Goal: Task Accomplishment & Management: Manage account settings

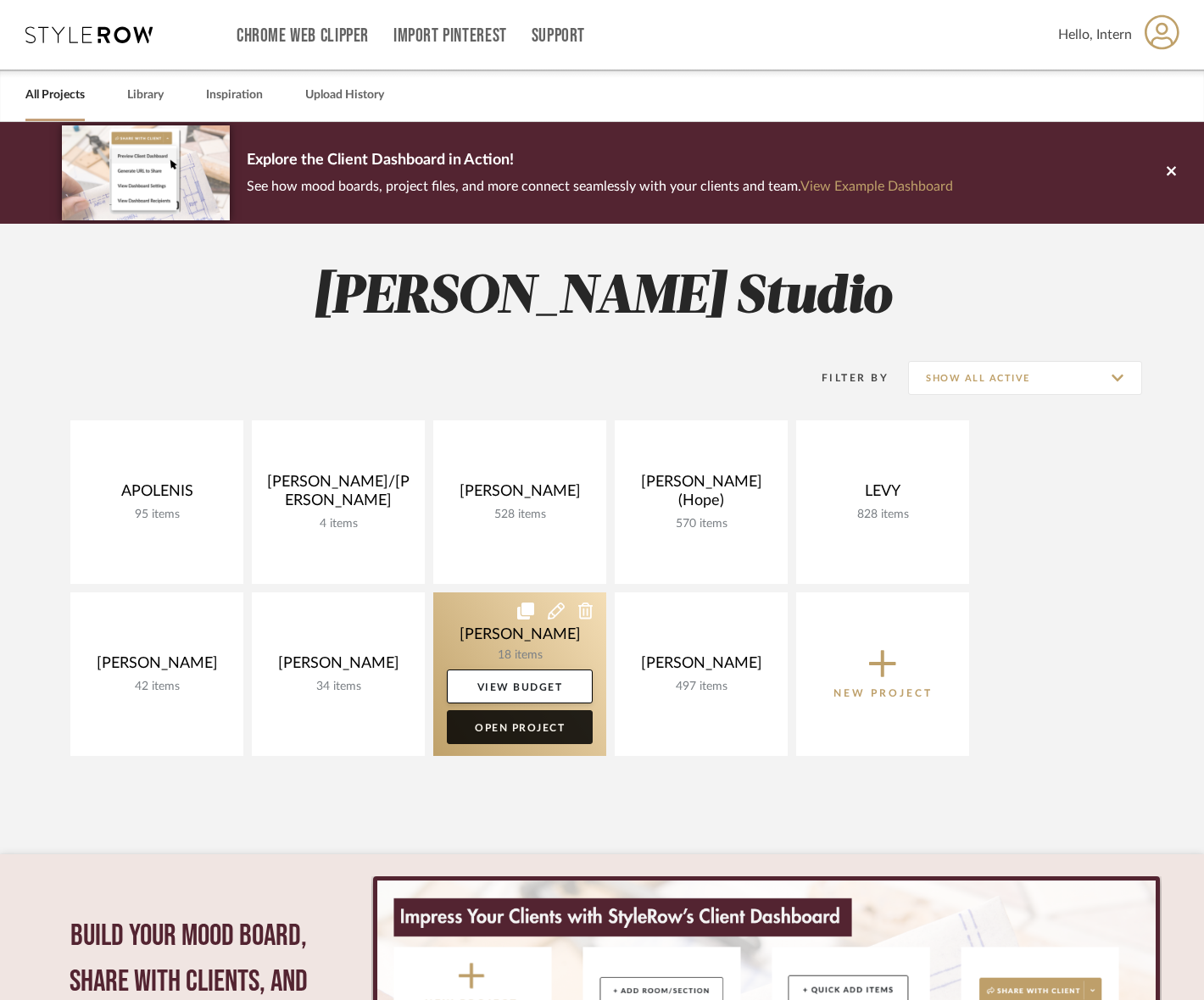
click at [528, 721] on link "Open Project" at bounding box center [519, 726] width 145 height 34
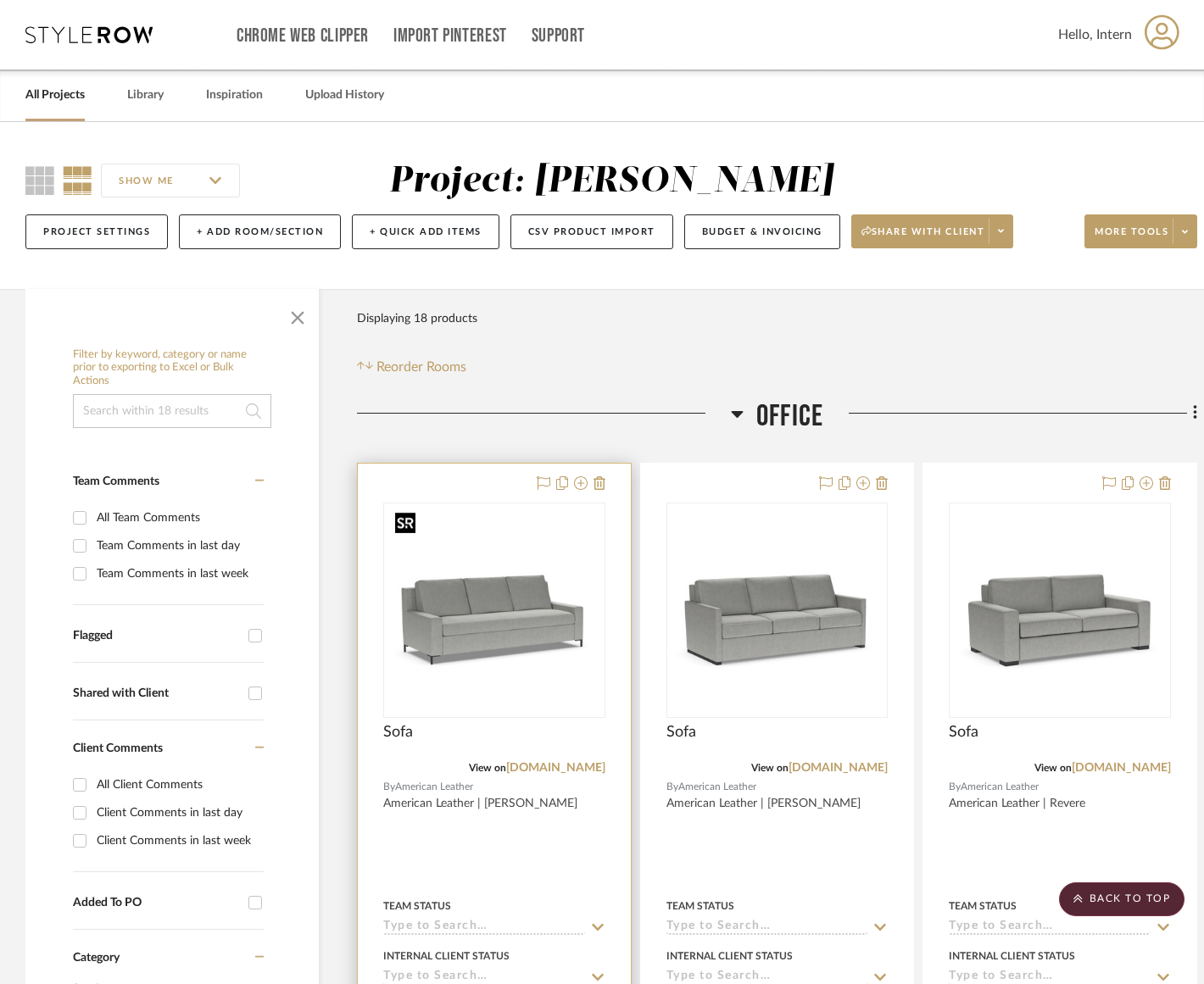
click at [462, 557] on img "0" at bounding box center [494, 610] width 212 height 212
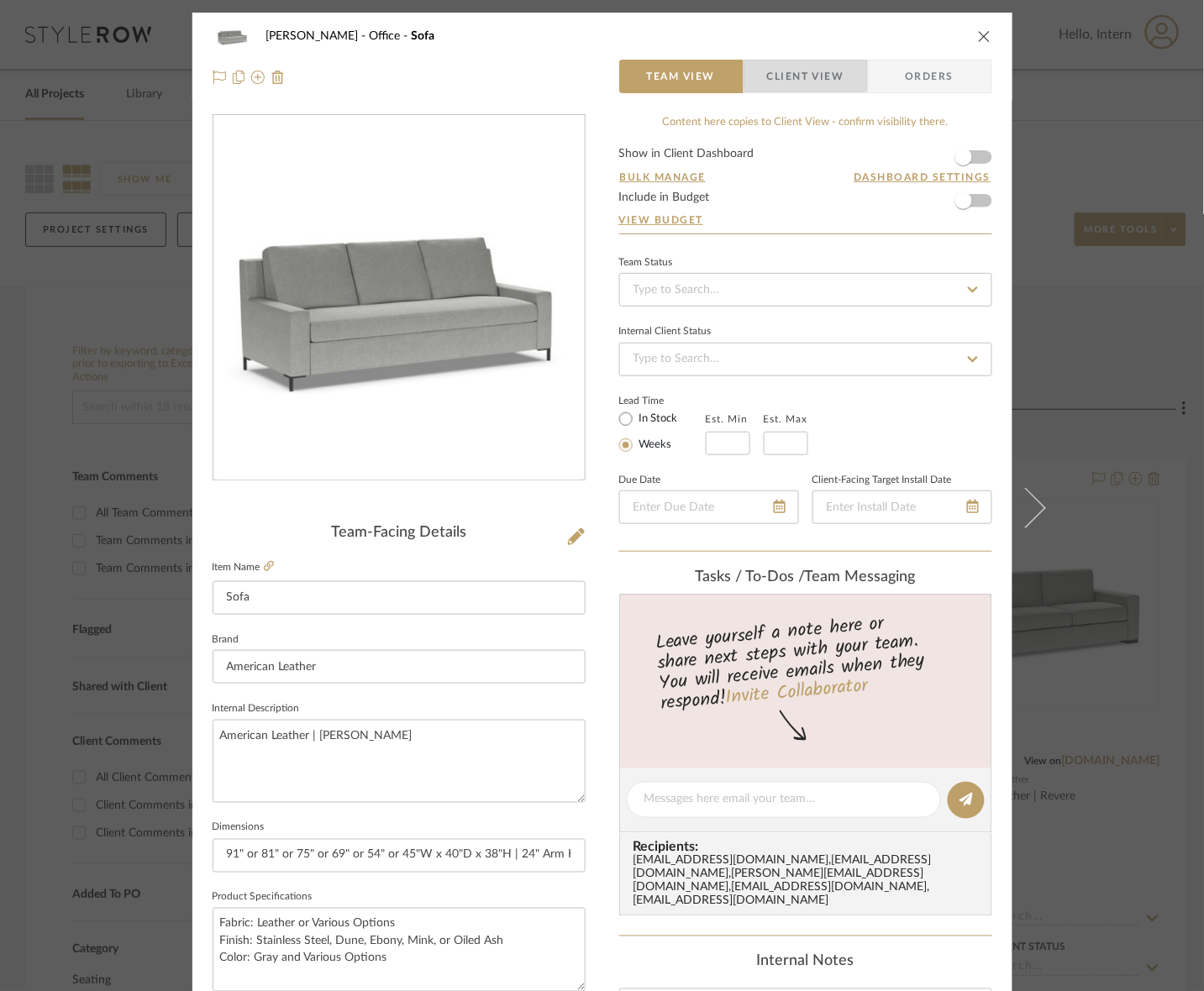
click at [794, 68] on span "Client View" at bounding box center [806, 76] width 78 height 33
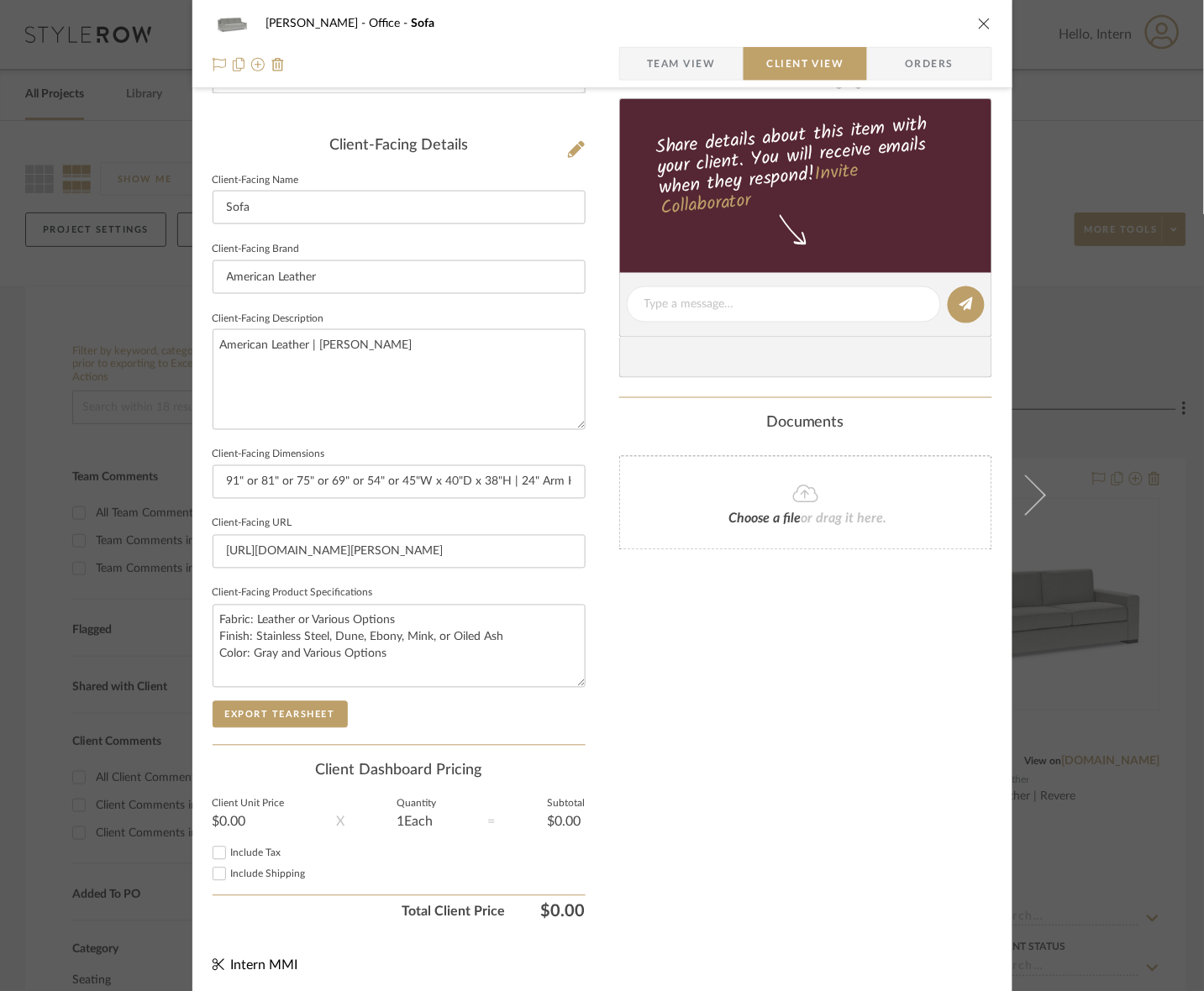
scroll to position [390, 0]
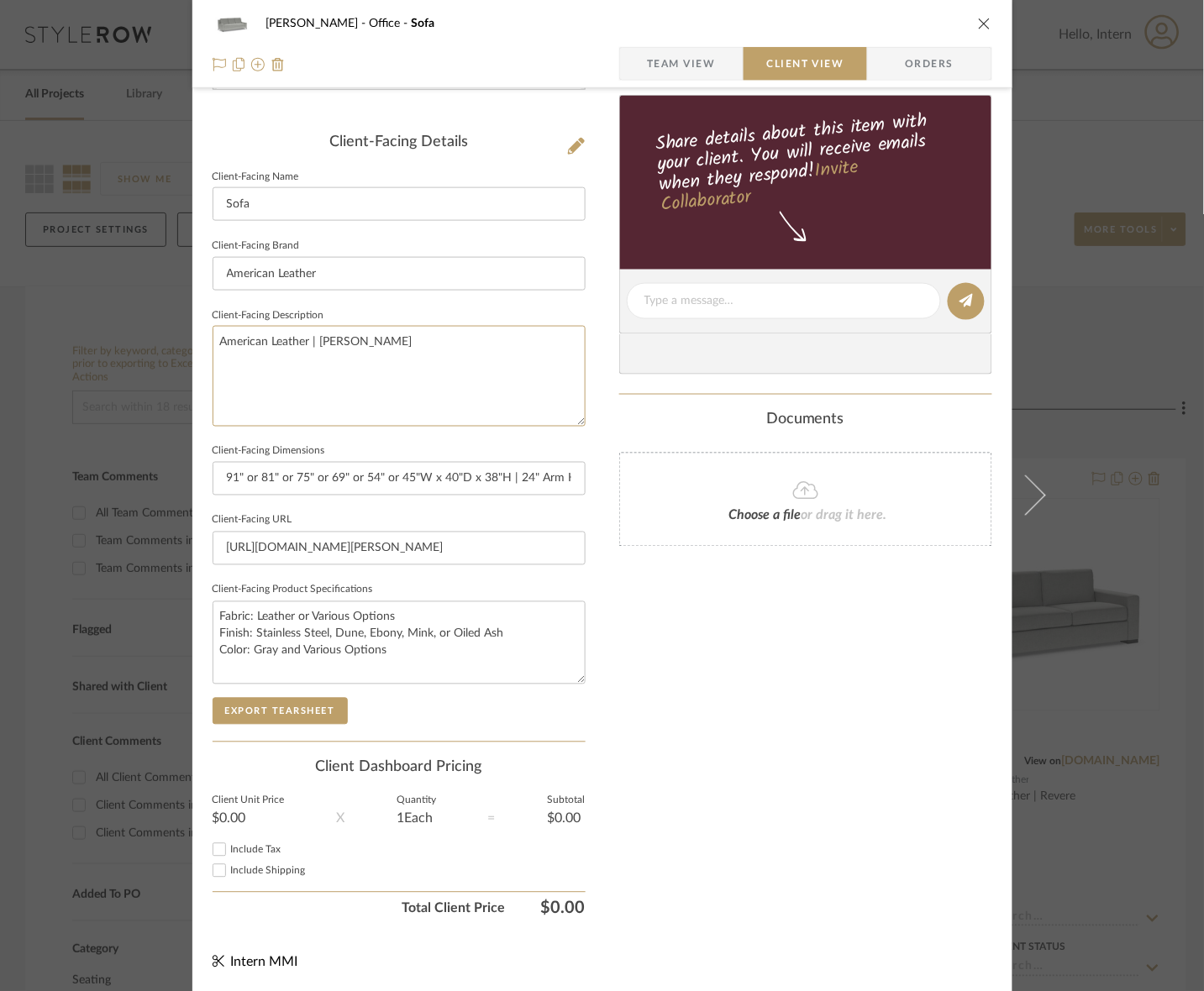
drag, startPoint x: 433, startPoint y: 338, endPoint x: 160, endPoint y: 332, distance: 273.1
click at [160, 332] on mat-dialog-content "[PERSON_NAME] Office Sofa Team View Client View Orders Client-Facing Details Cl…" at bounding box center [602, 306] width 914 height 1370
click at [328, 711] on button "Export Tearsheet" at bounding box center [280, 712] width 135 height 27
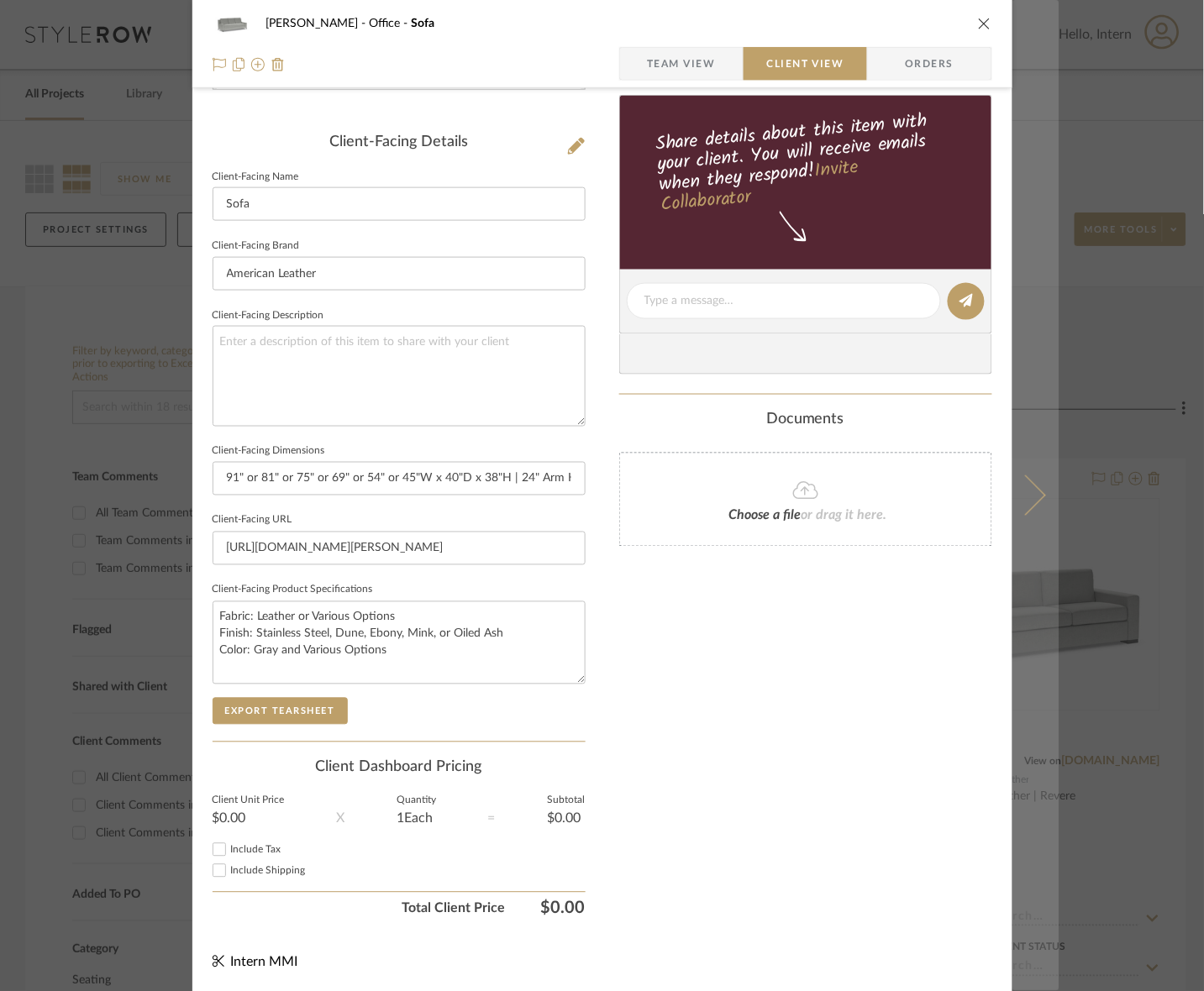
click at [1005, 458] on button at bounding box center [1035, 496] width 47 height 991
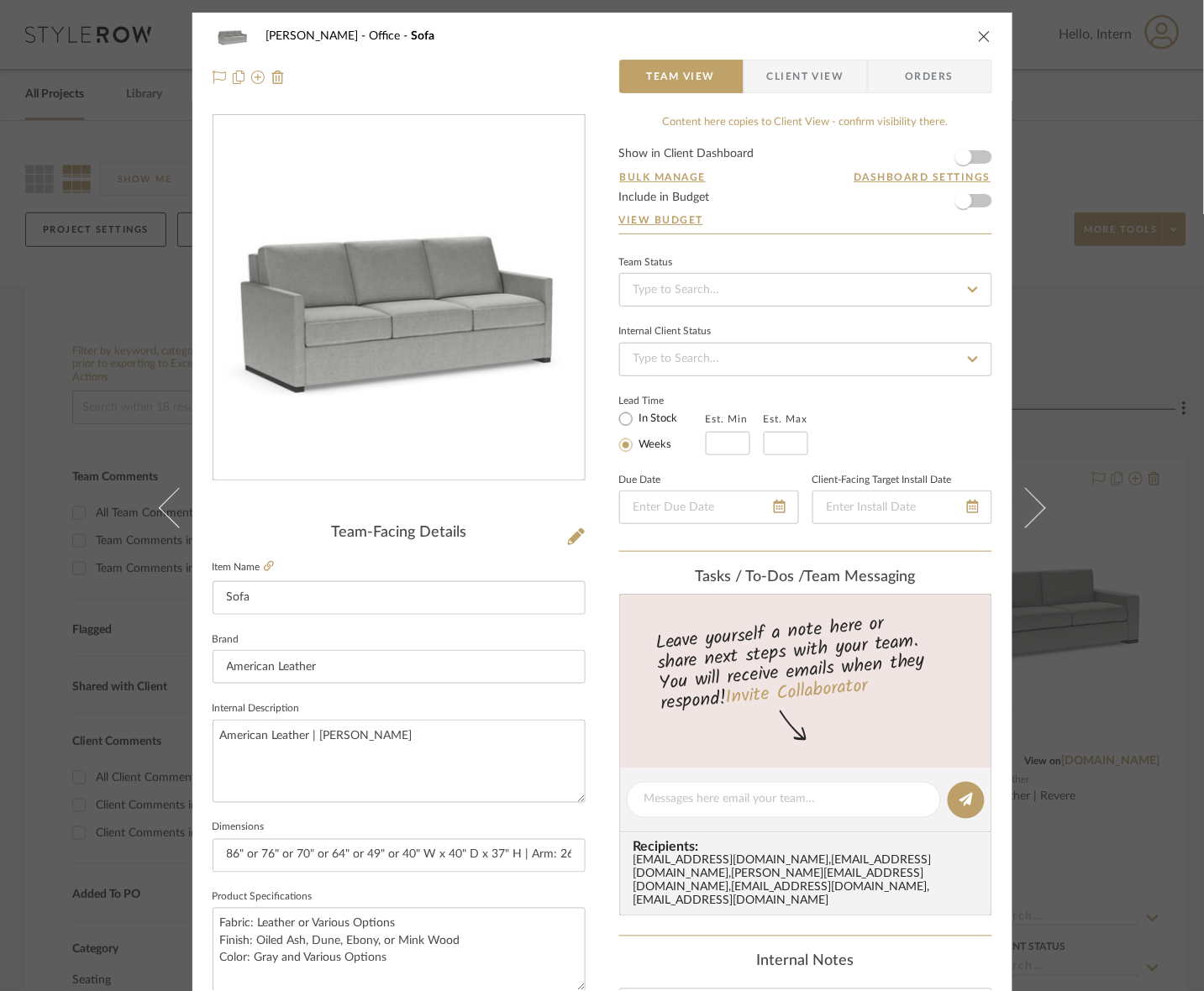
click at [840, 89] on span "Client View" at bounding box center [806, 76] width 123 height 33
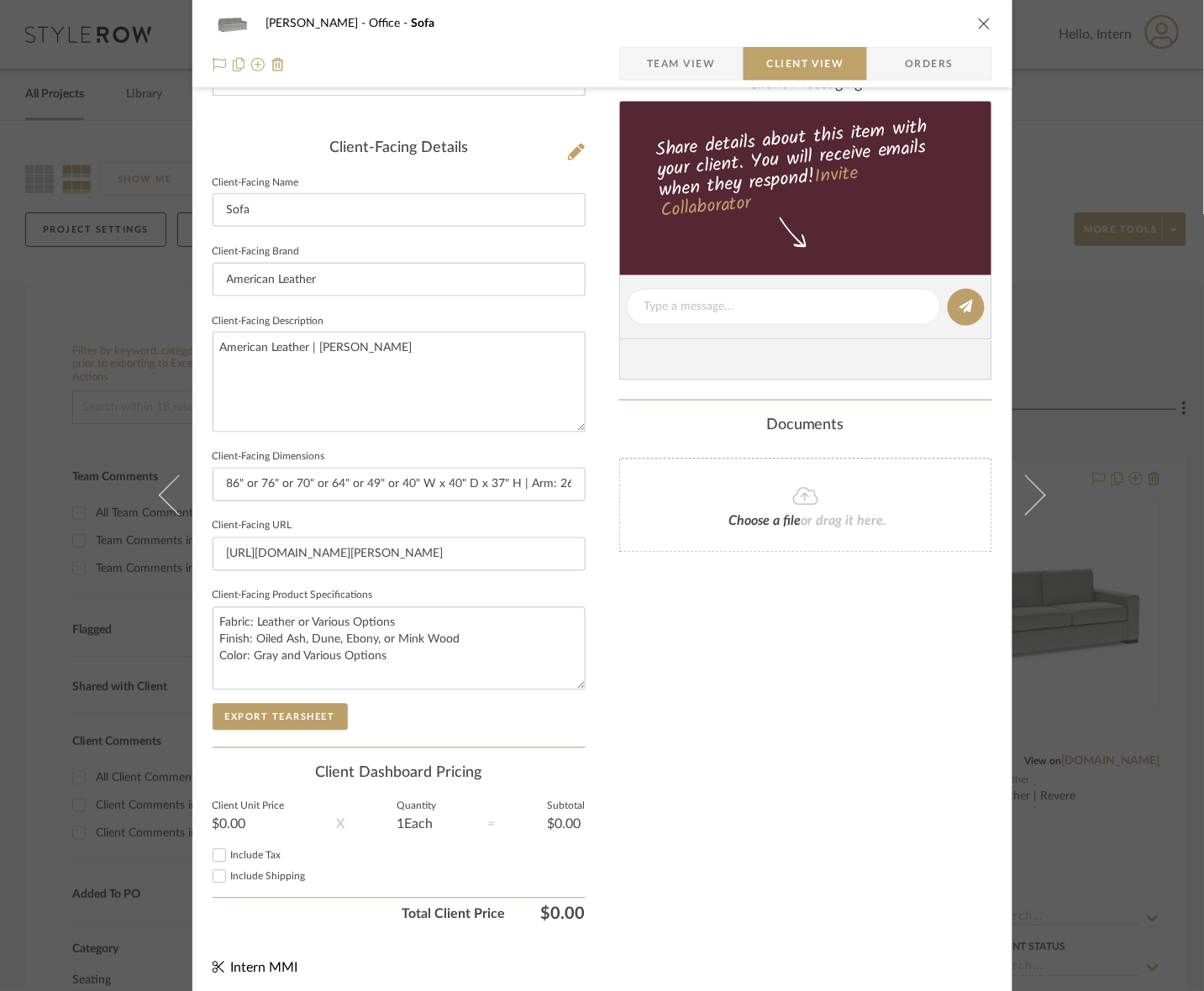
scroll to position [390, 0]
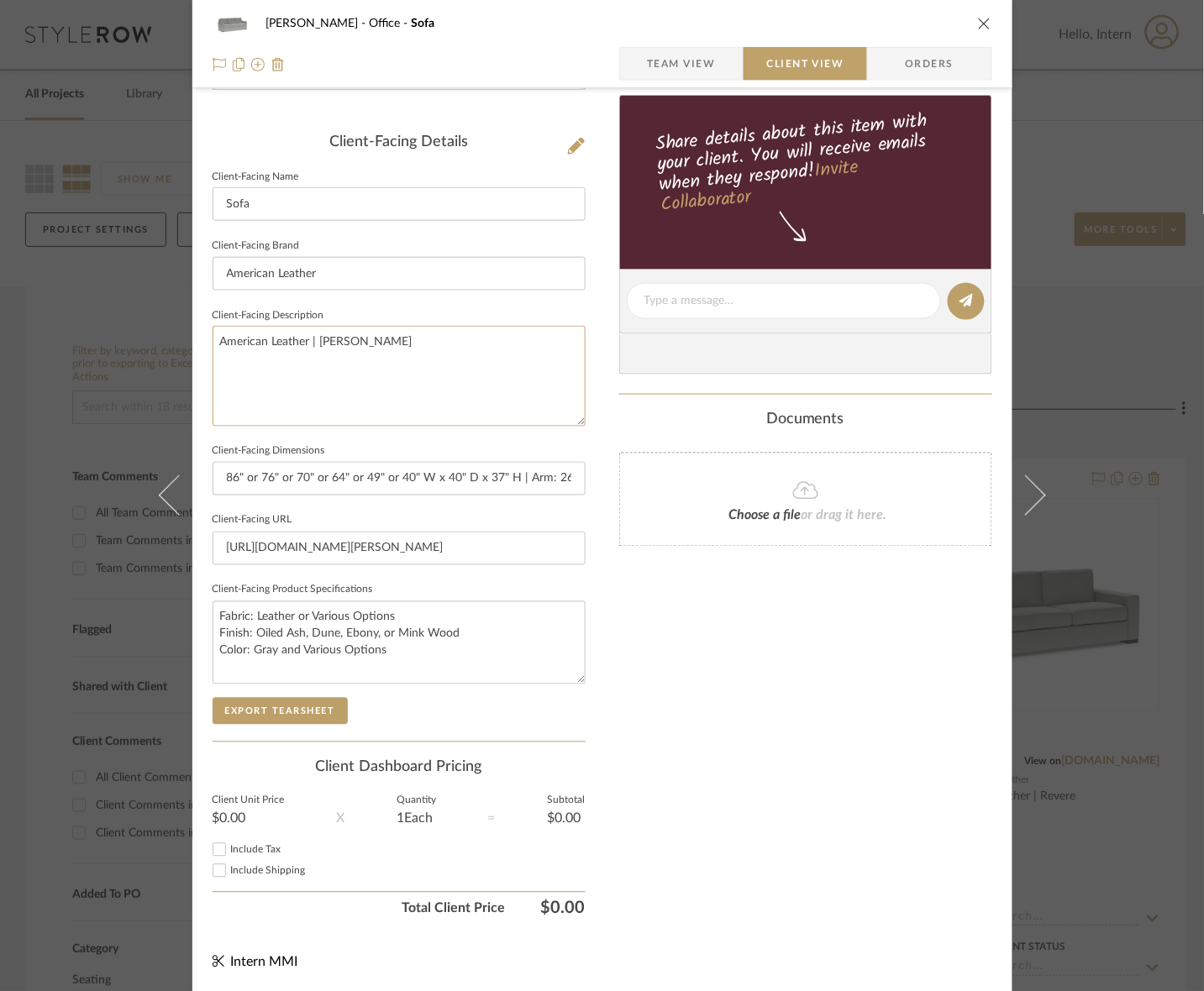
drag, startPoint x: 485, startPoint y: 405, endPoint x: 55, endPoint y: 369, distance: 431.5
click at [55, 369] on div "[PERSON_NAME] Office Sofa Team View Client View Orders Client-Facing Details Cl…" at bounding box center [602, 496] width 1204 height 991
click at [316, 712] on button "Export Tearsheet" at bounding box center [280, 712] width 135 height 27
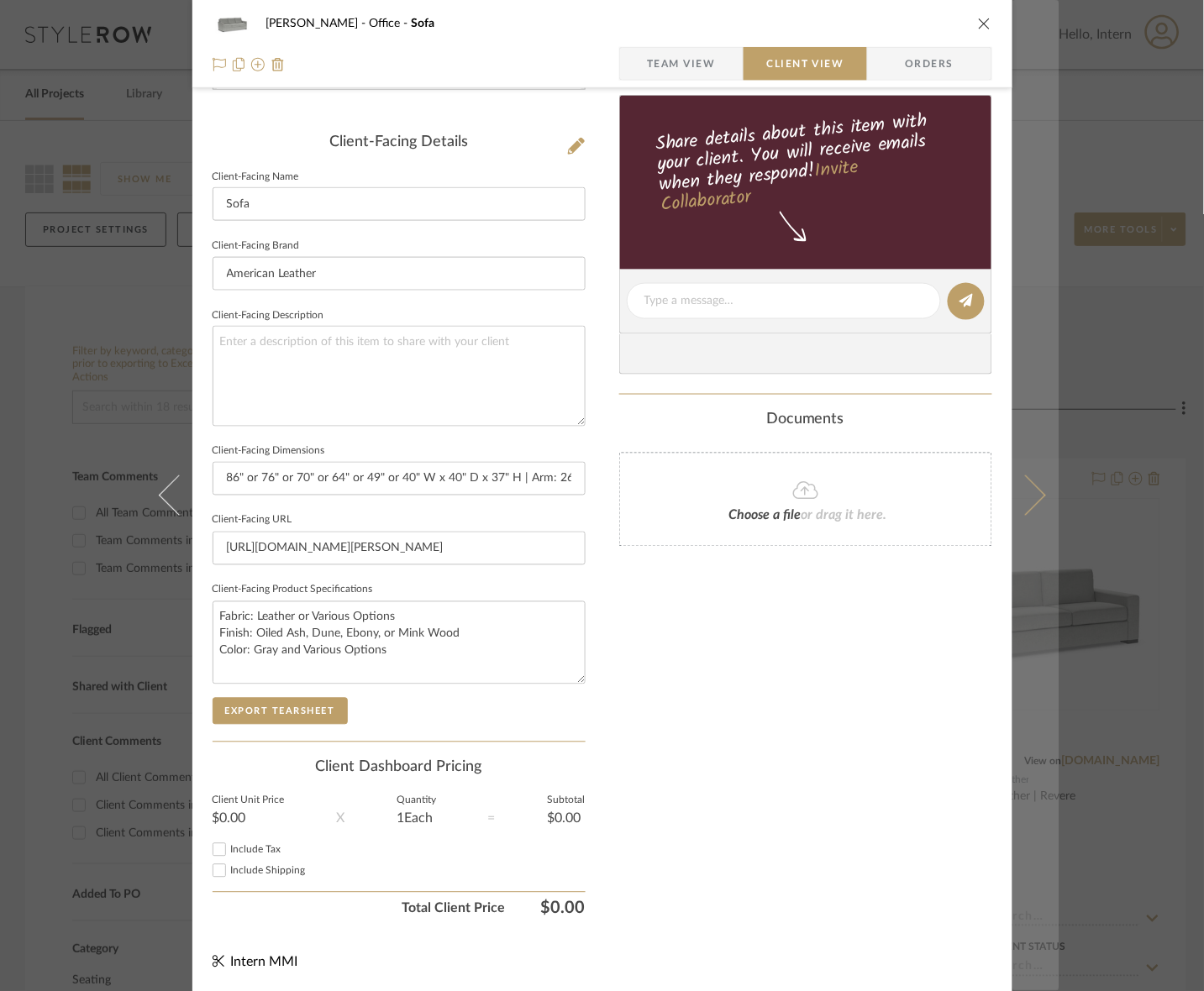
click at [1005, 463] on button at bounding box center [1035, 496] width 47 height 991
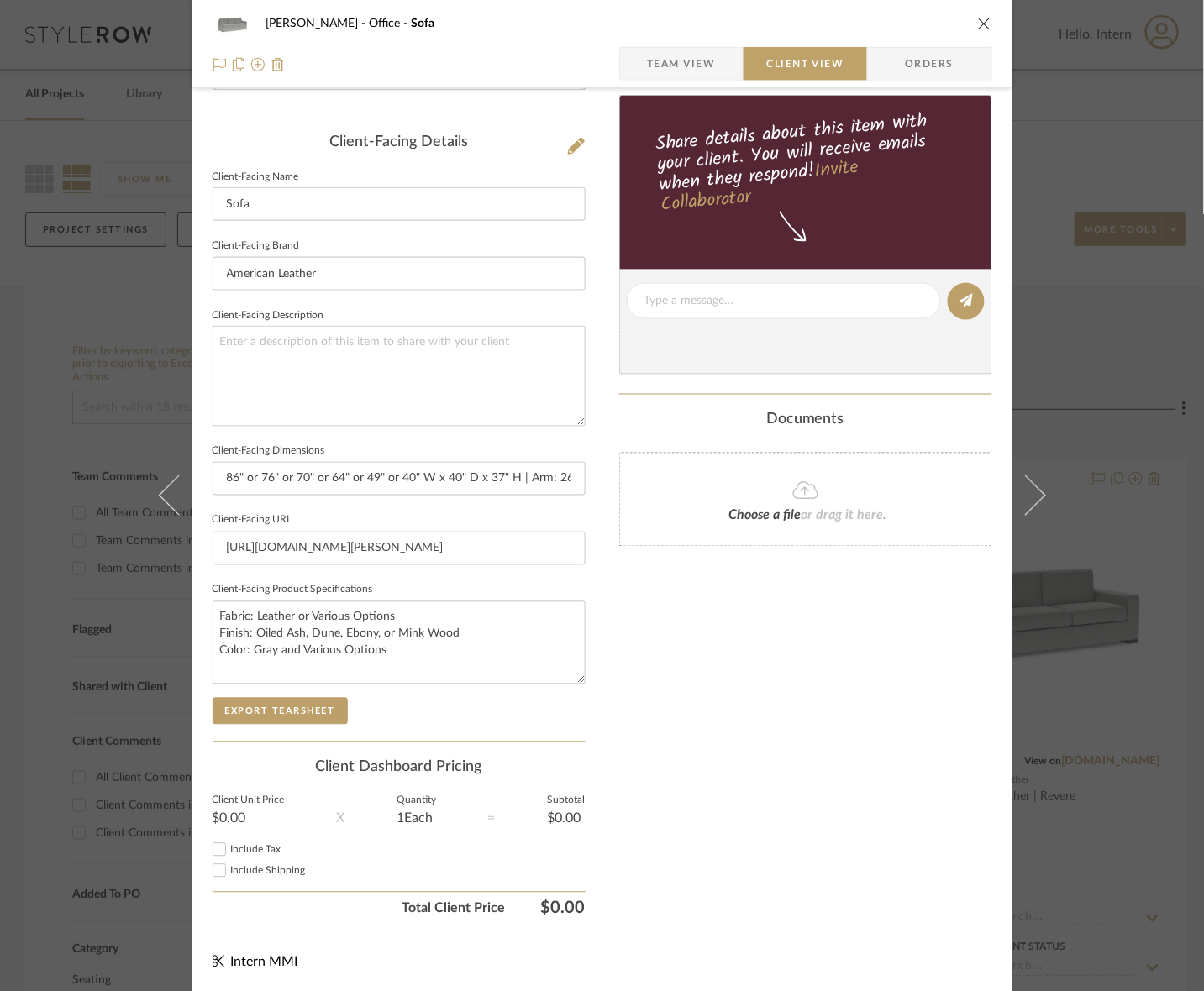
scroll to position [0, 0]
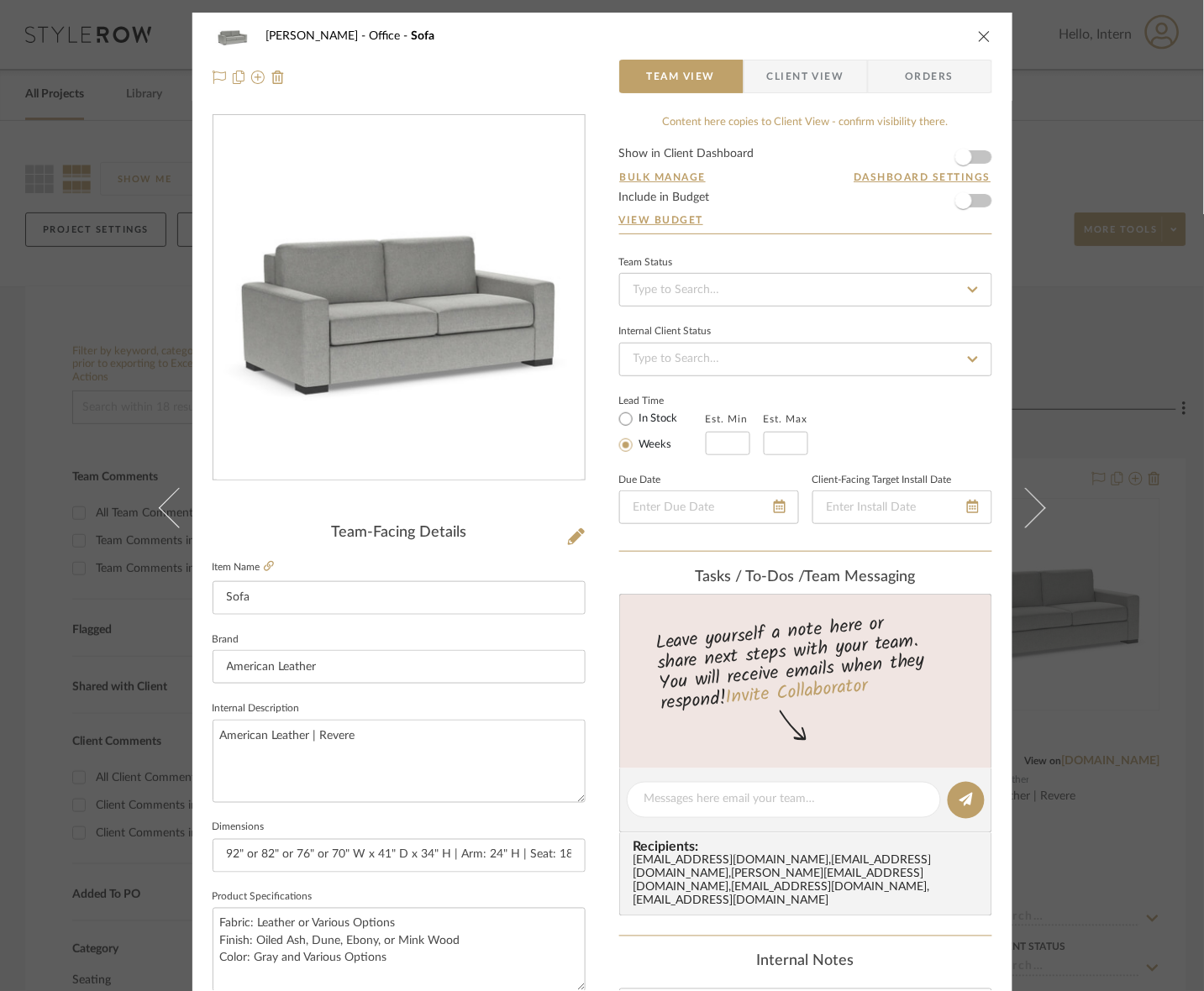
click at [815, 85] on span "Client View" at bounding box center [806, 76] width 78 height 33
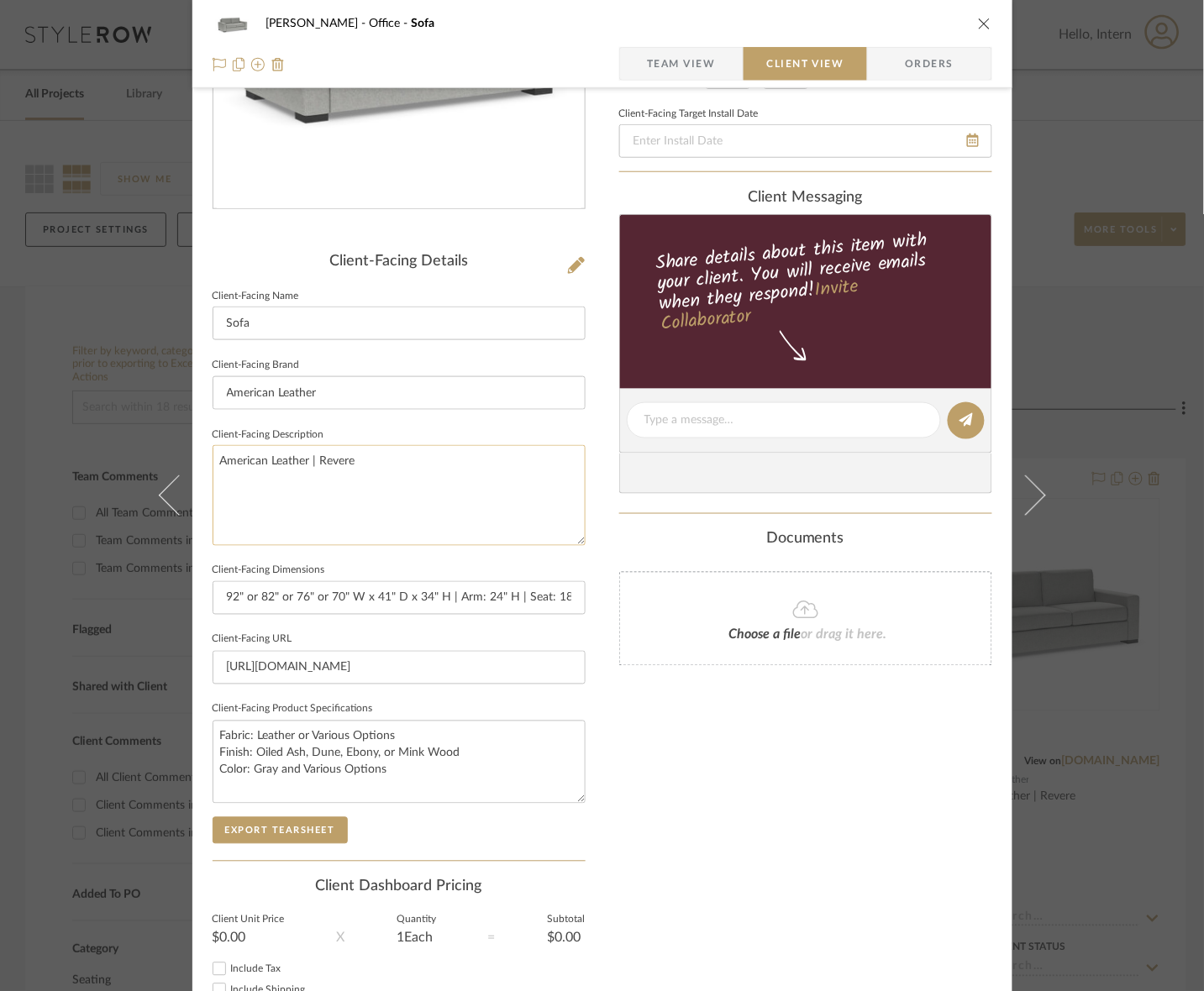
scroll to position [390, 0]
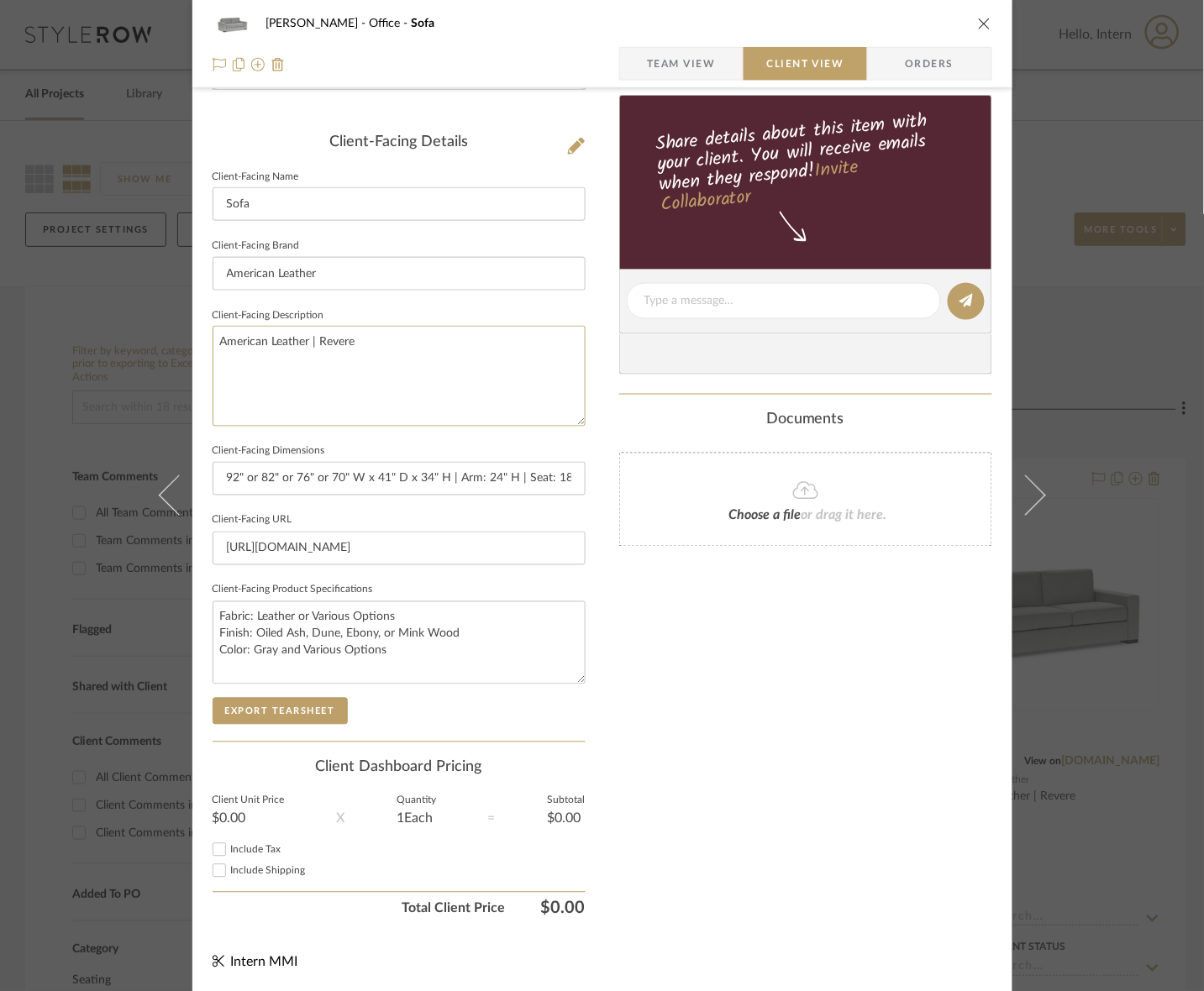
drag, startPoint x: 437, startPoint y: 364, endPoint x: -35, endPoint y: 326, distance: 473.5
click at [0, 326] on html "Chrome Web Clipper Import Pinterest Support All Projects Library Inspiration Up…" at bounding box center [602, 496] width 1204 height 991
click at [305, 705] on button "Export Tearsheet" at bounding box center [280, 712] width 135 height 27
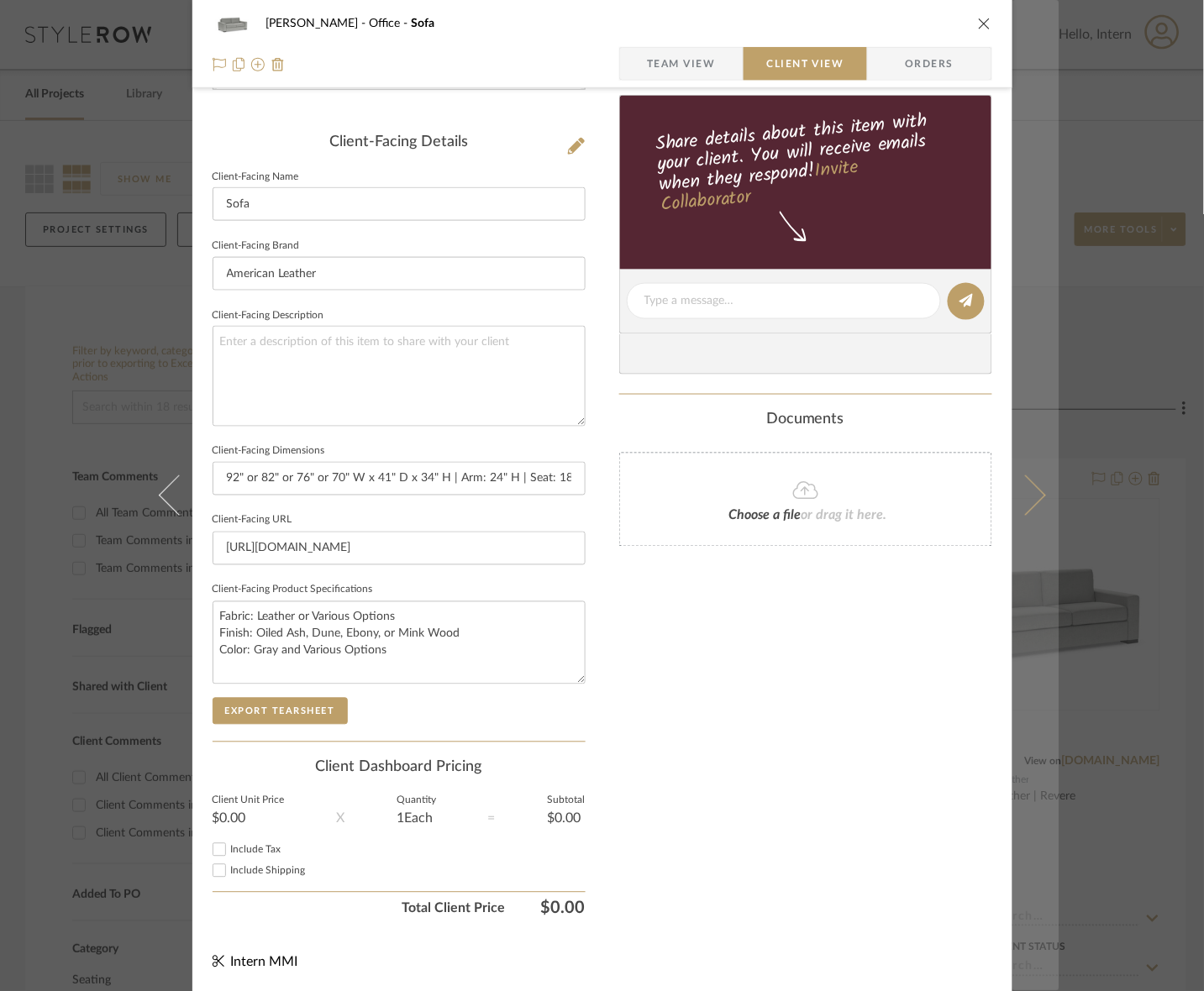
click at [1005, 534] on button at bounding box center [1035, 496] width 47 height 991
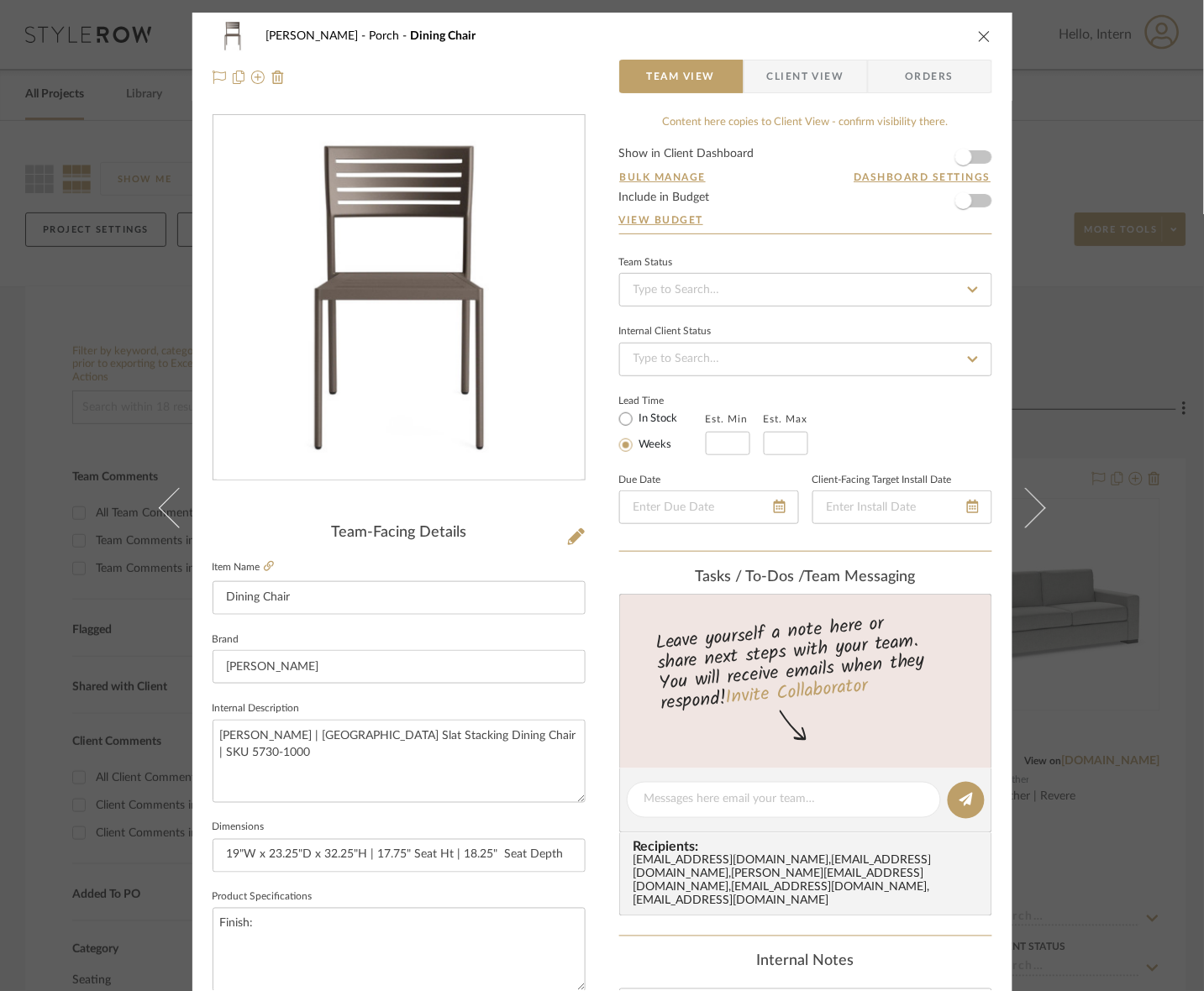
click at [782, 86] on span "Client View" at bounding box center [806, 76] width 78 height 33
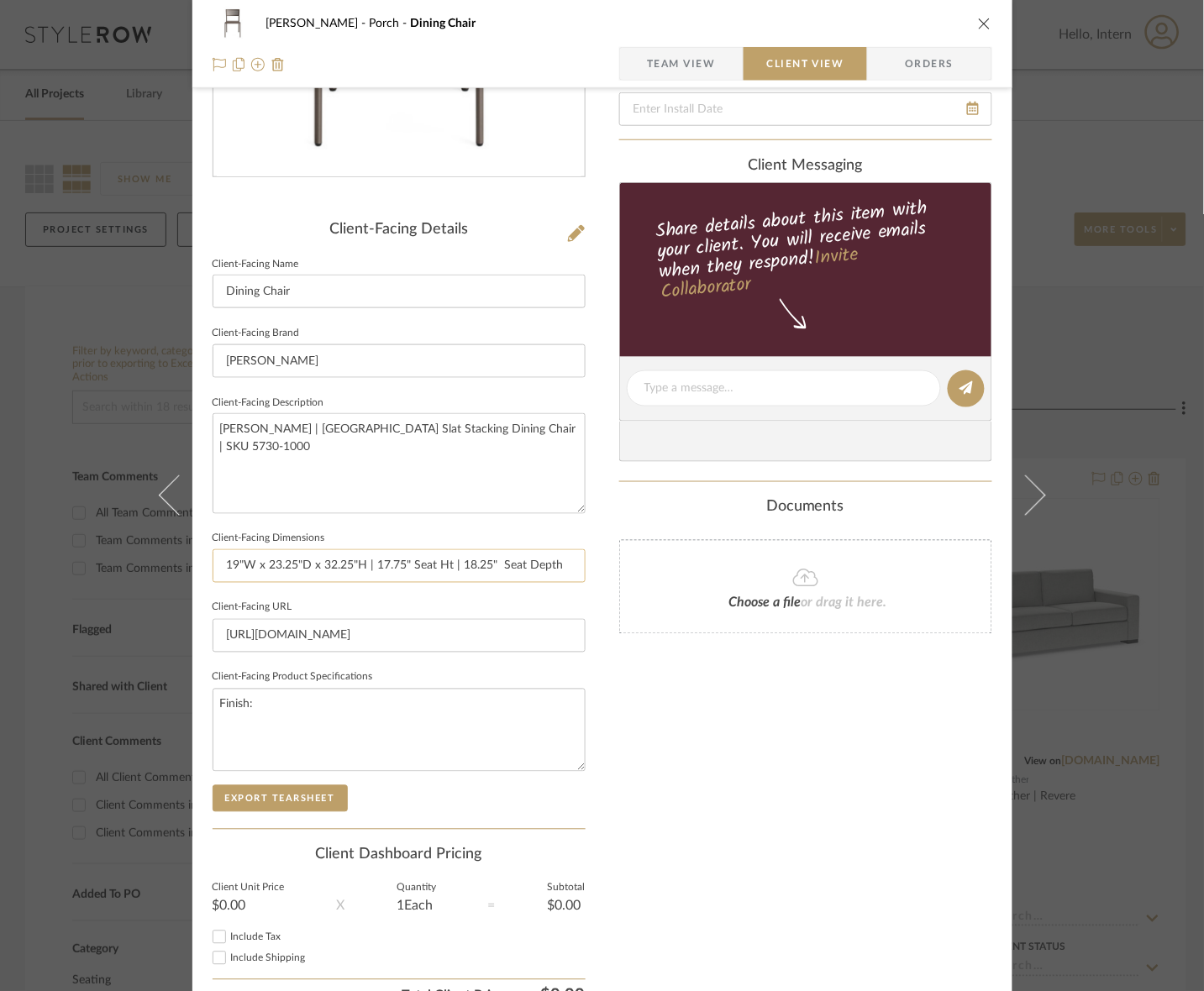
scroll to position [315, 0]
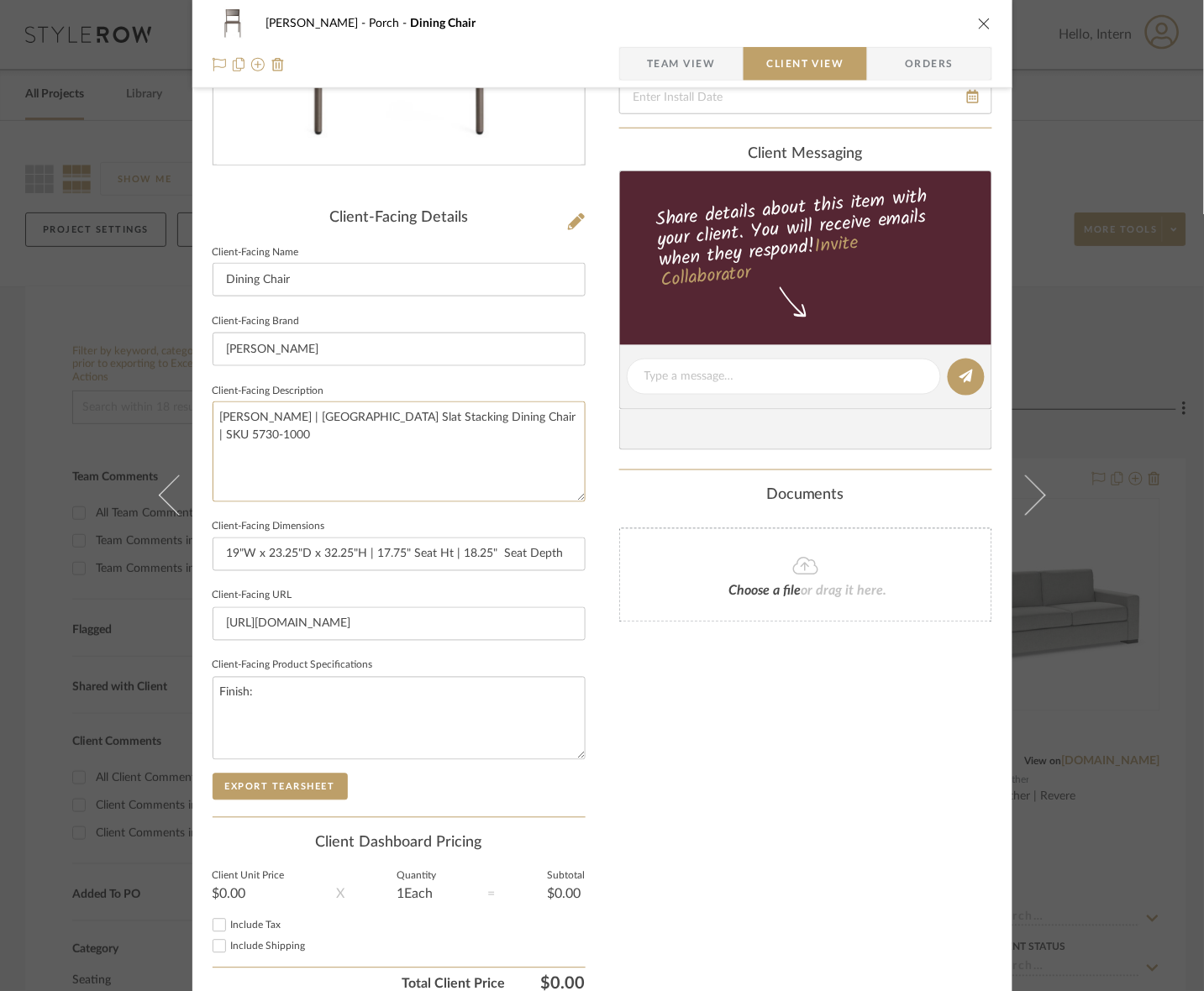
drag, startPoint x: 525, startPoint y: 471, endPoint x: 80, endPoint y: 416, distance: 448.4
click at [80, 416] on div "[PERSON_NAME] Porch Dining Chair Team View Client View Orders Client-Facing Det…" at bounding box center [602, 496] width 1204 height 991
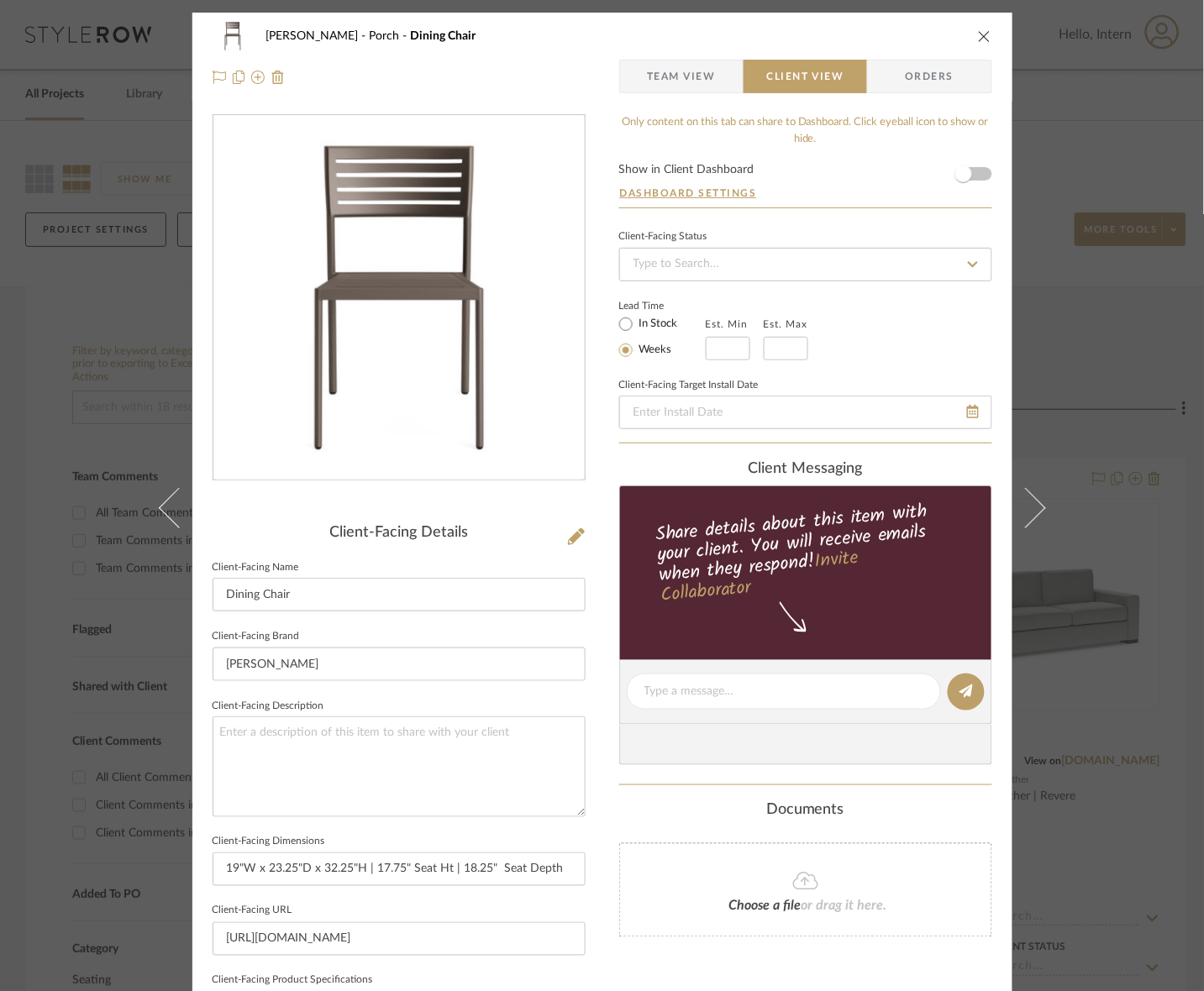
click at [733, 82] on span "Team View" at bounding box center [681, 76] width 123 height 33
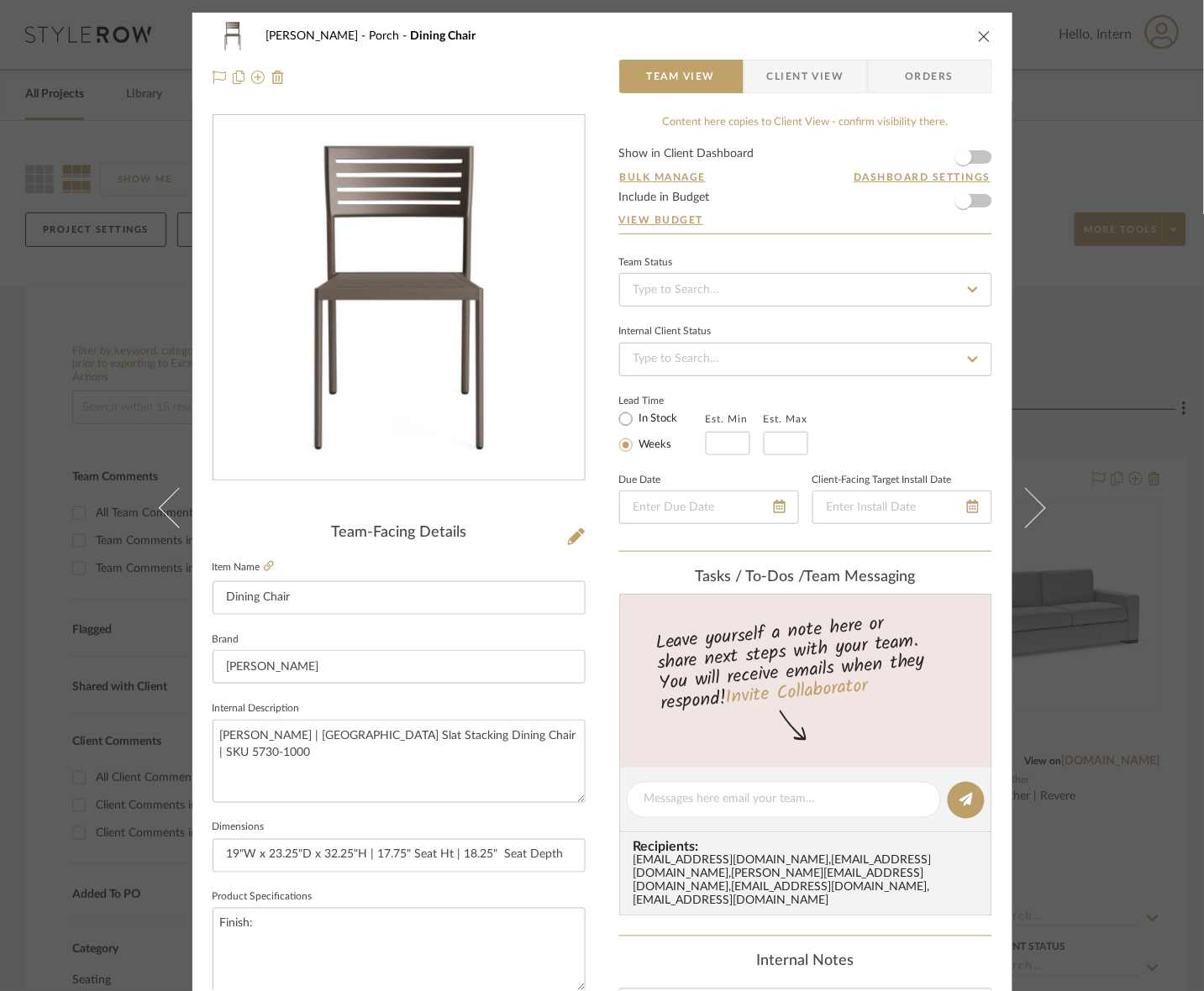
click at [262, 576] on fieldset "Item Name Dining Chair" at bounding box center [399, 585] width 373 height 59
click at [264, 573] on link at bounding box center [269, 568] width 10 height 14
click at [264, 567] on icon at bounding box center [269, 566] width 10 height 10
click at [552, 530] on div "Team-Facing Details" at bounding box center [399, 533] width 373 height 19
click at [568, 535] on icon at bounding box center [576, 536] width 17 height 17
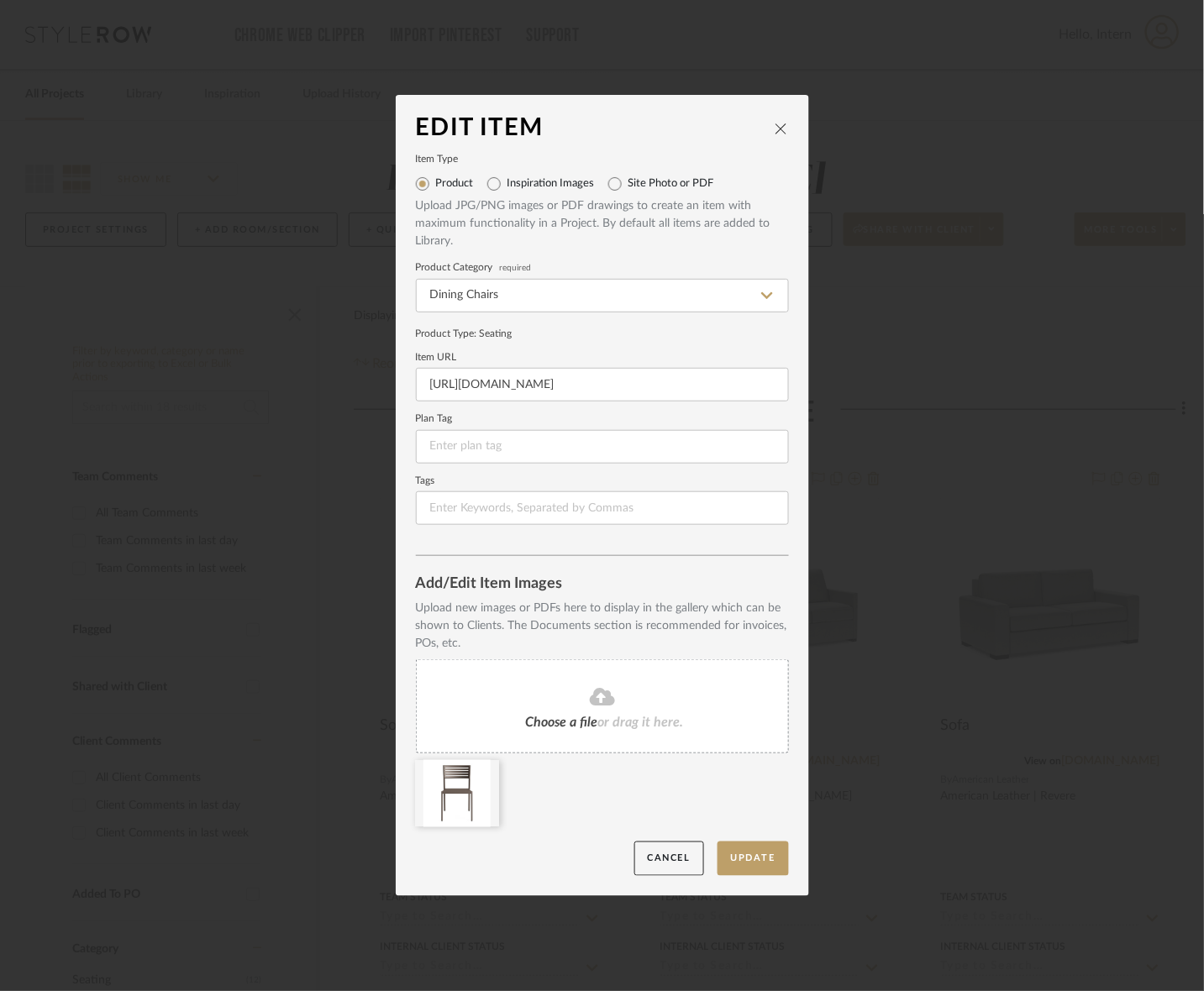
click at [570, 697] on fa-icon at bounding box center [603, 698] width 153 height 22
click at [481, 775] on icon at bounding box center [486, 770] width 12 height 14
click at [738, 841] on button "Update" at bounding box center [752, 859] width 71 height 34
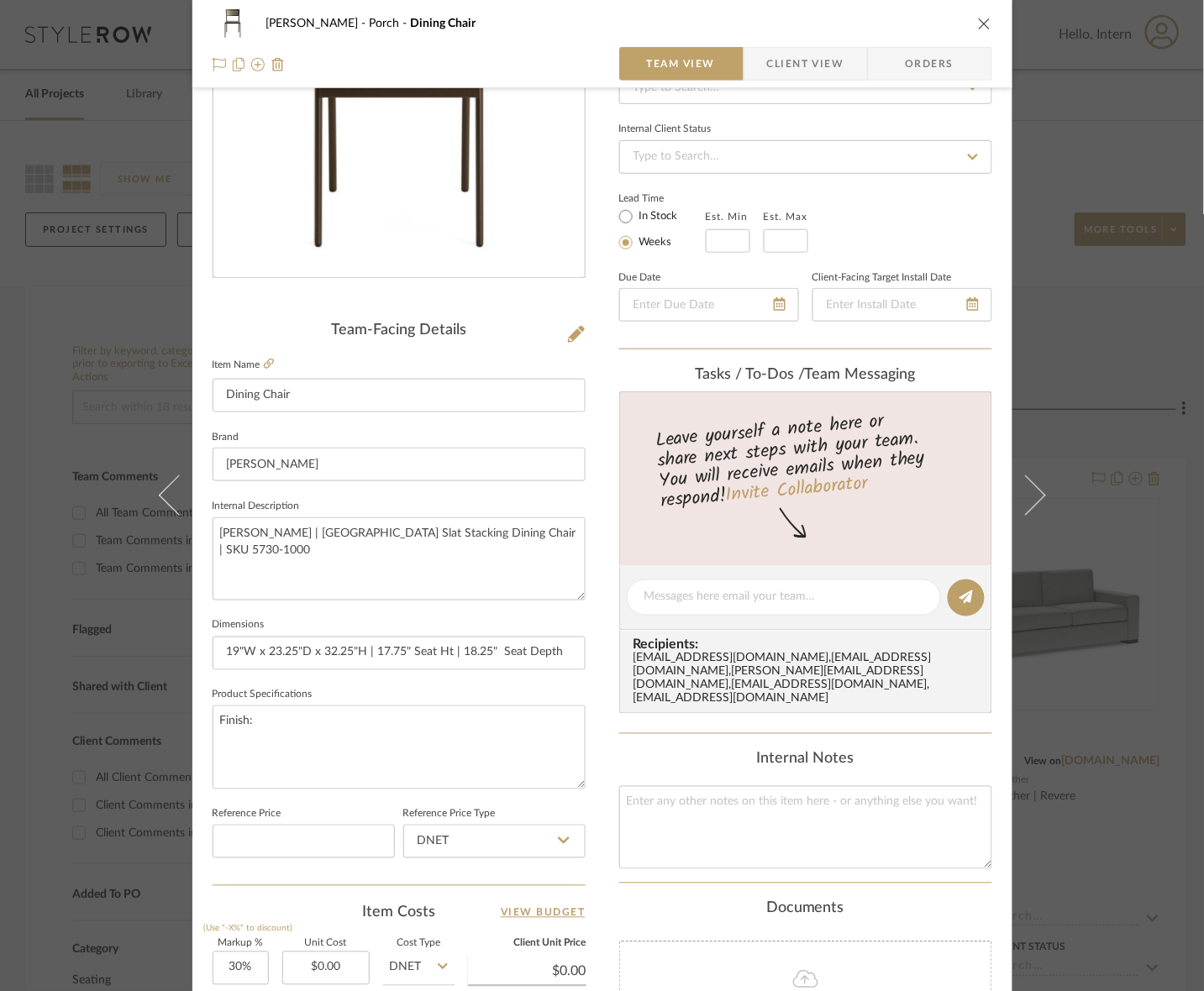
scroll to position [315, 0]
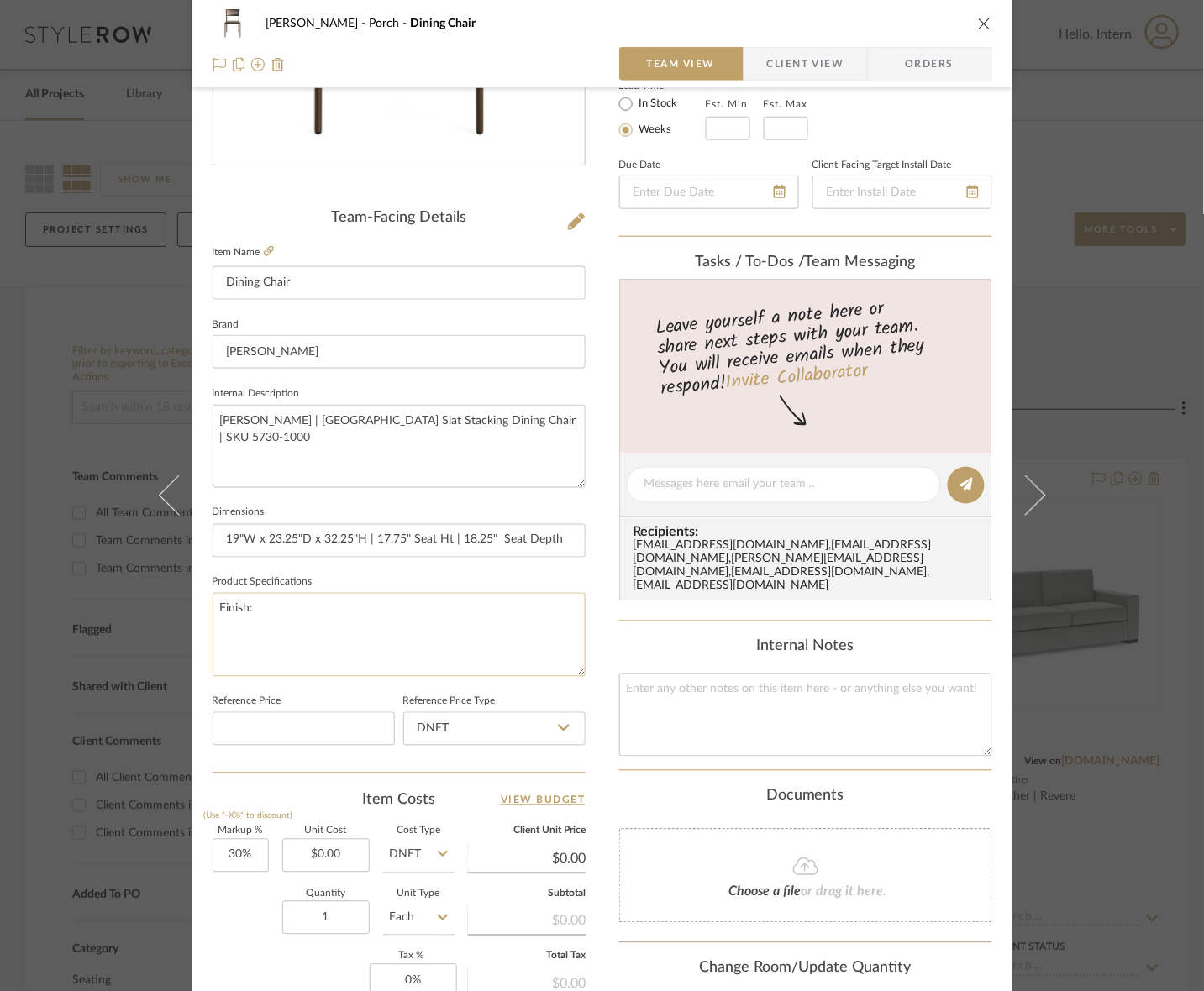
click at [406, 626] on textarea "Finish:" at bounding box center [399, 634] width 373 height 83
type textarea "Finish: Pompeiian Gold or Various"
click at [795, 38] on div "[PERSON_NAME] Porch Dining Chair" at bounding box center [602, 23] width 780 height 33
click at [795, 60] on span "Client View" at bounding box center [806, 63] width 78 height 33
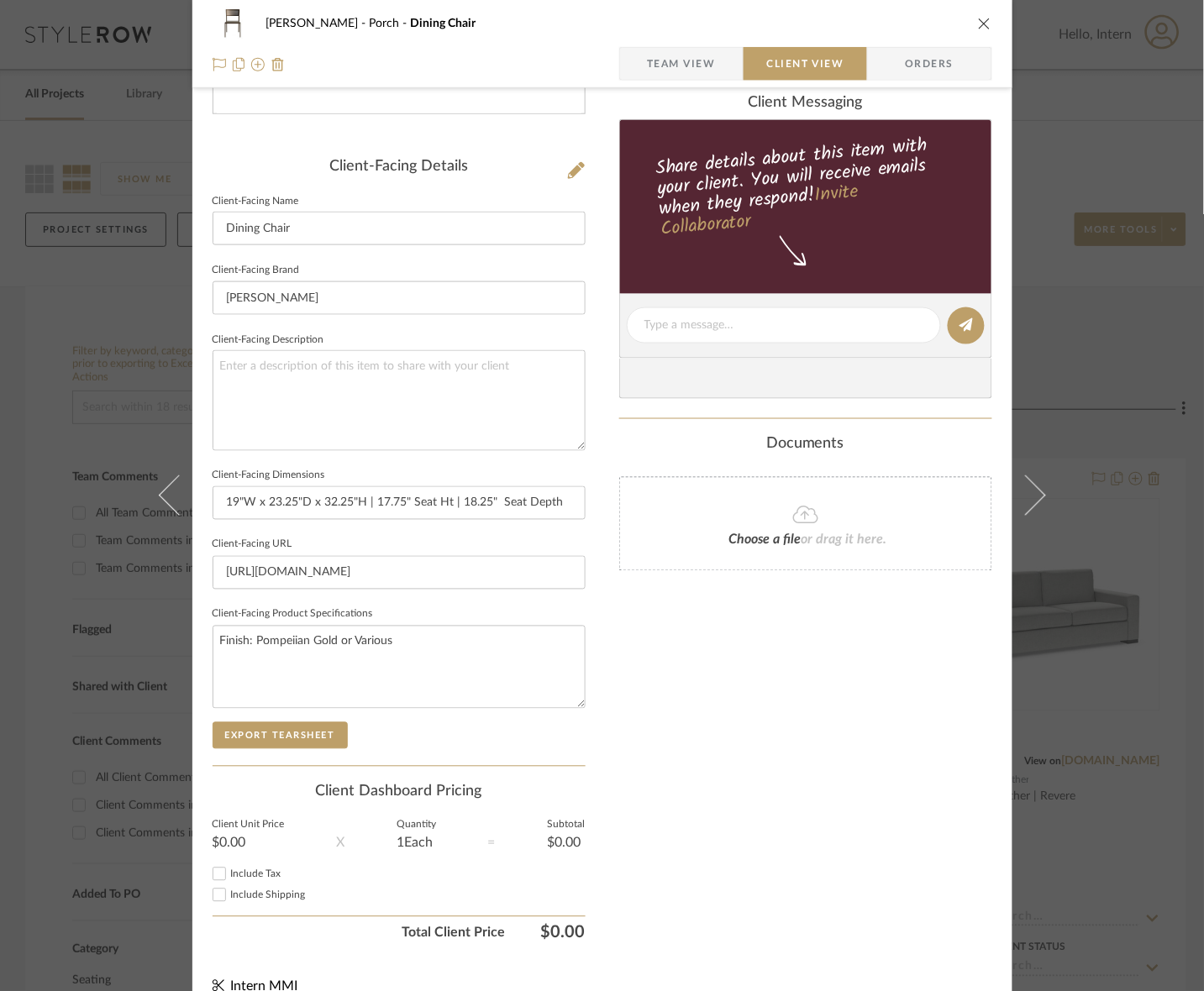
scroll to position [390, 0]
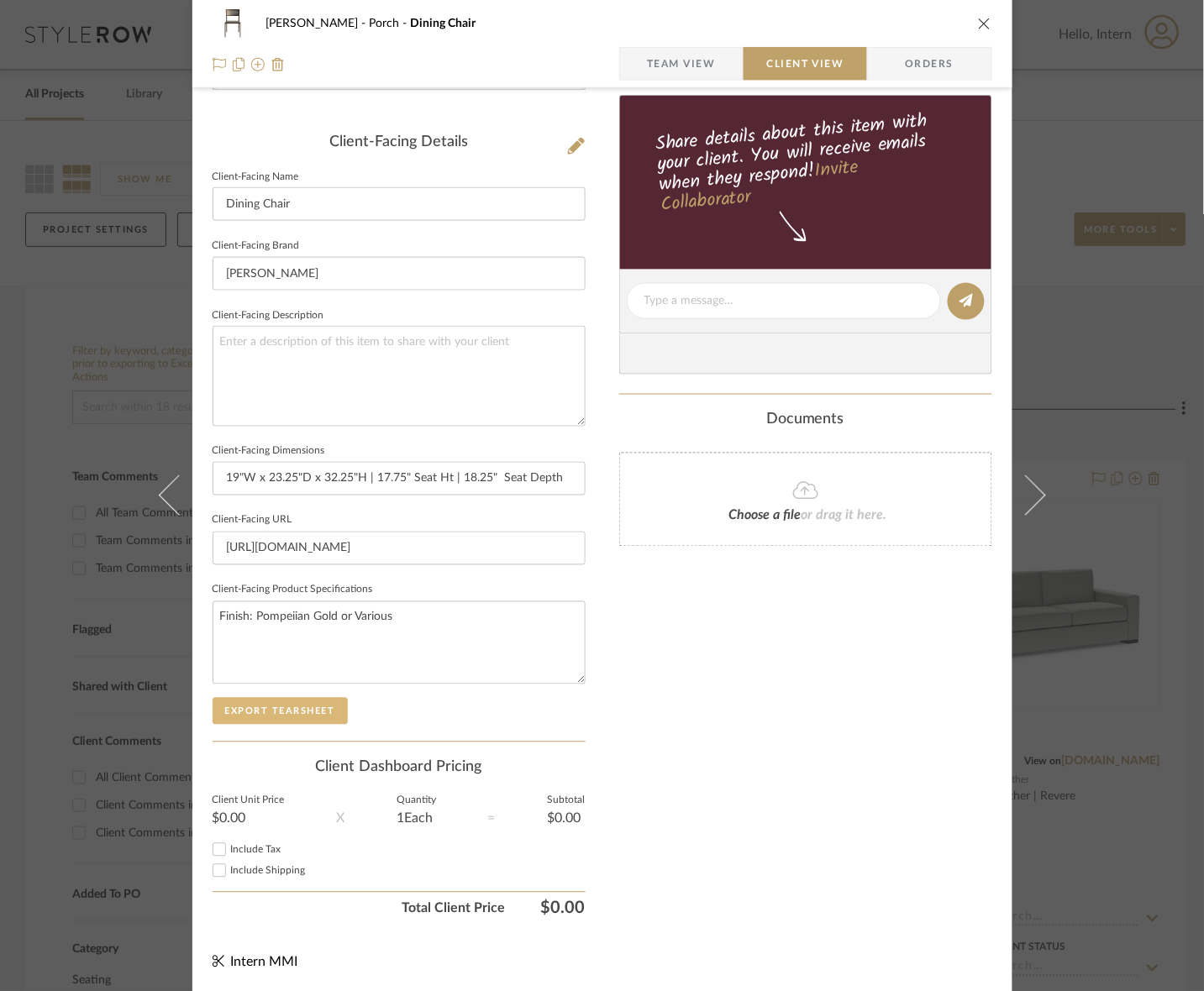
click at [292, 721] on button "Export Tearsheet" at bounding box center [280, 712] width 135 height 27
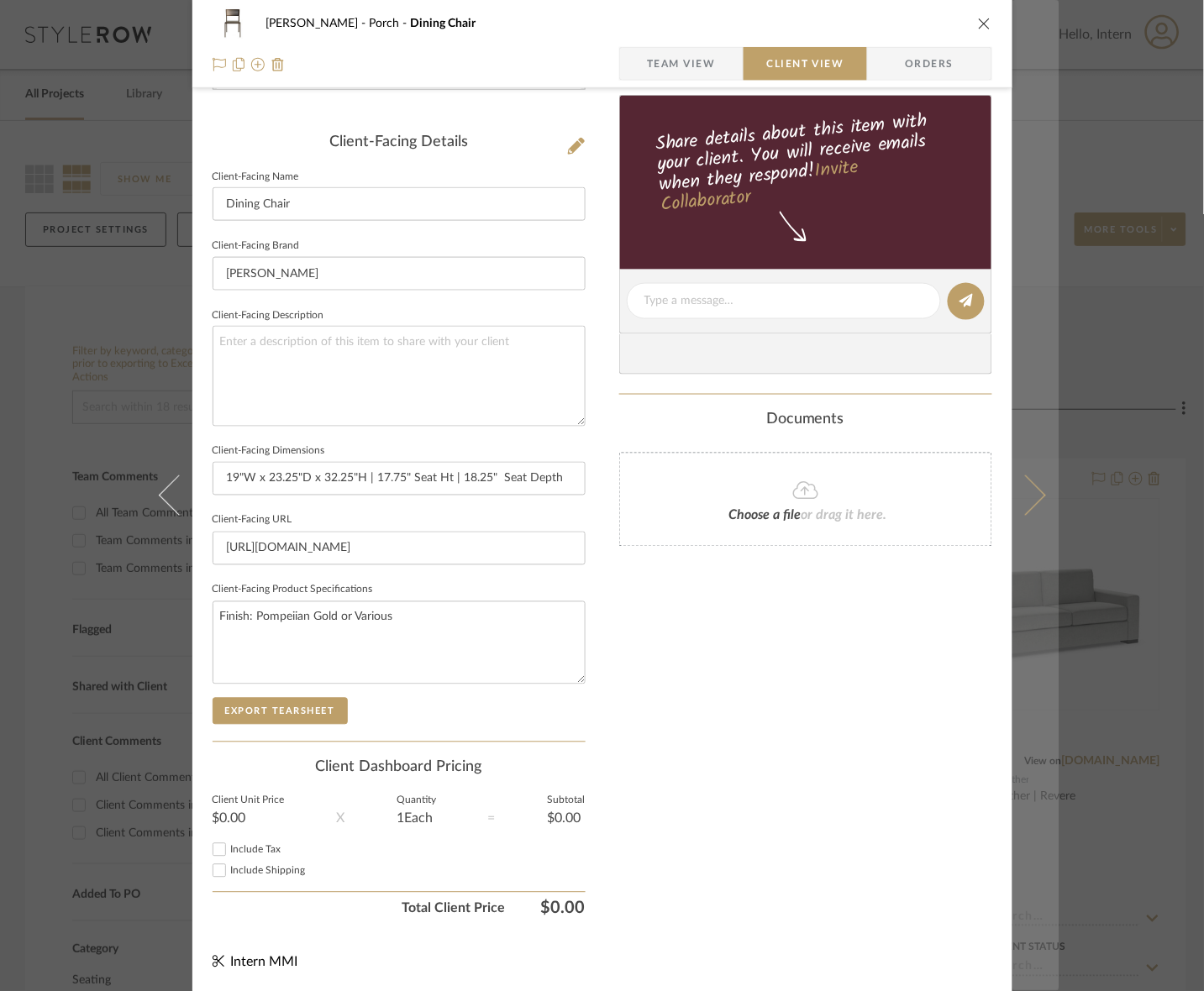
click at [1005, 489] on button at bounding box center [1035, 496] width 47 height 991
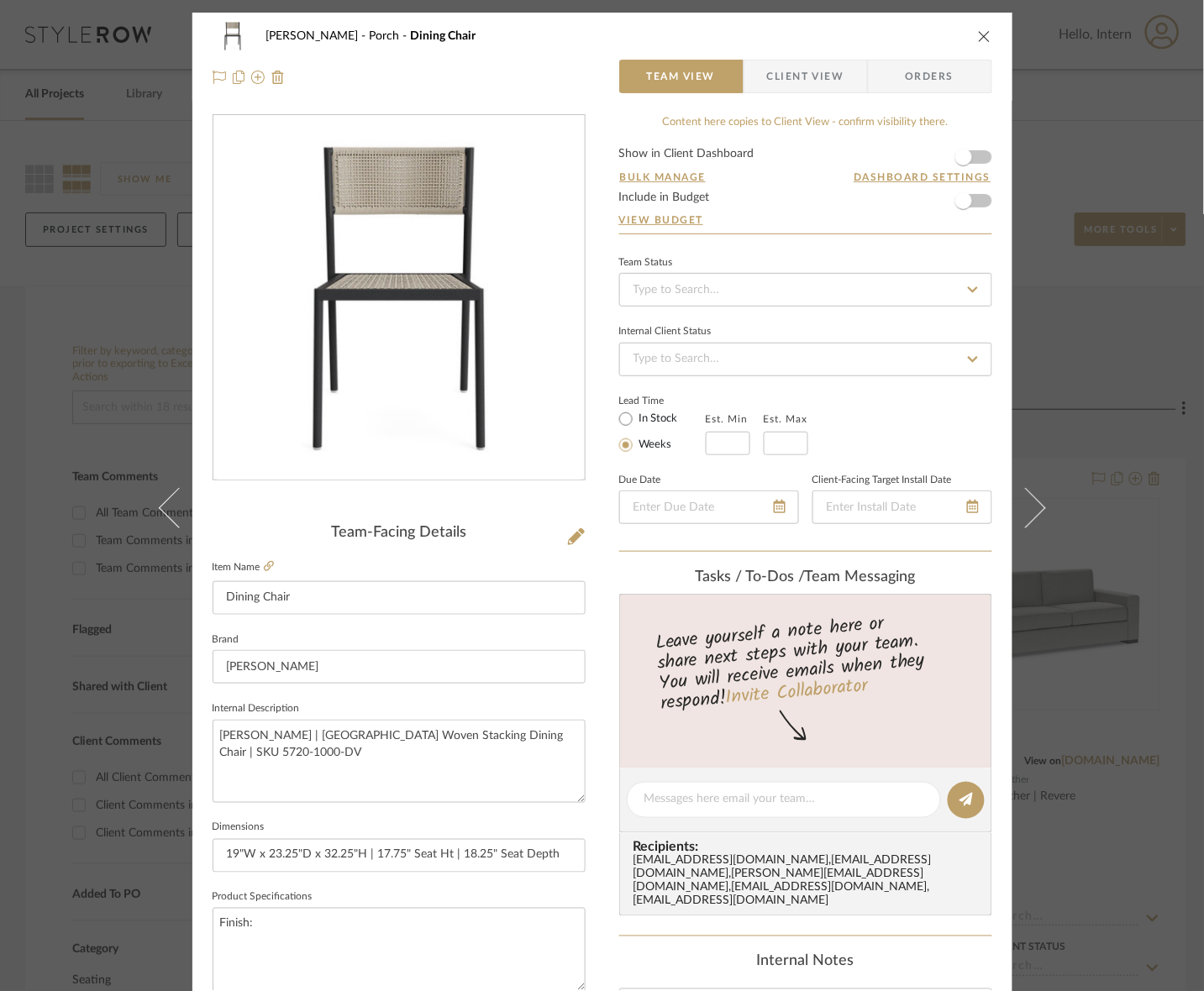
click at [787, 68] on span "Client View" at bounding box center [806, 76] width 78 height 33
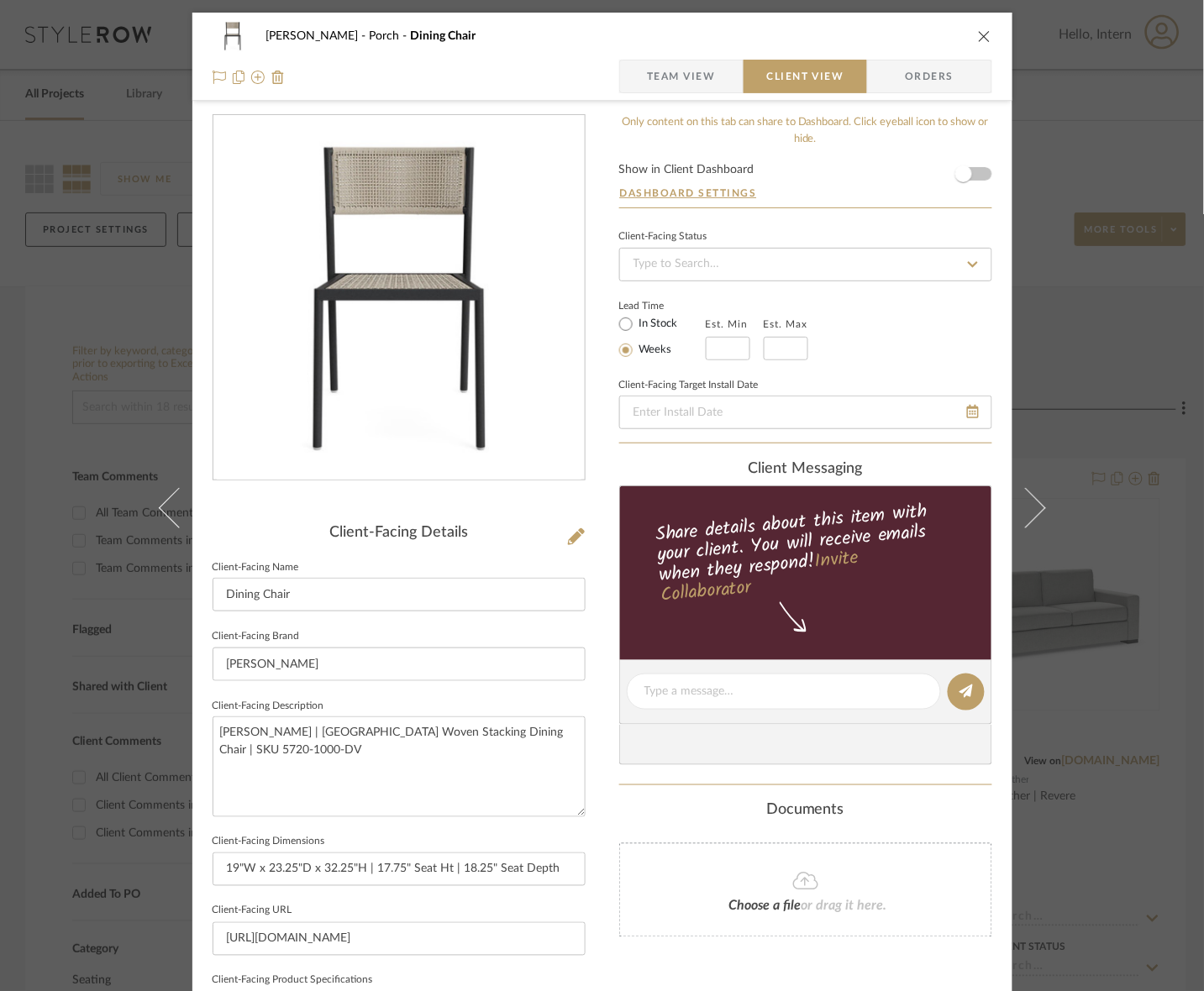
scroll to position [315, 0]
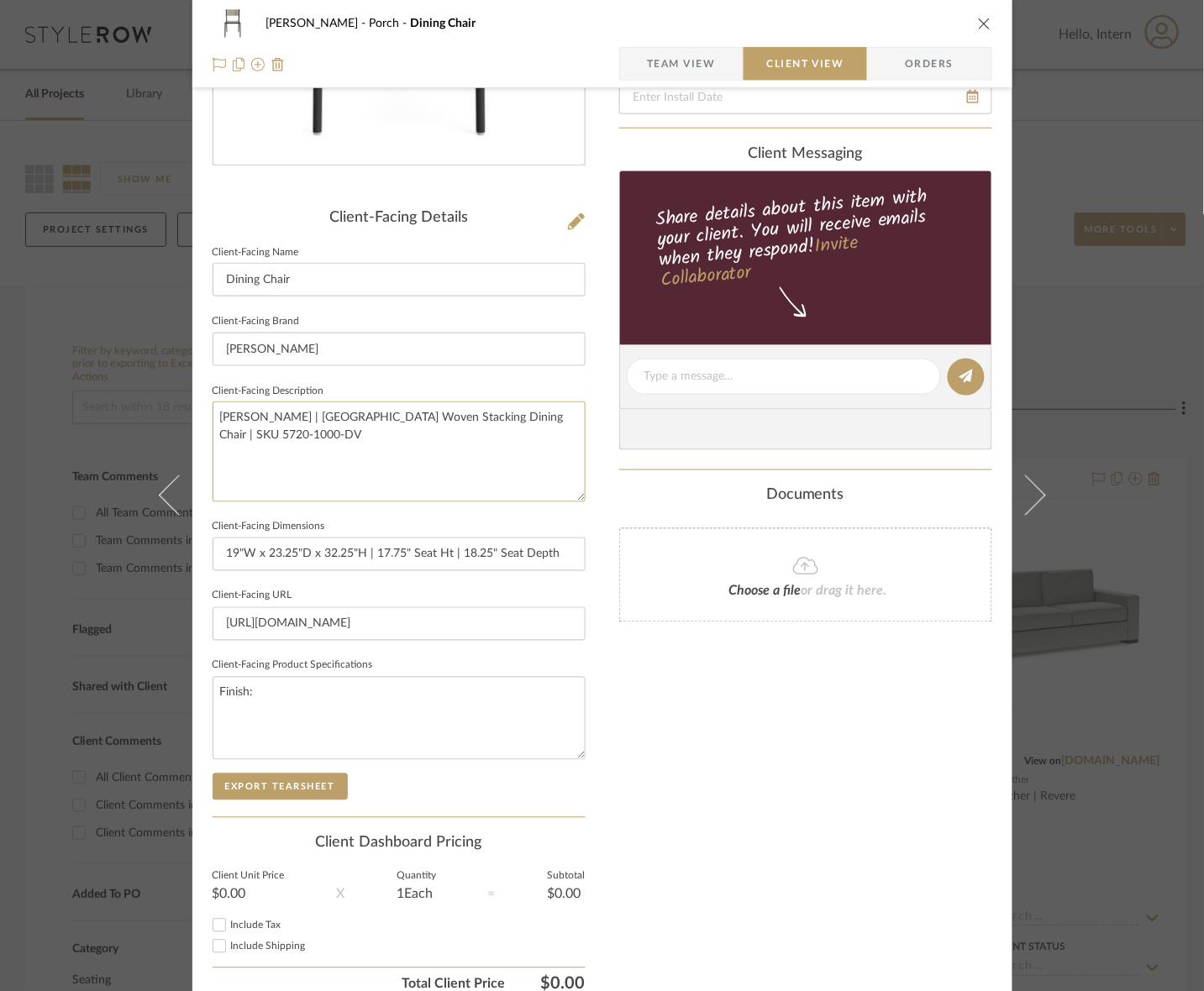
drag, startPoint x: 291, startPoint y: 475, endPoint x: 111, endPoint y: 412, distance: 190.7
click at [111, 412] on div "[PERSON_NAME] Porch Dining Chair Team View Client View Orders Client-Facing Det…" at bounding box center [602, 496] width 1204 height 991
click at [616, 88] on div "[PERSON_NAME] Porch Dining Chair Team View Client View Orders" at bounding box center [602, 44] width 820 height 88
click at [628, 71] on span "button" at bounding box center [634, 63] width 27 height 33
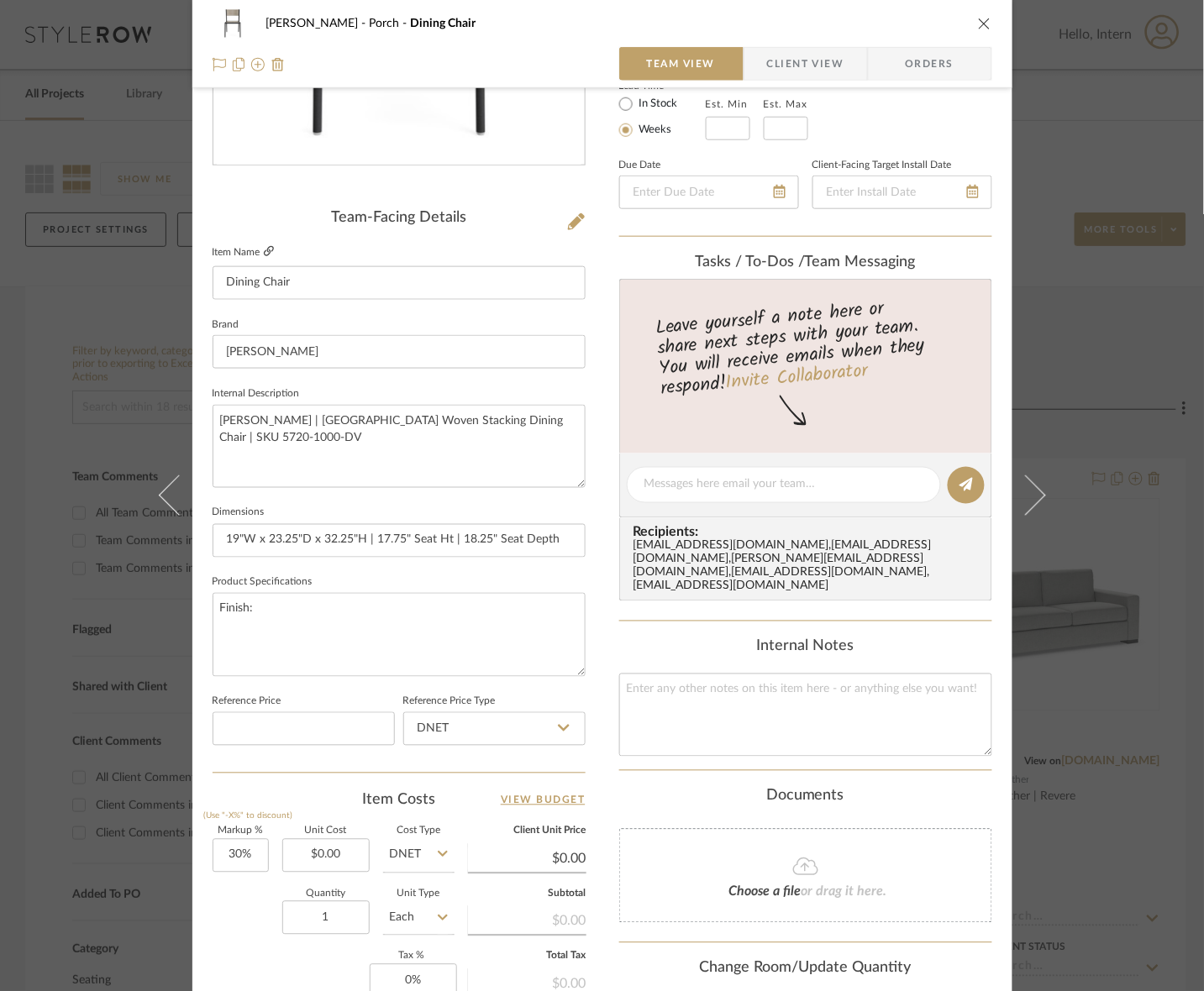
click at [267, 245] on link at bounding box center [269, 252] width 10 height 14
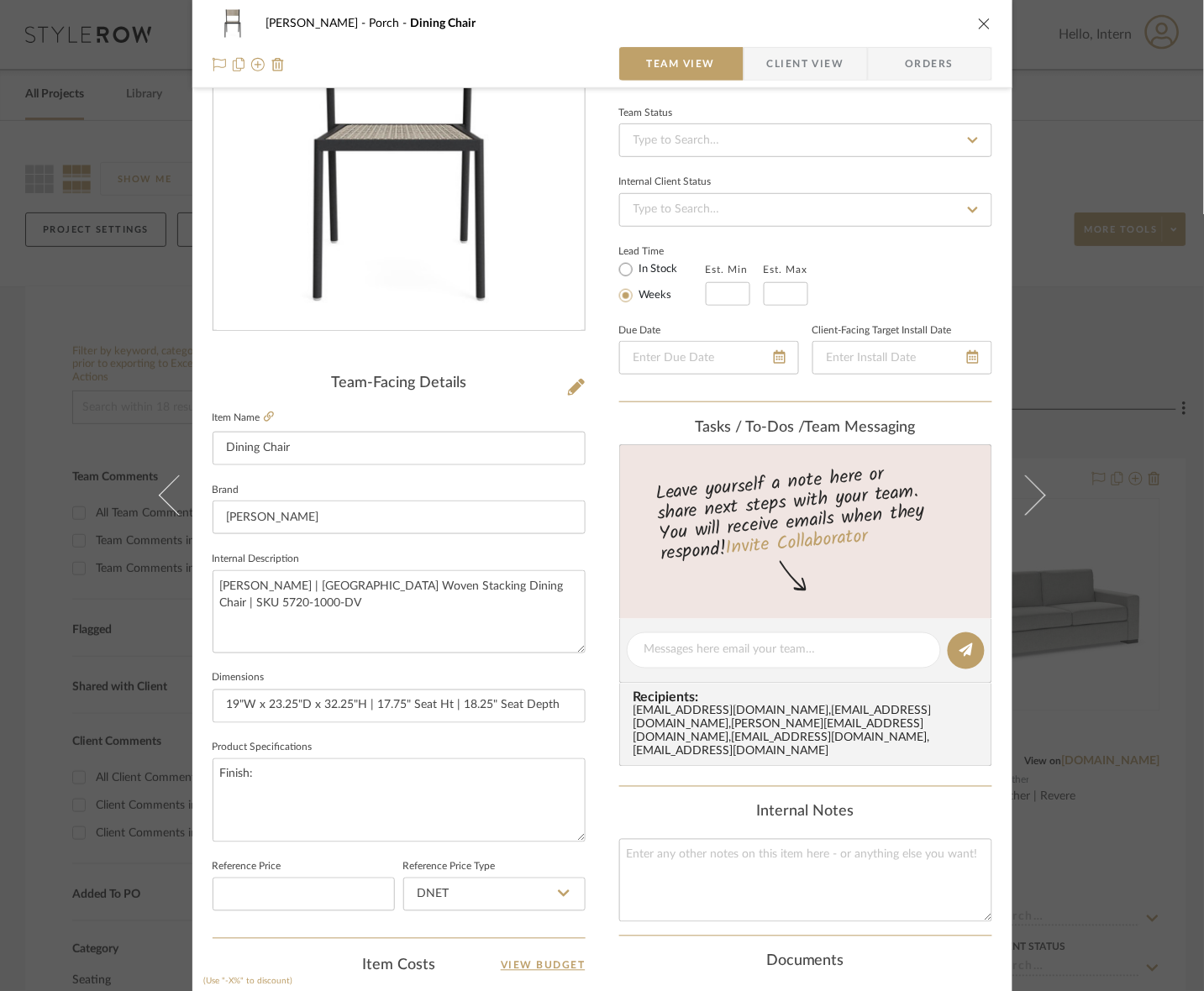
scroll to position [0, 0]
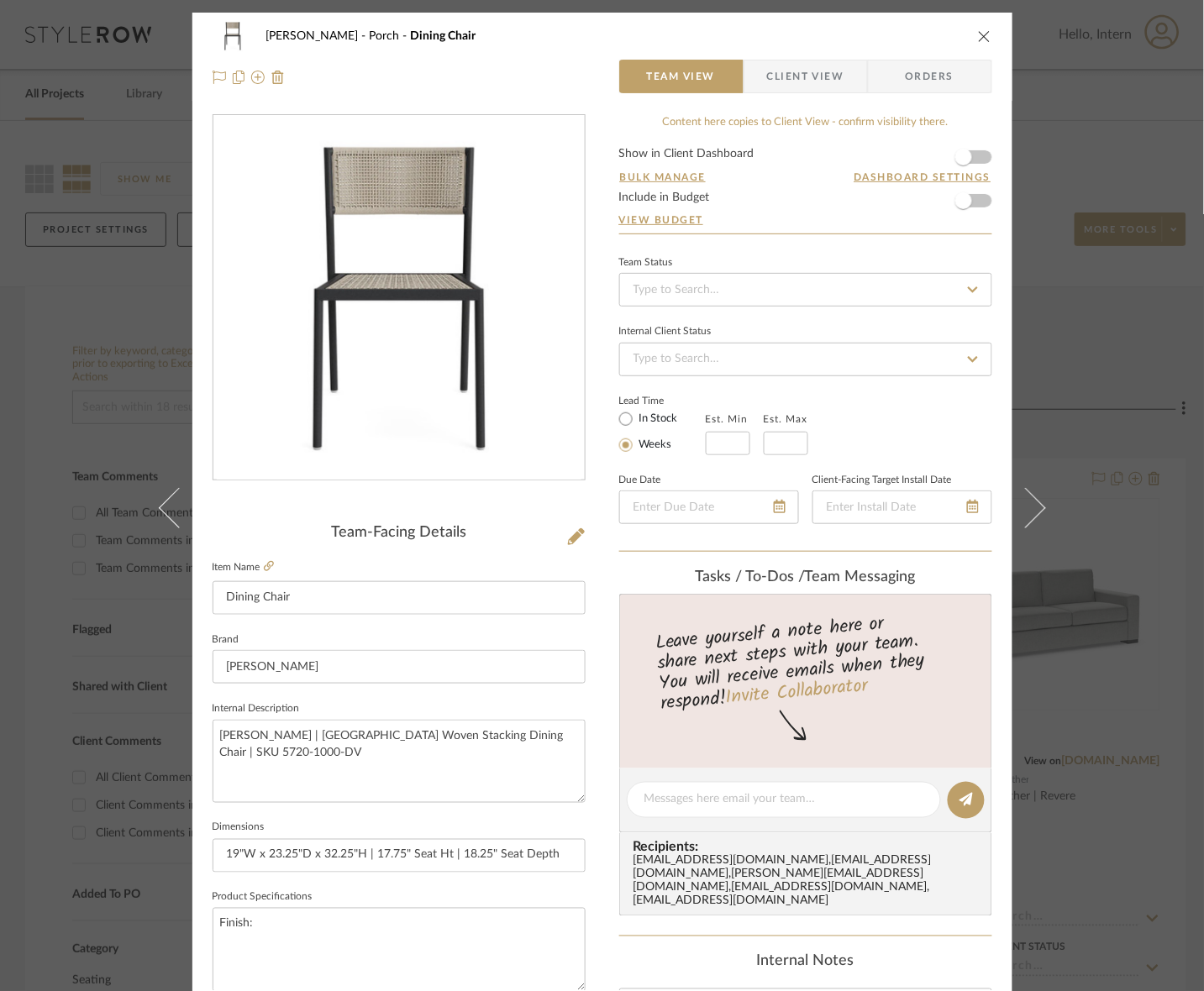
click at [767, 82] on span "Client View" at bounding box center [806, 76] width 78 height 33
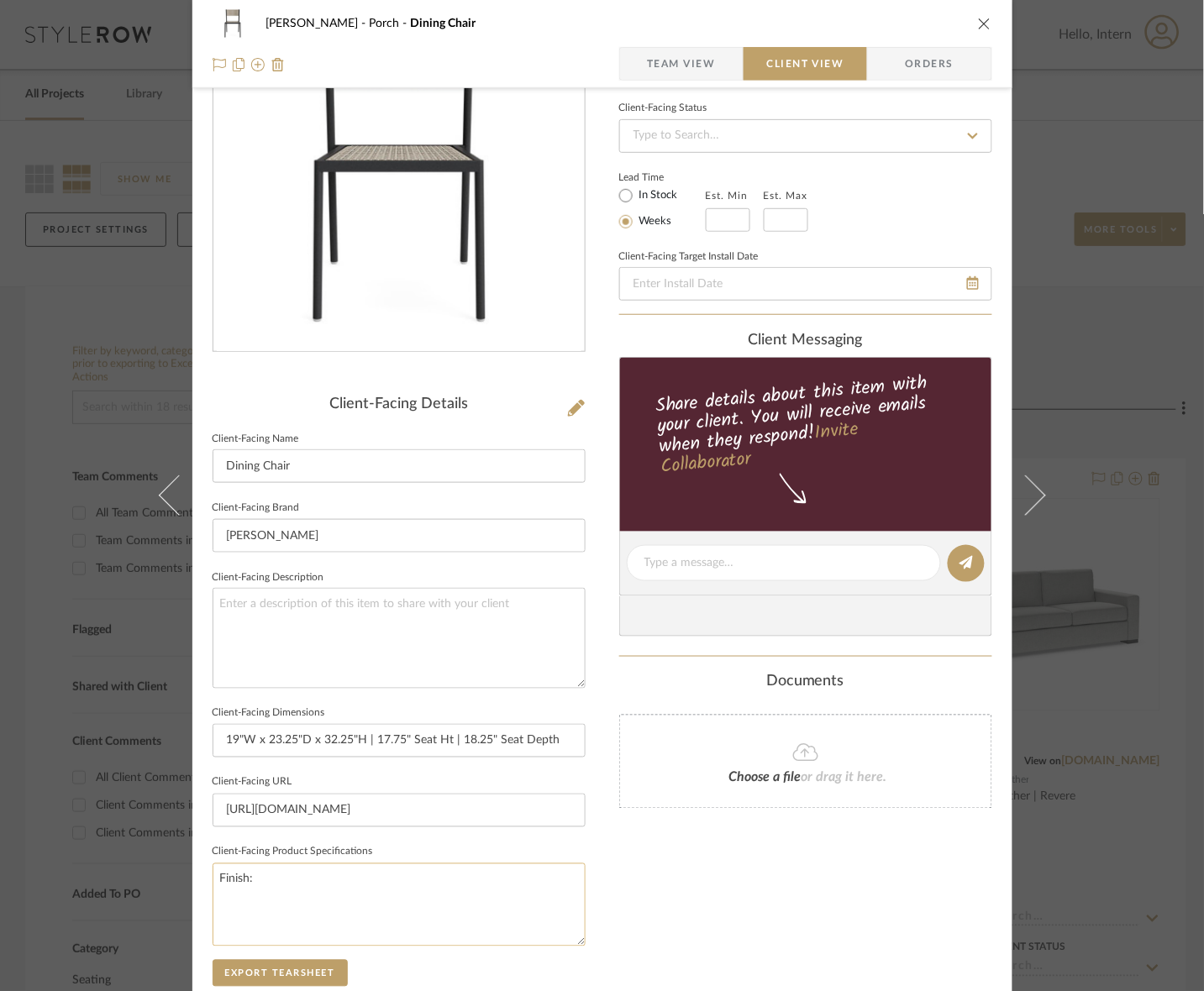
scroll to position [315, 0]
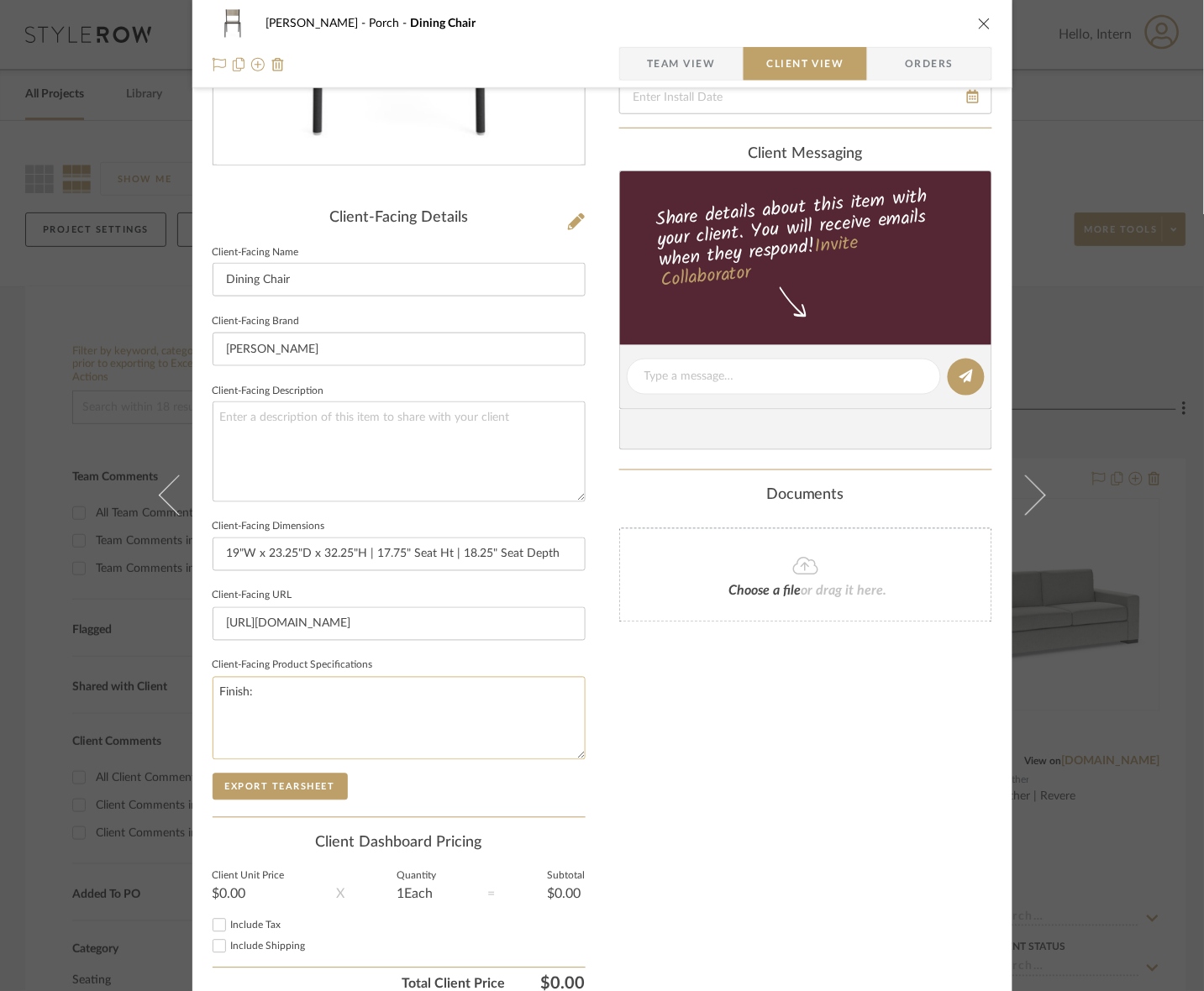
click at [407, 706] on textarea "Finish:" at bounding box center [399, 718] width 373 height 83
paste textarea "Dove and Textured Pewter"
drag, startPoint x: 309, startPoint y: 689, endPoint x: 250, endPoint y: 694, distance: 59.2
click at [250, 694] on textarea "Finish: Dove and Textured Pewter" at bounding box center [399, 718] width 373 height 83
click at [333, 690] on textarea "Finish: Textured Pewter" at bounding box center [399, 718] width 373 height 83
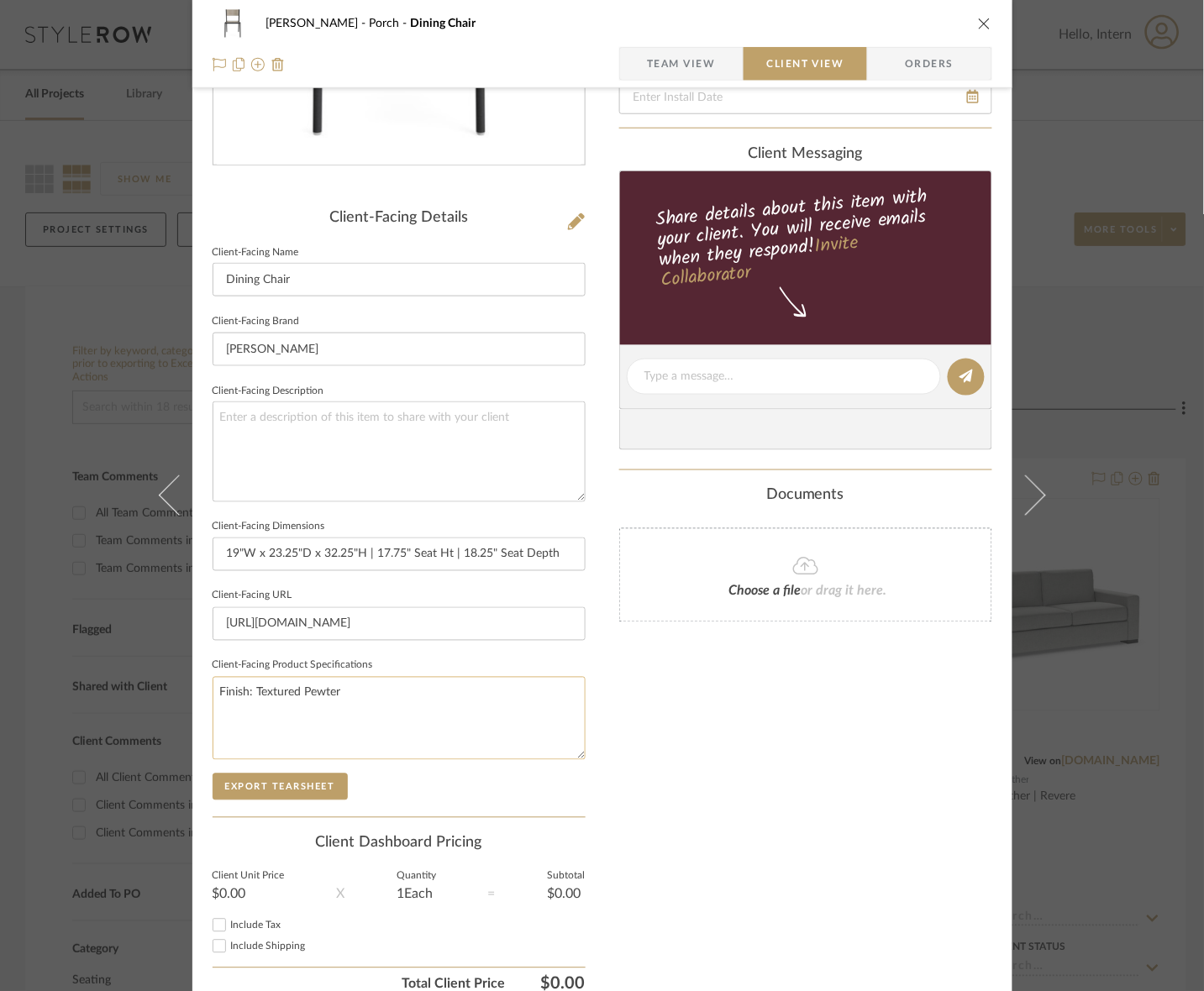
click at [361, 694] on textarea "Finish: Textured Pewter" at bounding box center [399, 718] width 373 height 83
type textarea "Finish: Textured Pewter or Dove"
click at [329, 792] on button "Export Tearsheet" at bounding box center [280, 787] width 135 height 27
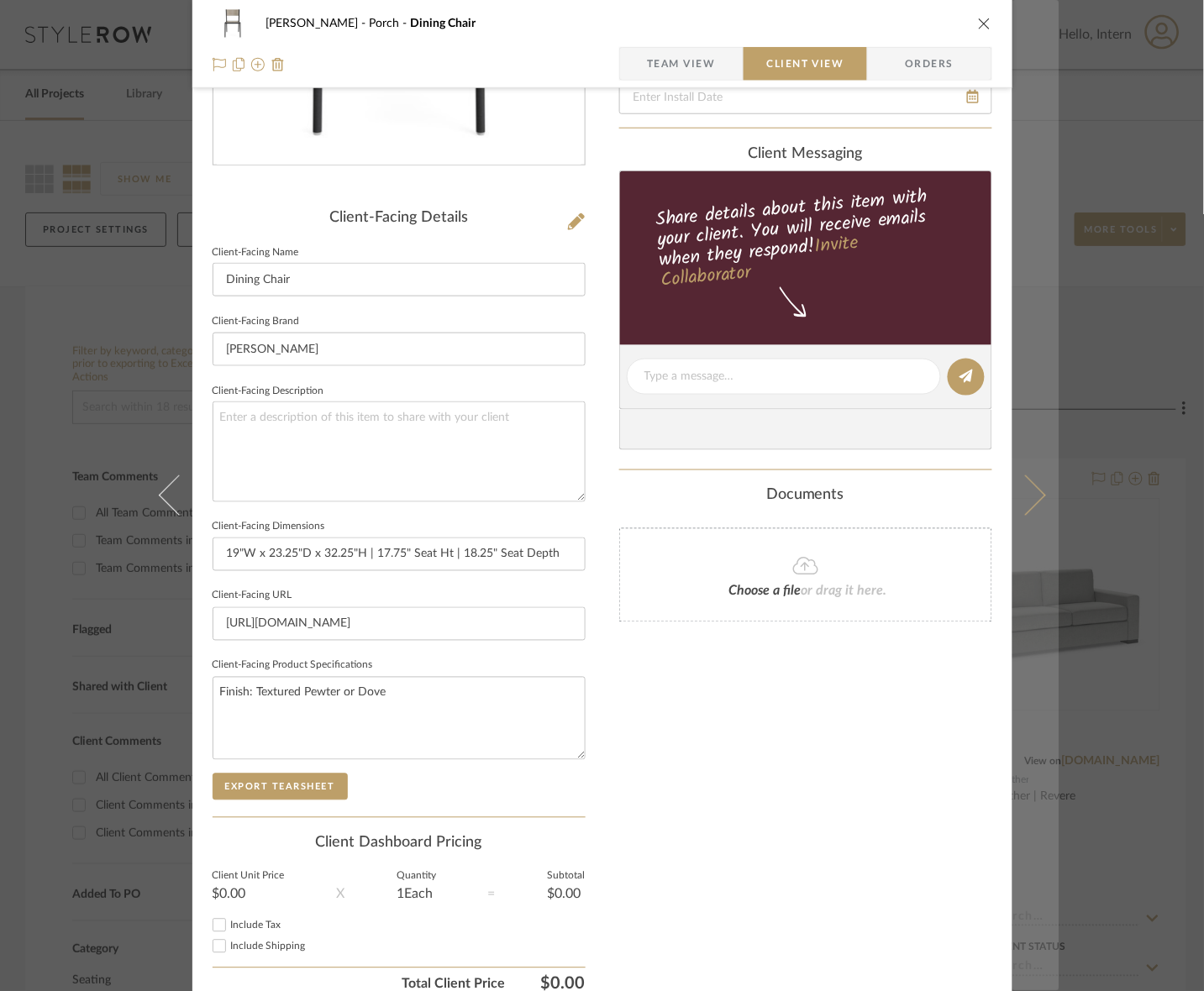
click at [1005, 413] on button at bounding box center [1035, 496] width 47 height 991
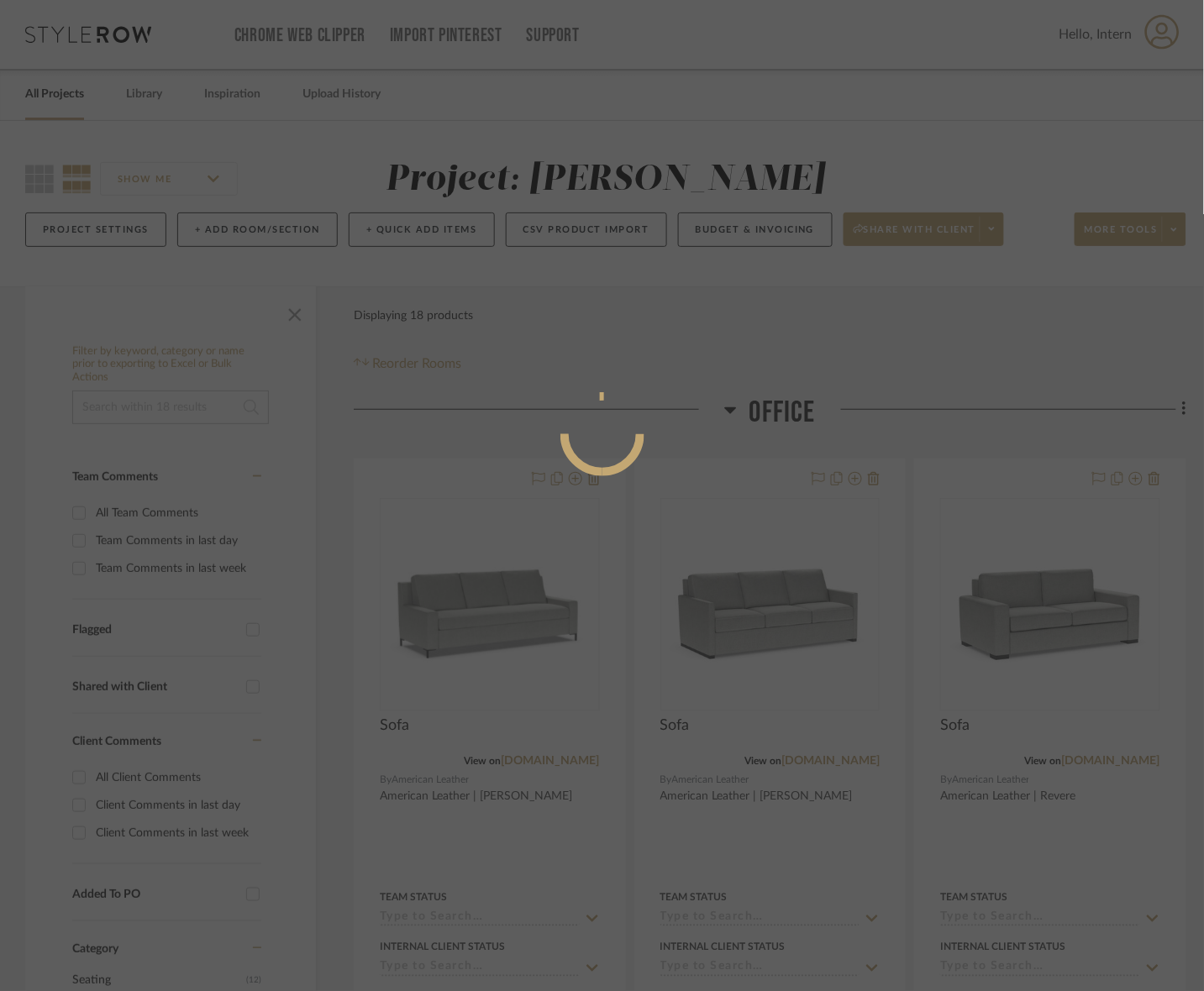
scroll to position [0, 0]
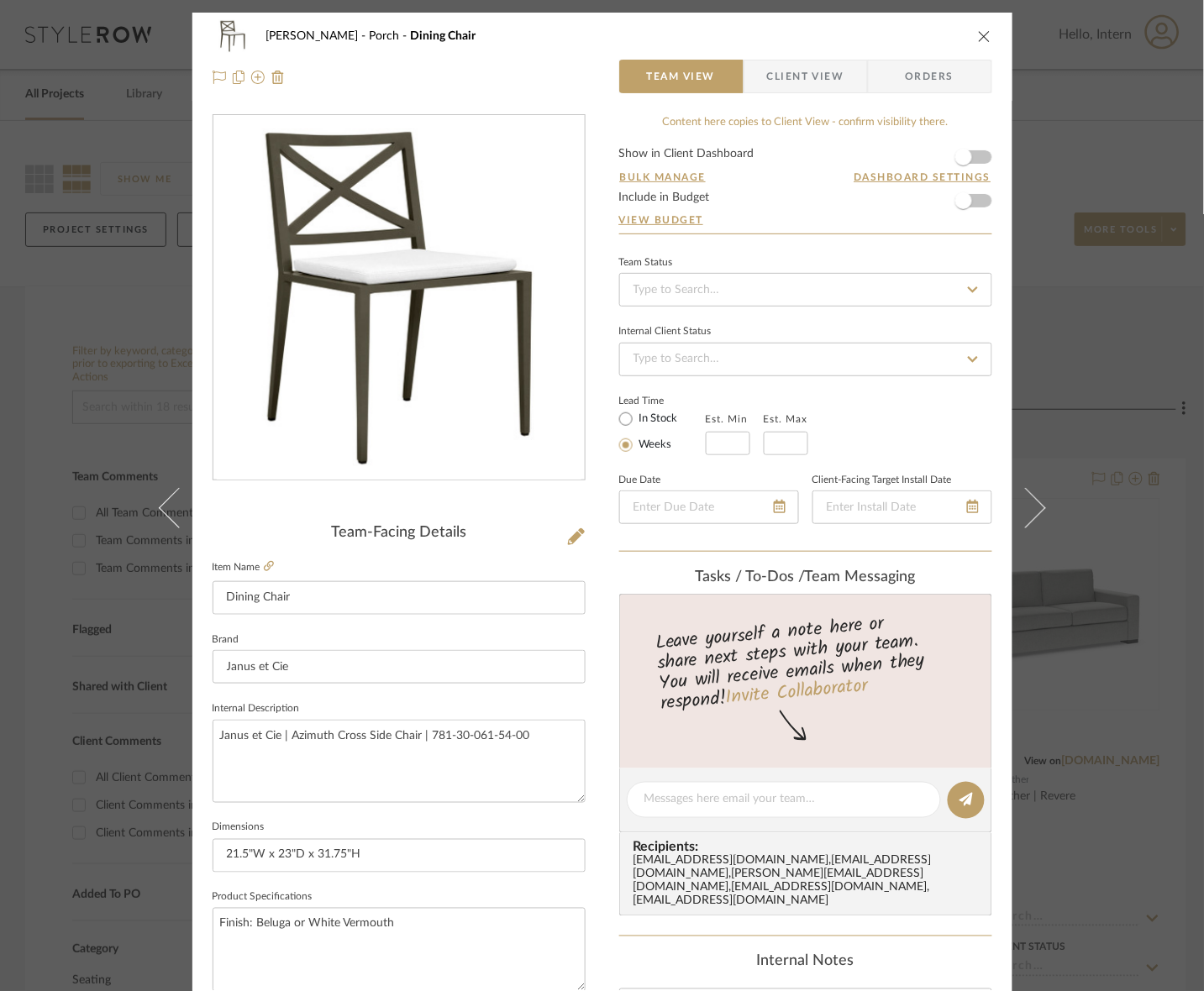
click at [834, 88] on span "Client View" at bounding box center [806, 76] width 78 height 33
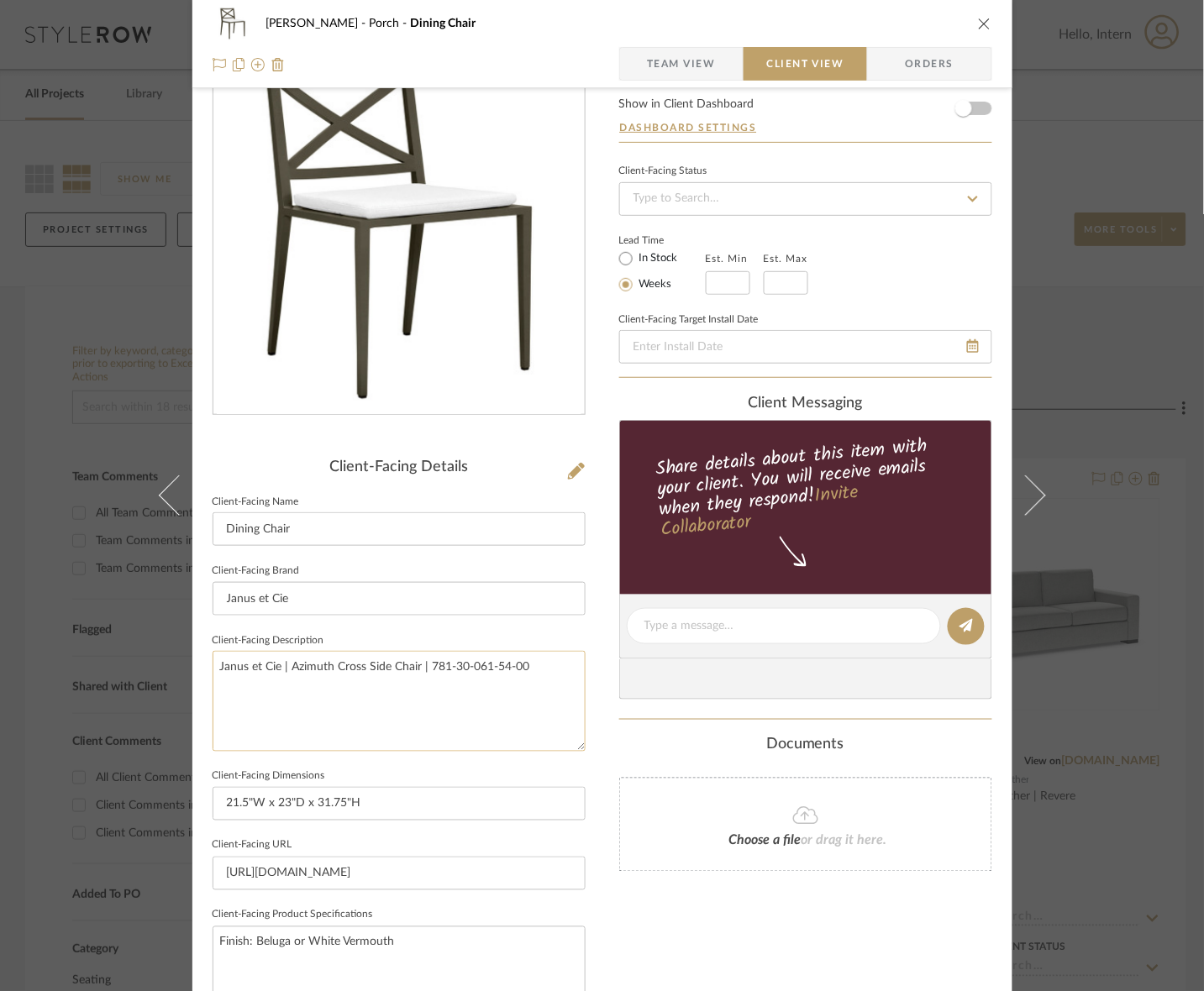
scroll to position [315, 0]
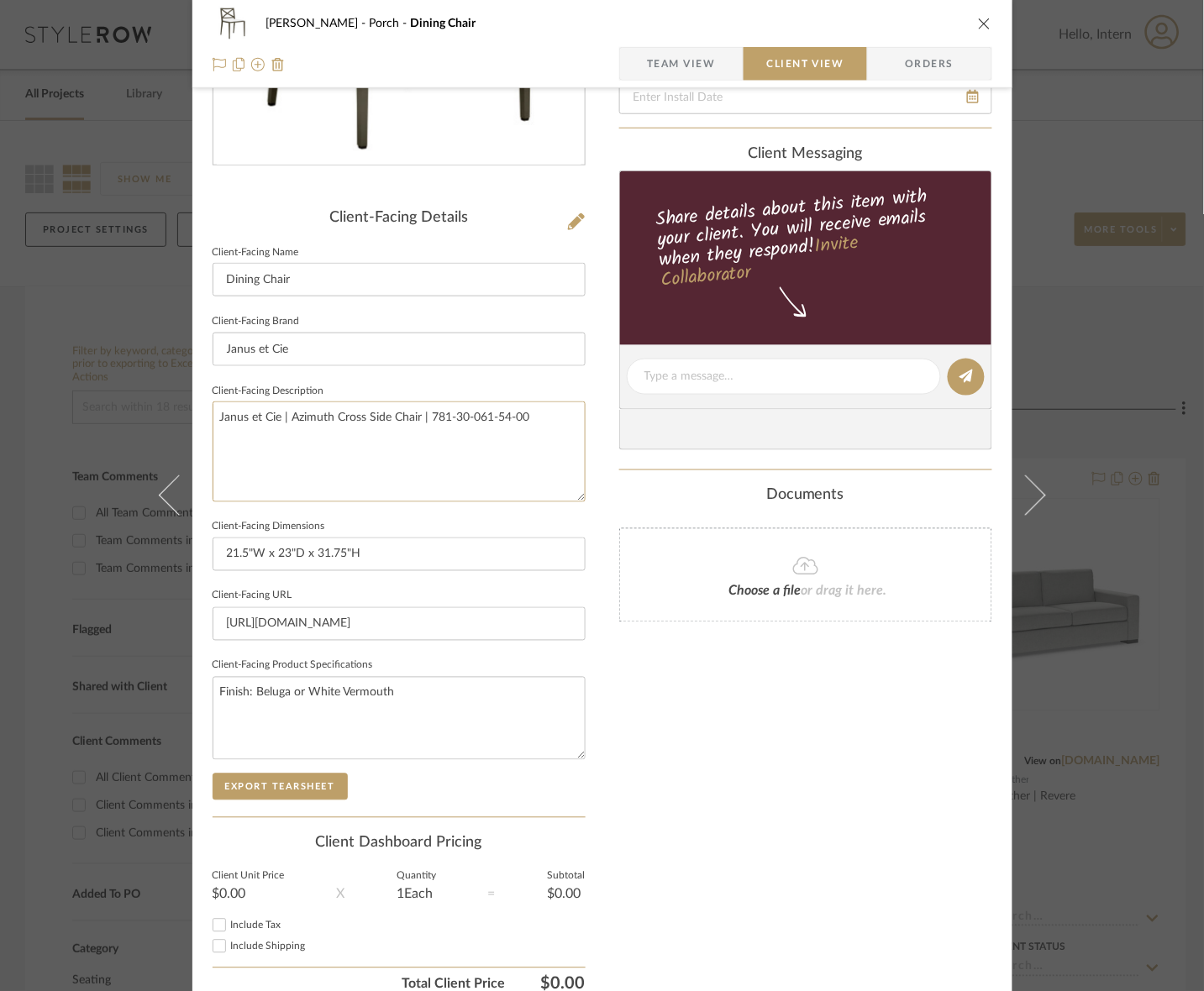
drag, startPoint x: 572, startPoint y: 427, endPoint x: -285, endPoint y: 397, distance: 857.5
click at [0, 397] on html "Chrome Web Clipper Import Pinterest Support All Projects Library Inspiration Up…" at bounding box center [602, 496] width 1204 height 991
click at [304, 777] on button "Export Tearsheet" at bounding box center [280, 787] width 135 height 27
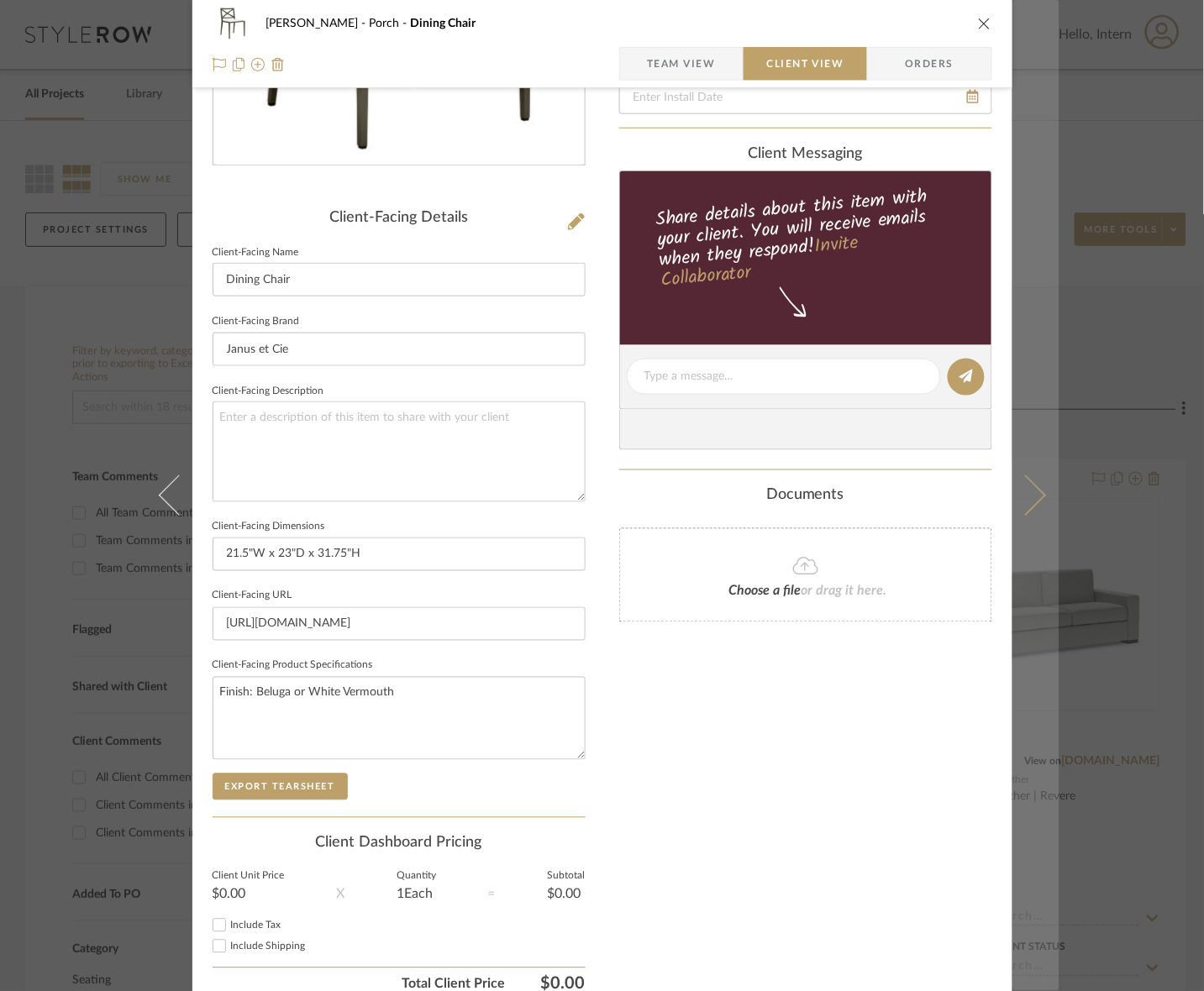
click at [1005, 438] on button at bounding box center [1035, 496] width 47 height 991
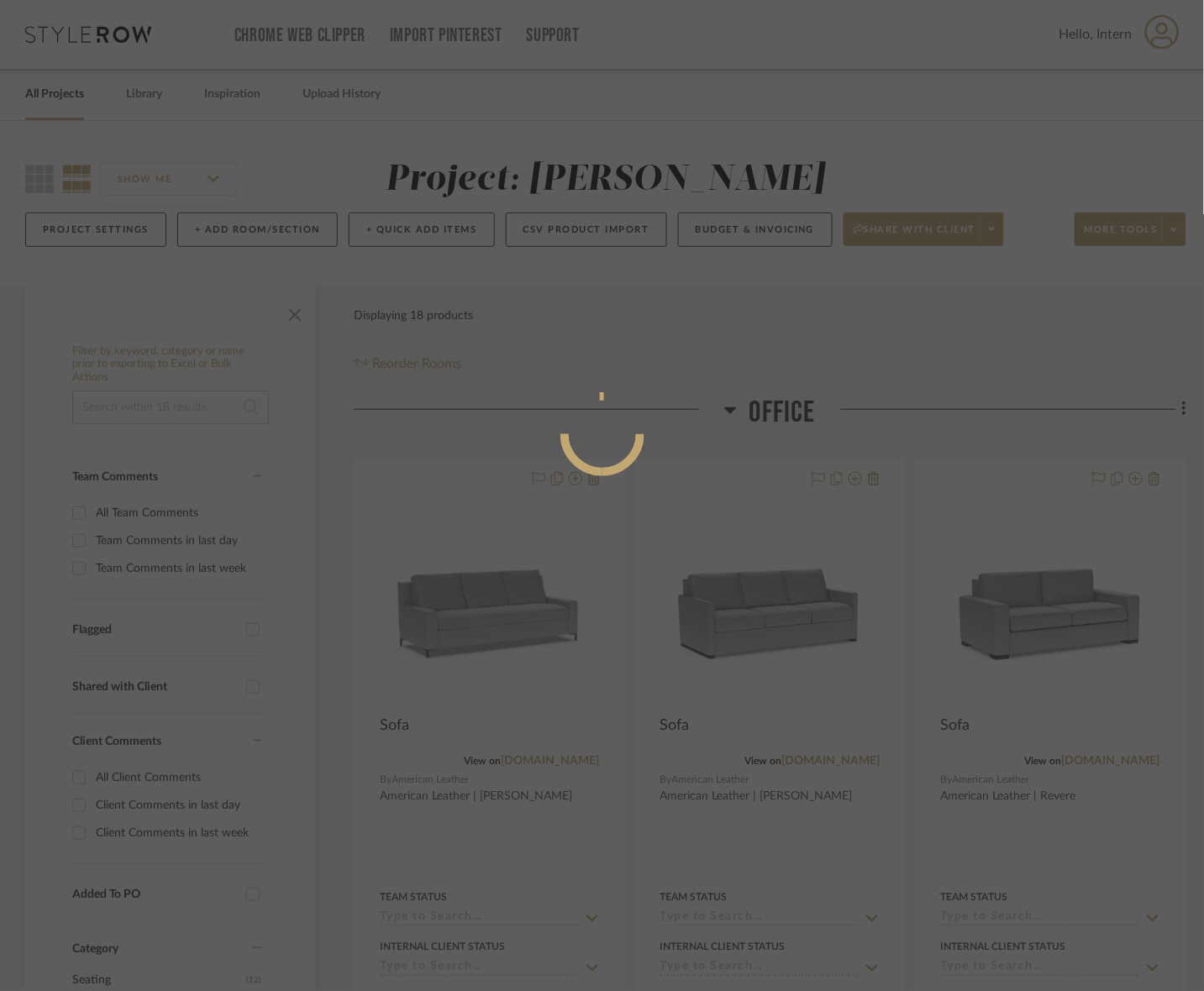
scroll to position [0, 0]
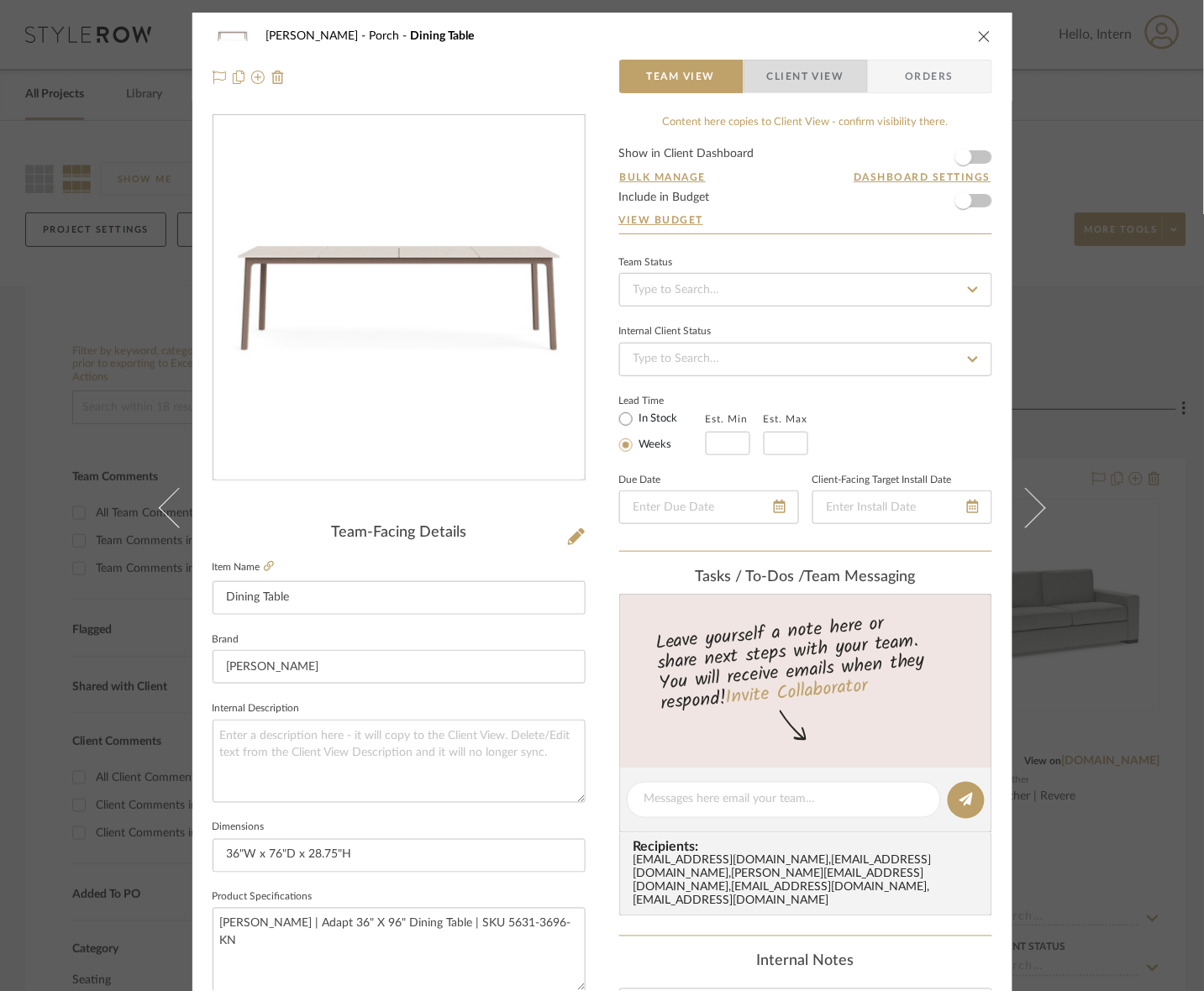
click at [817, 68] on span "Client View" at bounding box center [806, 76] width 78 height 33
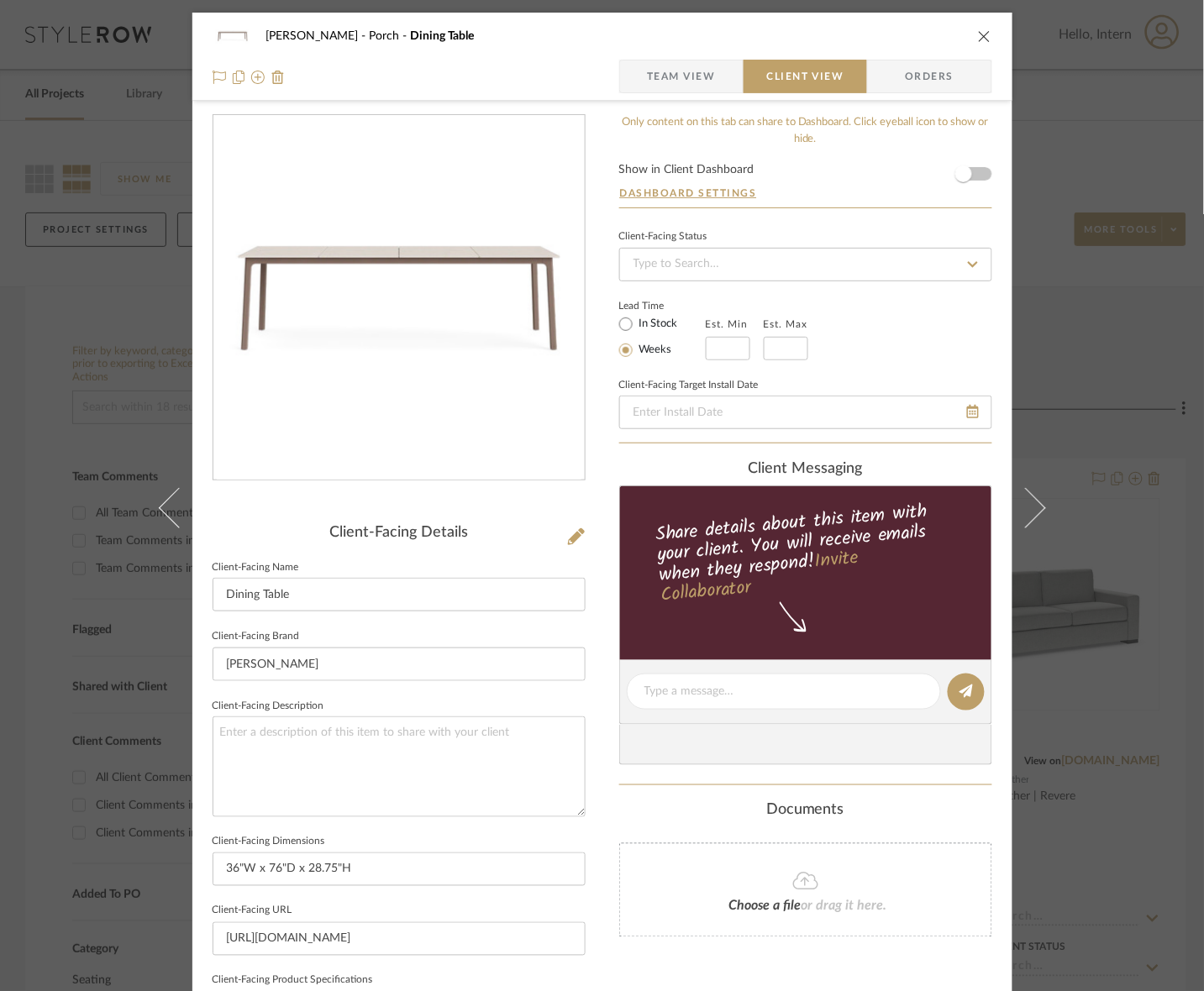
scroll to position [390, 0]
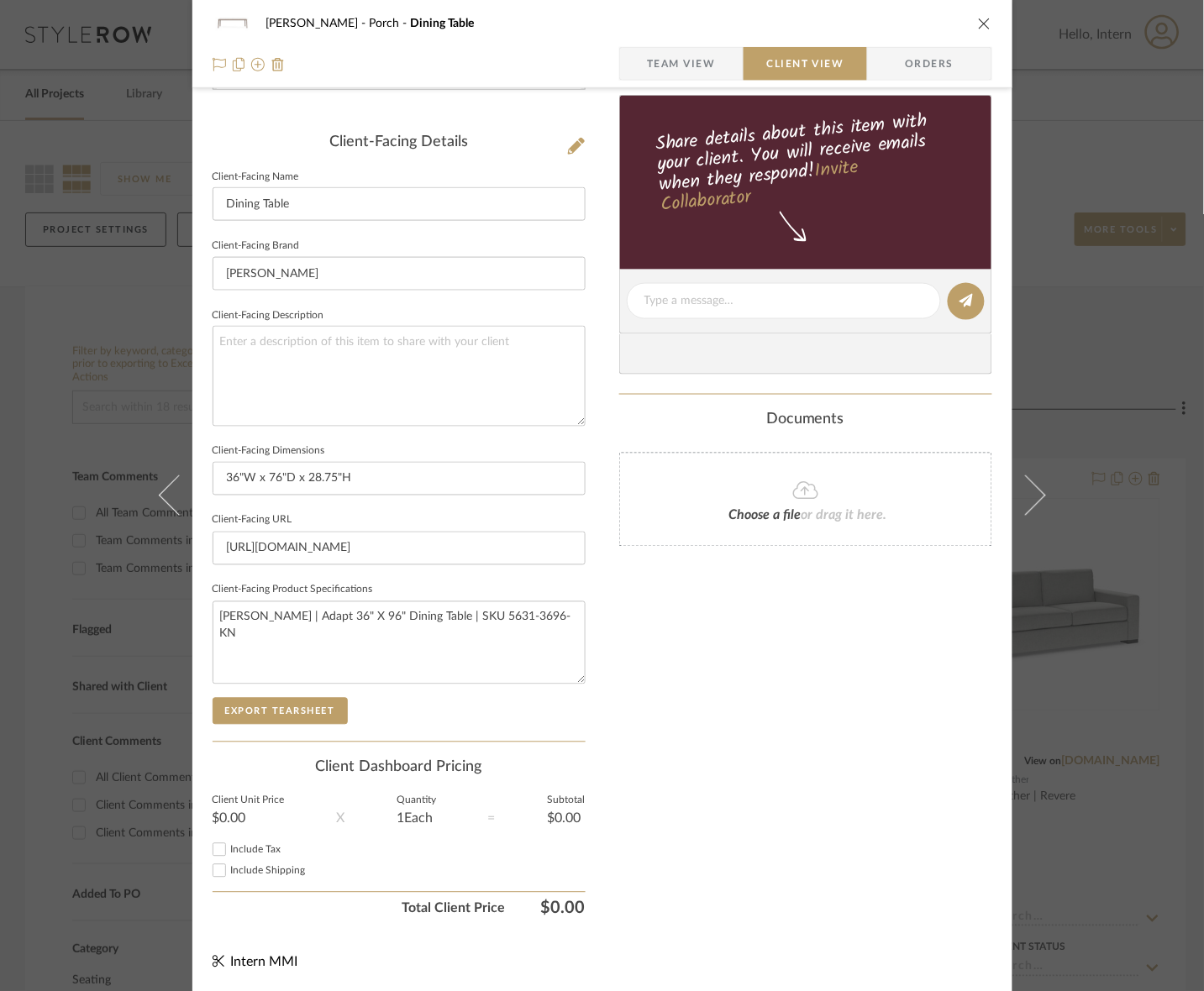
click at [652, 68] on span "Team View" at bounding box center [681, 63] width 68 height 33
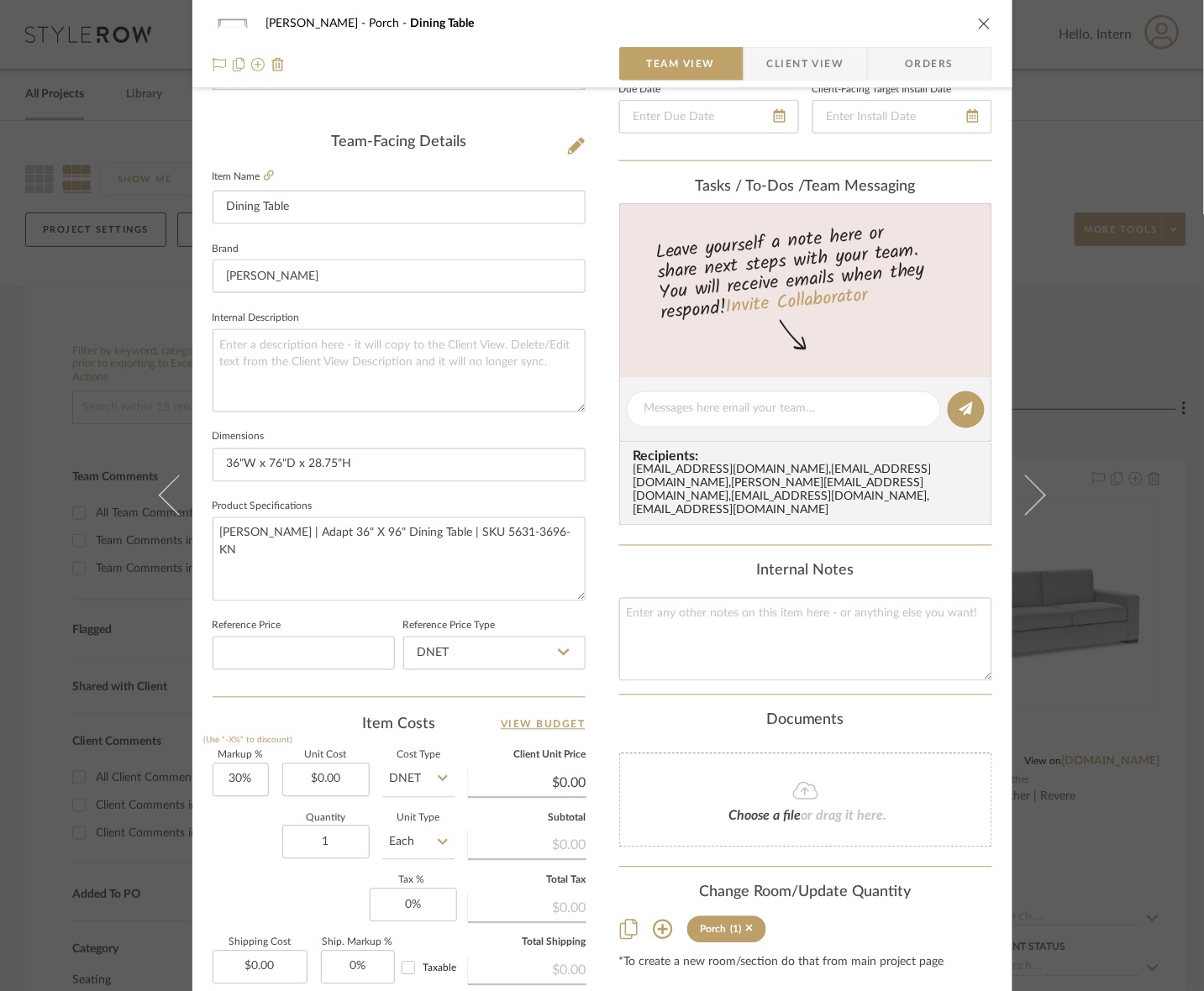
click at [790, 59] on span "Client View" at bounding box center [806, 63] width 78 height 33
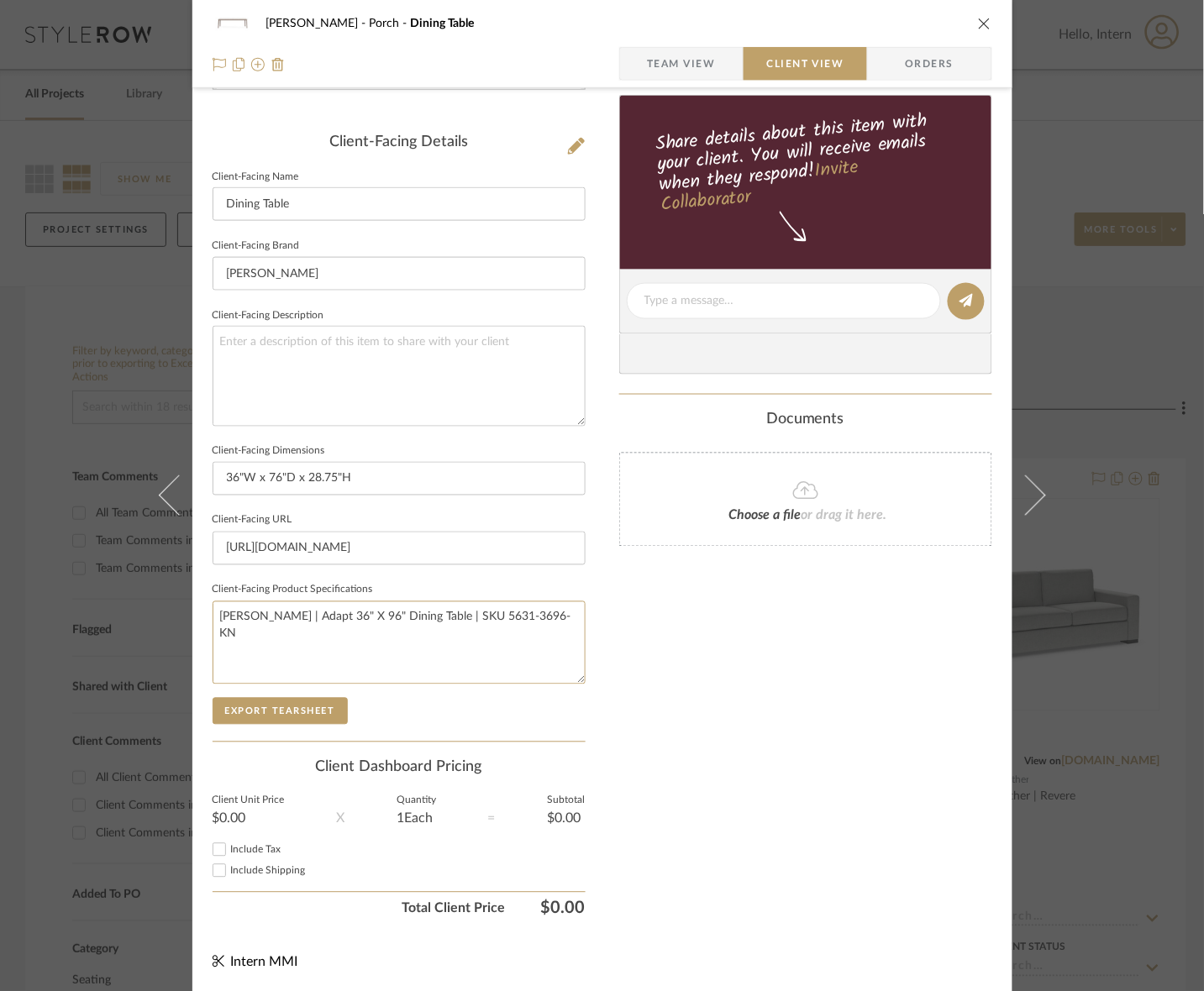
drag, startPoint x: 563, startPoint y: 635, endPoint x: 5, endPoint y: 609, distance: 558.6
click at [5, 609] on div "[PERSON_NAME] Porch Dining Table Team View Client View Orders Client-Facing Det…" at bounding box center [602, 496] width 1204 height 991
click at [707, 66] on span "Team View" at bounding box center [681, 63] width 68 height 33
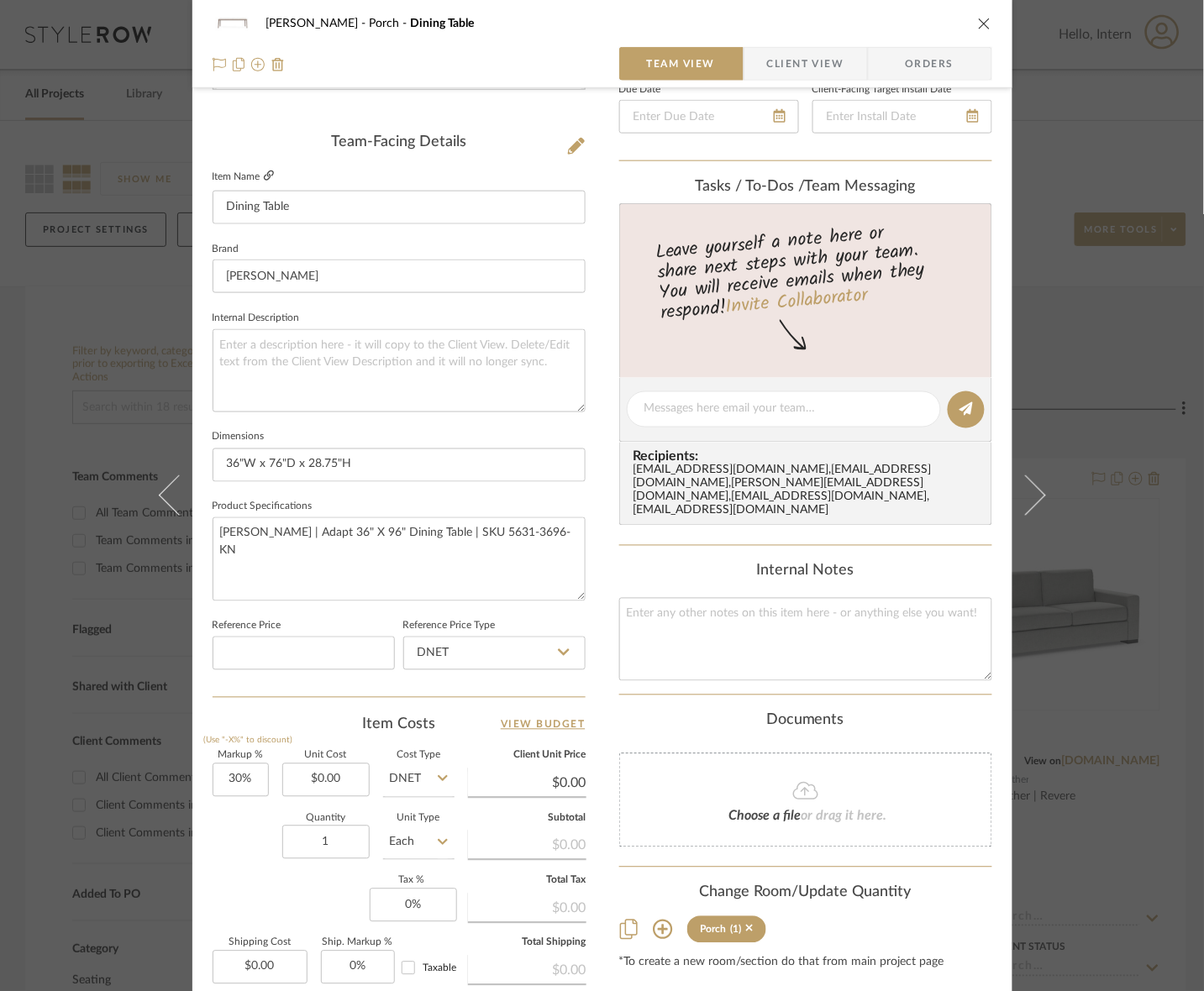
click at [264, 174] on icon at bounding box center [269, 175] width 10 height 10
drag, startPoint x: 792, startPoint y: 41, endPoint x: 792, endPoint y: 56, distance: 15.0
click at [792, 41] on div "[PERSON_NAME] Porch Dining Table Team View Client View Orders" at bounding box center [602, 44] width 820 height 88
click at [797, 55] on span "Client View" at bounding box center [806, 63] width 78 height 33
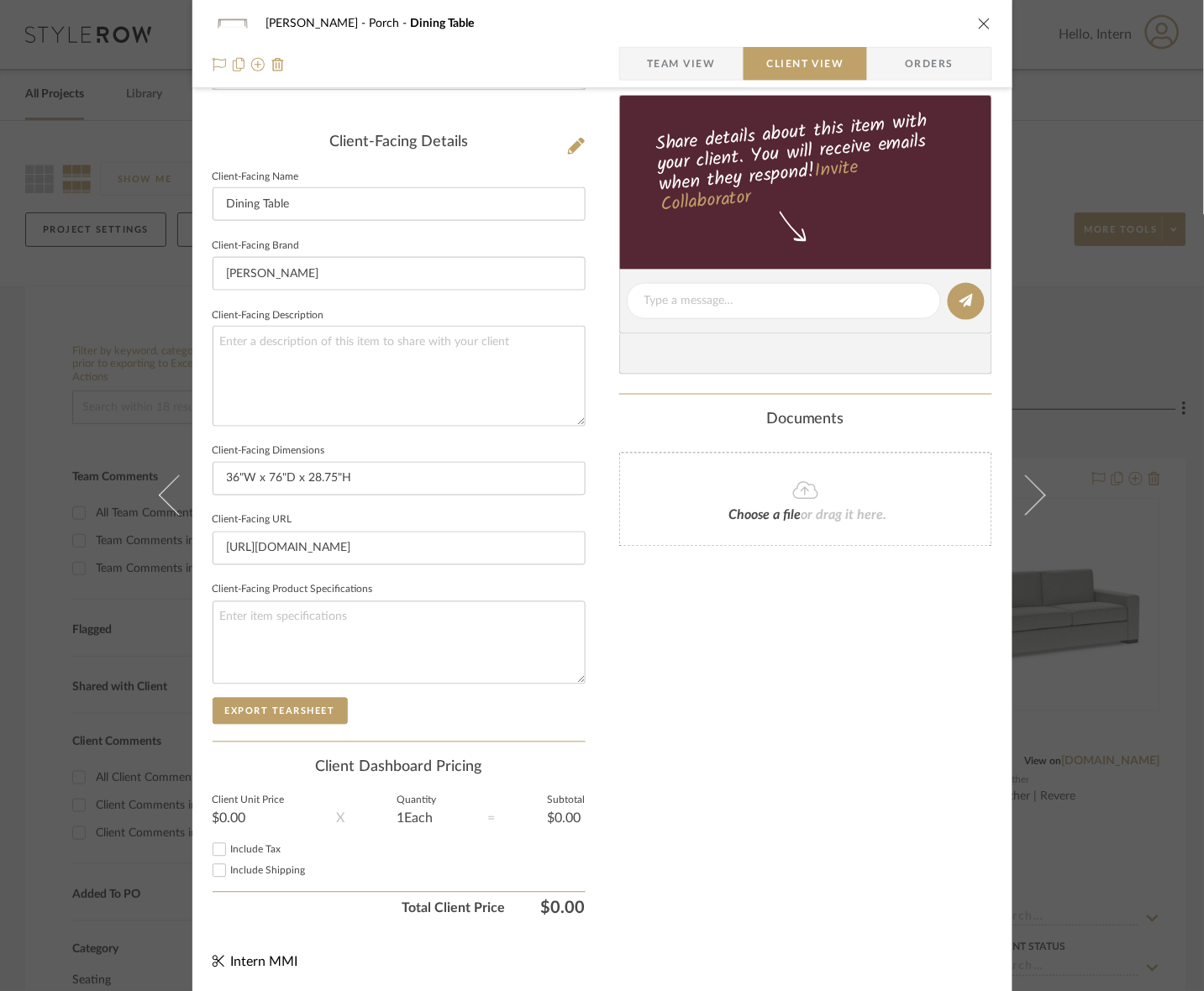
click at [693, 39] on div "[PERSON_NAME] Porch Dining Table" at bounding box center [602, 23] width 780 height 33
click at [715, 51] on span "Team View" at bounding box center [681, 63] width 123 height 33
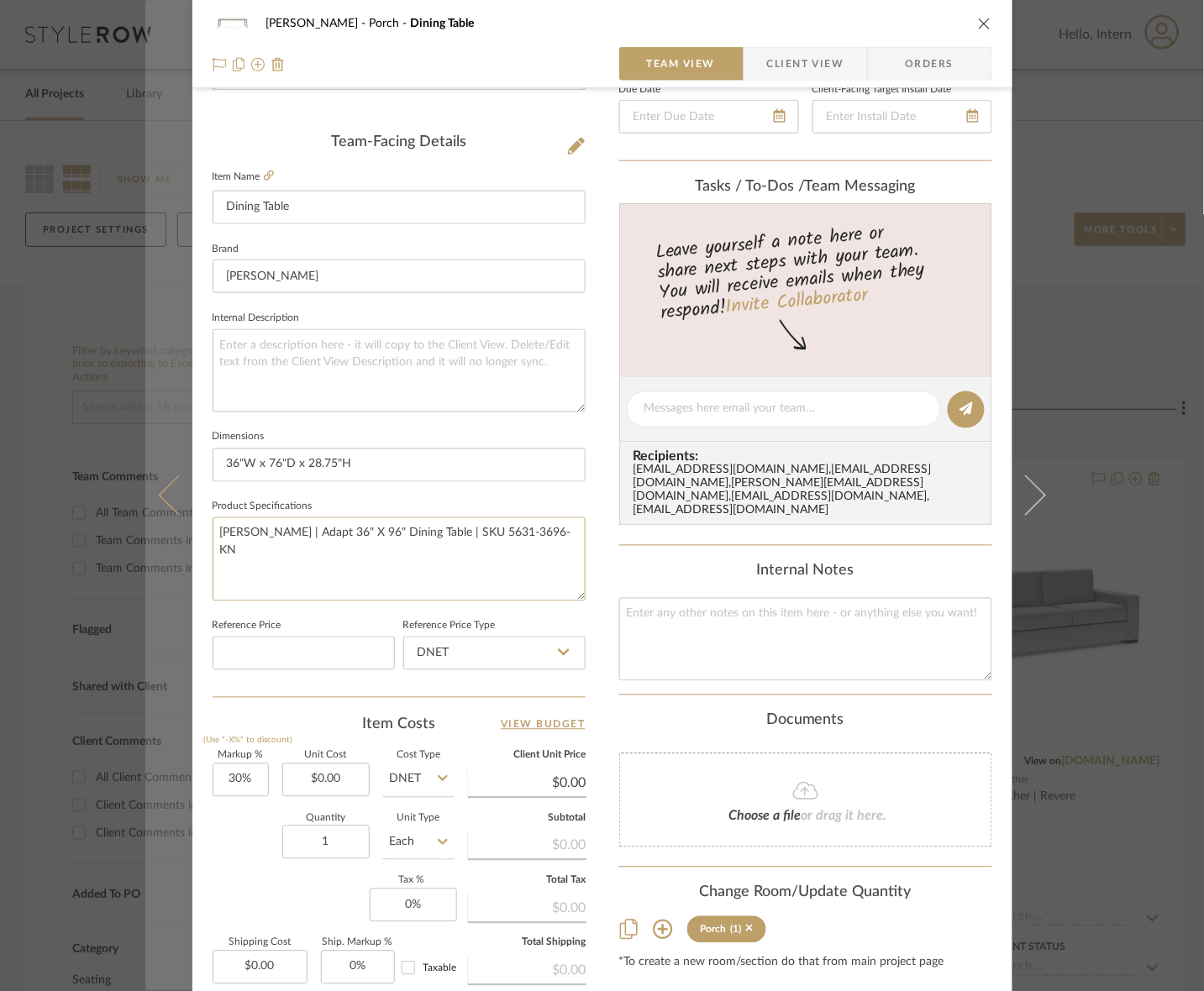
drag, startPoint x: 561, startPoint y: 533, endPoint x: 178, endPoint y: 550, distance: 383.4
click at [178, 550] on mat-dialog-content "[PERSON_NAME] Porch Dining Table Team View Client View Orders Team-Facing Detai…" at bounding box center [602, 397] width 914 height 1551
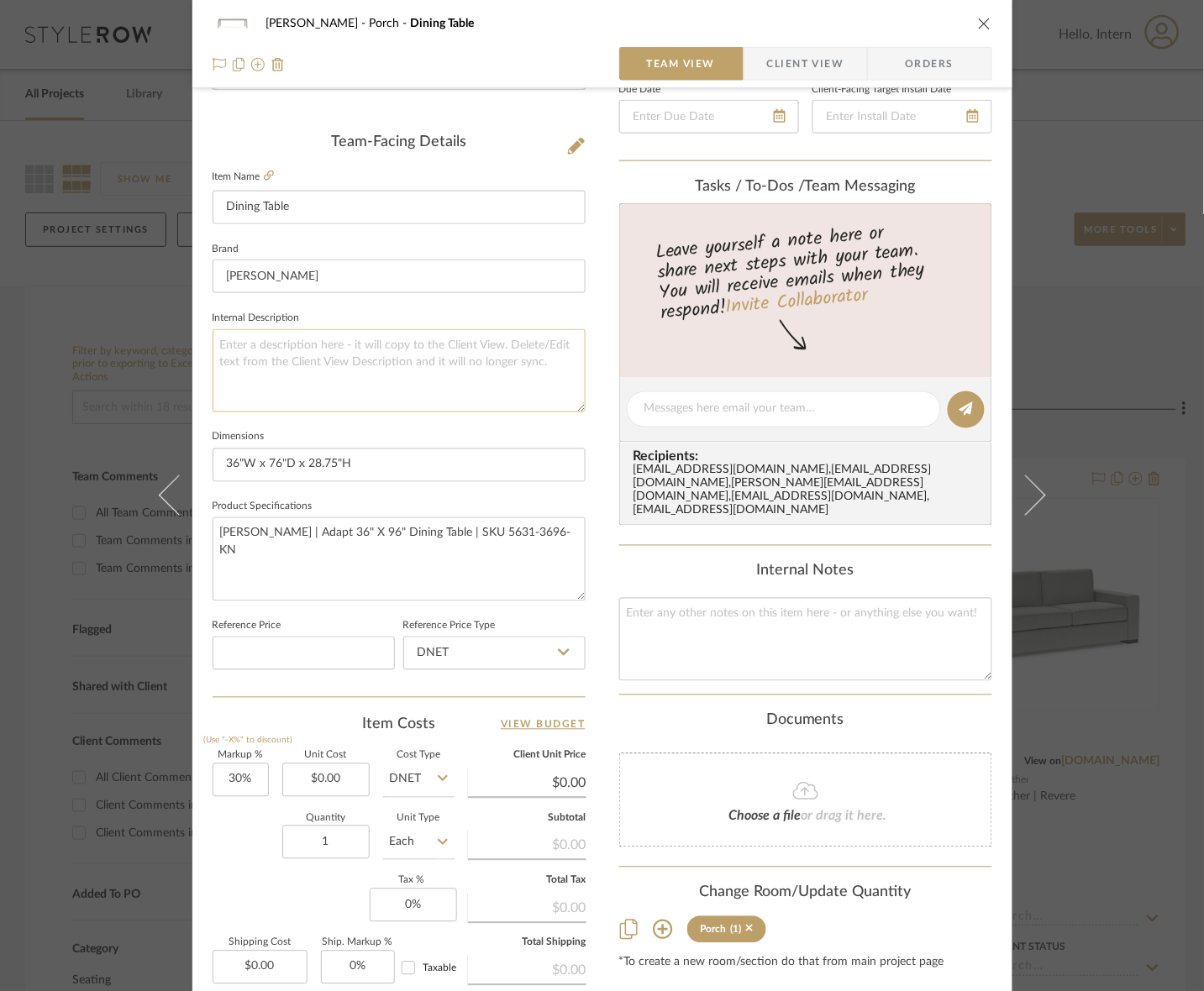
click at [347, 395] on textarea at bounding box center [399, 370] width 373 height 83
paste textarea "[PERSON_NAME] | Adapt 36" X 96" Dining Table | SKU 5631-3696-KN"
type textarea "[PERSON_NAME] | Adapt 36" X 96" Dining Table | SKU 5631-3696-KN"
drag, startPoint x: 568, startPoint y: 535, endPoint x: 10, endPoint y: 542, distance: 558.0
click at [10, 542] on div "[PERSON_NAME] Porch Dining Table Team View Client View Orders Team-Facing Detai…" at bounding box center [602, 496] width 1204 height 991
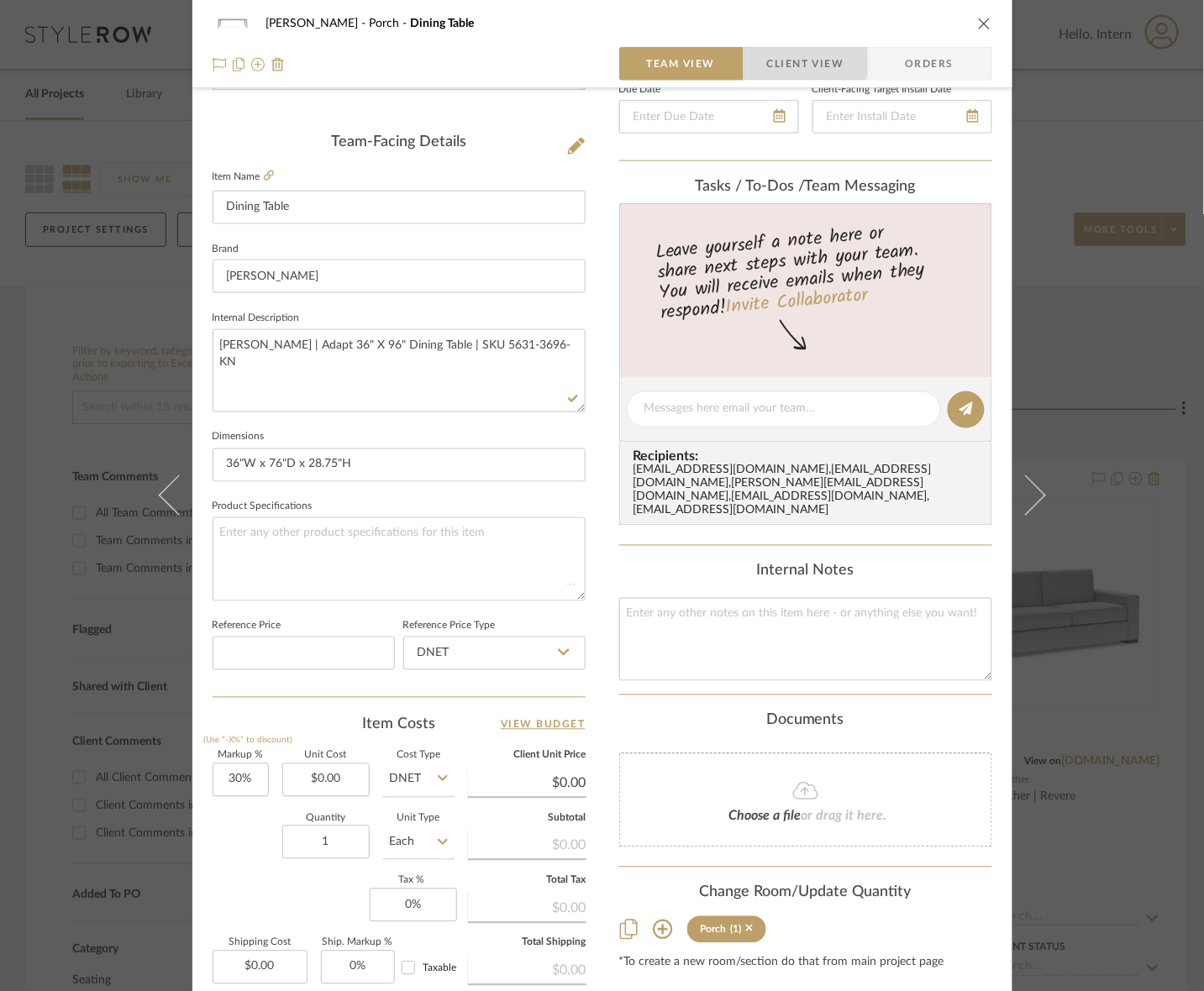
click at [767, 63] on span "Client View" at bounding box center [806, 63] width 78 height 33
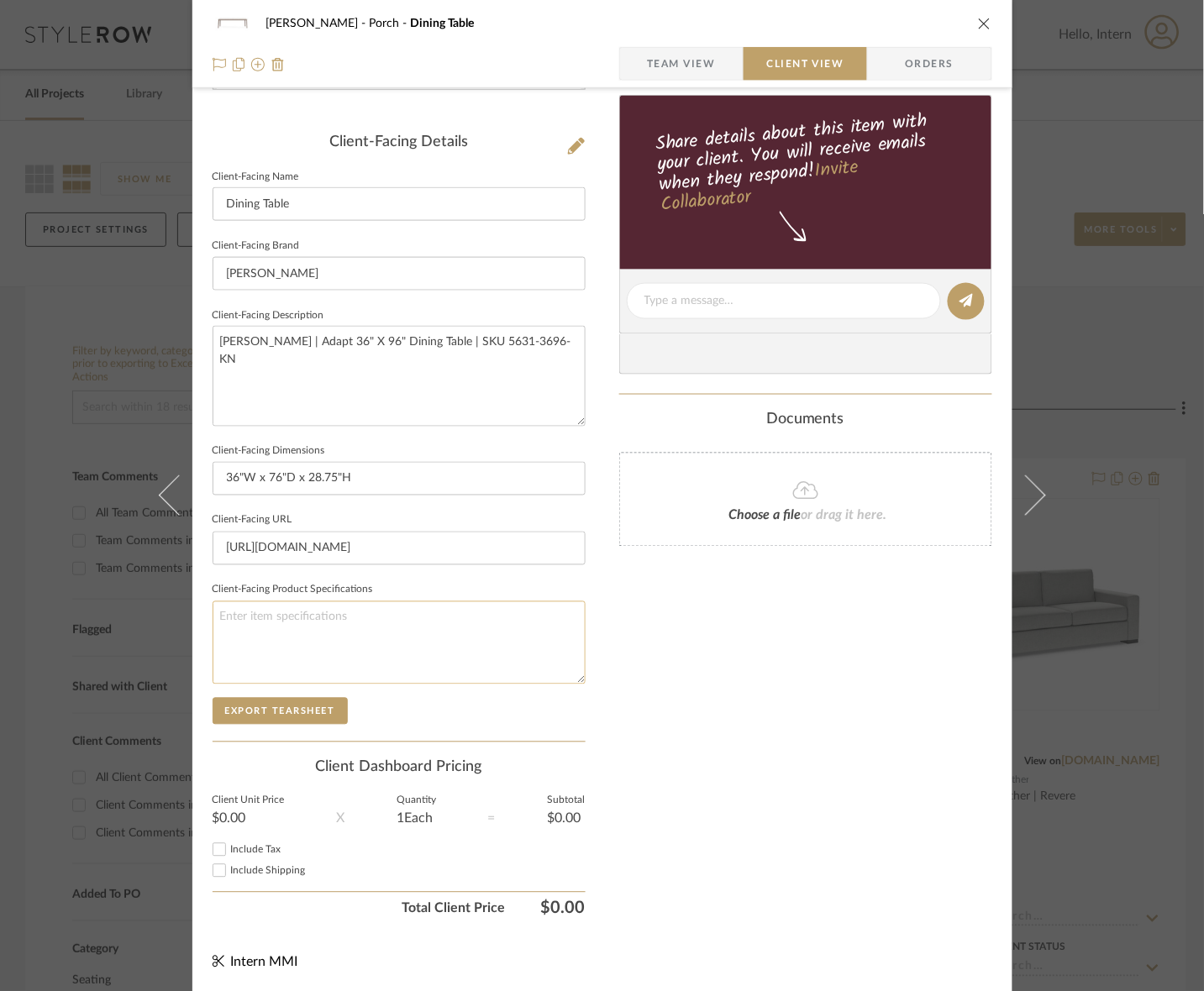
click at [346, 660] on textarea at bounding box center [399, 642] width 373 height 83
type textarea "Finish:"
drag, startPoint x: 564, startPoint y: 347, endPoint x: 1, endPoint y: 377, distance: 563.8
click at [1, 377] on div "[PERSON_NAME] Porch Dining Table Team View Client View Orders Client-Facing Det…" at bounding box center [602, 496] width 1204 height 991
click at [316, 655] on textarea "Finish:" at bounding box center [399, 642] width 373 height 83
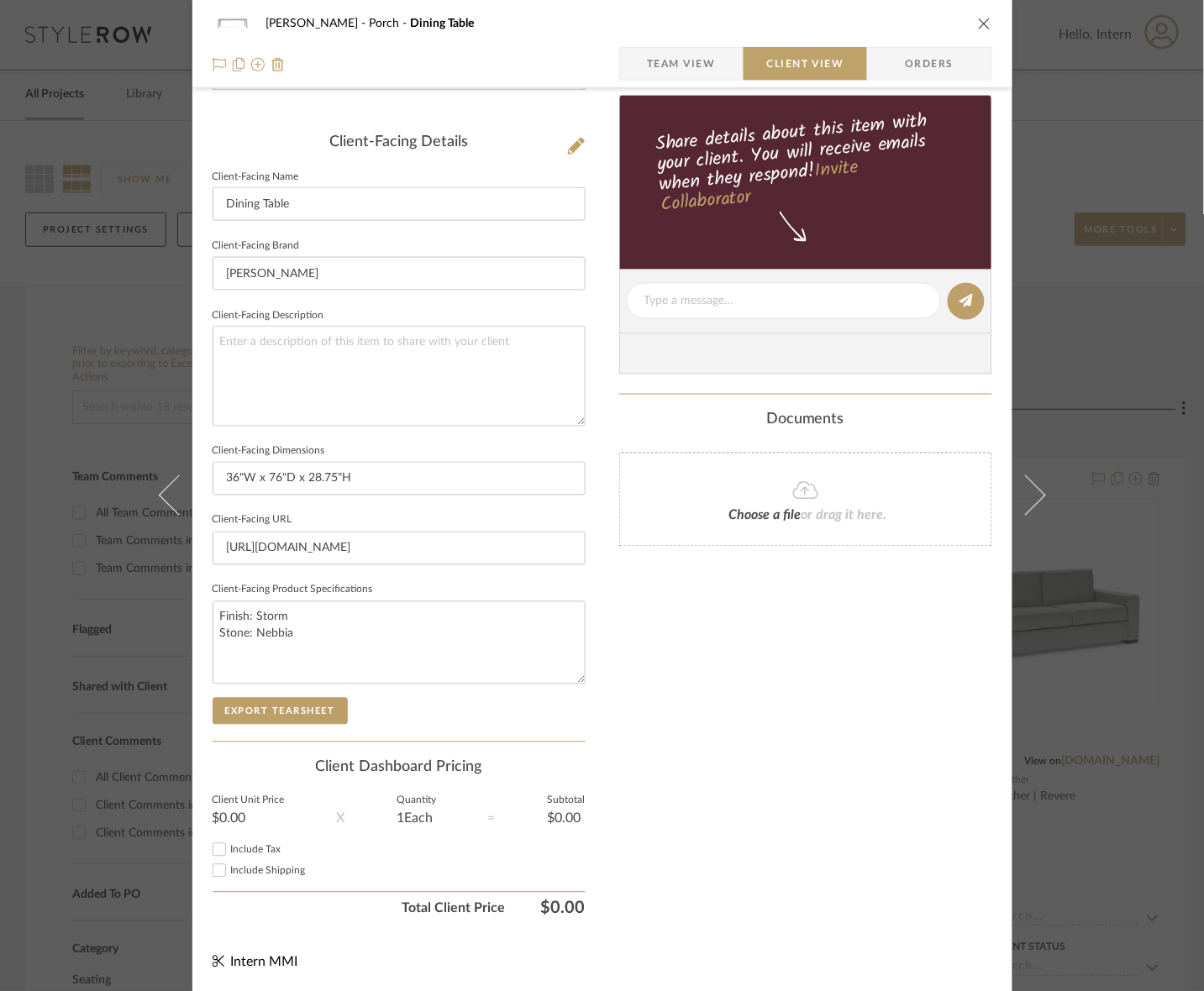
type textarea "Finish: Storm Stone: Nebbia"
click at [342, 632] on textarea "Finish: Storm Stone: Nebbia" at bounding box center [399, 642] width 373 height 83
click at [345, 623] on textarea "Finish: Storm Stone: Nebbia" at bounding box center [399, 642] width 373 height 83
click at [347, 626] on textarea "Finish: Storm or Various Stone: Nebbia" at bounding box center [399, 642] width 373 height 83
type textarea "Finish: Storm or Various Stone: Nebbia or Various"
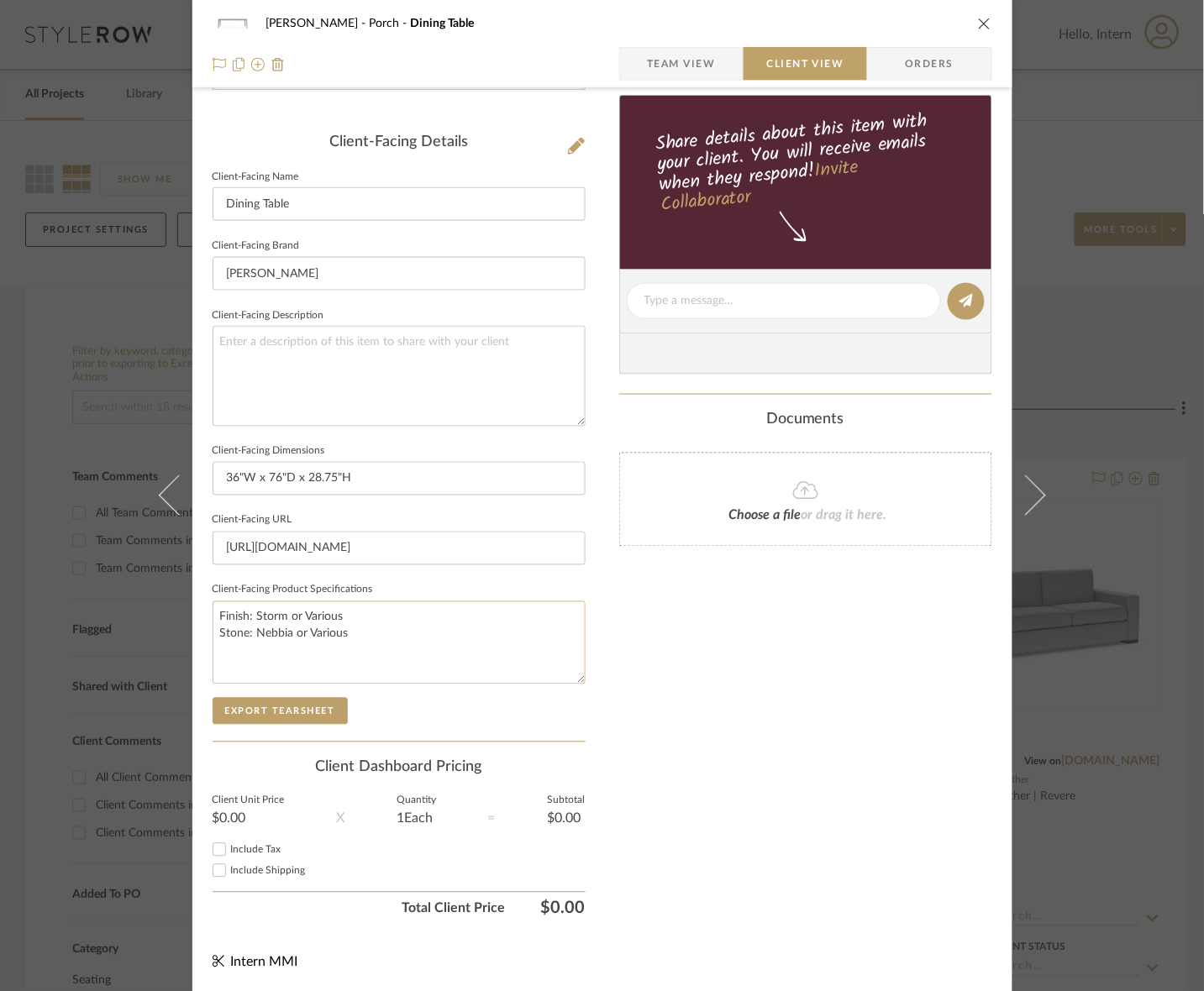
drag, startPoint x: 383, startPoint y: 650, endPoint x: 287, endPoint y: 643, distance: 96.3
click at [287, 643] on textarea "Finish: Storm or Various Stone: Nebbia or Various" at bounding box center [399, 642] width 373 height 83
type textarea "Finish: Storm or Various Stone: [PERSON_NAME], Fossil, or Umber"
click at [270, 711] on button "Export Tearsheet" at bounding box center [280, 712] width 135 height 27
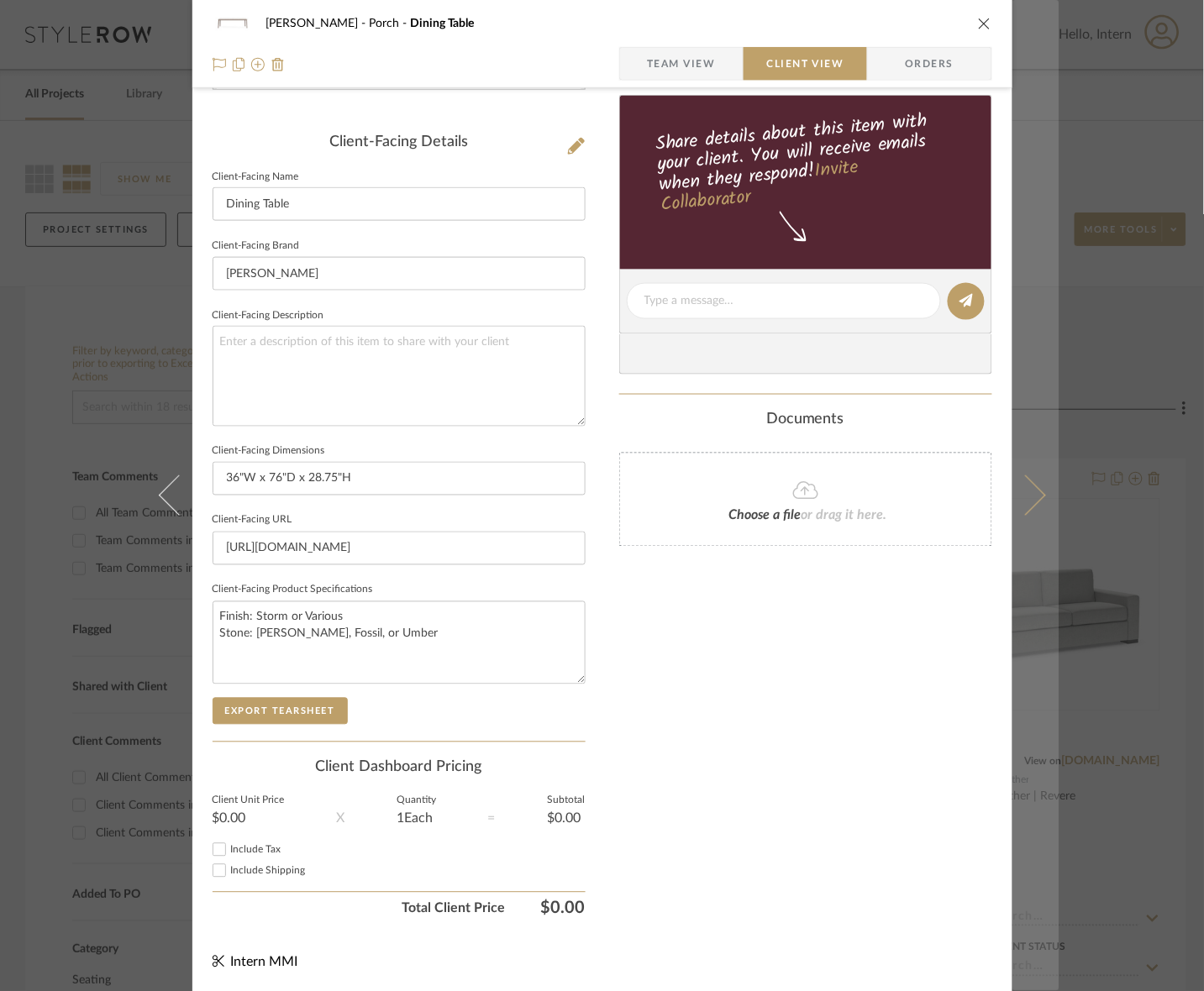
click at [1005, 516] on button at bounding box center [1035, 496] width 47 height 991
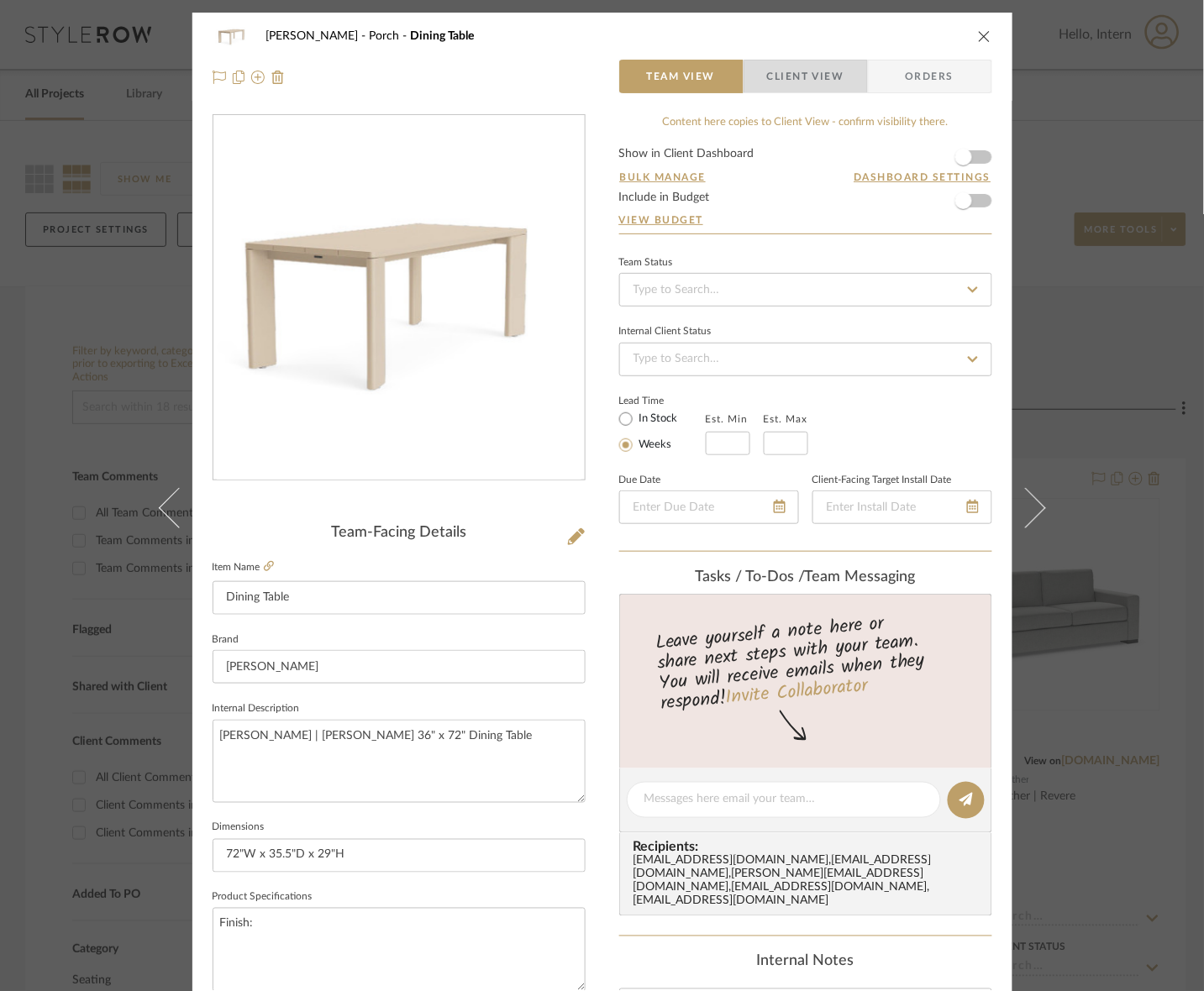
click at [824, 80] on span "Client View" at bounding box center [806, 76] width 78 height 33
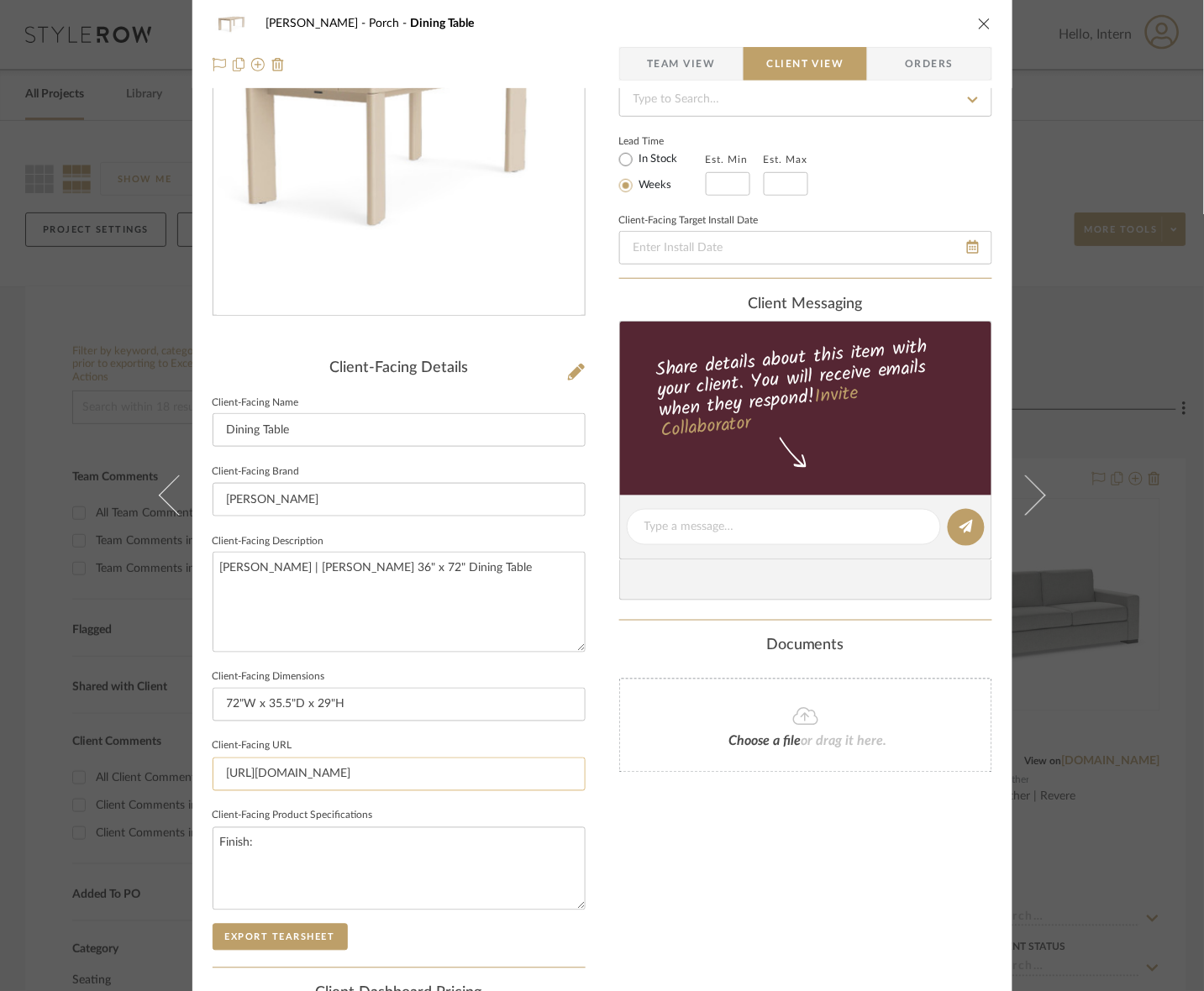
scroll to position [315, 0]
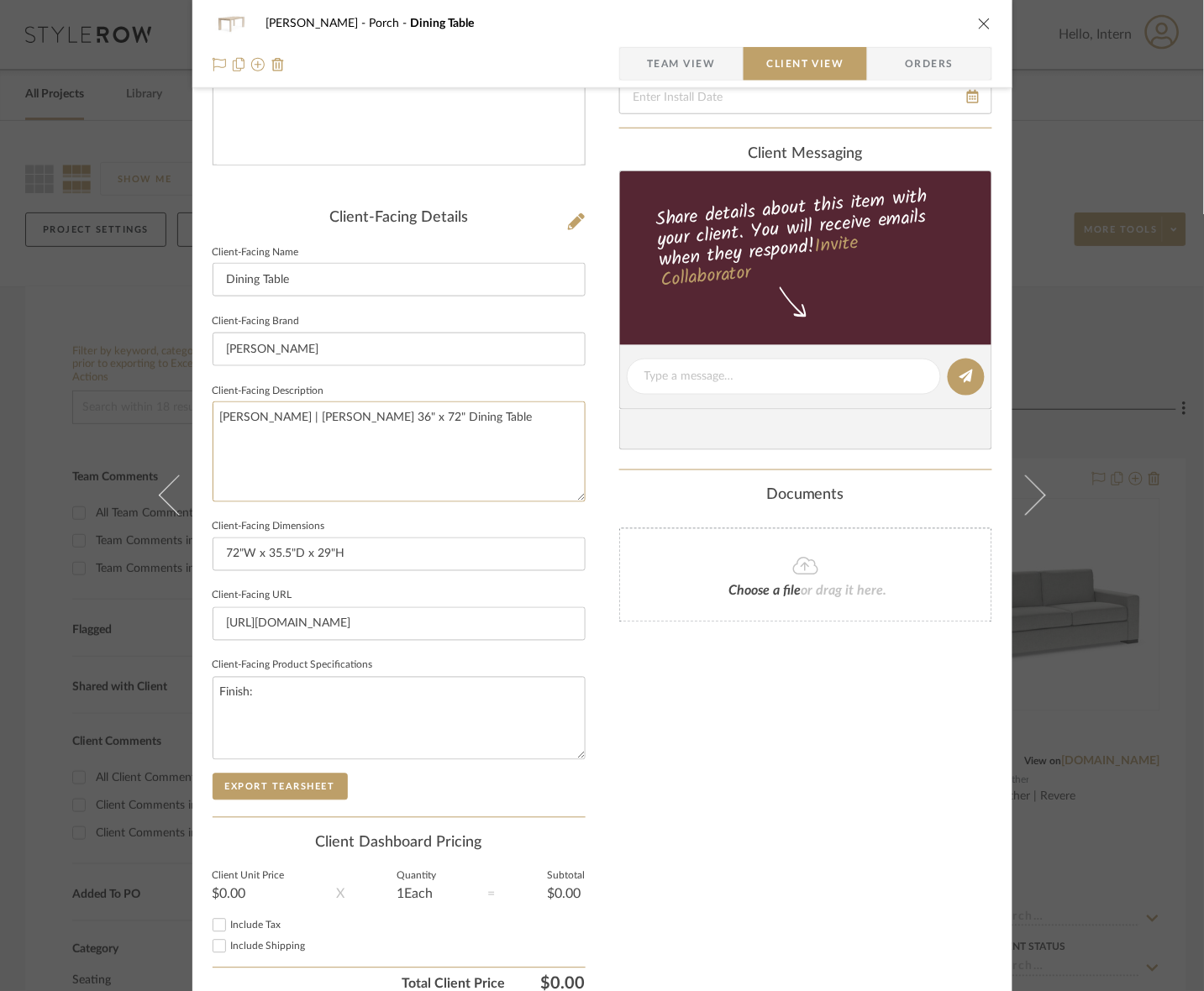
drag, startPoint x: 488, startPoint y: 460, endPoint x: 77, endPoint y: 447, distance: 411.2
click at [77, 447] on div "[PERSON_NAME] Porch Dining Table Team View Client View Orders Client-Facing Det…" at bounding box center [602, 496] width 1204 height 991
click at [651, 65] on span "Team View" at bounding box center [681, 63] width 68 height 33
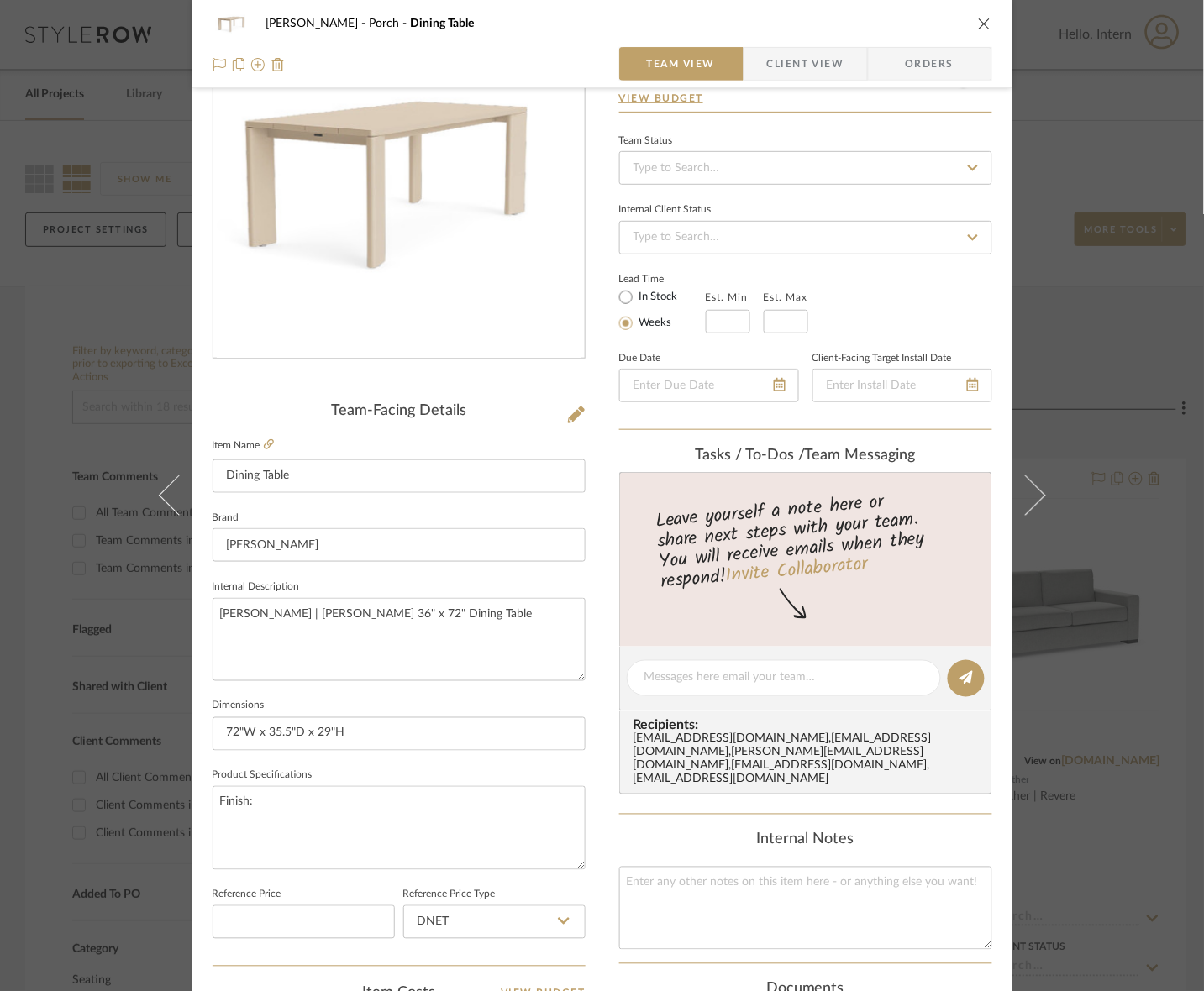
scroll to position [105, 0]
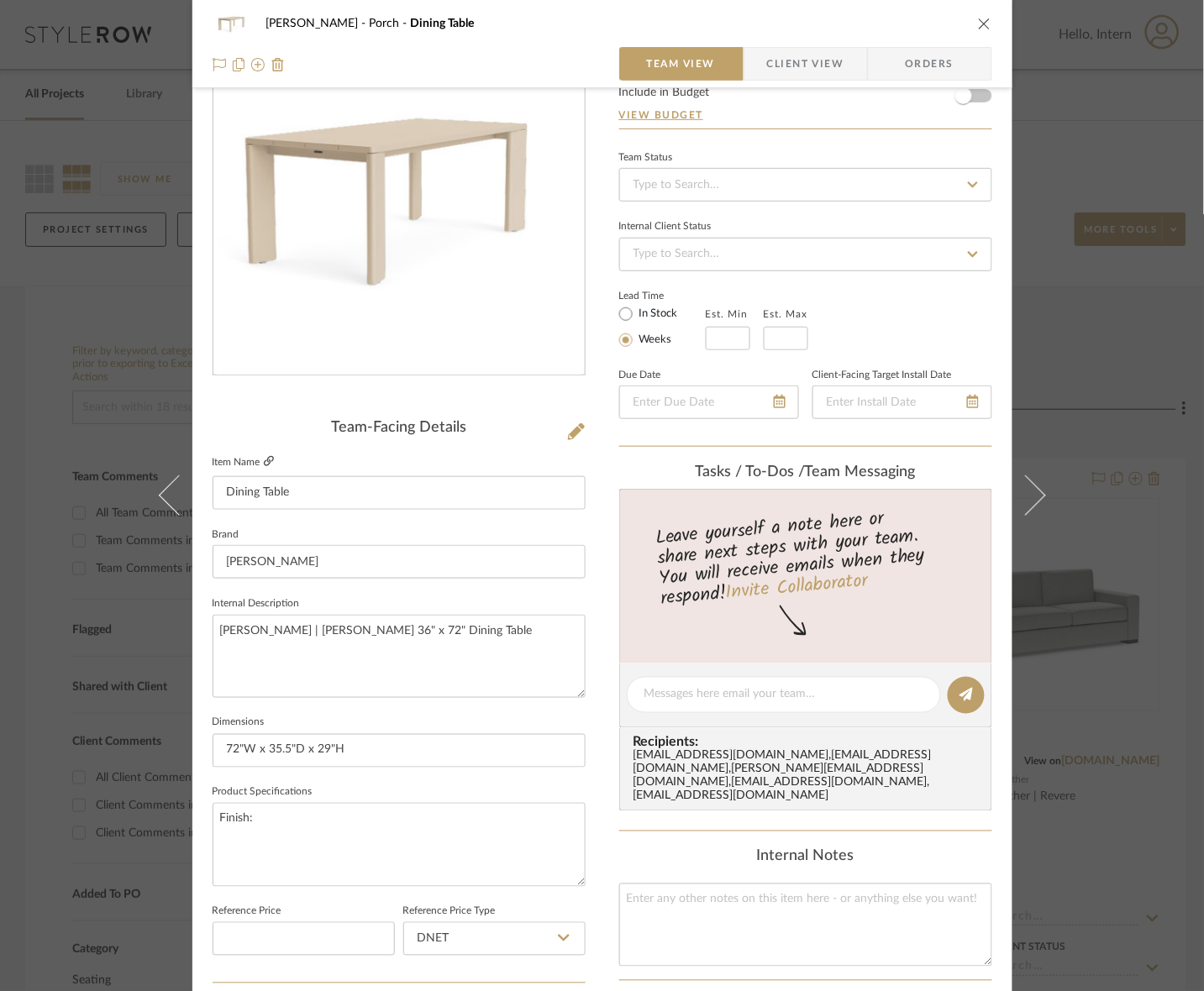
click at [266, 459] on icon at bounding box center [269, 460] width 10 height 10
click at [355, 815] on textarea "Finish:" at bounding box center [399, 844] width 373 height 83
type textarea "Finish: Bone"
click at [372, 837] on textarea "Finish: Bone" at bounding box center [399, 844] width 373 height 83
type textarea "Finish: Bone or Various"
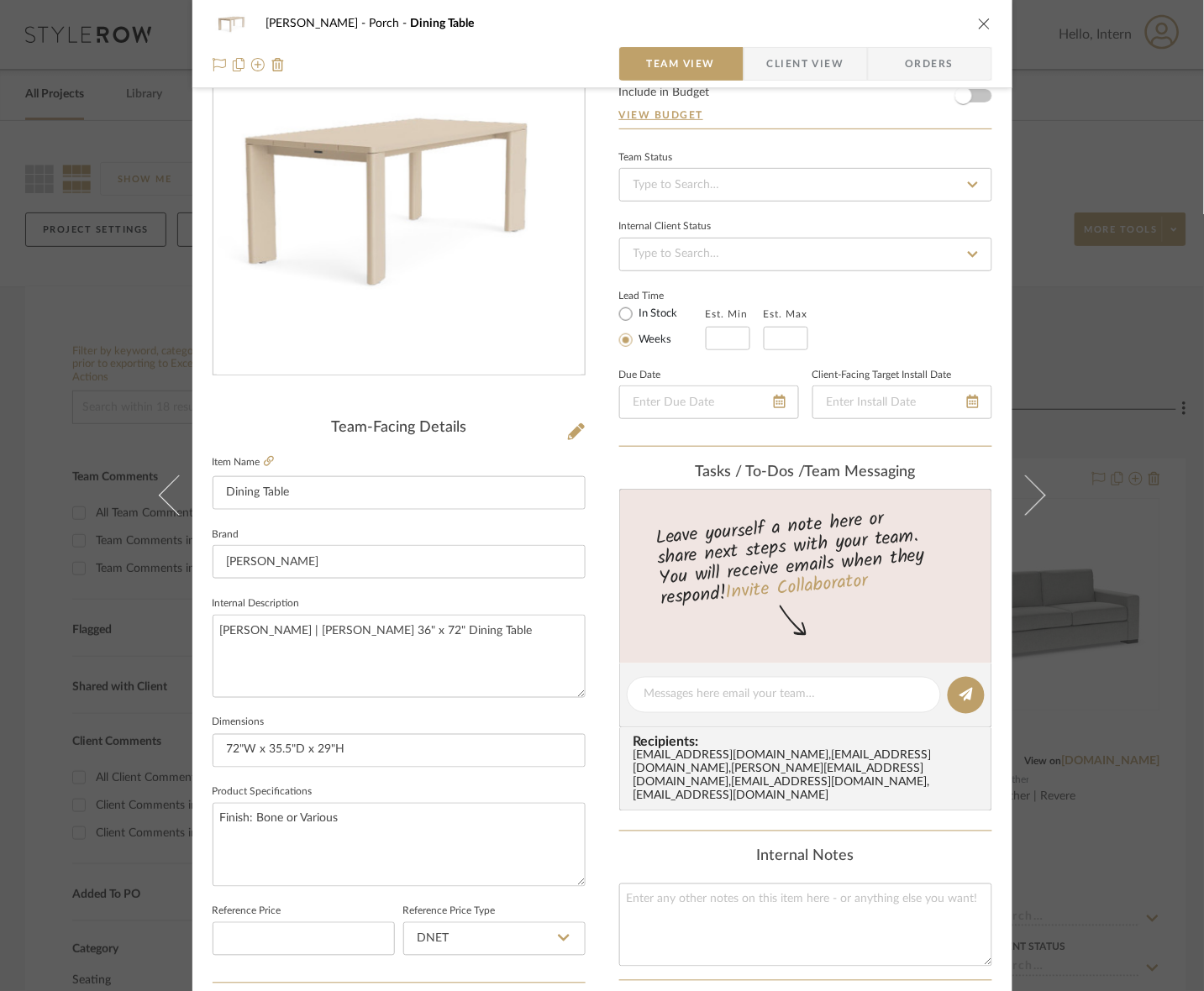
drag, startPoint x: 752, startPoint y: 89, endPoint x: 771, endPoint y: 72, distance: 25.5
click at [752, 88] on div "[PERSON_NAME] Porch Dining Table Team View Client View Orders Team-Facing Detai…" at bounding box center [602, 683] width 820 height 1551
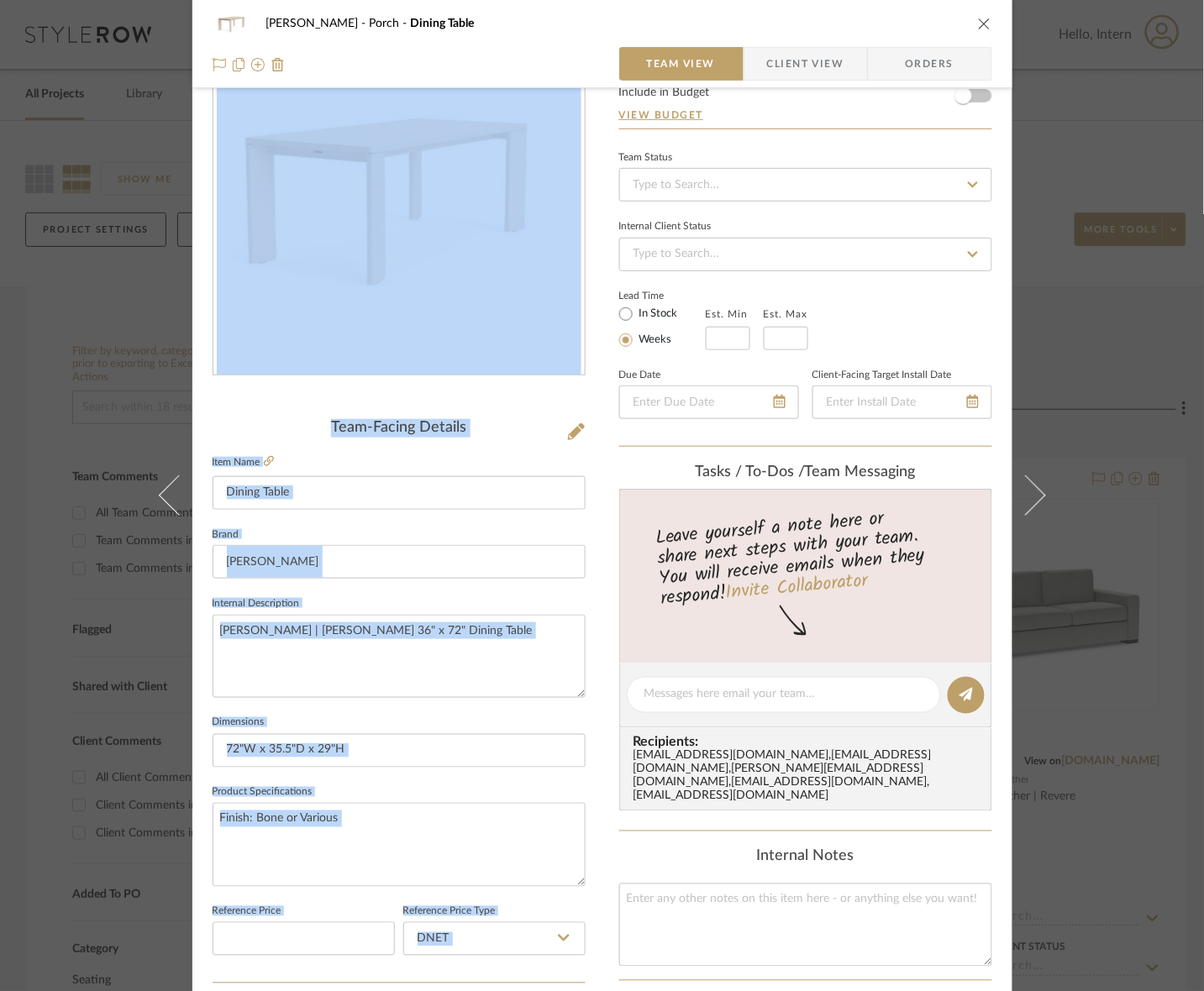
click at [774, 68] on span "Client View" at bounding box center [806, 63] width 78 height 33
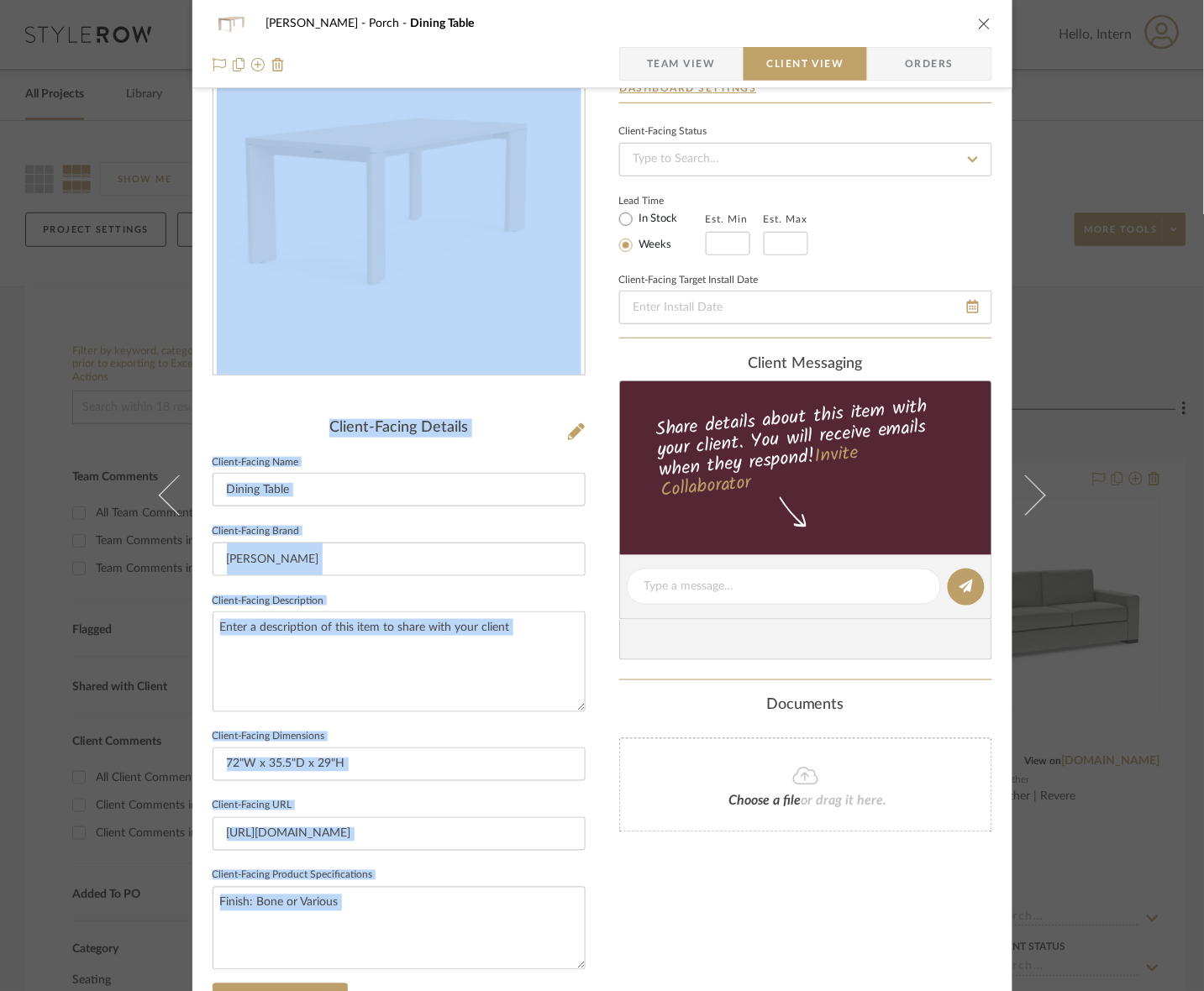
click at [410, 715] on sr-form-field "Client-Facing Description" at bounding box center [399, 657] width 373 height 136
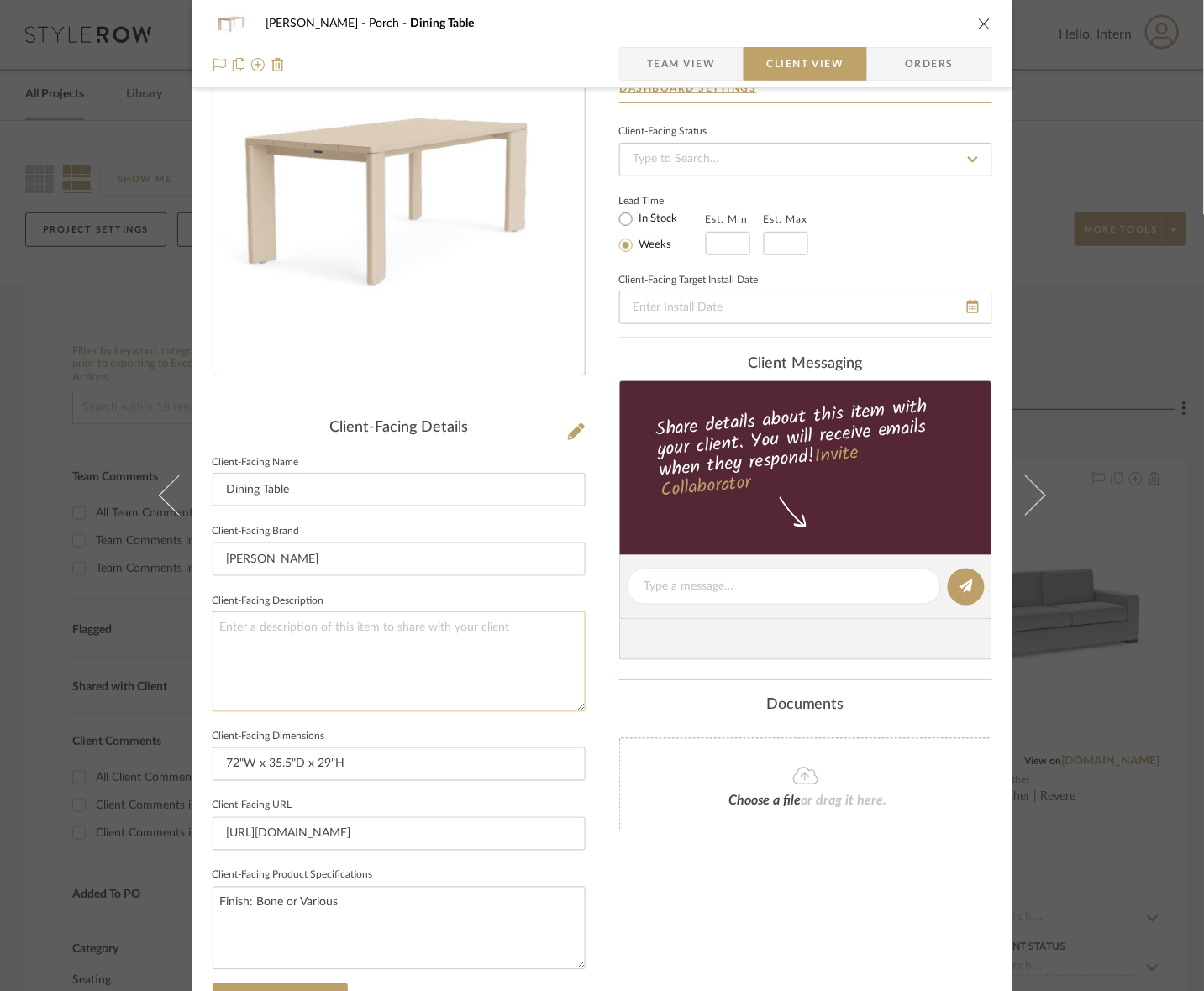
scroll to position [390, 0]
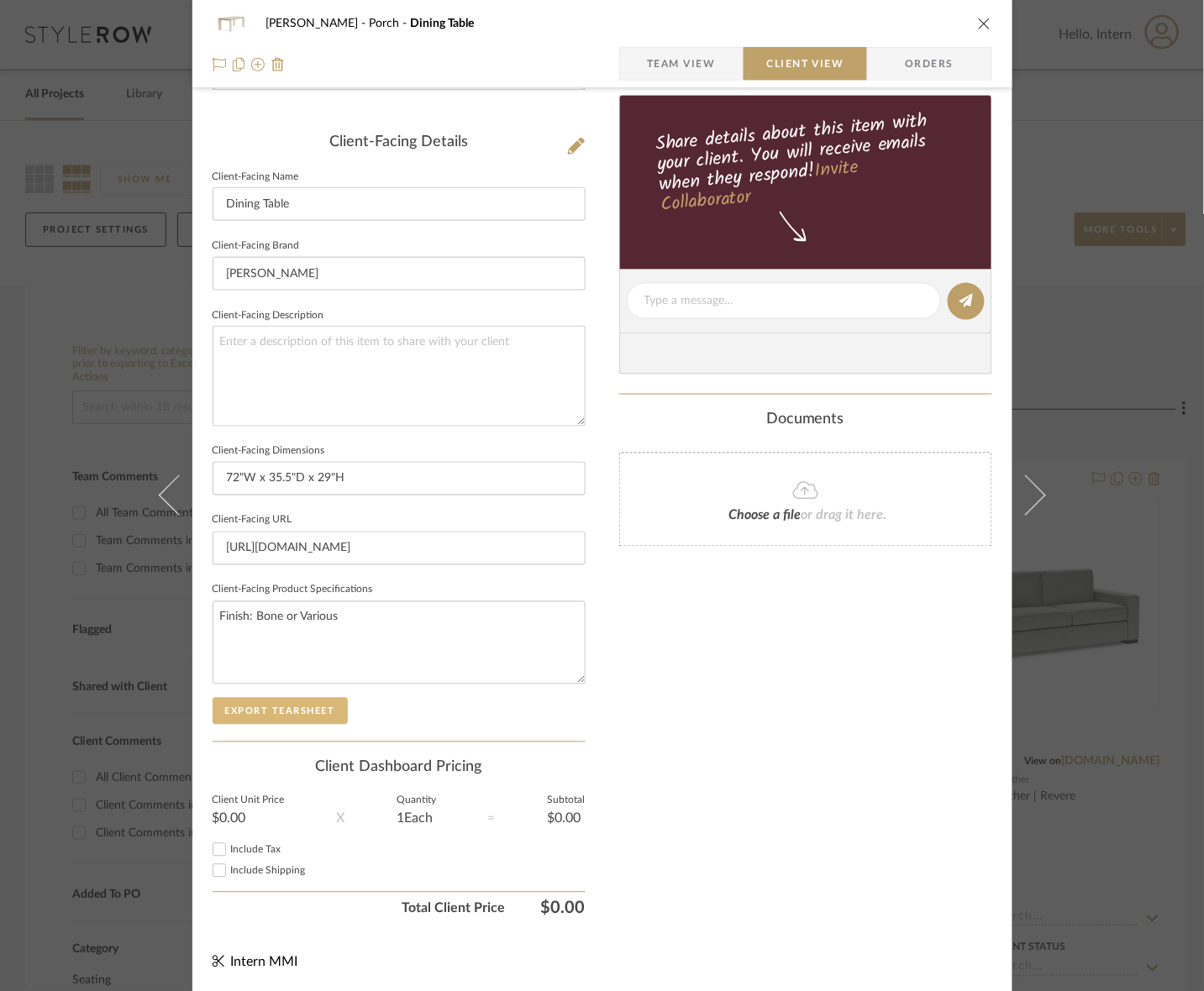
click at [291, 706] on button "Export Tearsheet" at bounding box center [280, 712] width 135 height 27
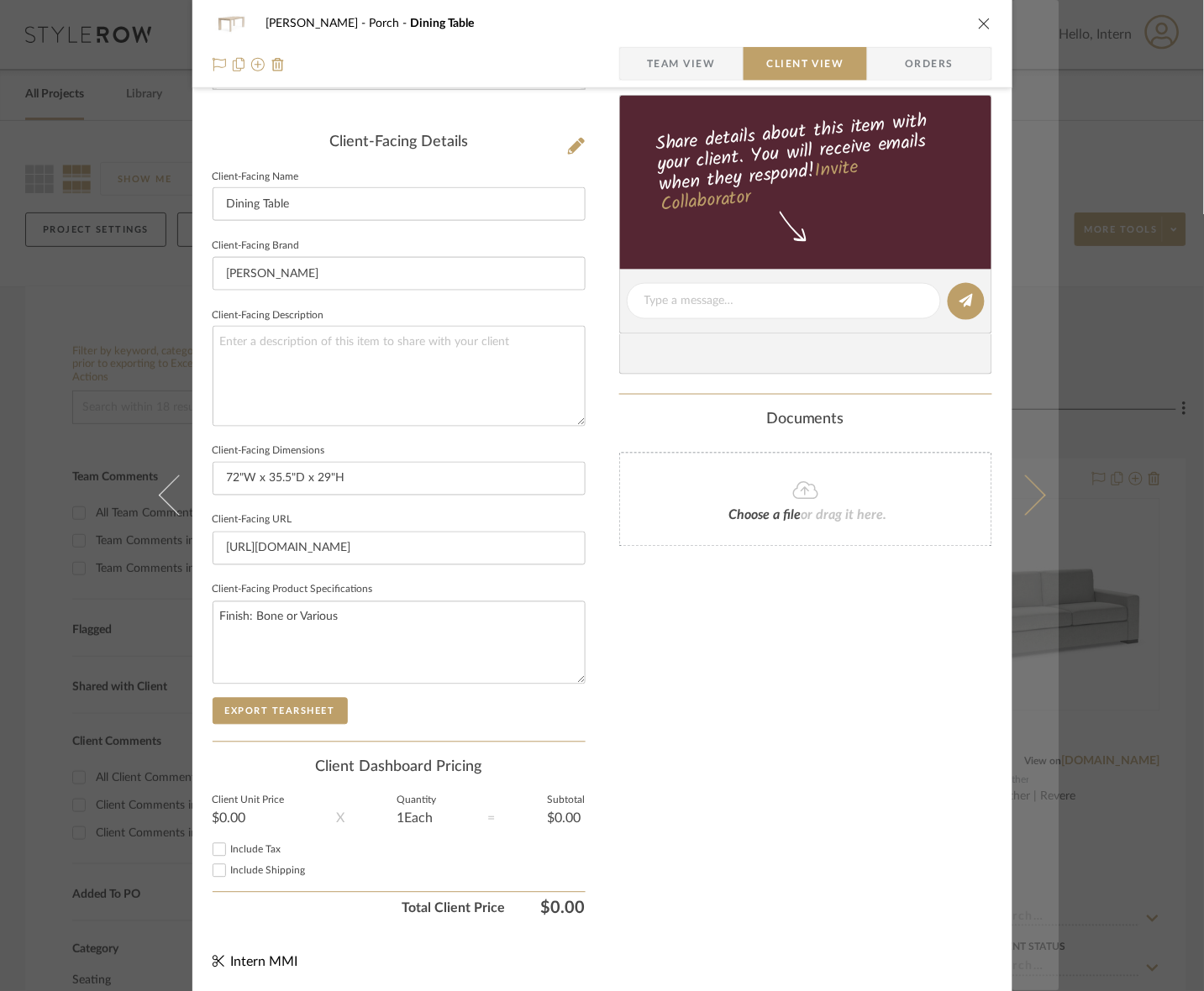
click at [1005, 517] on button at bounding box center [1035, 496] width 47 height 991
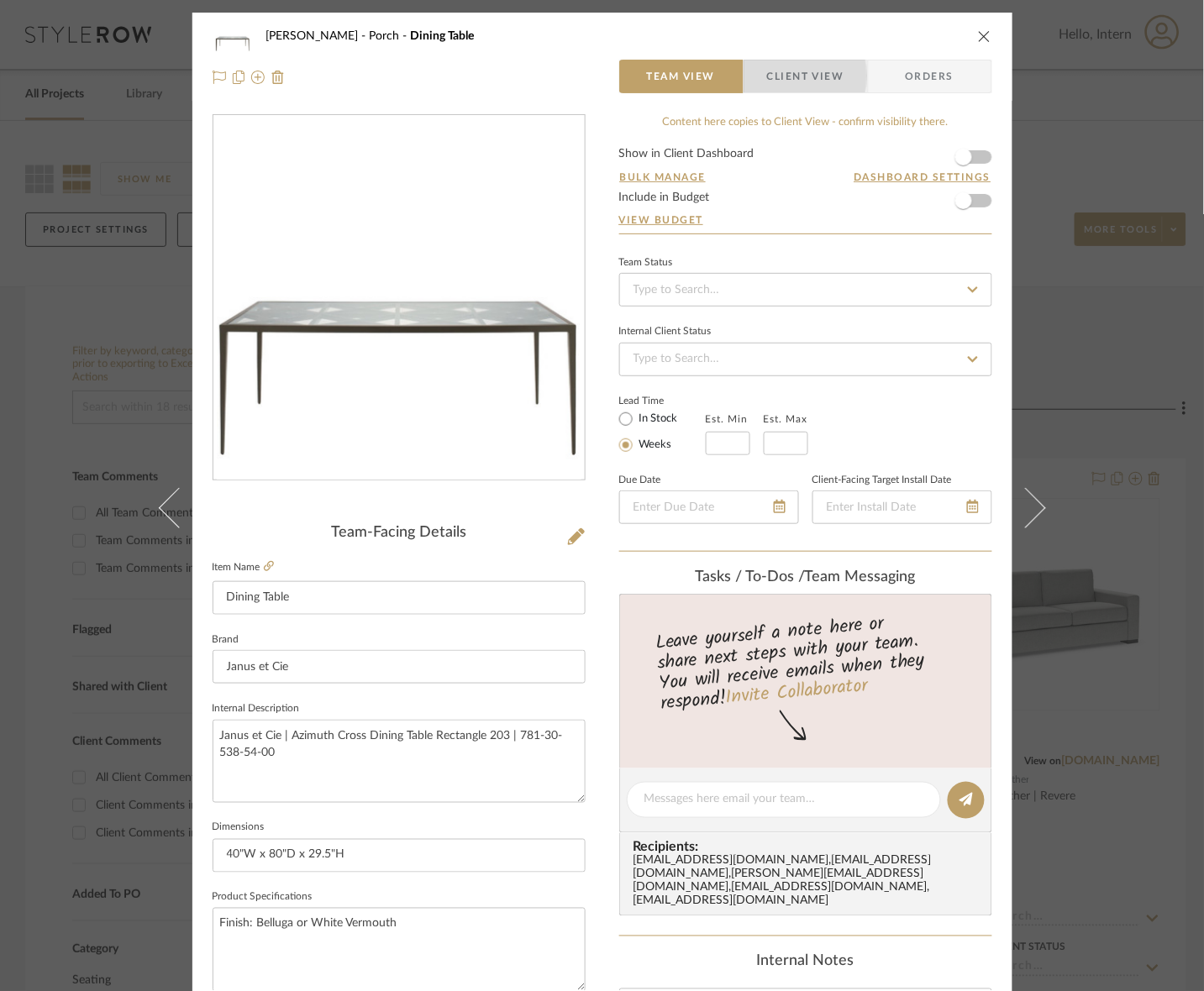
click at [752, 76] on span "button" at bounding box center [755, 76] width 23 height 33
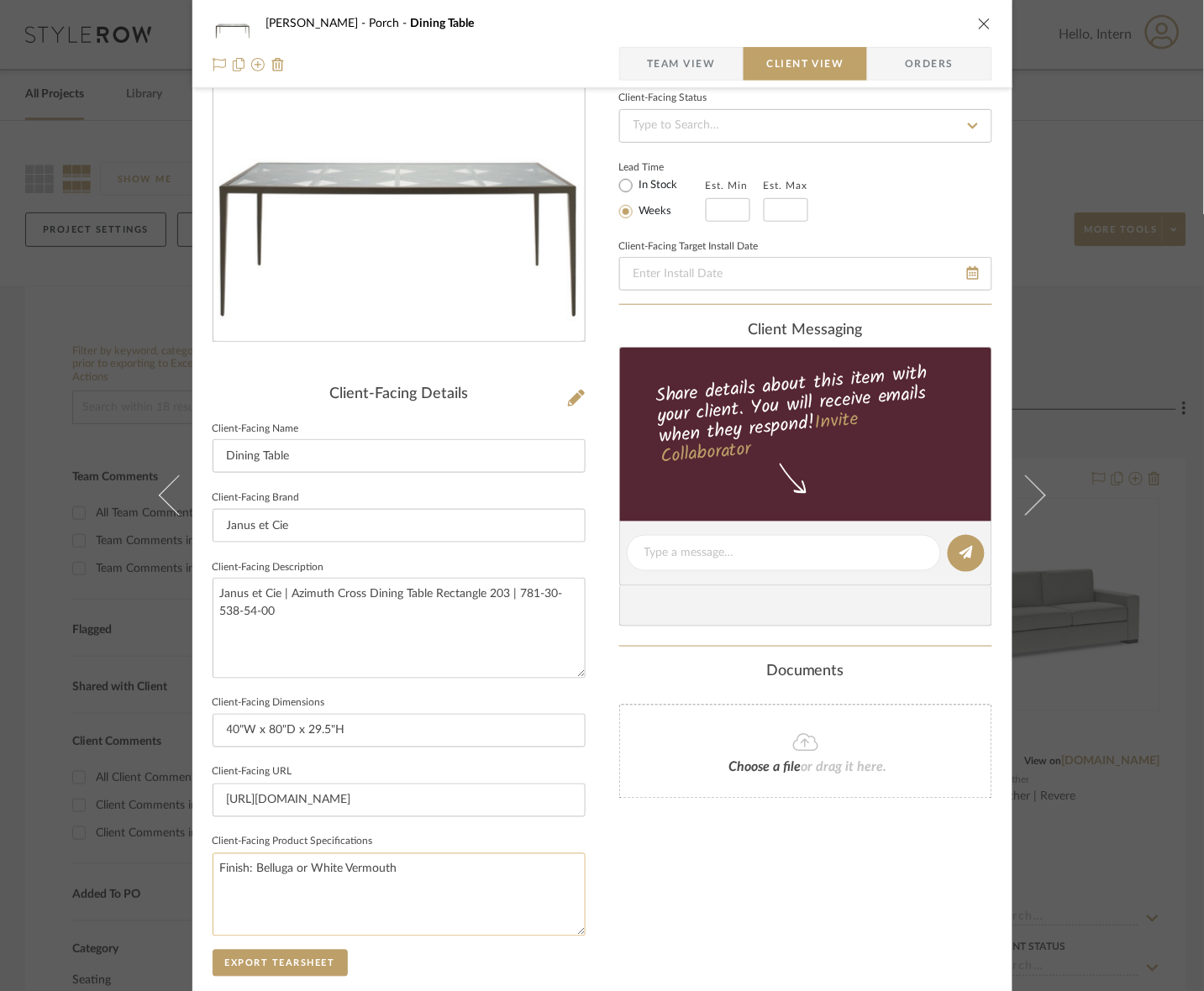
scroll to position [390, 0]
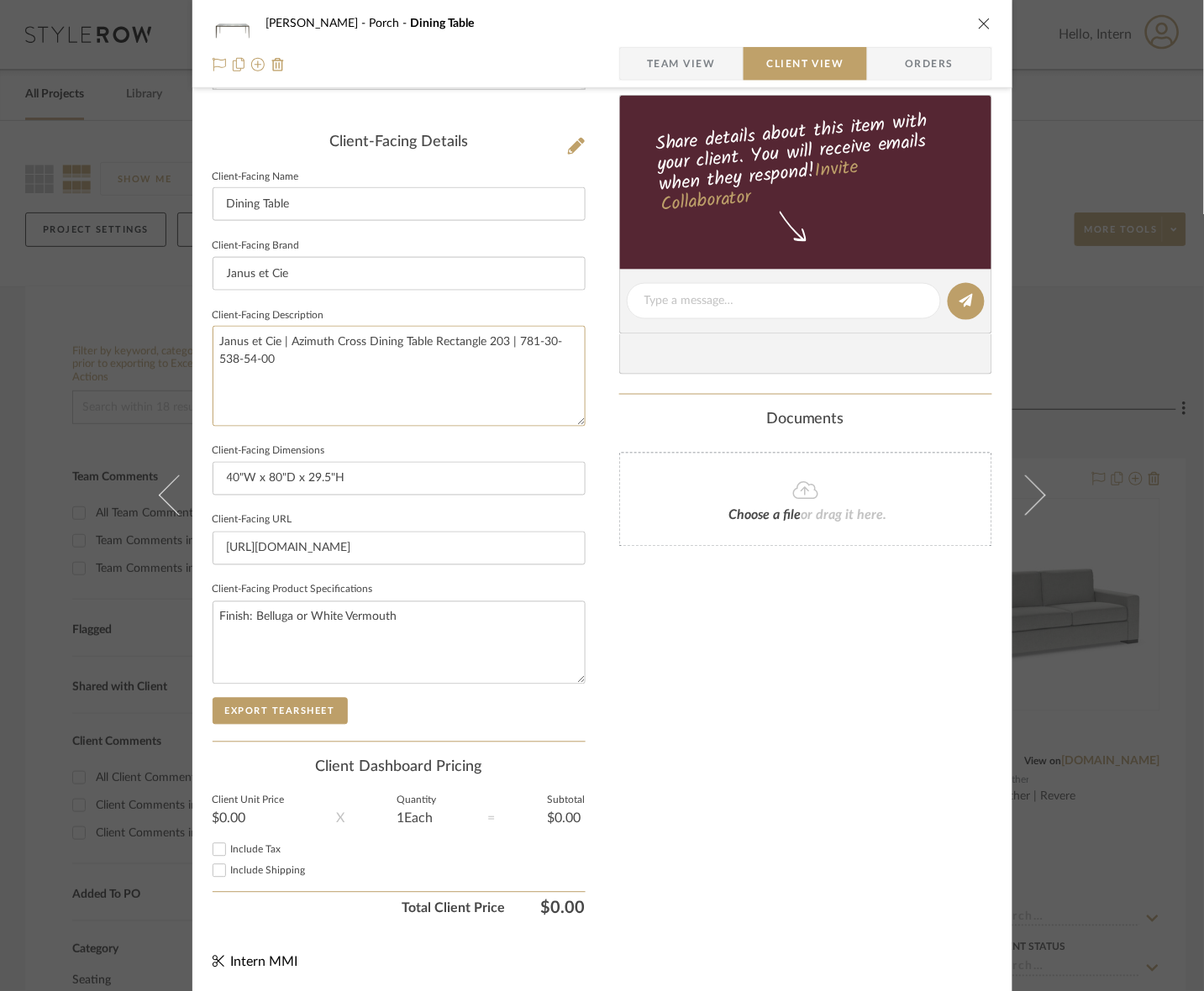
drag, startPoint x: 389, startPoint y: 401, endPoint x: 10, endPoint y: 345, distance: 383.1
click at [10, 345] on div "[PERSON_NAME] Porch Dining Table Team View Client View Orders Client-Facing Det…" at bounding box center [602, 496] width 1204 height 991
click at [291, 706] on button "Export Tearsheet" at bounding box center [280, 712] width 135 height 27
click at [686, 64] on span "Team View" at bounding box center [681, 63] width 68 height 33
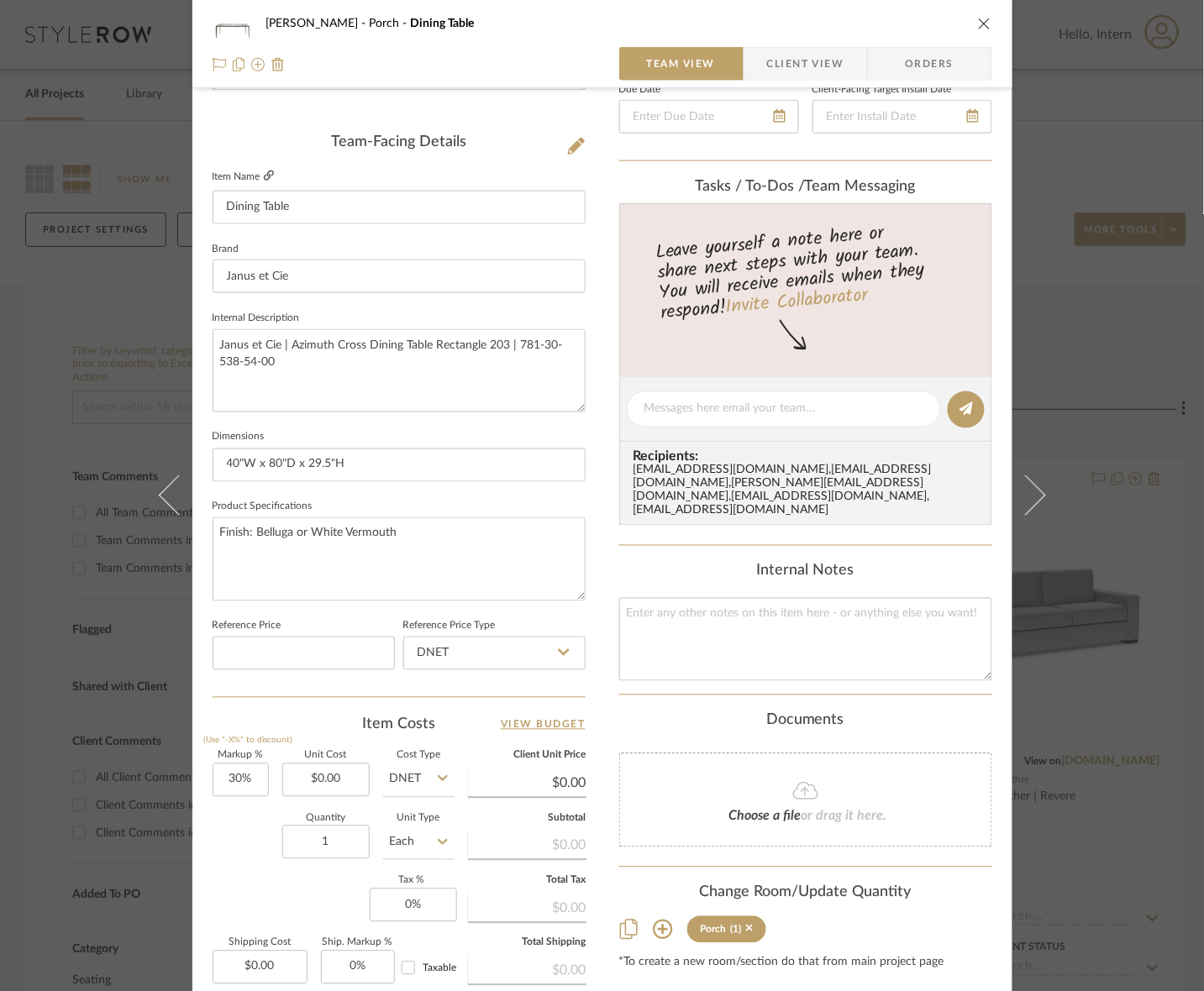
click at [267, 170] on icon at bounding box center [269, 175] width 10 height 10
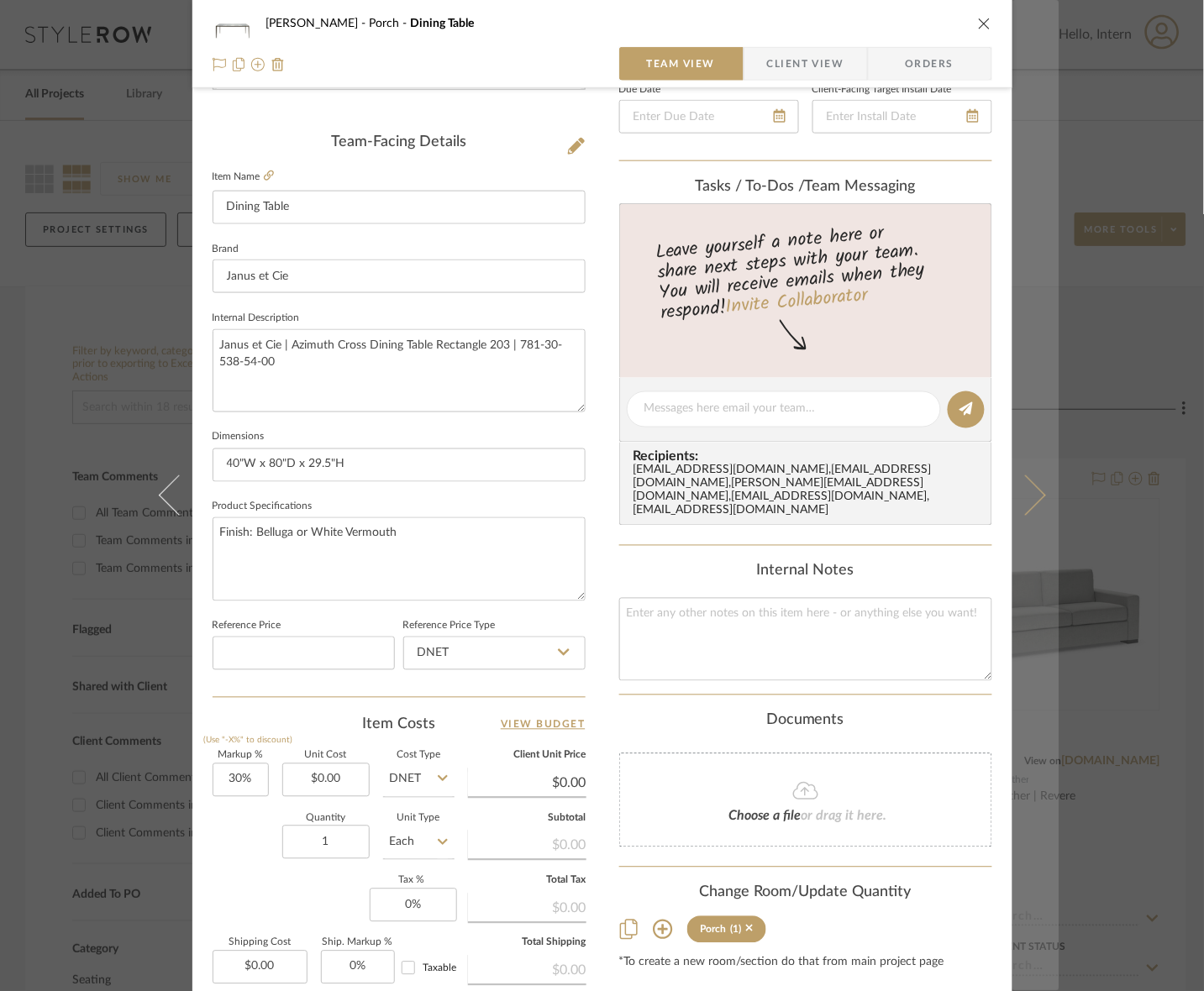
click at [1005, 531] on button at bounding box center [1035, 496] width 47 height 991
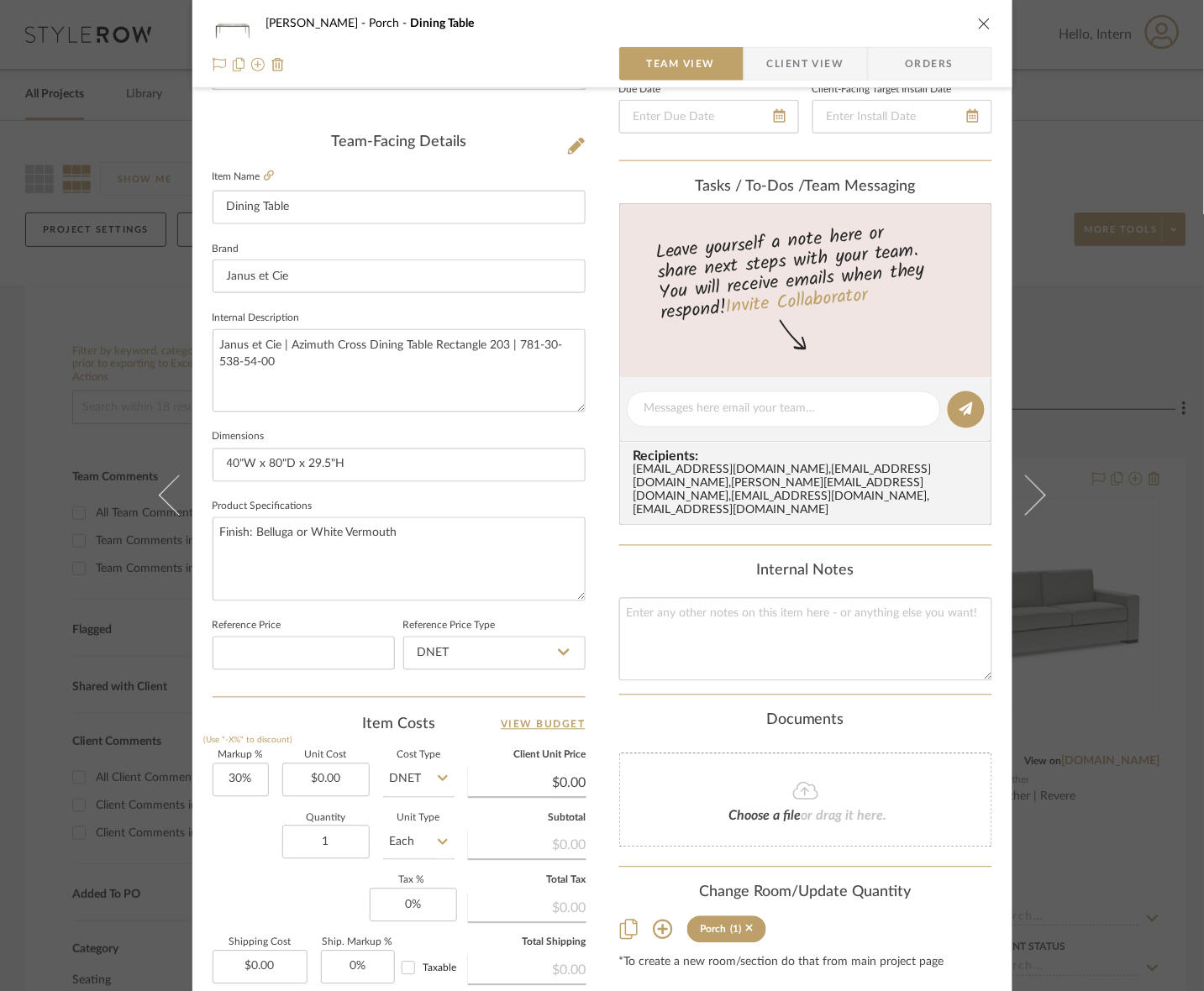
scroll to position [0, 0]
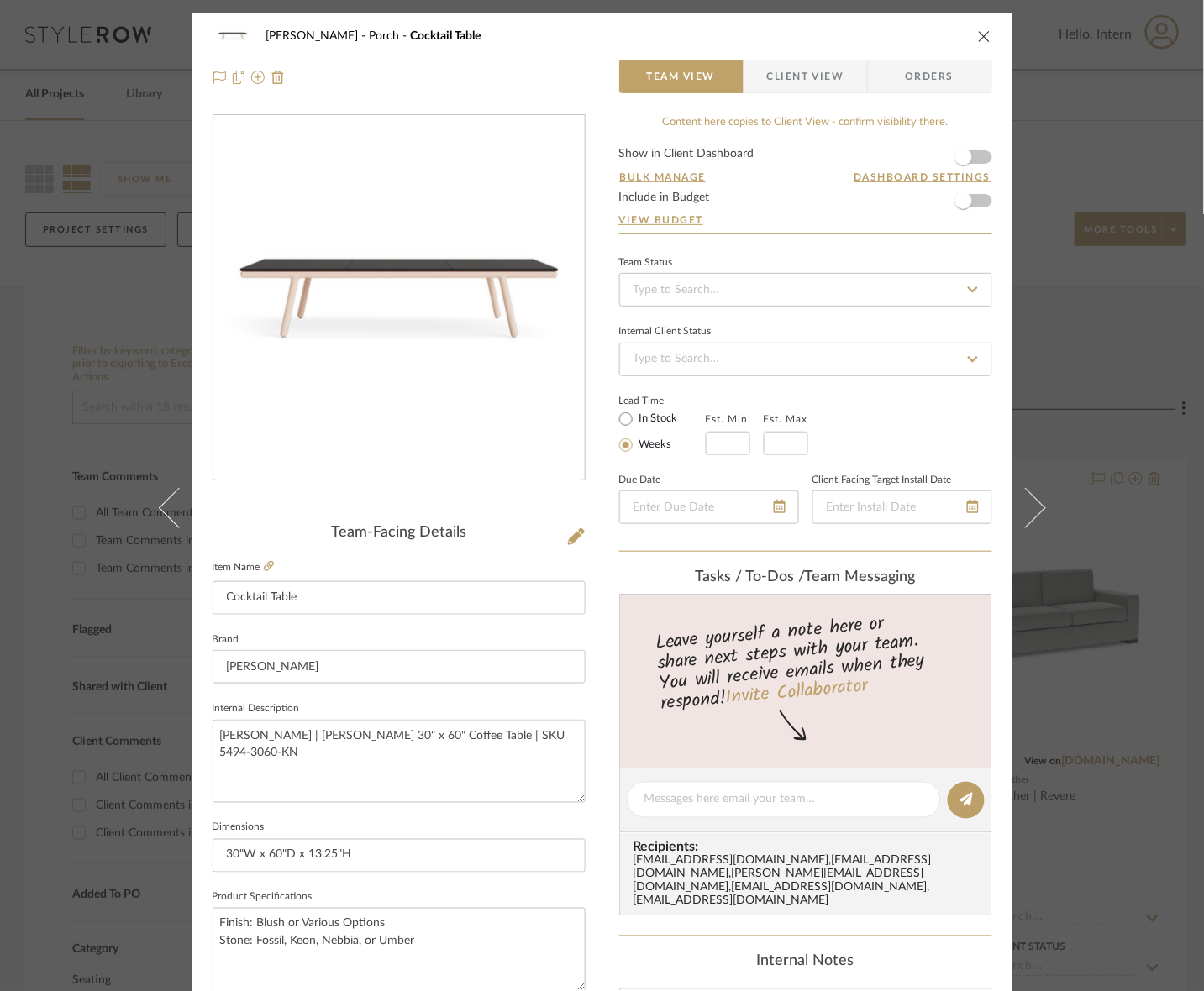
click at [808, 68] on span "Client View" at bounding box center [806, 76] width 78 height 33
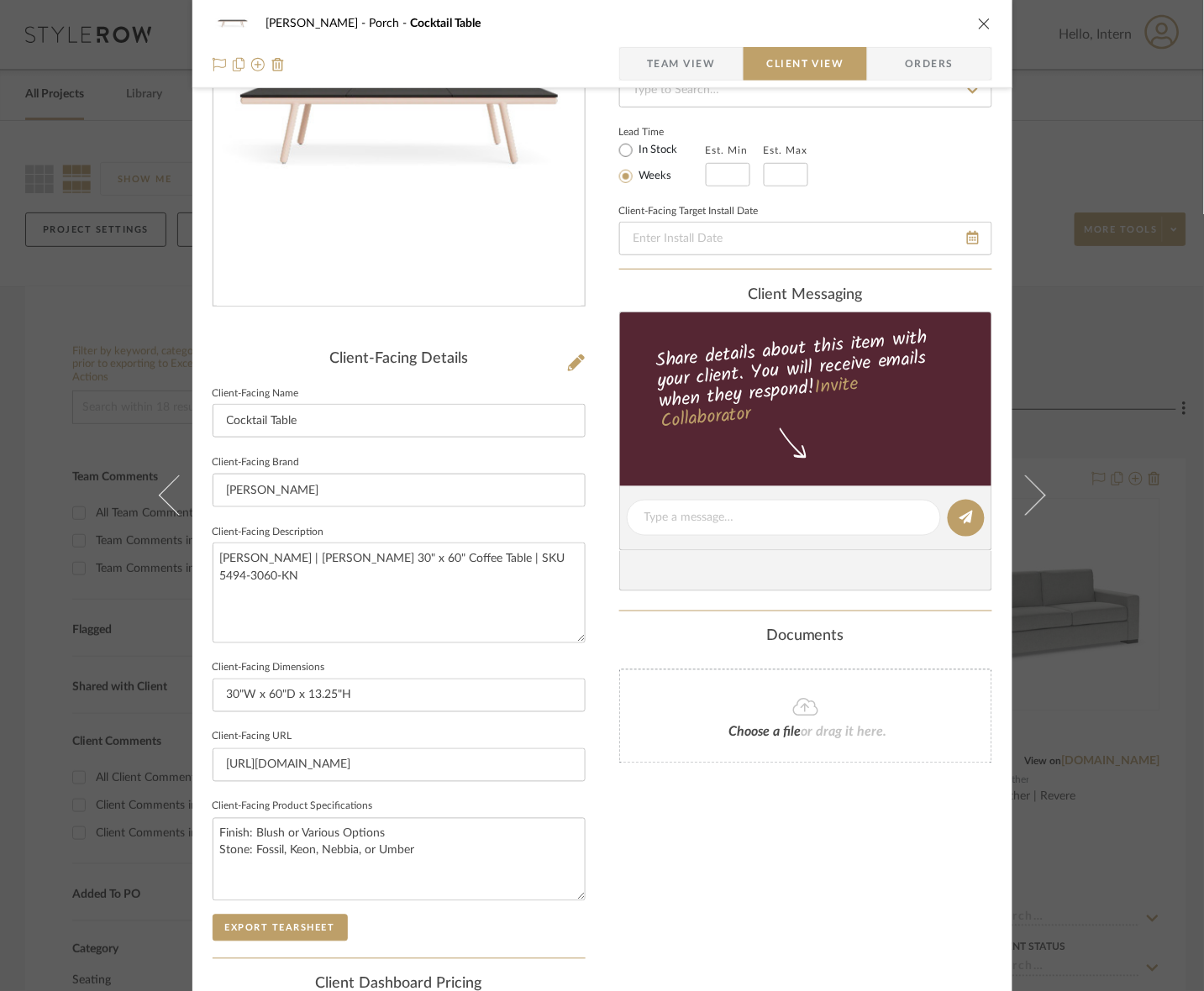
scroll to position [390, 0]
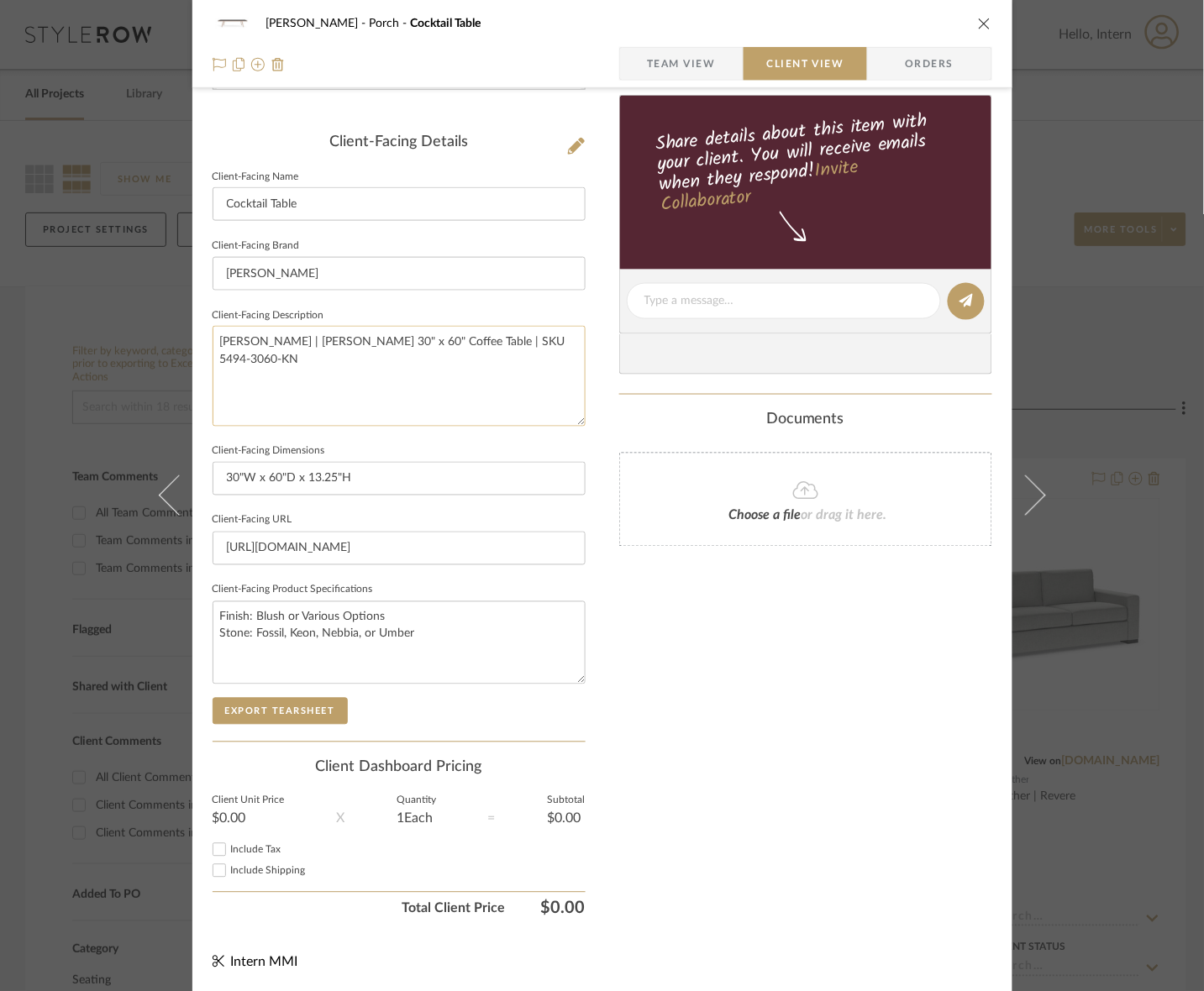
click at [407, 416] on textarea "[PERSON_NAME] | [PERSON_NAME] 30" x 60" Coffee Table | SKU 5494-3060-KN" at bounding box center [399, 376] width 373 height 100
drag, startPoint x: 585, startPoint y: 372, endPoint x: 543, endPoint y: 372, distance: 42.0
click at [543, 372] on div "[PERSON_NAME] Porch Cocktail Table Team View Client View Orders Client-Facing D…" at bounding box center [602, 306] width 820 height 1370
drag, startPoint x: 561, startPoint y: 350, endPoint x: -105, endPoint y: 288, distance: 668.9
click at [0, 288] on html "Chrome Web Clipper Import Pinterest Support All Projects Library Inspiration Up…" at bounding box center [602, 496] width 1204 height 991
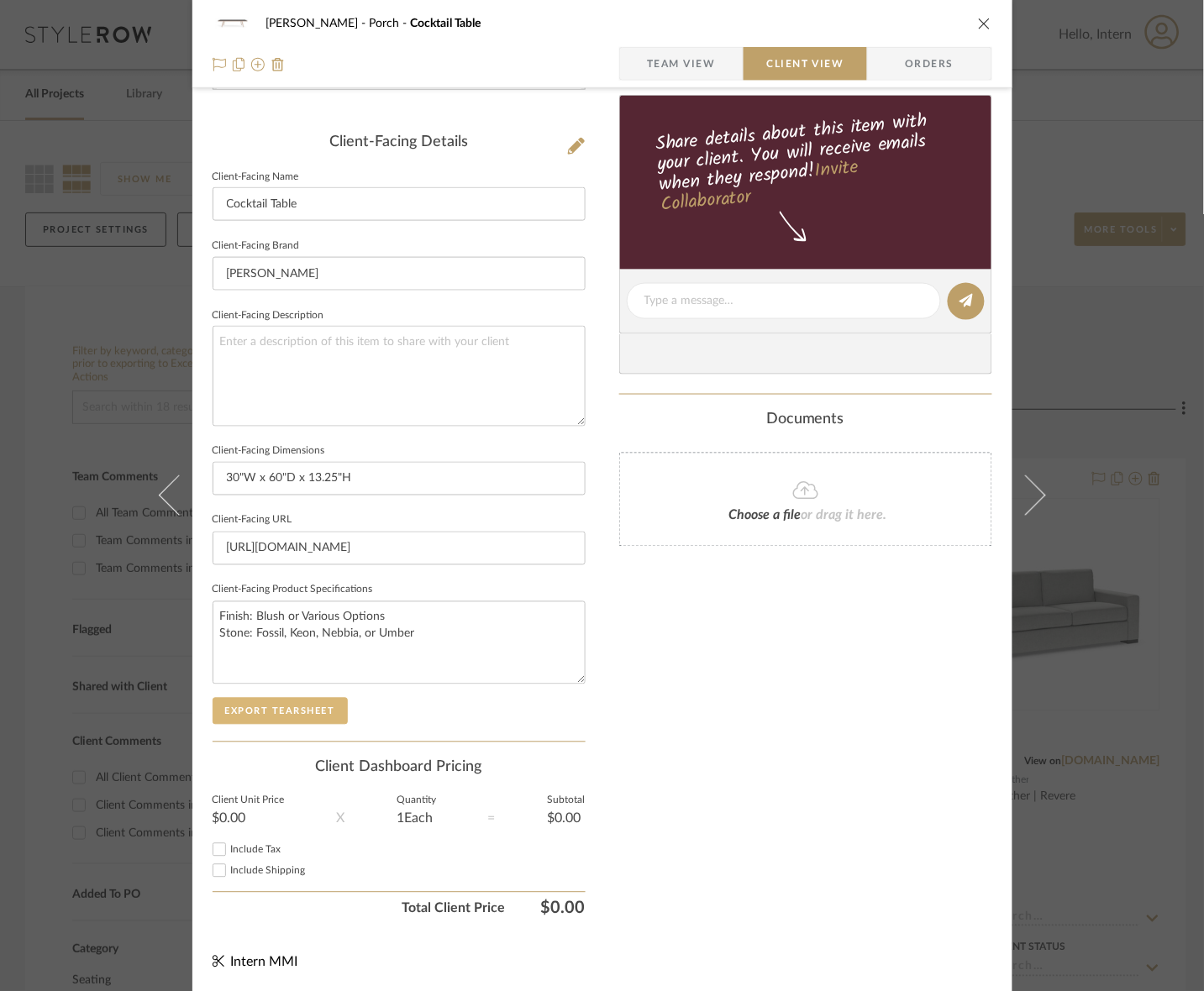
click at [311, 714] on button "Export Tearsheet" at bounding box center [280, 712] width 135 height 27
click at [1005, 460] on button at bounding box center [1035, 496] width 47 height 991
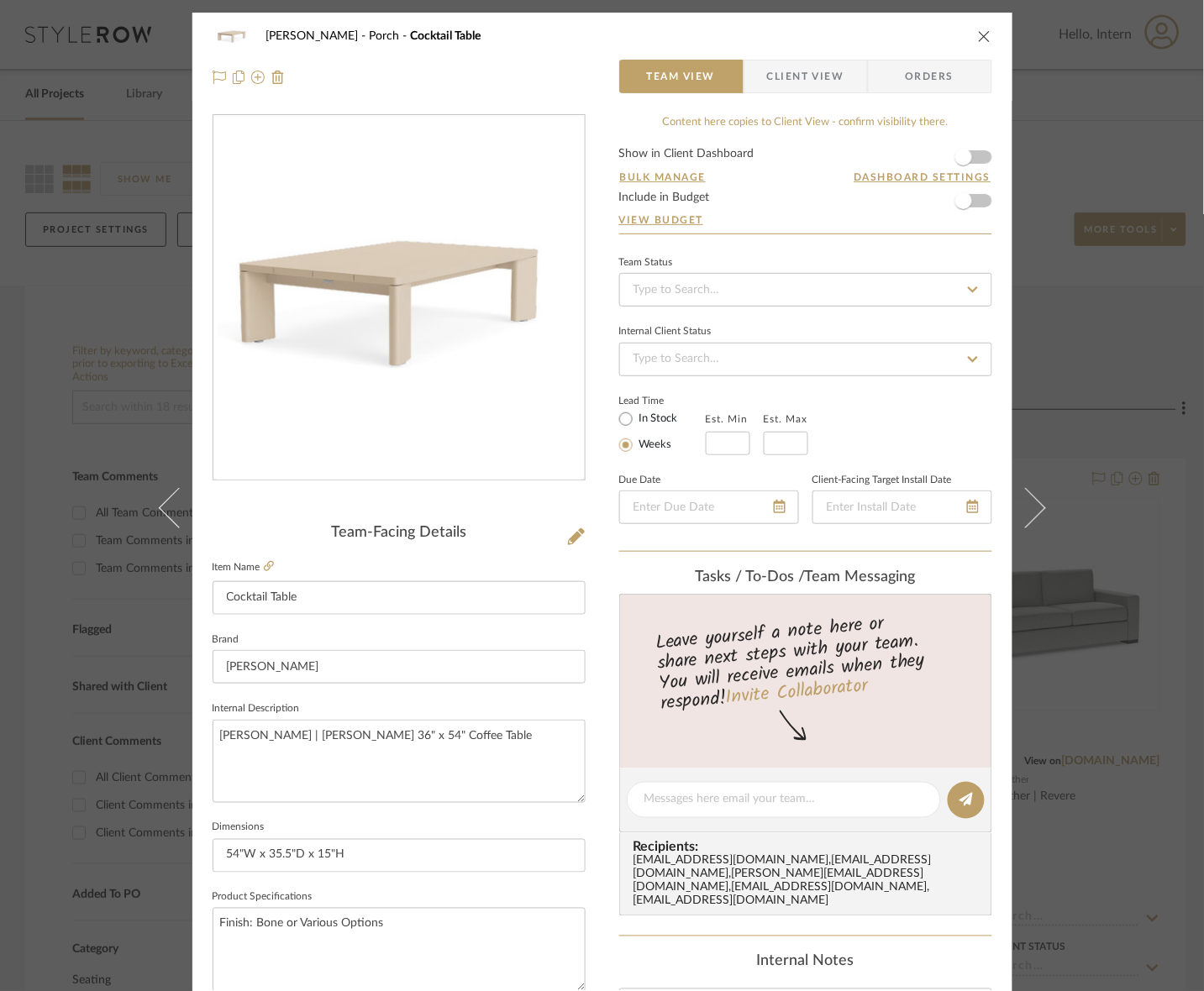
click at [750, 38] on div "[PERSON_NAME] Porch Cocktail Table" at bounding box center [616, 36] width 698 height 12
click at [753, 78] on span "button" at bounding box center [755, 76] width 23 height 33
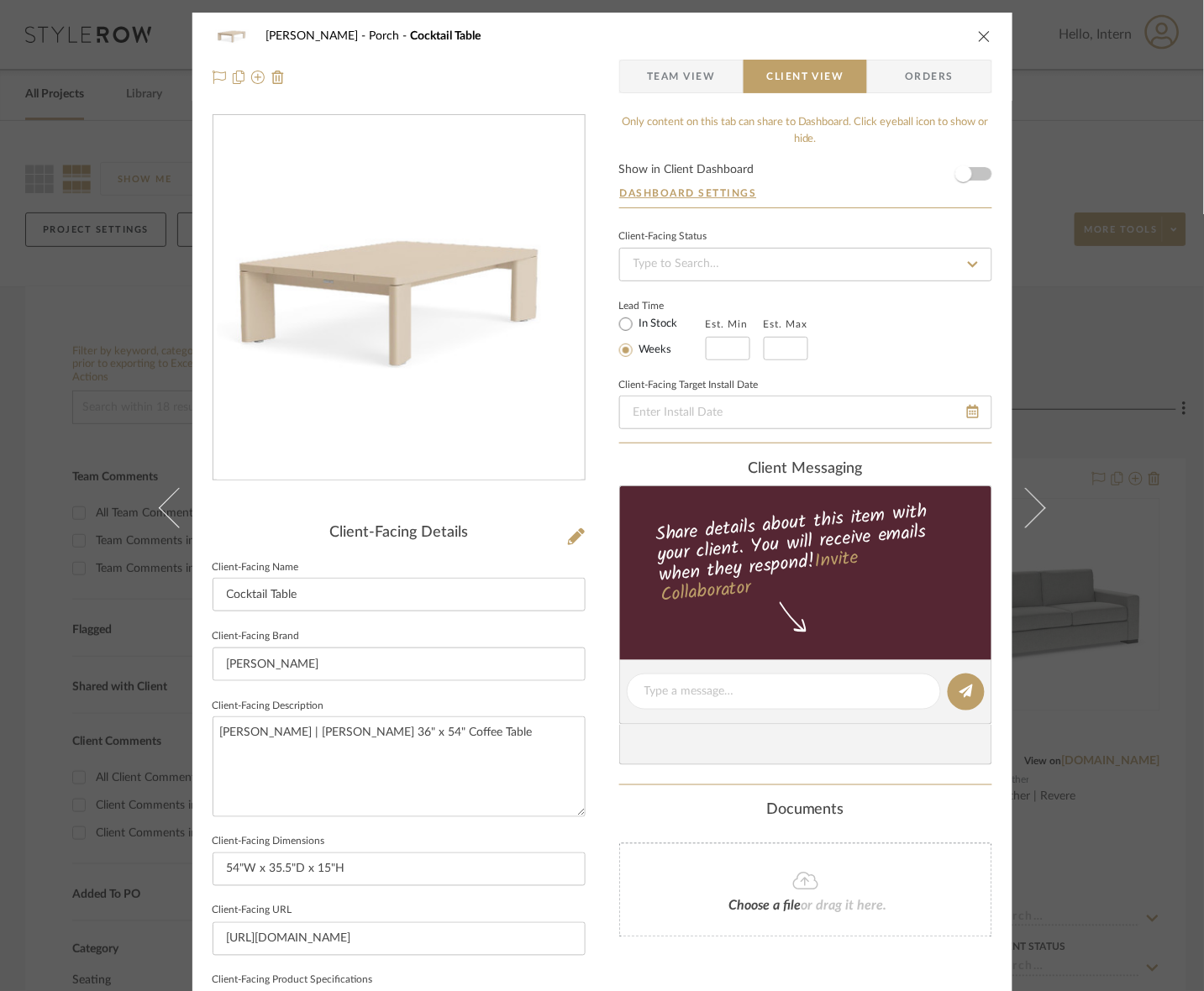
click at [1005, 219] on div "[PERSON_NAME] Porch Cocktail Table Team View Client View Orders Client-Facing D…" at bounding box center [602, 496] width 1204 height 991
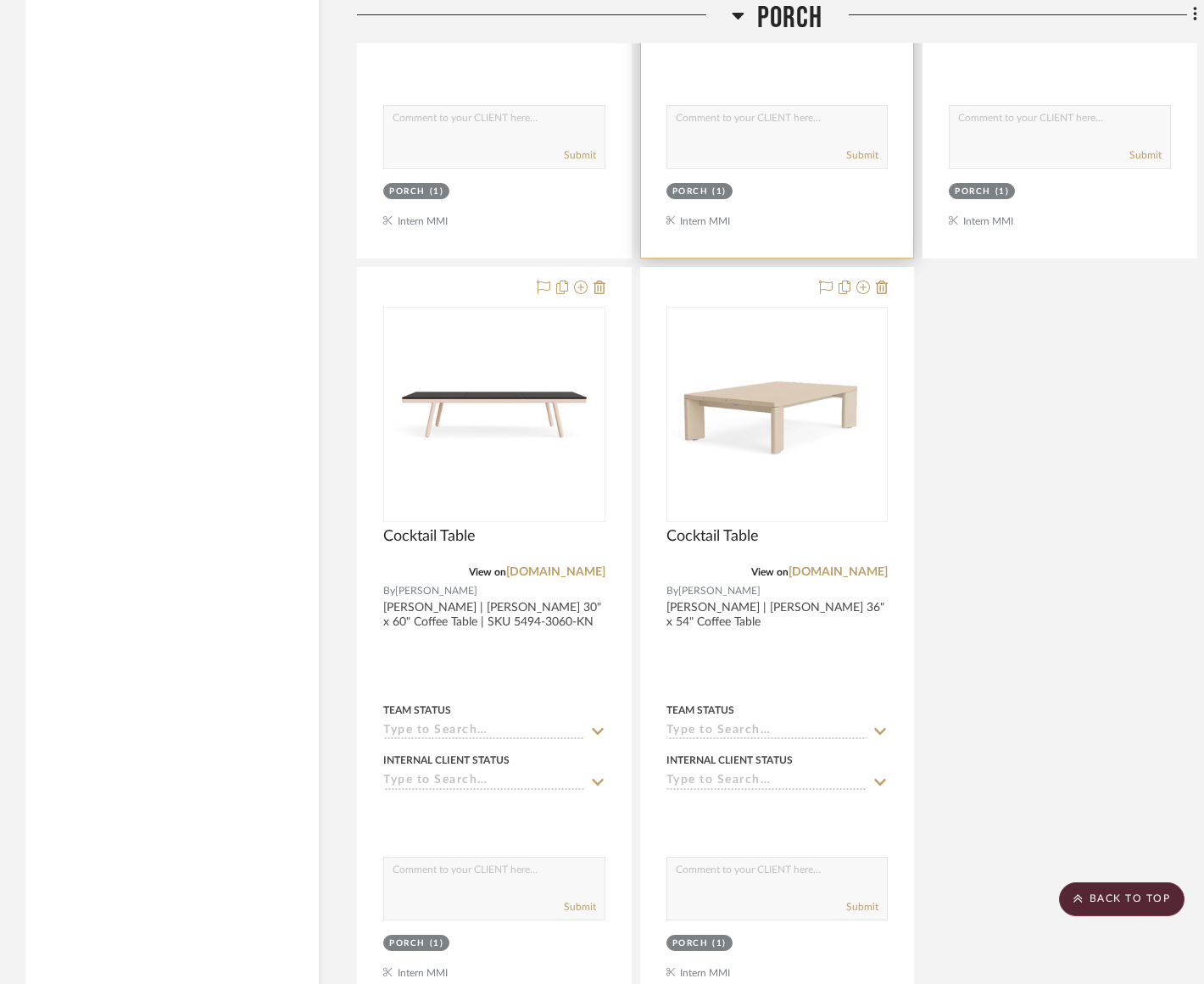
scroll to position [2544, 0]
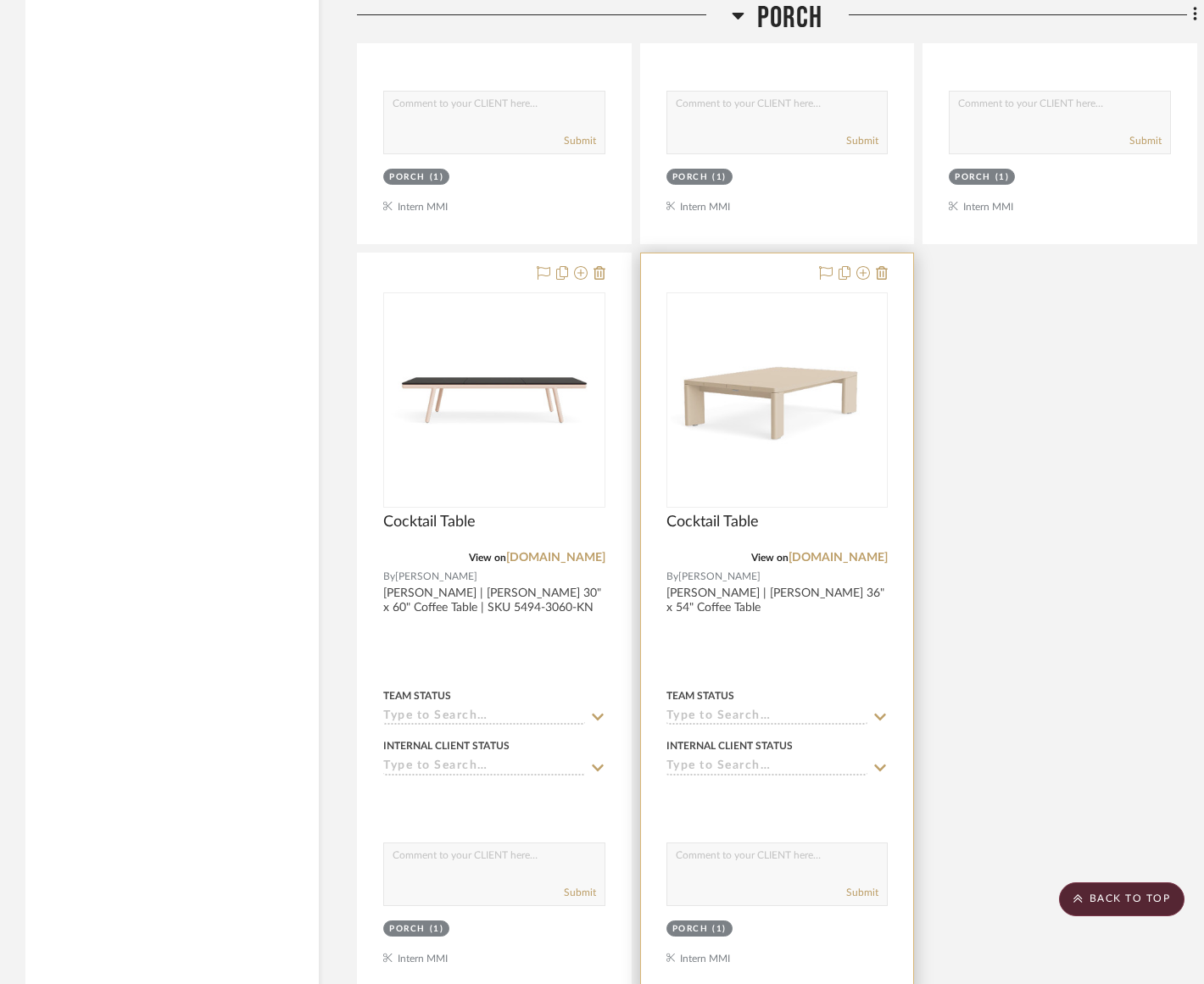
click at [795, 477] on img "0" at bounding box center [776, 399] width 212 height 212
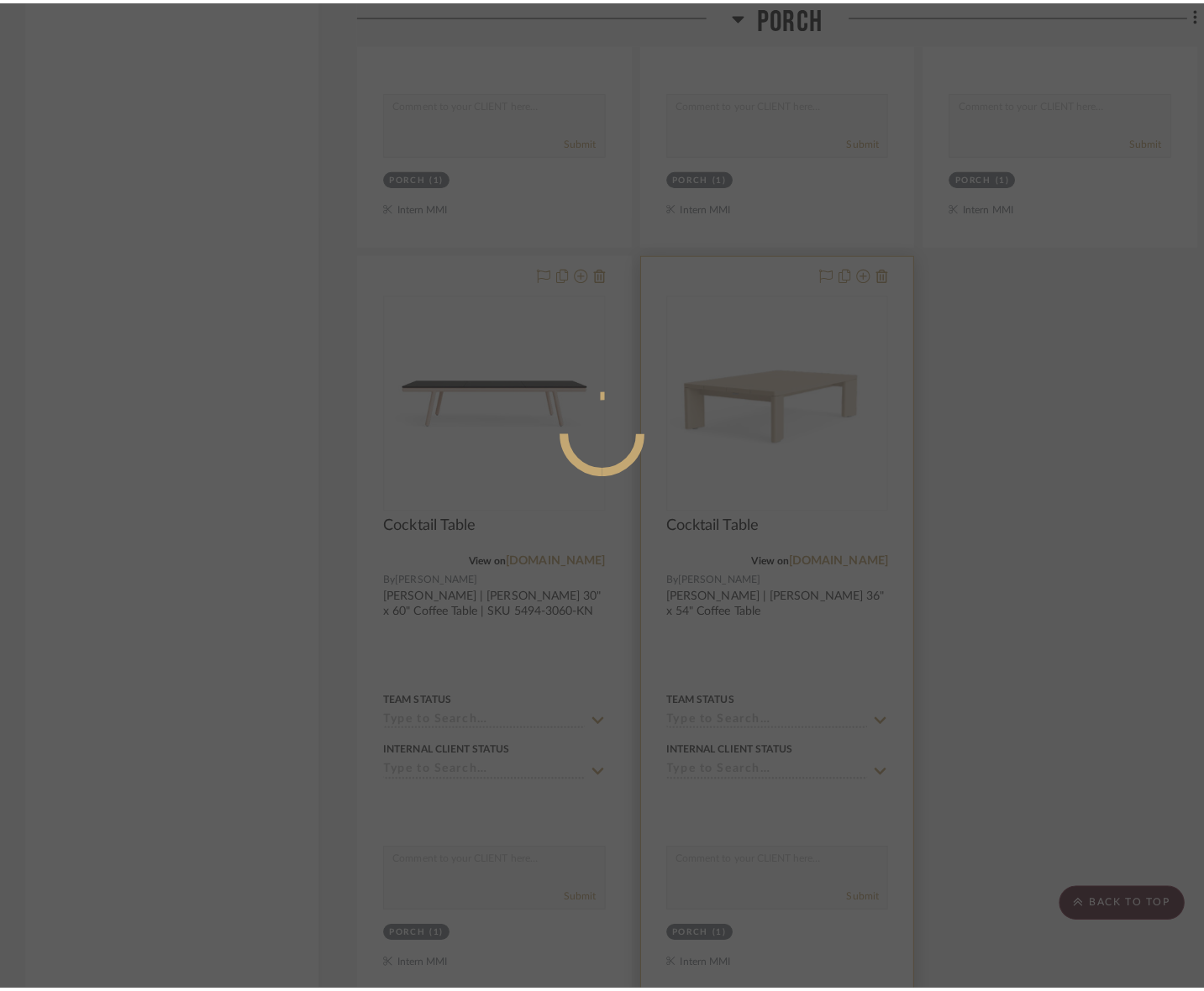
scroll to position [0, 0]
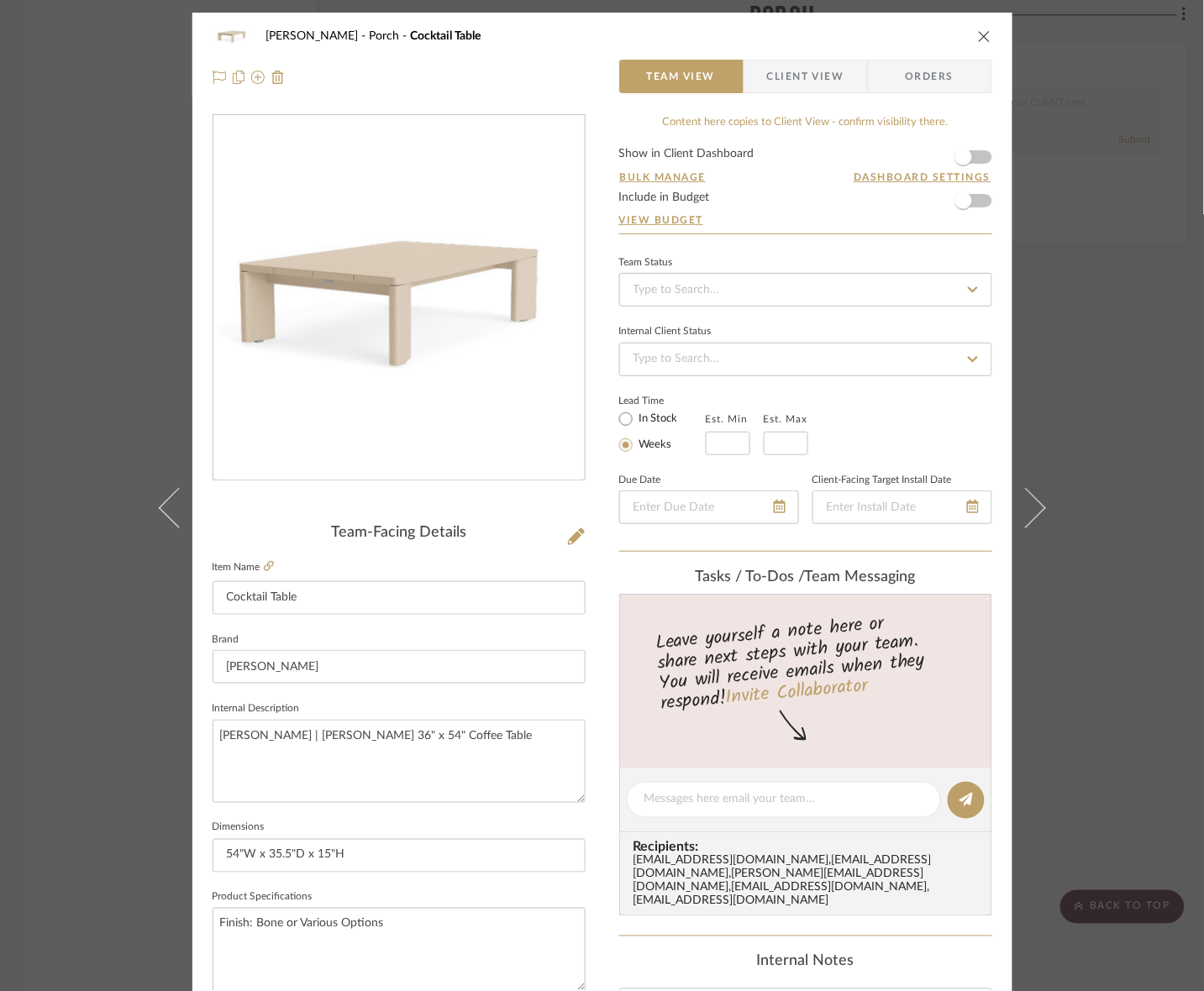
click at [809, 80] on span "Client View" at bounding box center [806, 76] width 78 height 33
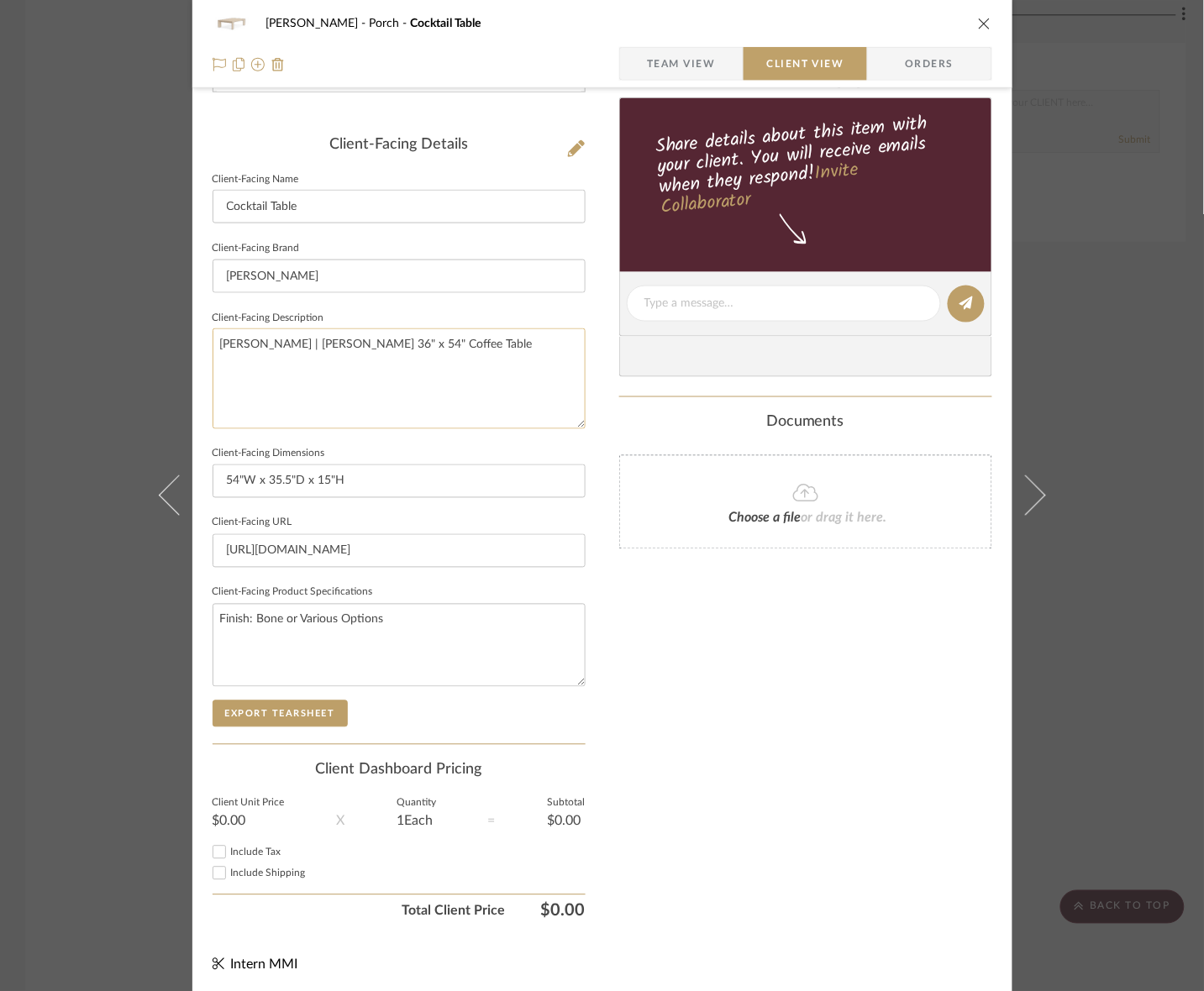
scroll to position [390, 0]
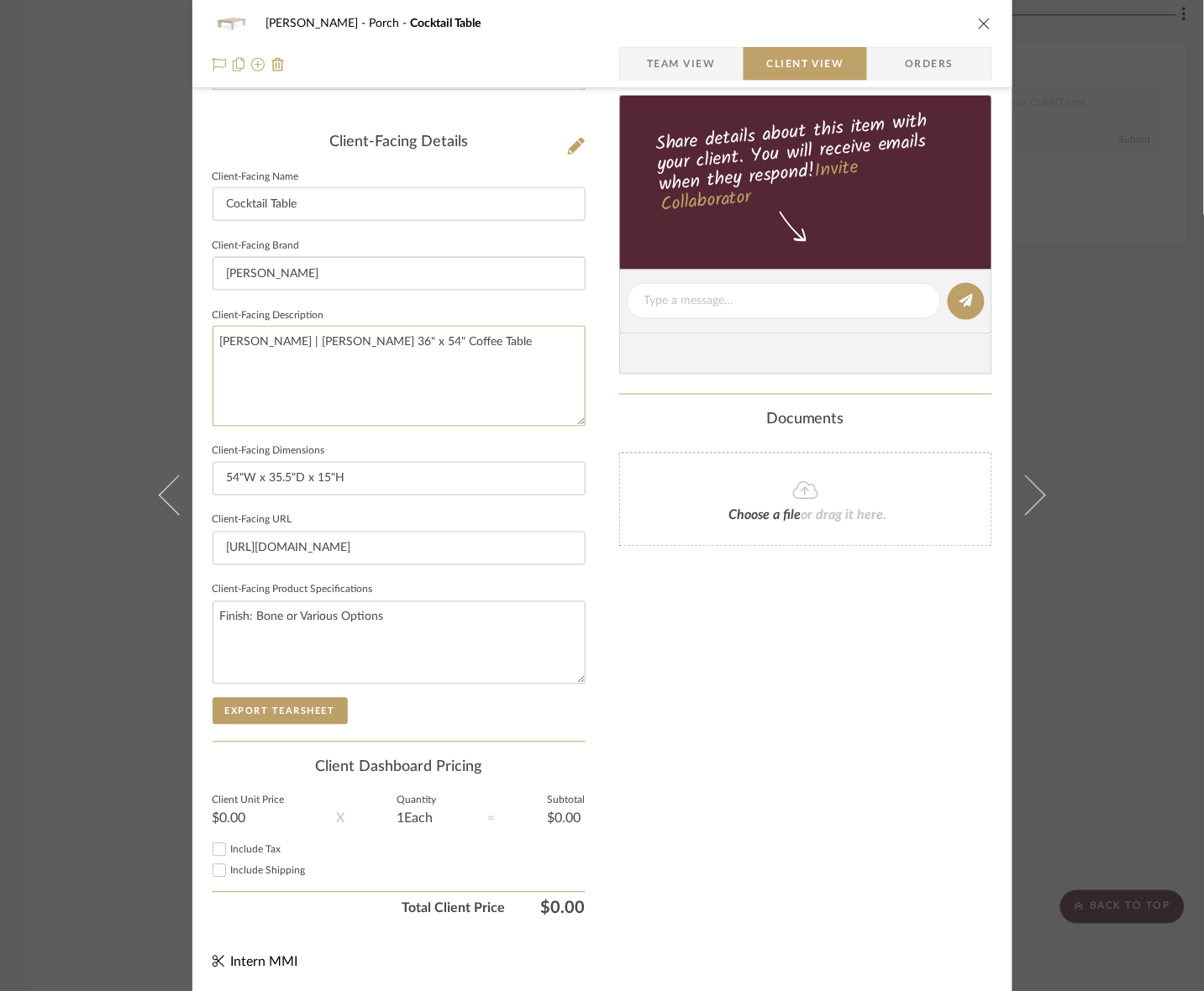
drag, startPoint x: 502, startPoint y: 366, endPoint x: 2, endPoint y: 342, distance: 500.6
click at [2, 342] on div "[PERSON_NAME] Porch Cocktail Table Team View Client View Orders Client-Facing D…" at bounding box center [602, 496] width 1204 height 991
click at [256, 698] on button "Export Tearsheet" at bounding box center [280, 712] width 135 height 27
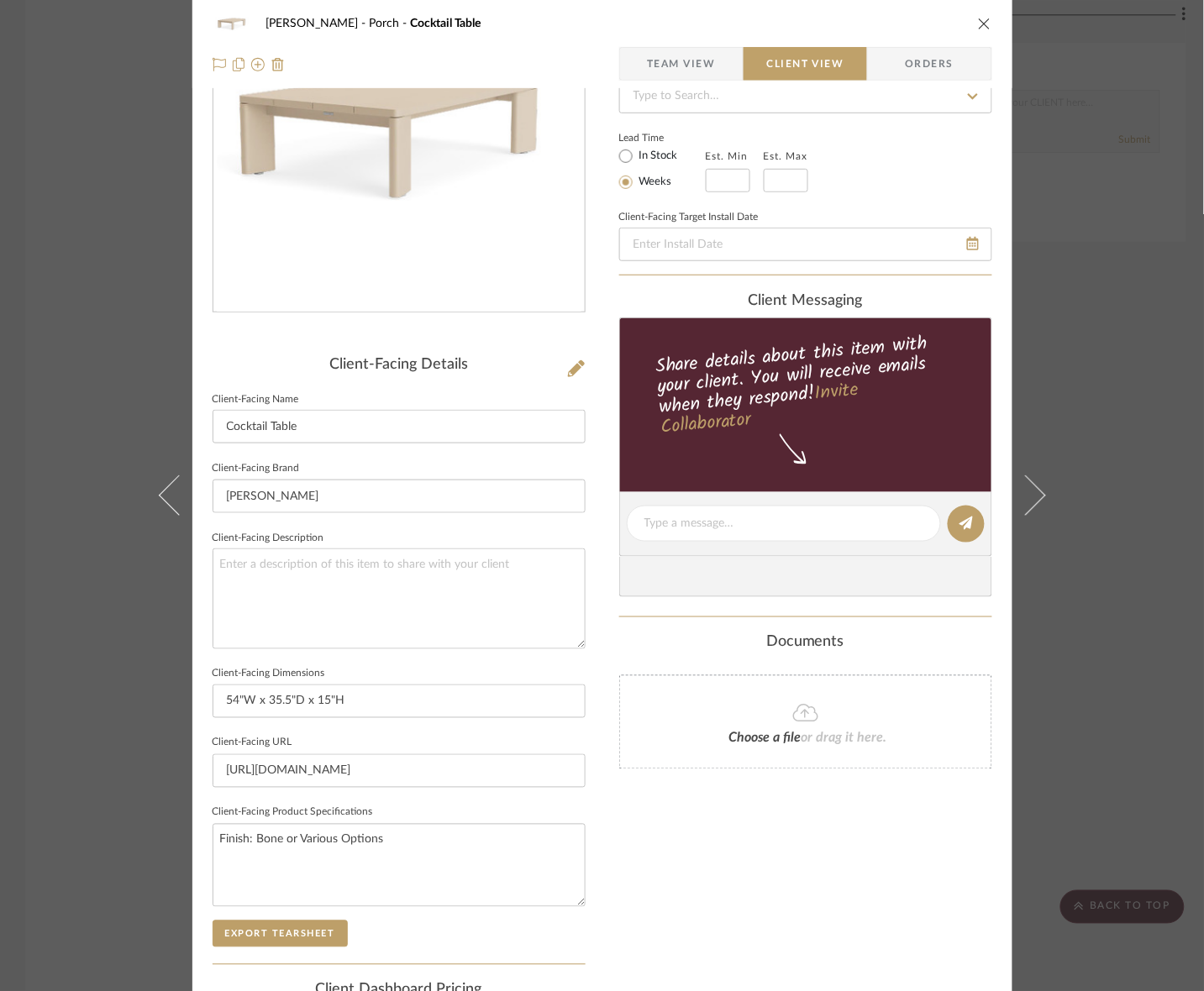
scroll to position [0, 0]
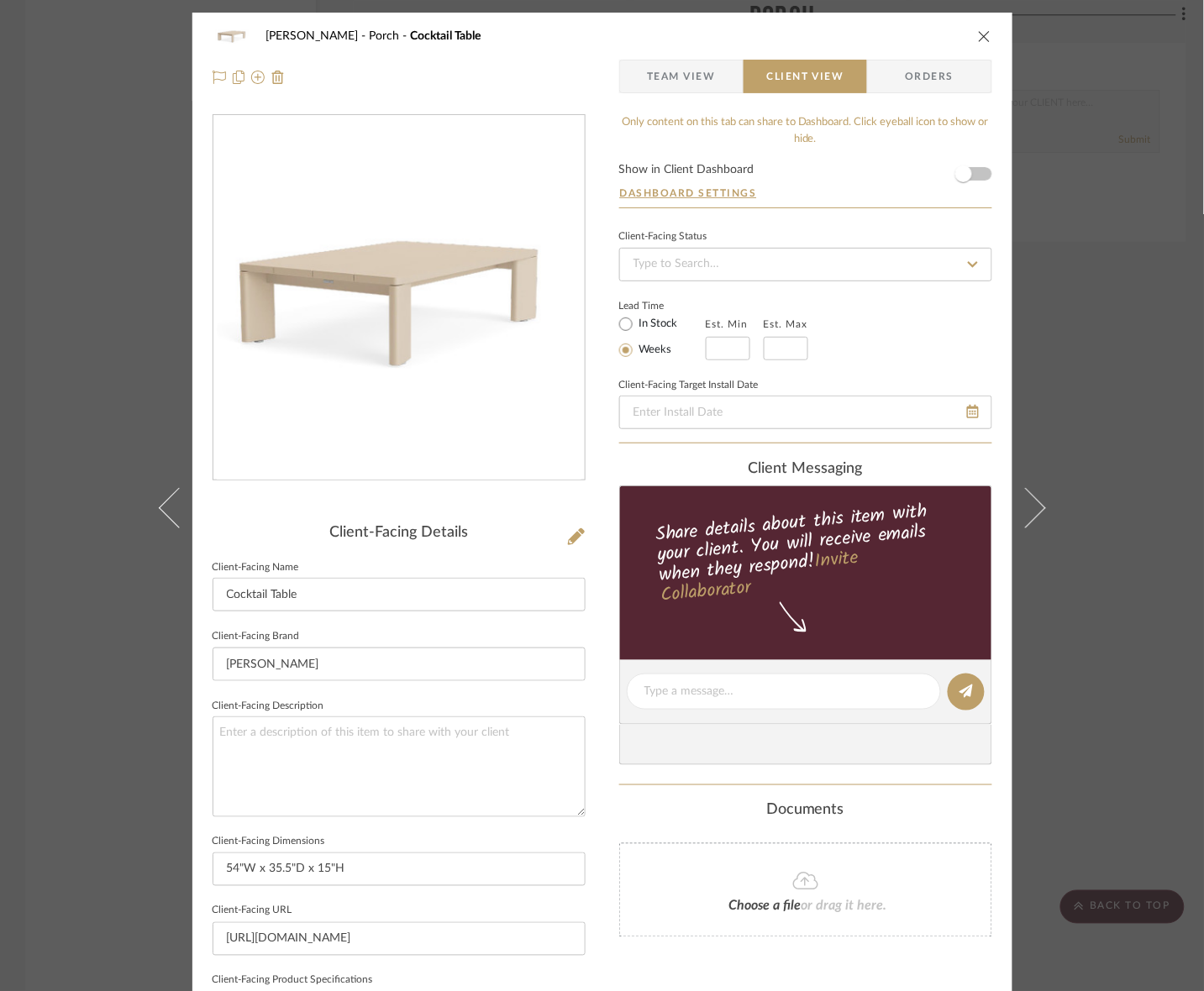
click at [699, 81] on span "Team View" at bounding box center [681, 76] width 68 height 33
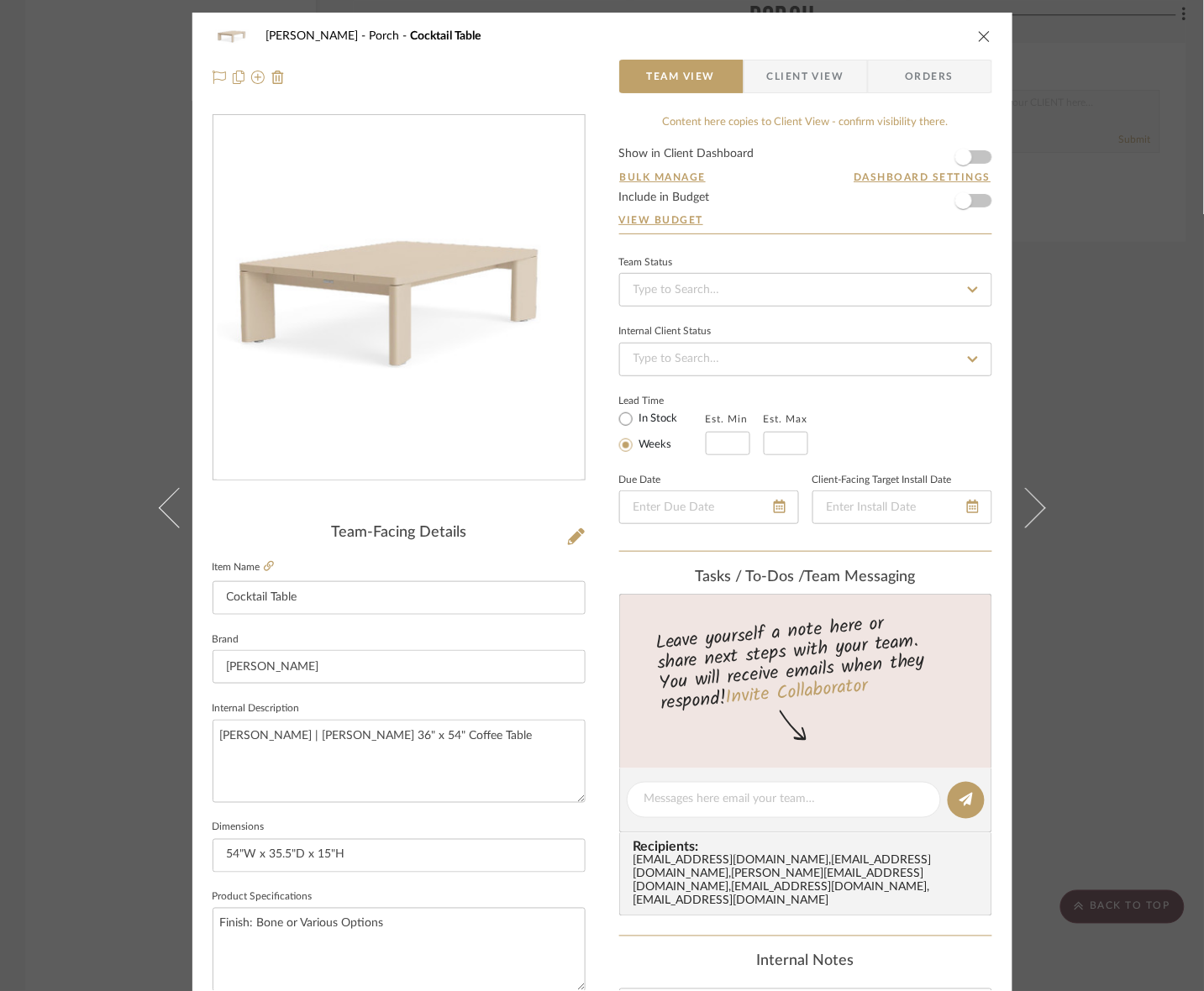
click at [256, 568] on label "Item Name" at bounding box center [243, 568] width 61 height 14
click at [264, 567] on icon at bounding box center [269, 566] width 10 height 10
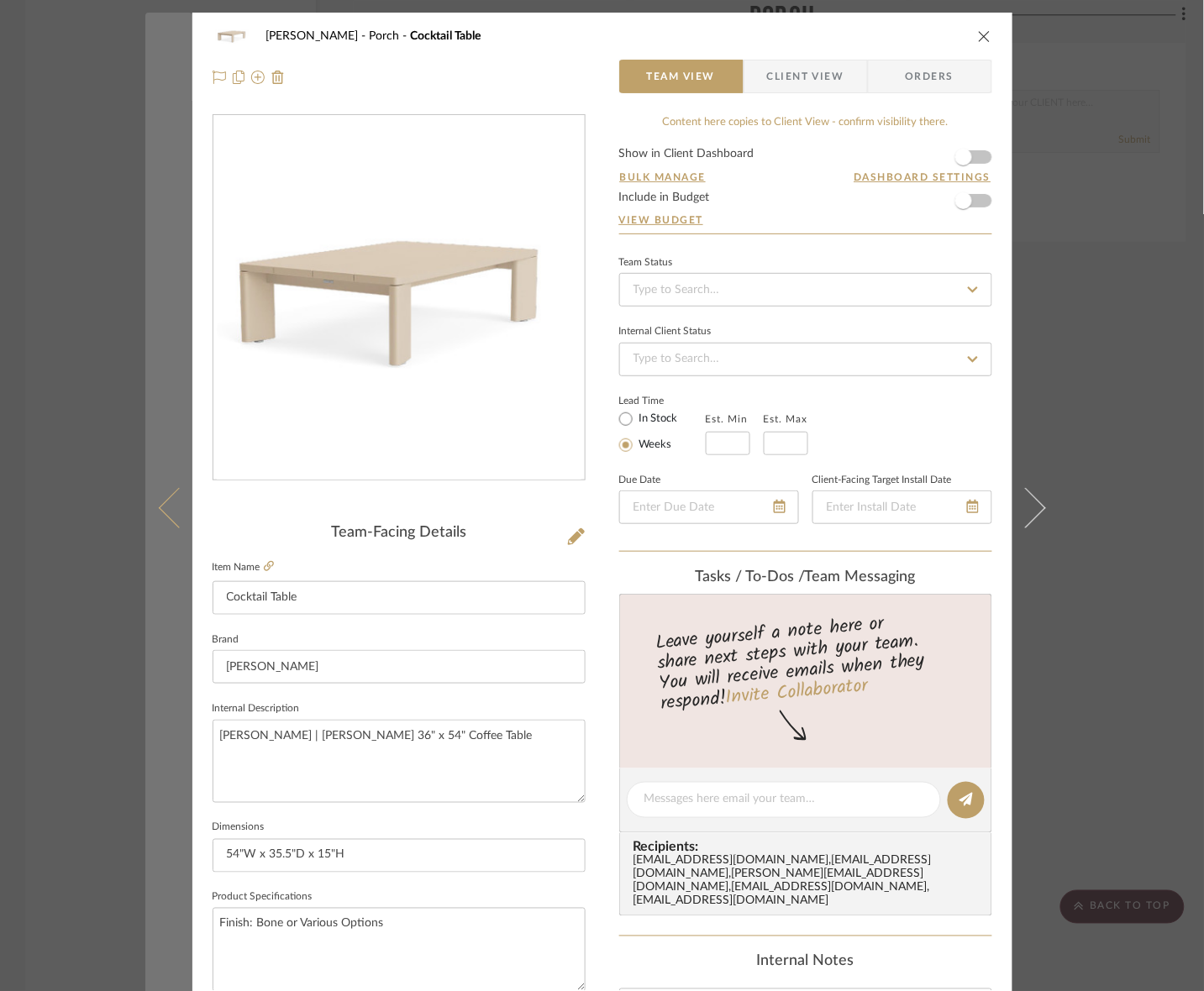
click at [154, 173] on button at bounding box center [169, 508] width 47 height 991
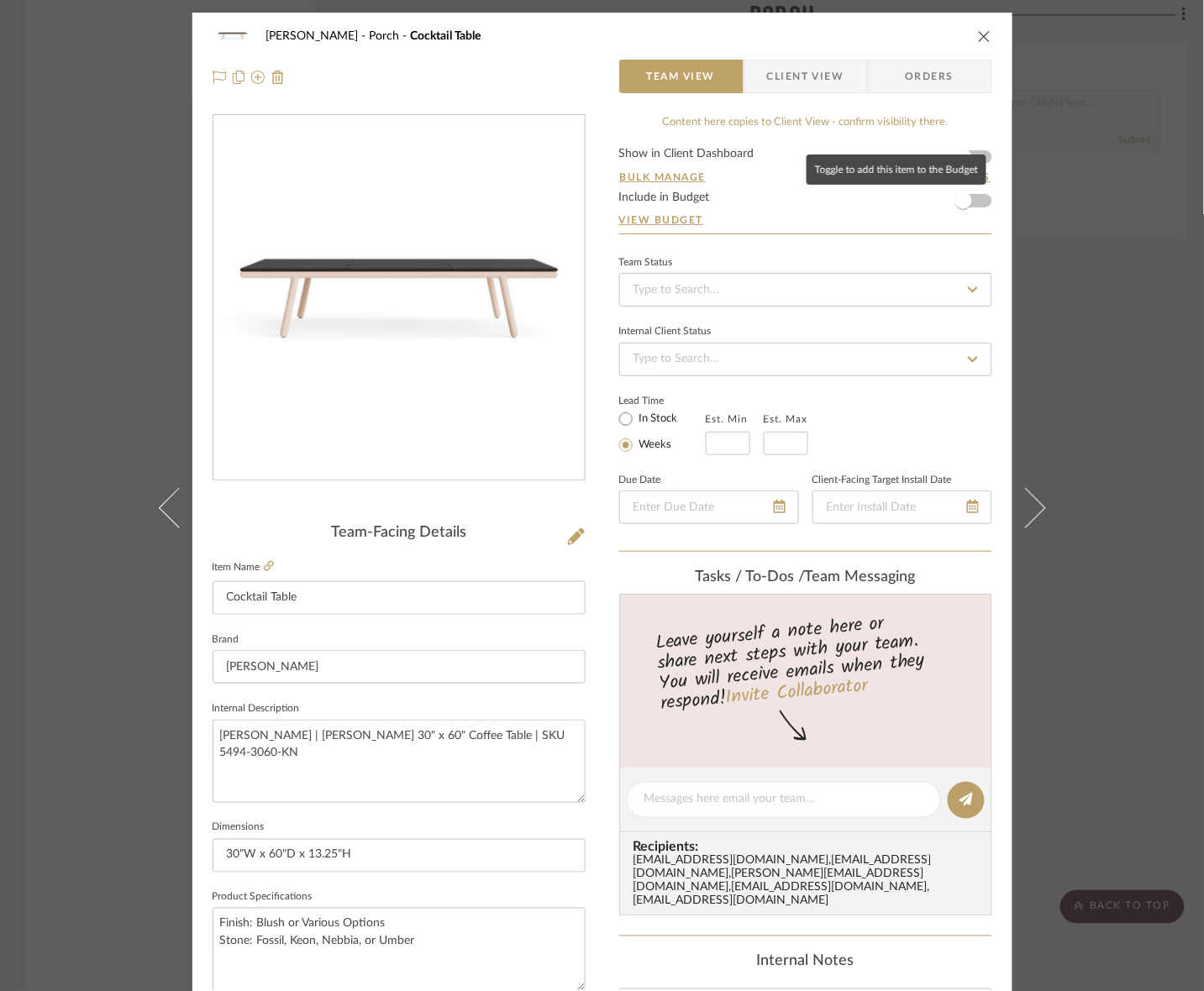
click at [1005, 198] on div "[PERSON_NAME] Porch Cocktail Table Team View Client View Orders Team-Facing Det…" at bounding box center [602, 496] width 1204 height 991
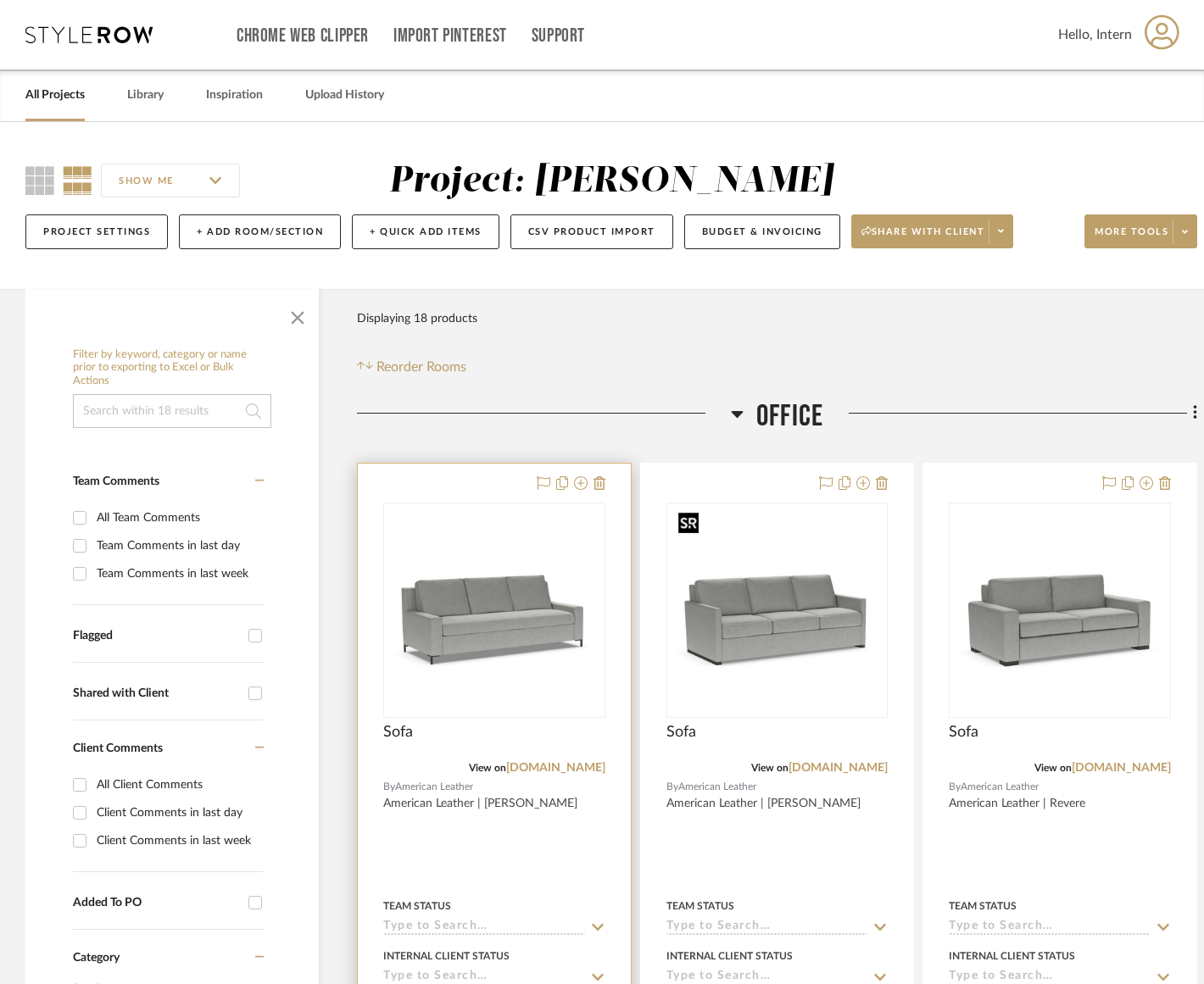
click at [554, 617] on img "0" at bounding box center [494, 610] width 212 height 212
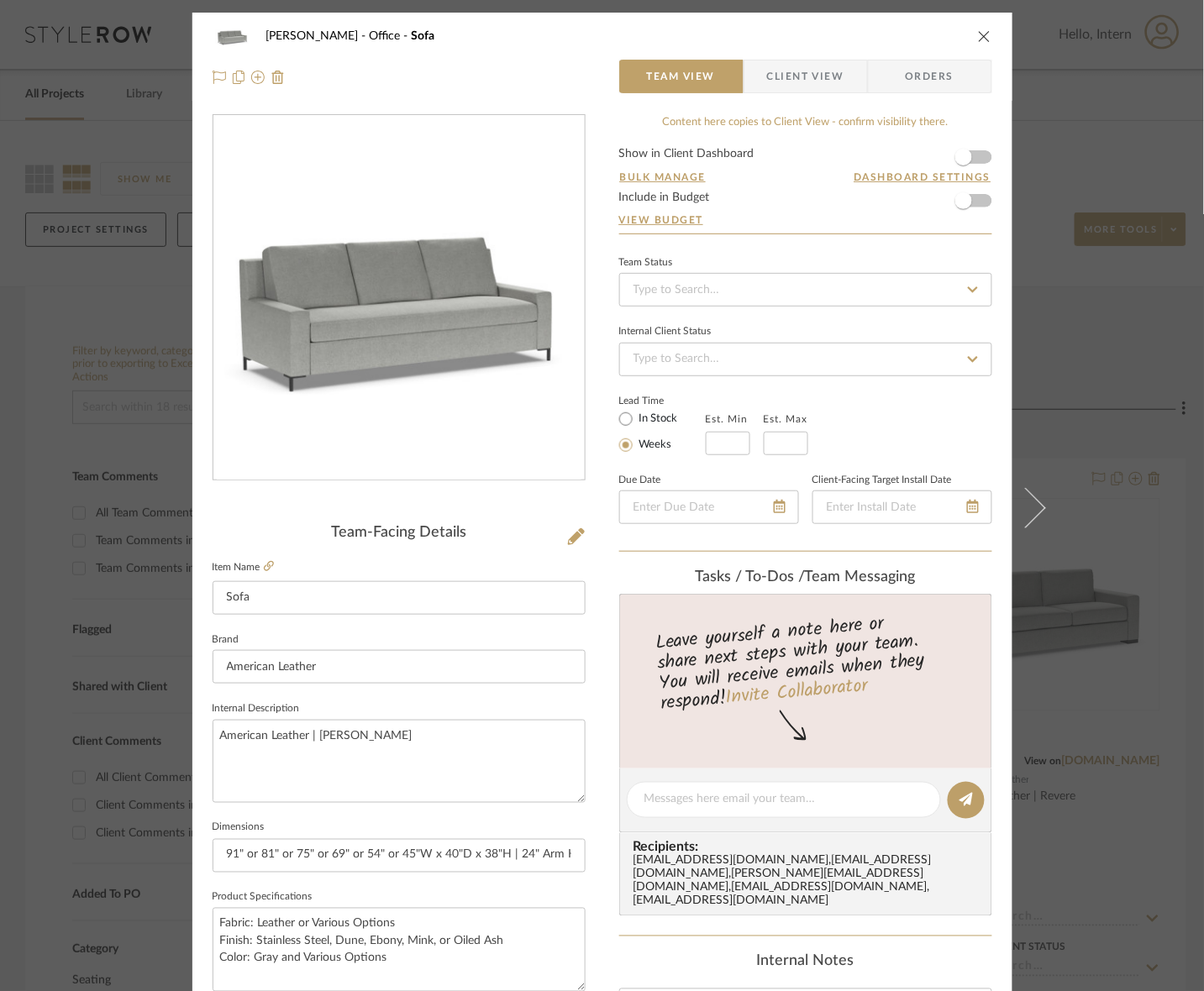
click at [1005, 284] on div "[PERSON_NAME] Office Sofa Team View Client View Orders Team-Facing Details Item…" at bounding box center [602, 496] width 1204 height 991
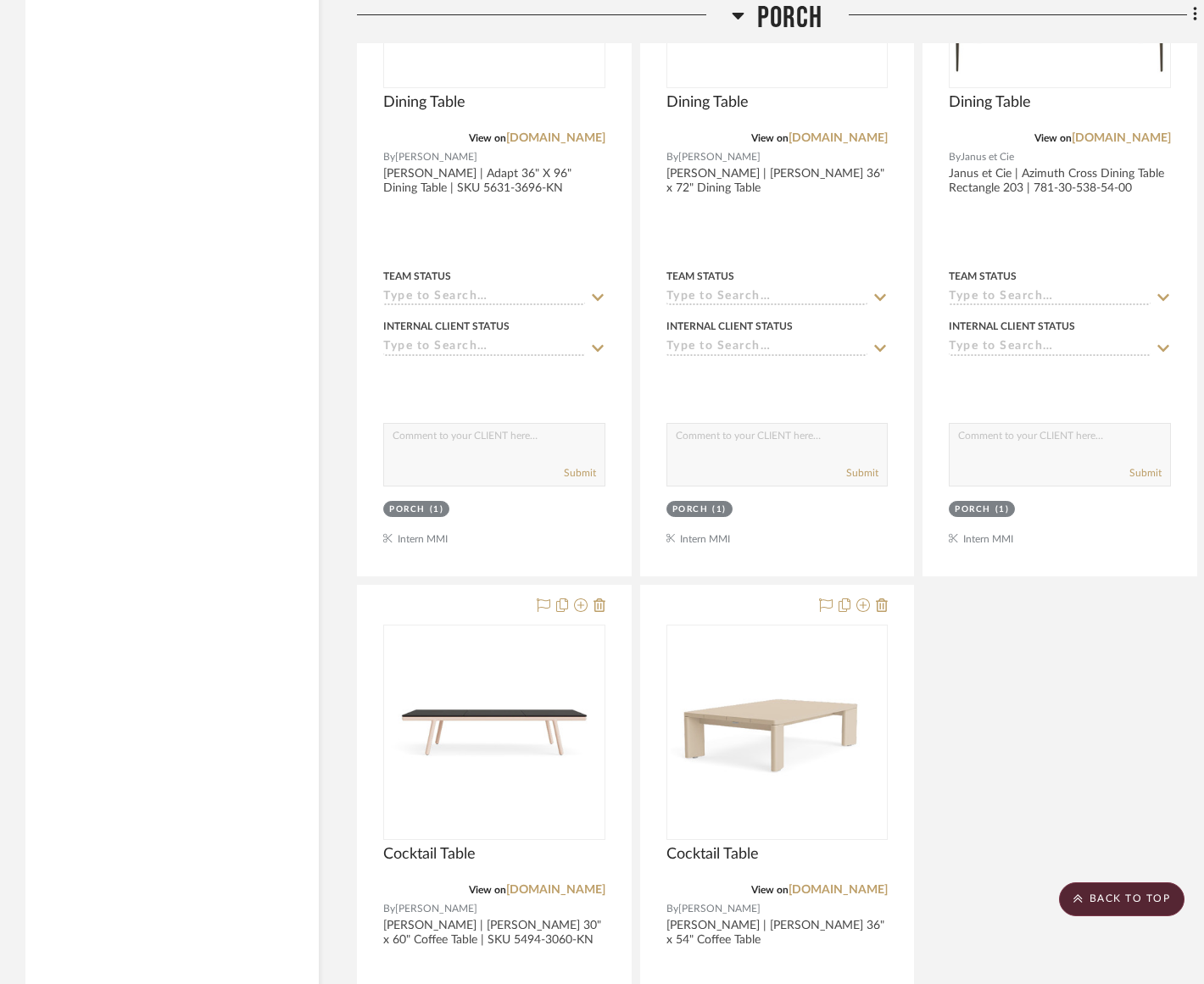
scroll to position [2437, 0]
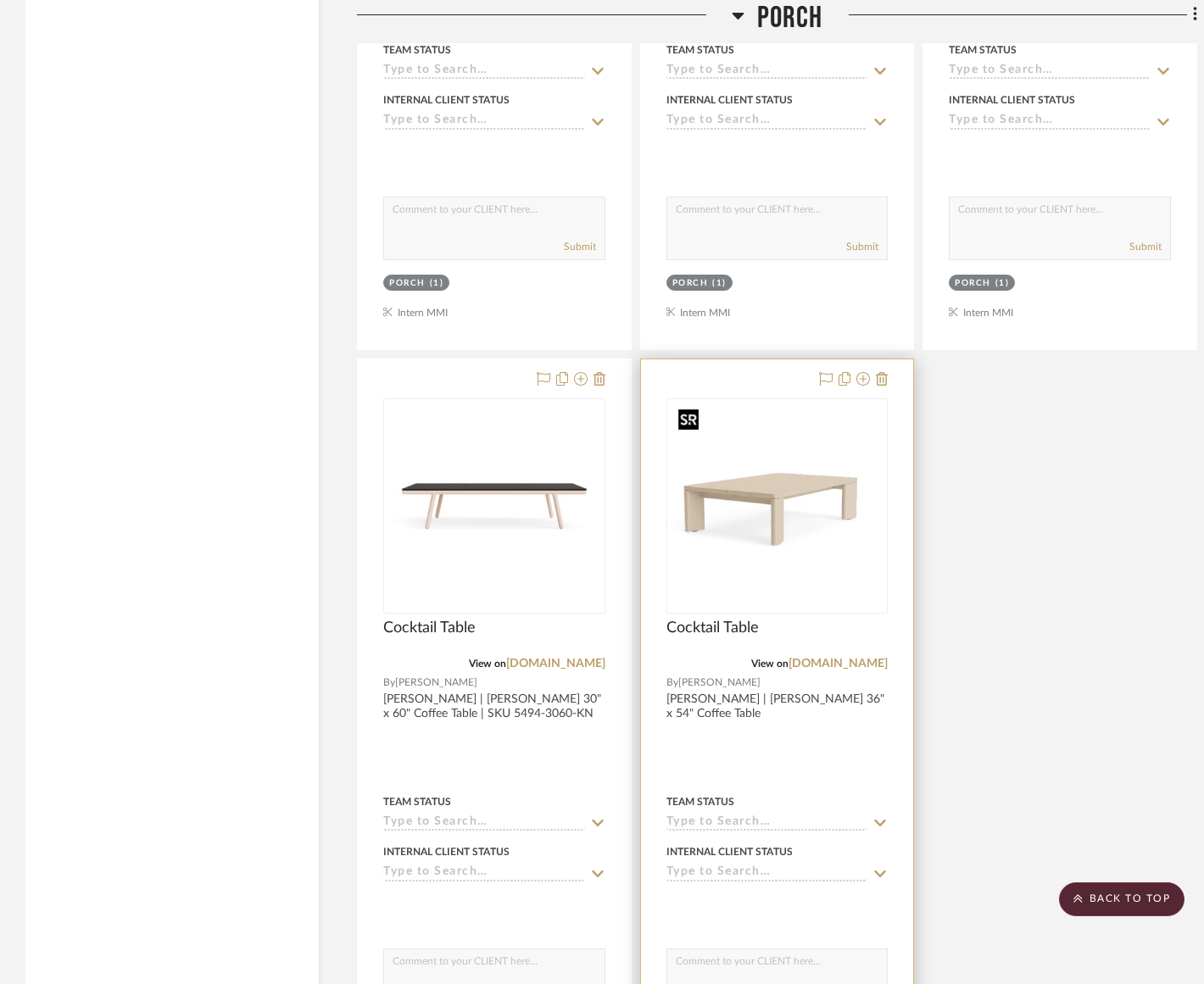
click at [852, 549] on img "0" at bounding box center [776, 506] width 212 height 212
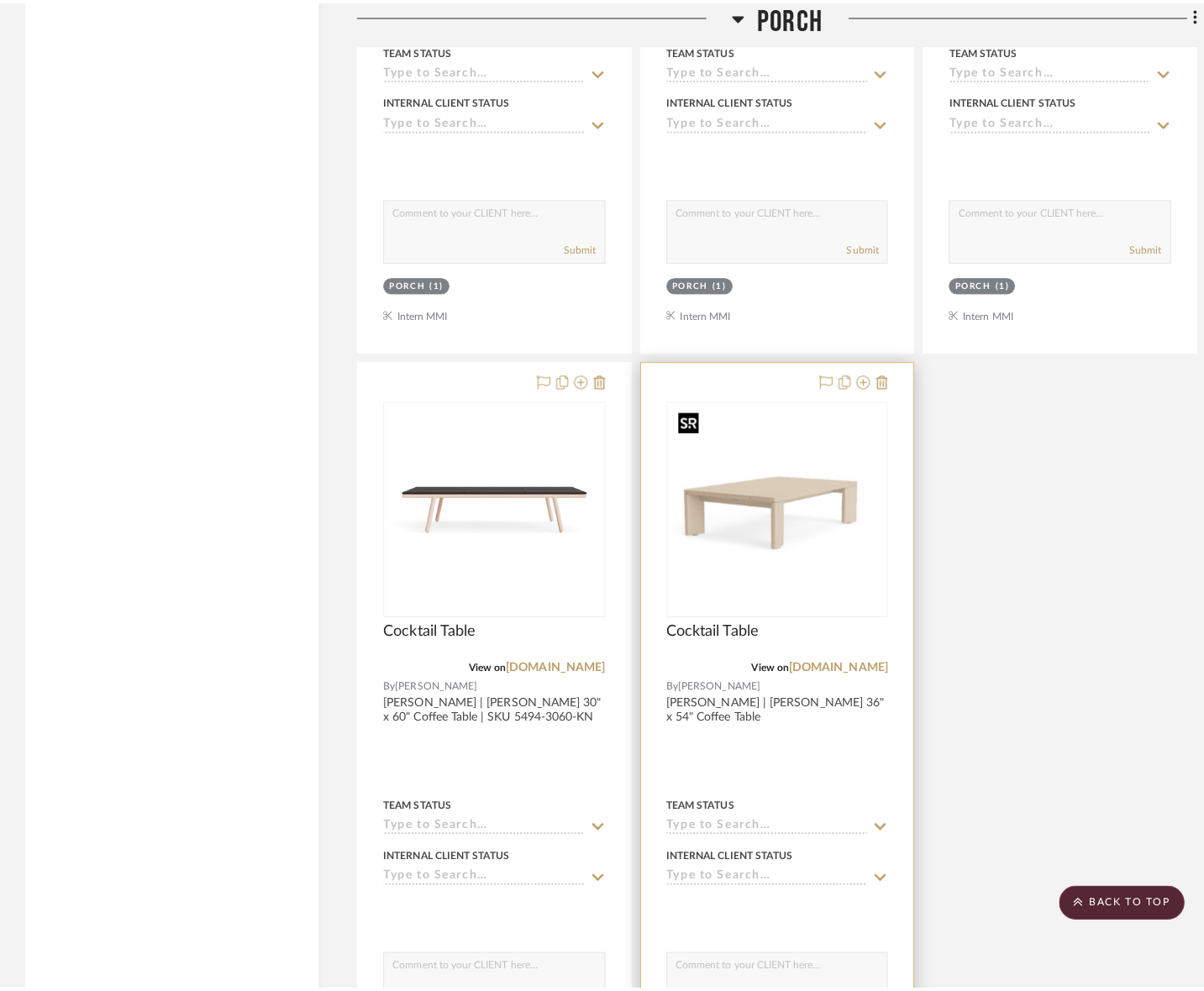
scroll to position [0, 0]
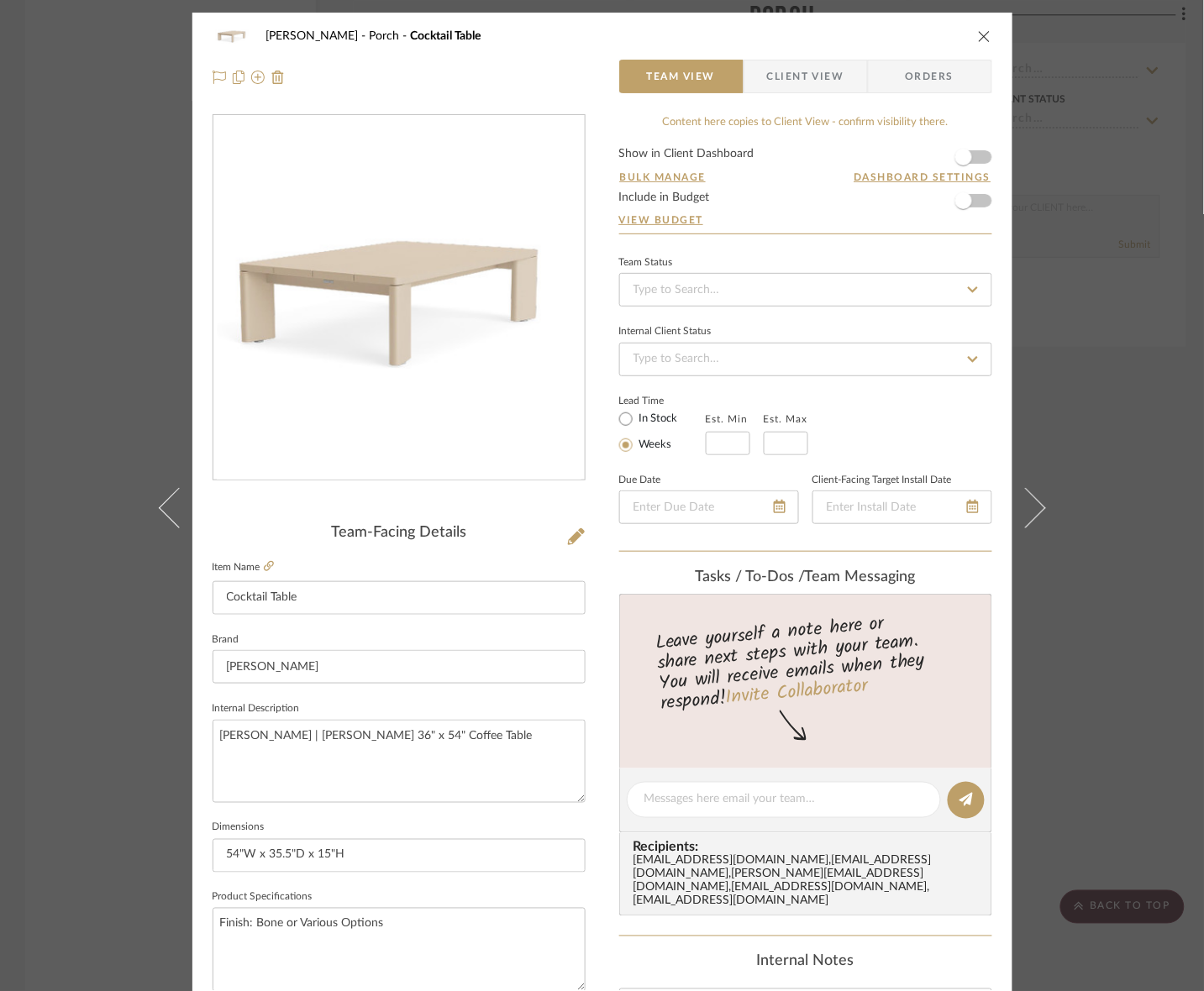
click at [775, 90] on span "Client View" at bounding box center [806, 76] width 78 height 33
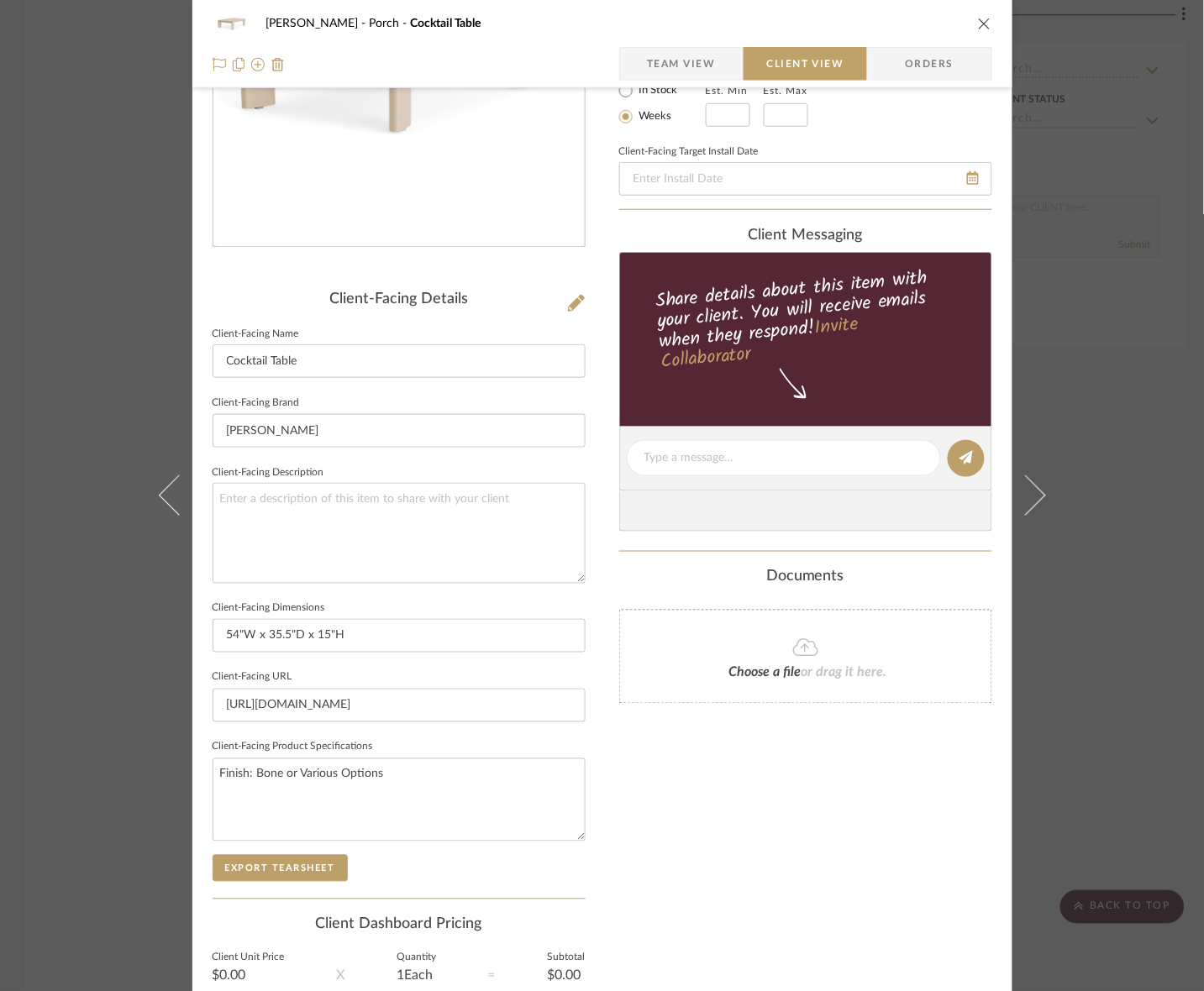
scroll to position [390, 0]
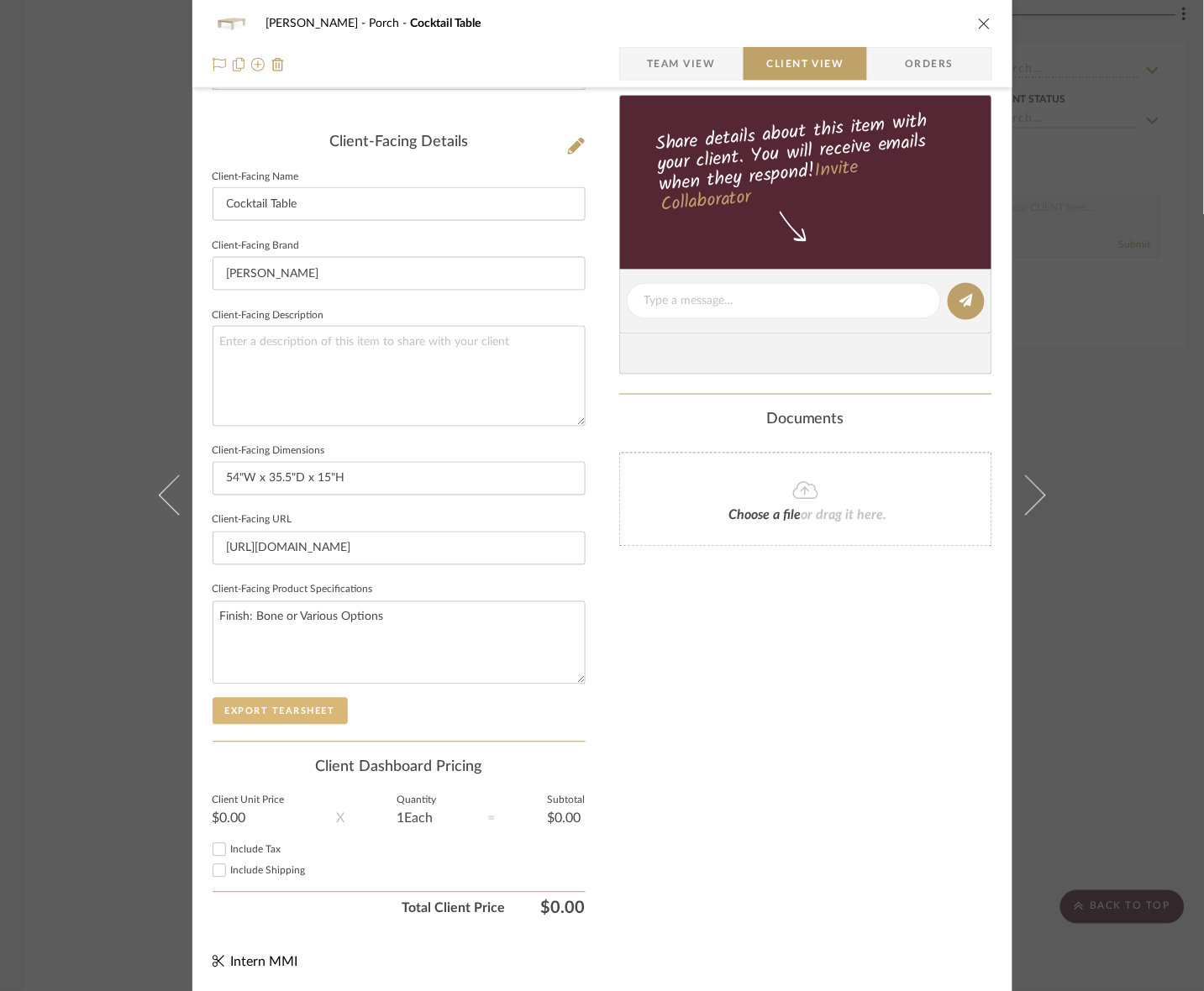
click at [307, 707] on button "Export Tearsheet" at bounding box center [280, 712] width 135 height 27
click at [1005, 502] on icon at bounding box center [1025, 496] width 41 height 41
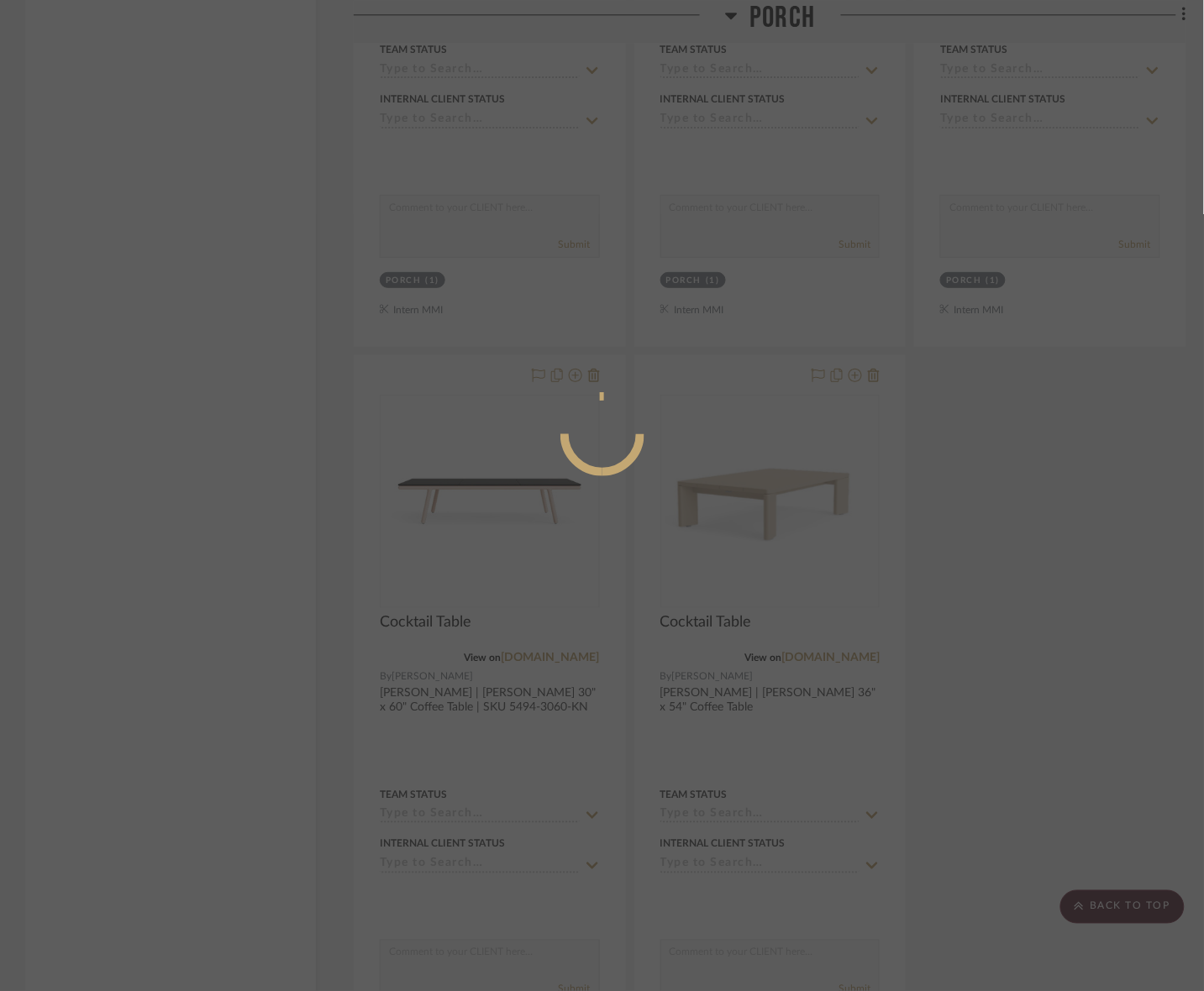
scroll to position [0, 0]
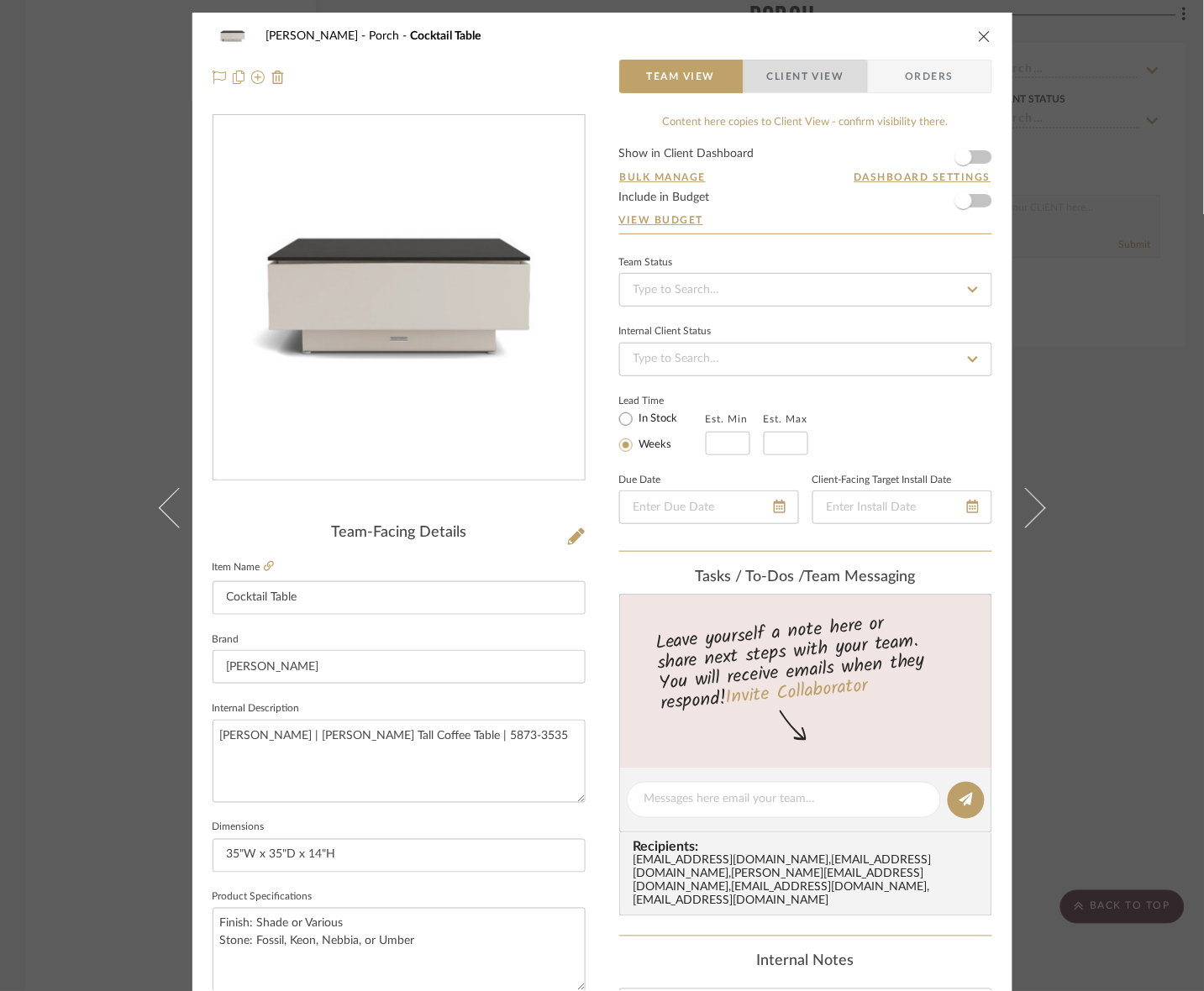
click at [779, 80] on span "Client View" at bounding box center [806, 76] width 78 height 33
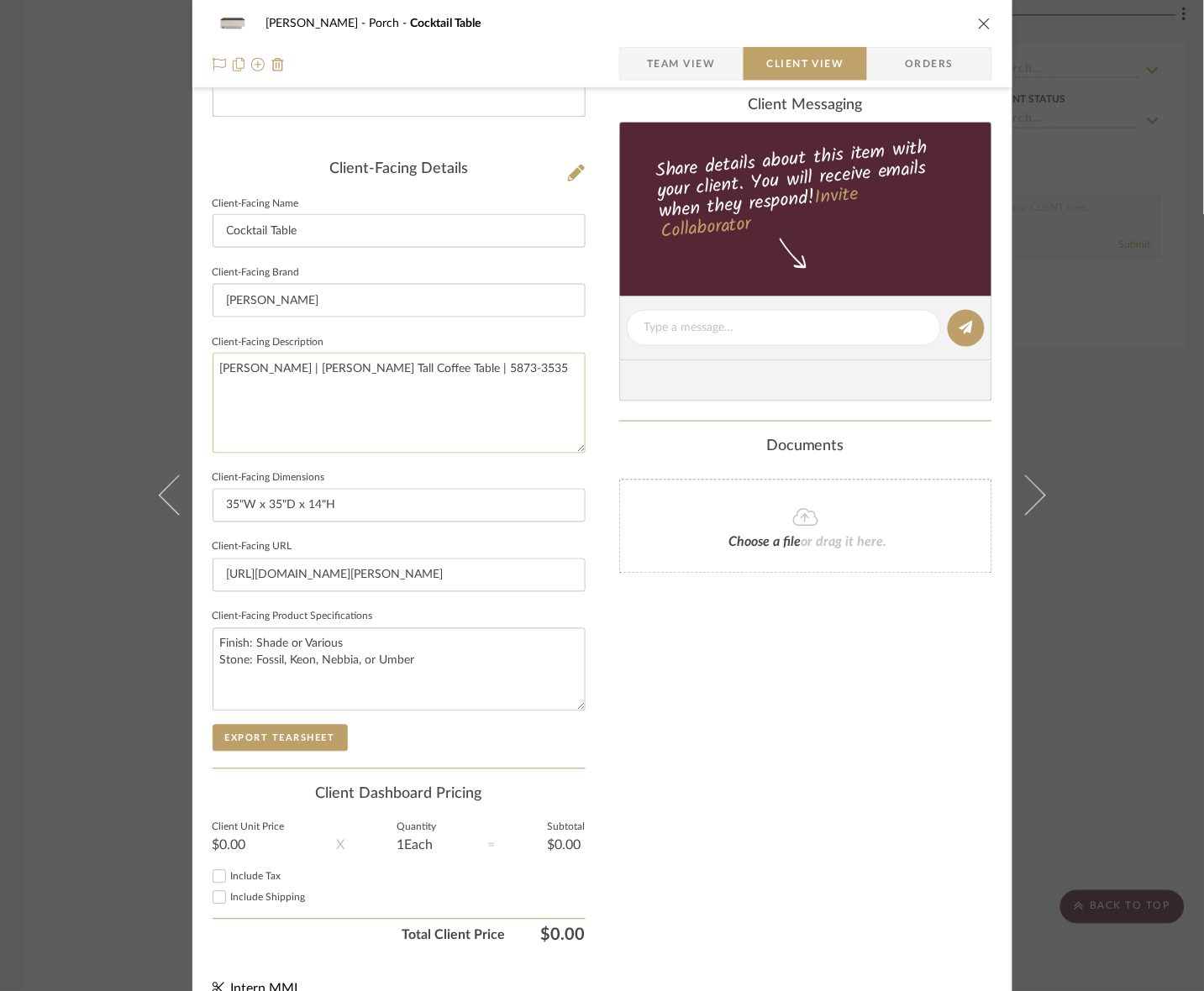
scroll to position [390, 0]
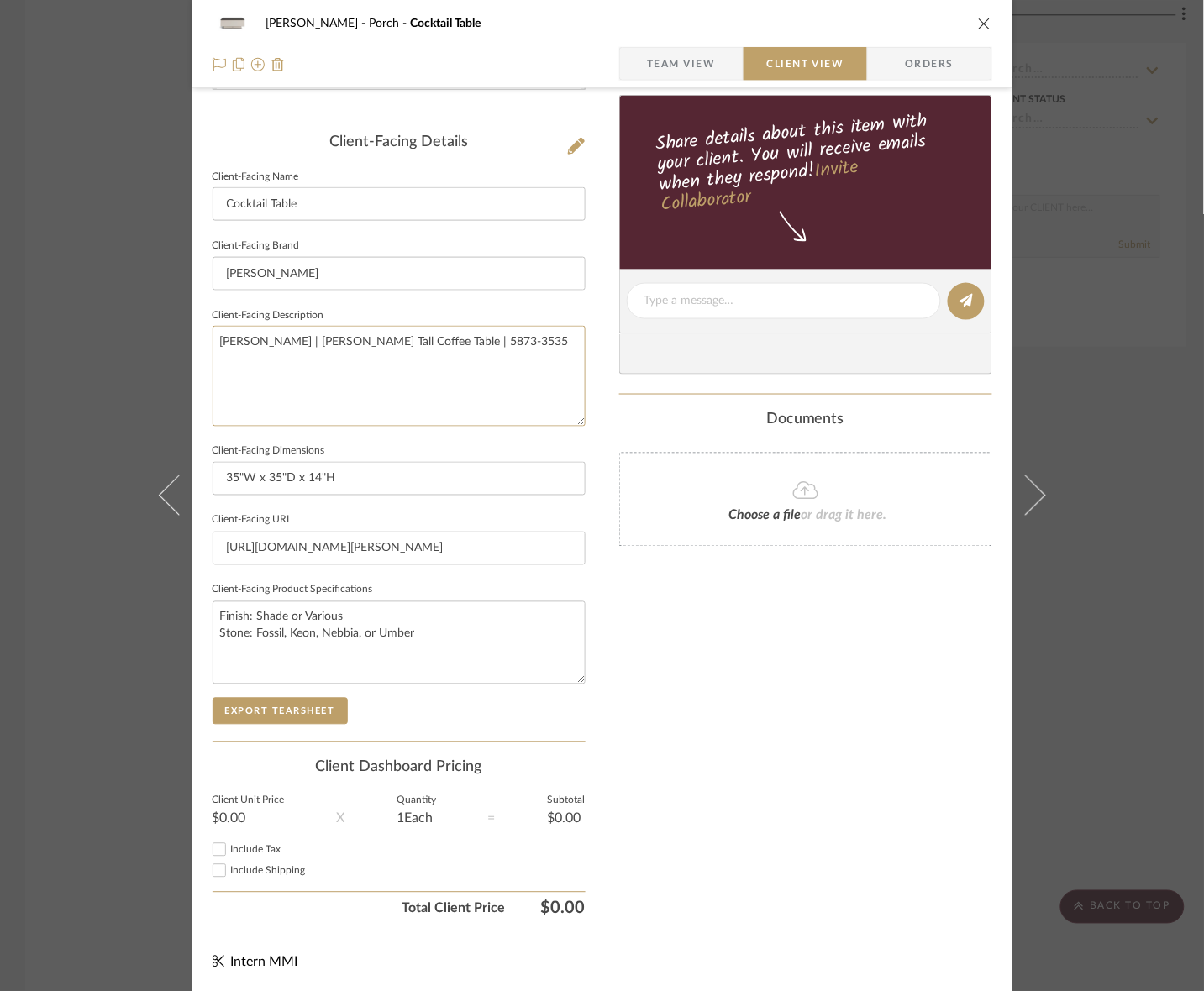
drag, startPoint x: 527, startPoint y: 392, endPoint x: -281, endPoint y: 368, distance: 808.4
click at [267, 712] on button "Export Tearsheet" at bounding box center [280, 712] width 135 height 27
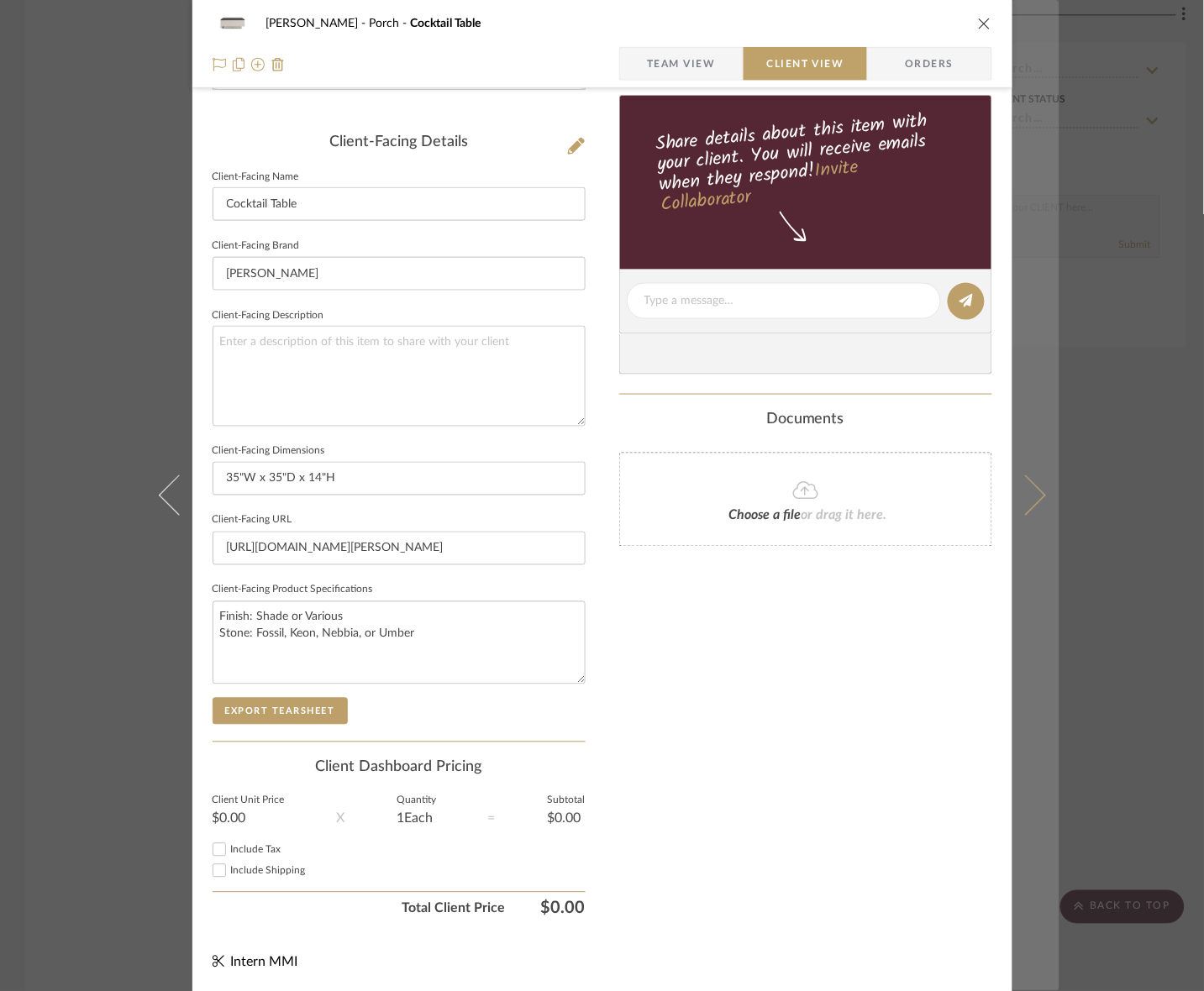
click at [1005, 439] on button at bounding box center [1035, 496] width 47 height 991
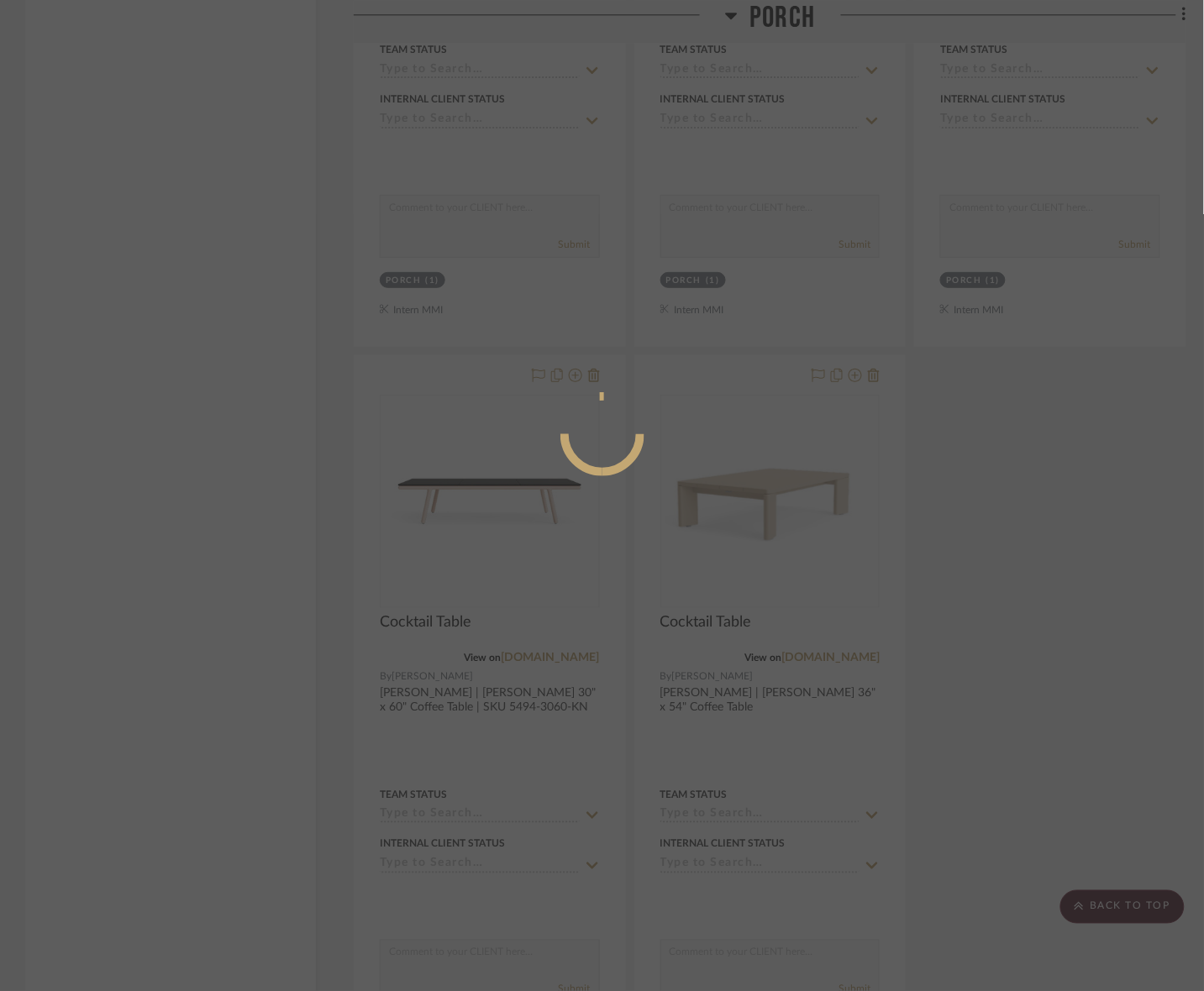
scroll to position [0, 0]
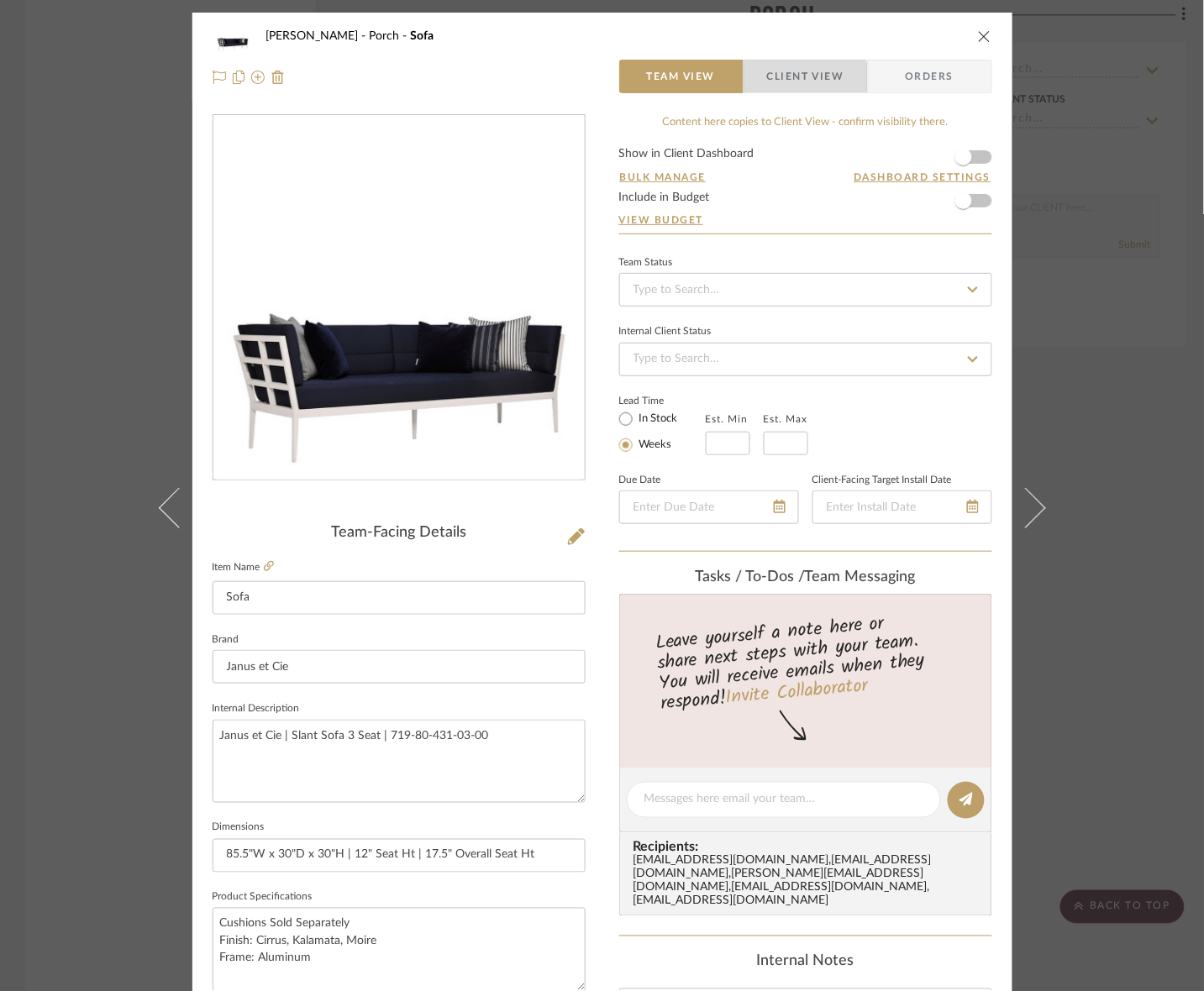
click at [799, 84] on span "Client View" at bounding box center [806, 76] width 78 height 33
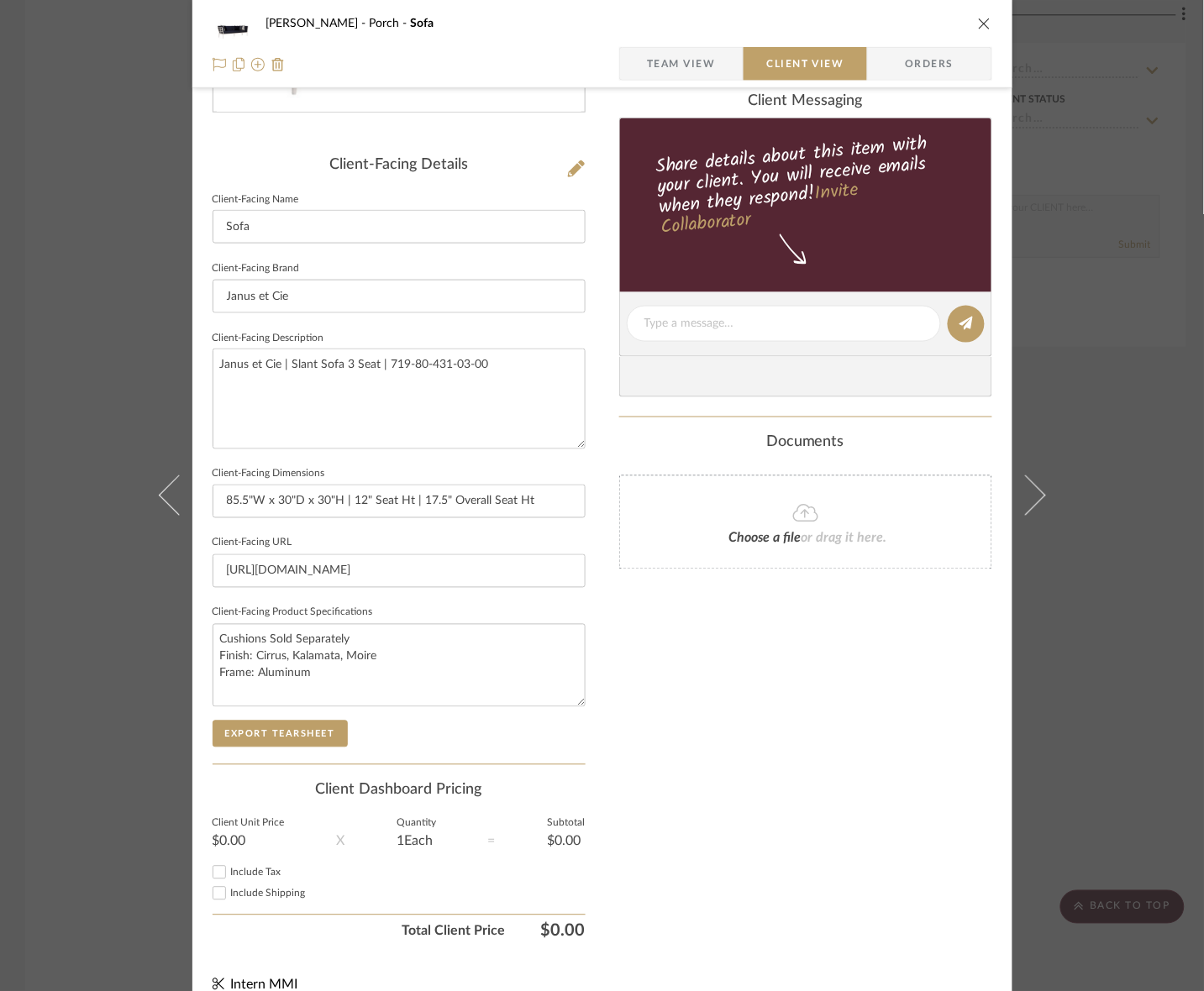
scroll to position [390, 0]
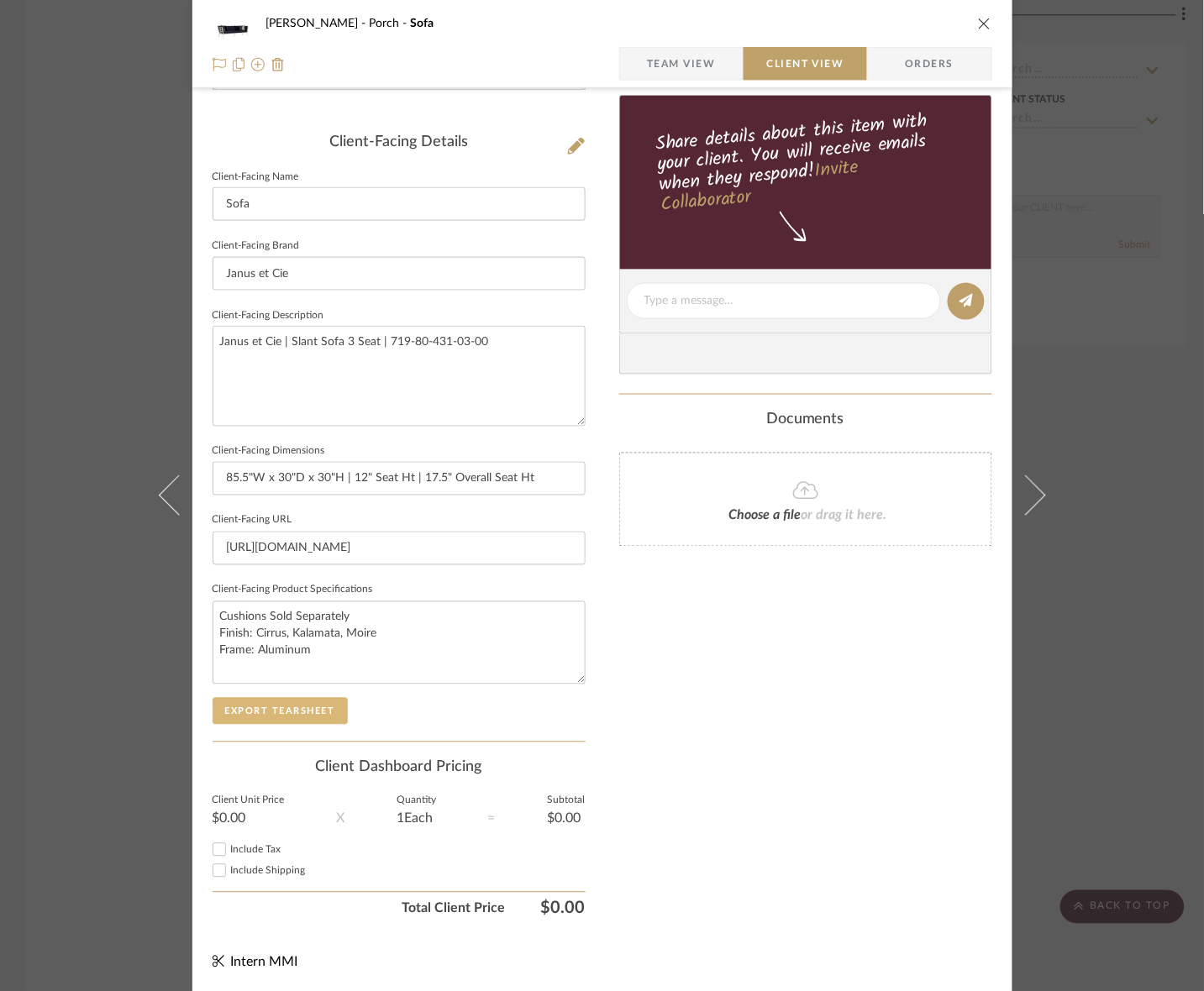
click at [276, 714] on button "Export Tearsheet" at bounding box center [280, 712] width 135 height 27
drag, startPoint x: 360, startPoint y: 611, endPoint x: 194, endPoint y: 615, distance: 166.0
click at [194, 615] on div "[PERSON_NAME] Porch Sofa Team View Client View Orders Client-Facing Details Cli…" at bounding box center [602, 306] width 820 height 1370
click at [220, 632] on textarea "Finish: Cirrus, Kalamata, Moire Frame: Aluminum" at bounding box center [399, 642] width 373 height 83
click at [216, 632] on textarea "Finish: Cirrus, Kalamata, Moire Frame: Aluminum" at bounding box center [399, 642] width 373 height 83
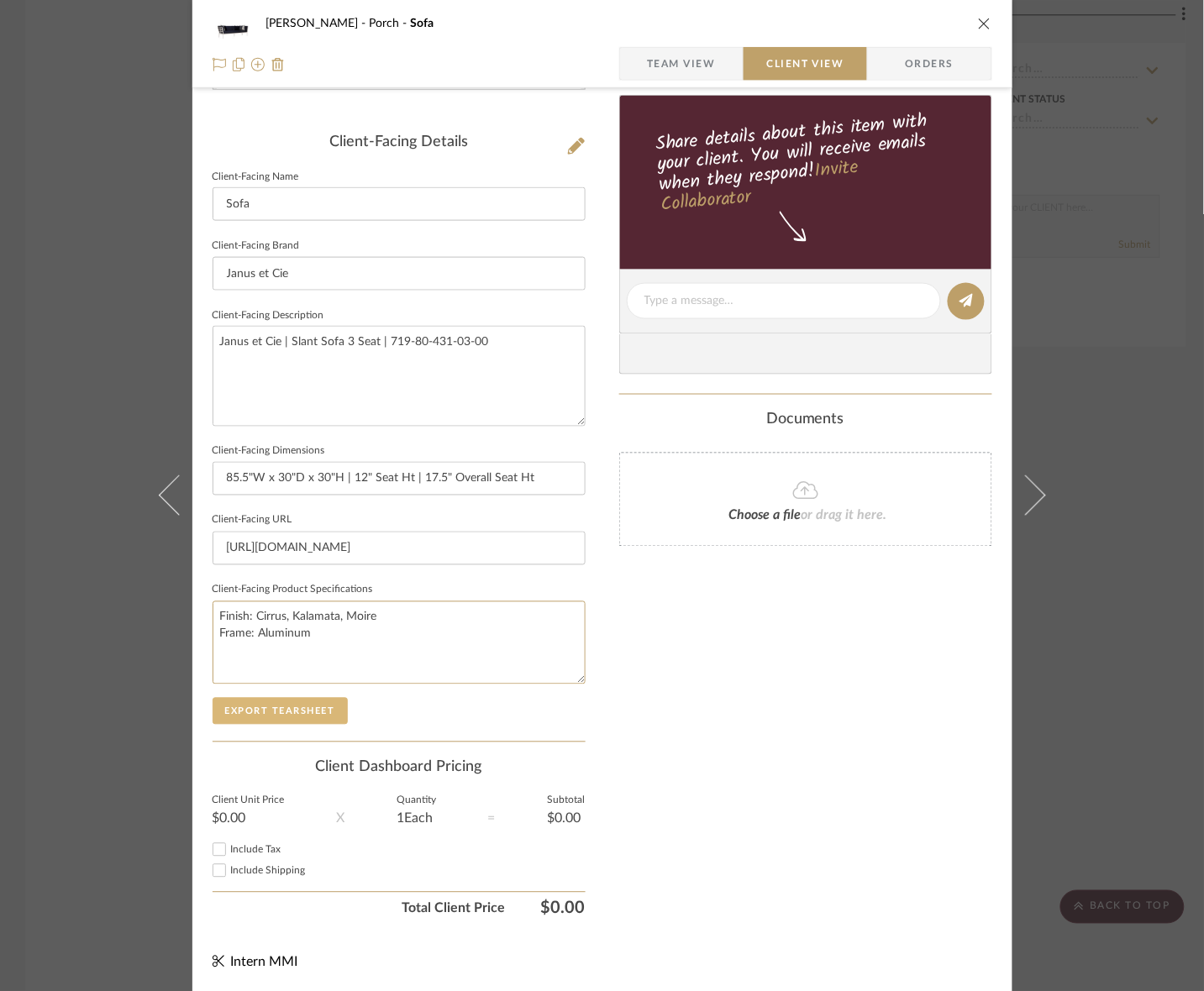
type textarea "Finish: Cirrus, Kalamata, Moire Frame: Aluminum"
click at [260, 701] on button "Export Tearsheet" at bounding box center [280, 712] width 135 height 27
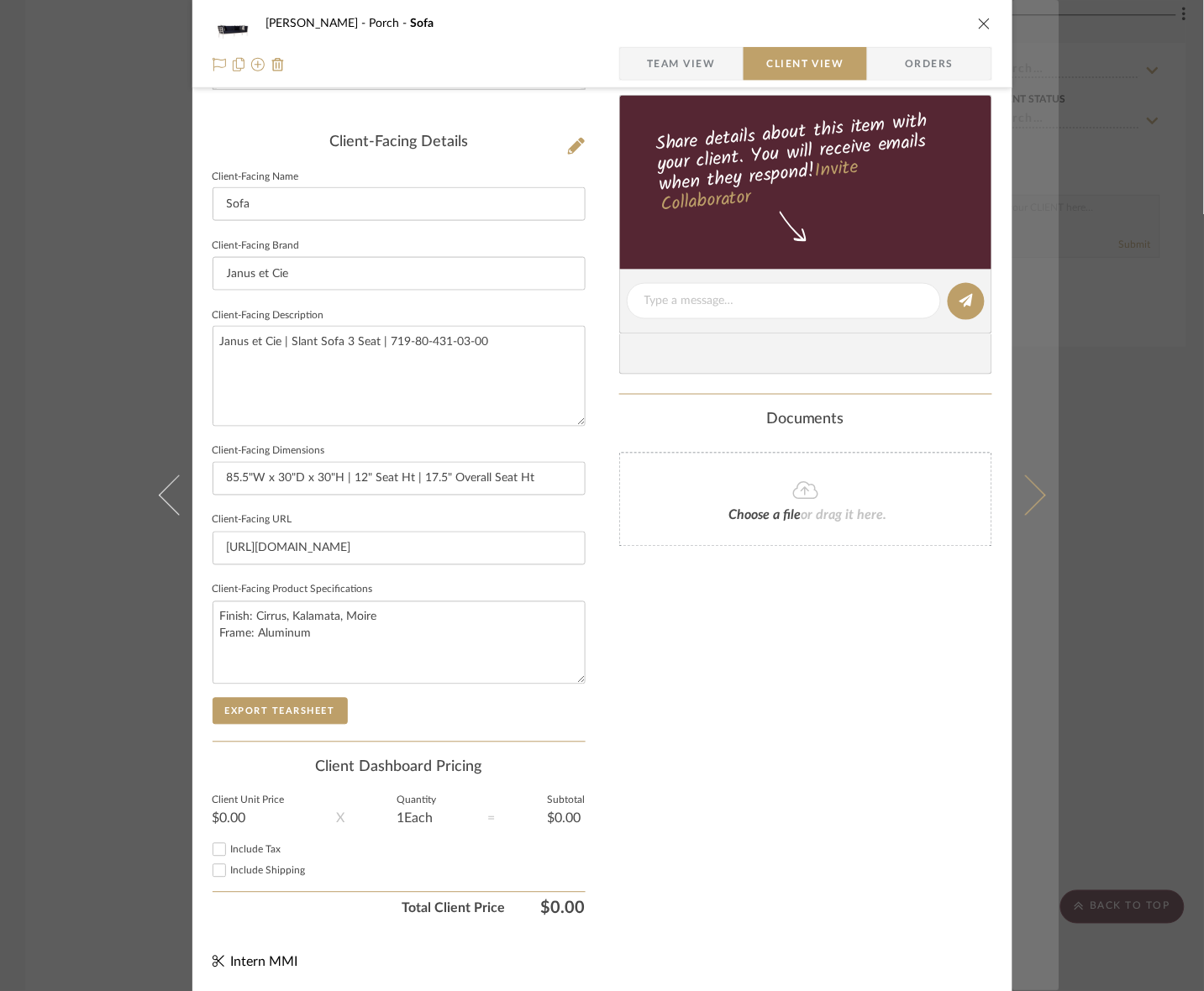
click at [1005, 431] on button at bounding box center [1035, 496] width 47 height 991
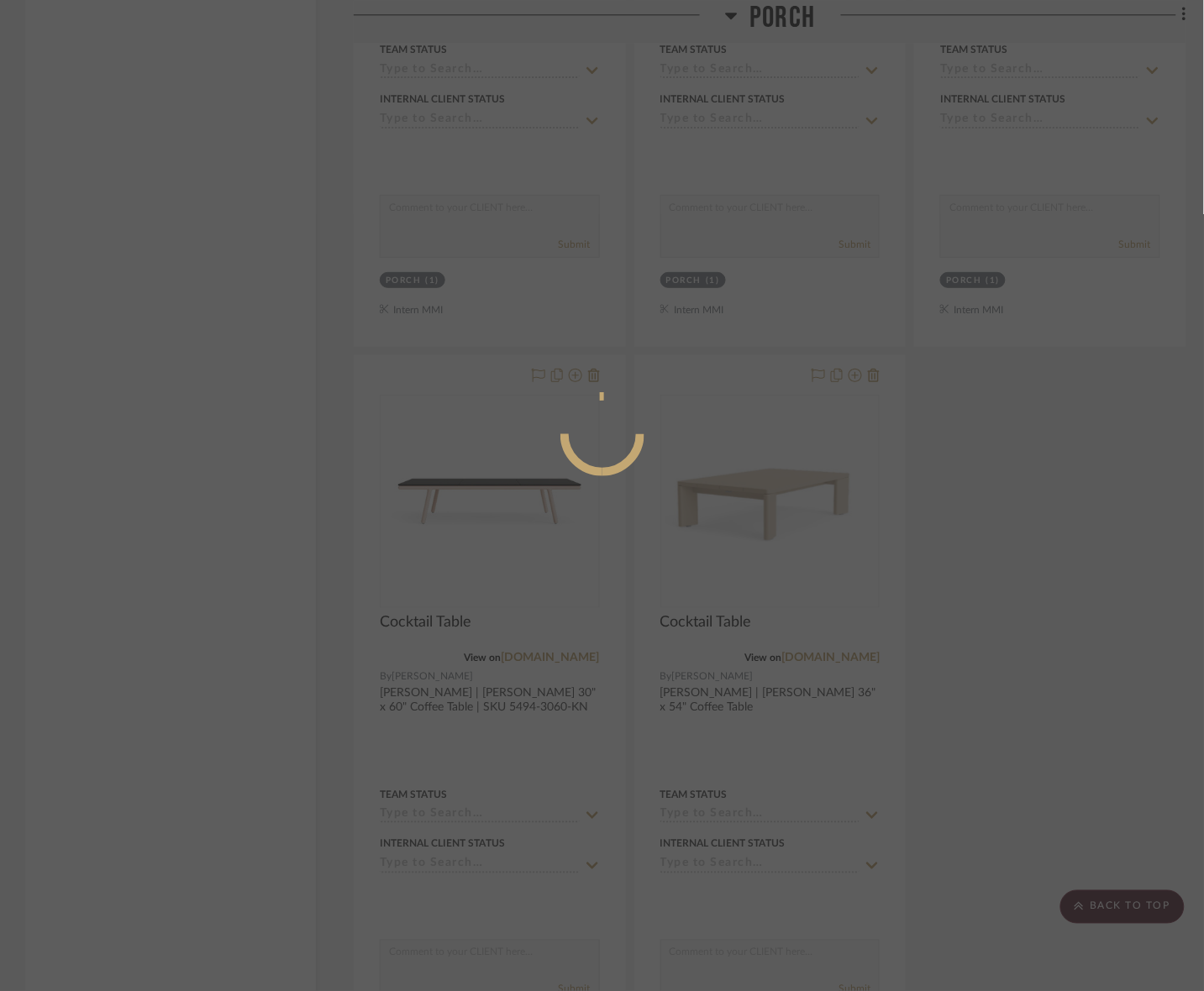
scroll to position [0, 0]
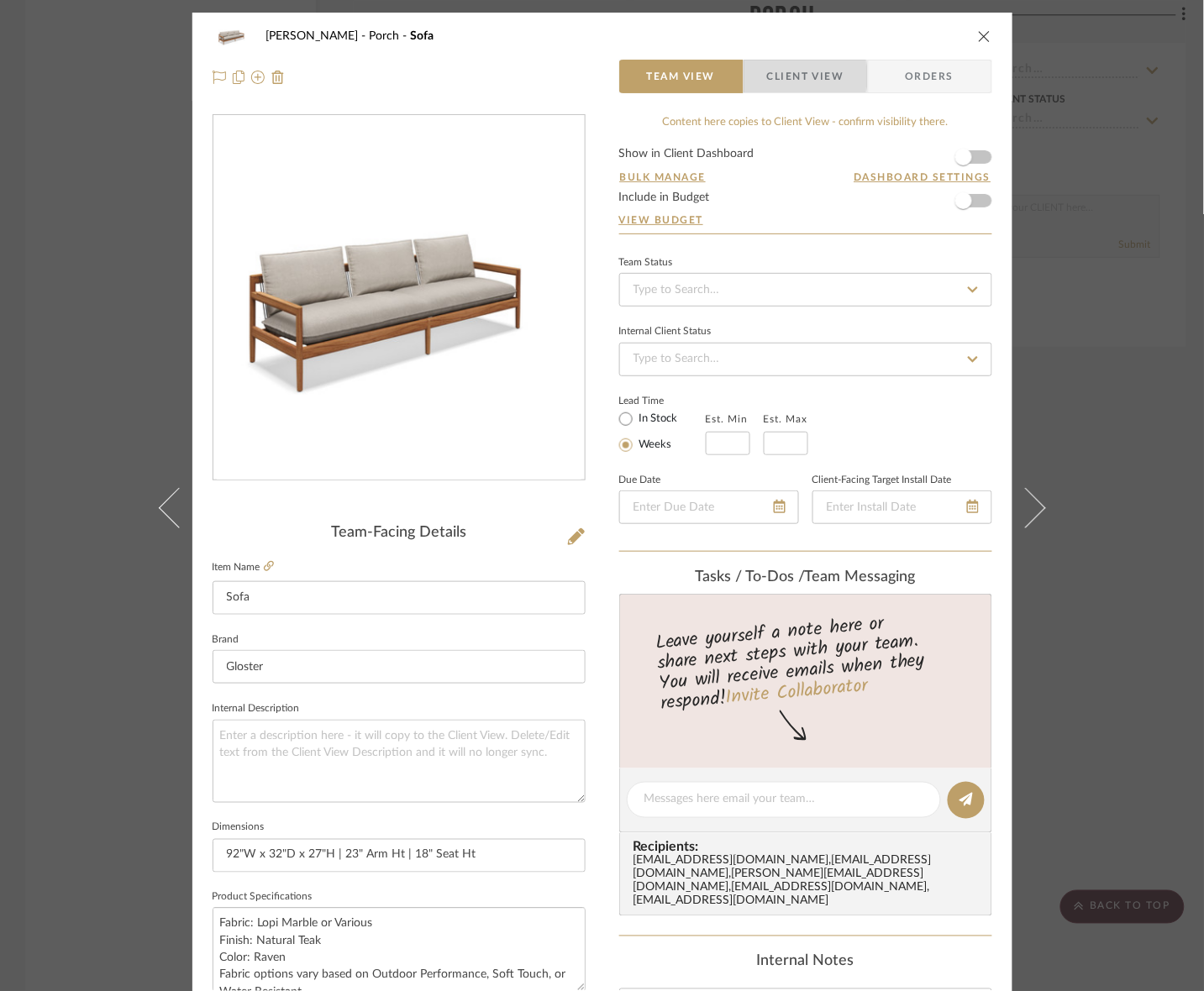
click at [775, 77] on span "Client View" at bounding box center [806, 76] width 78 height 33
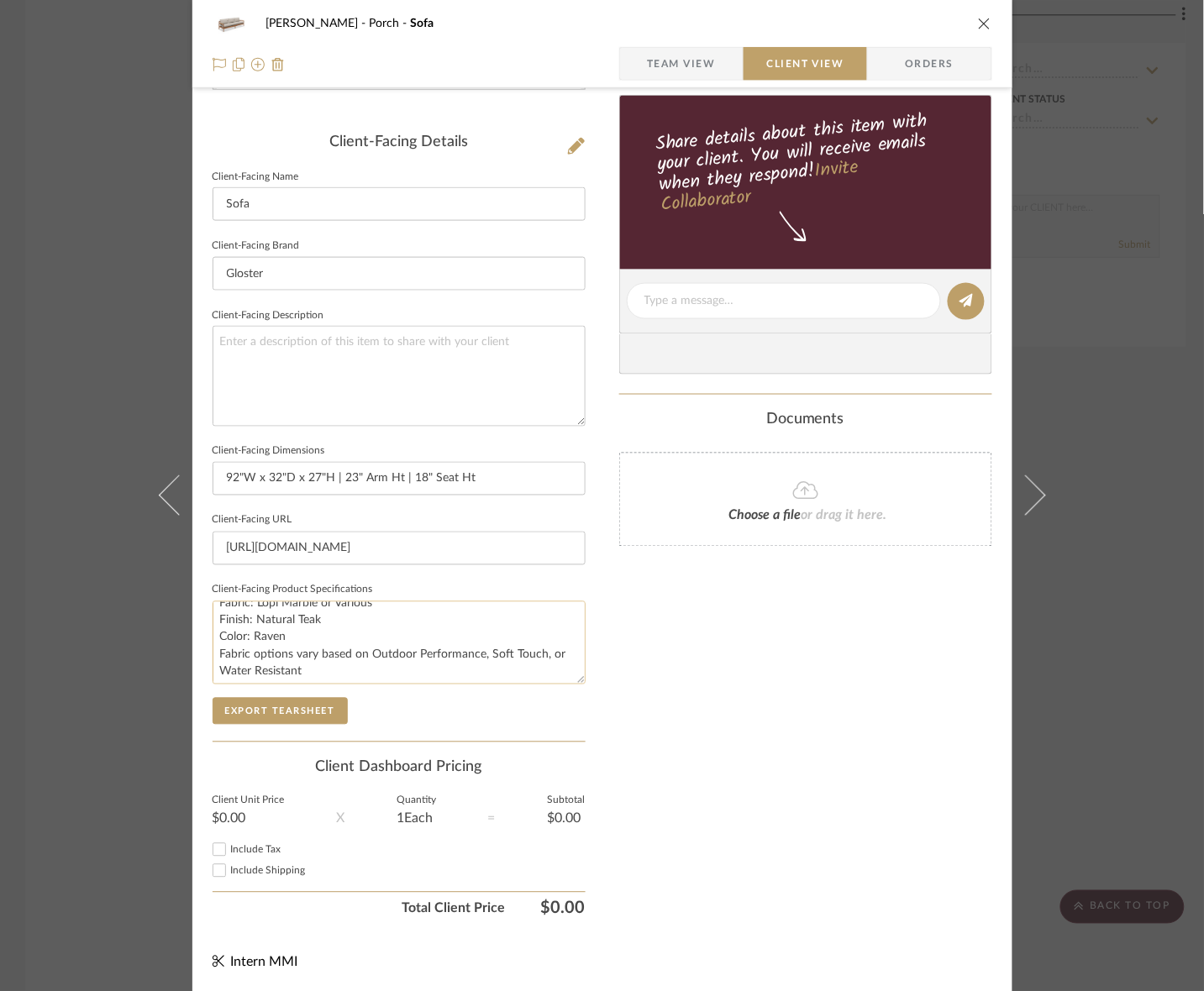
scroll to position [17, 0]
click at [307, 712] on button "Export Tearsheet" at bounding box center [280, 712] width 135 height 27
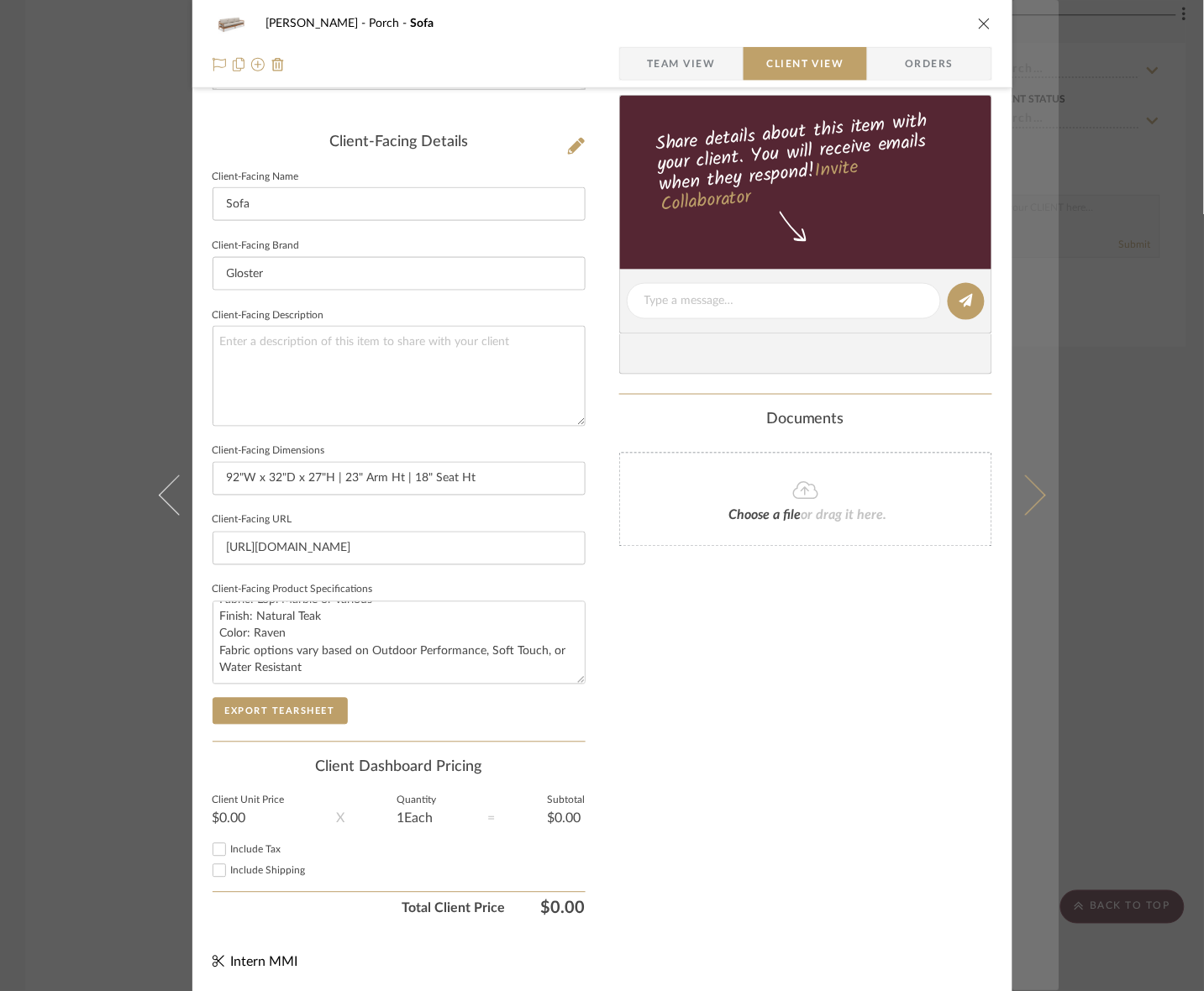
click at [1005, 485] on icon at bounding box center [1025, 496] width 41 height 41
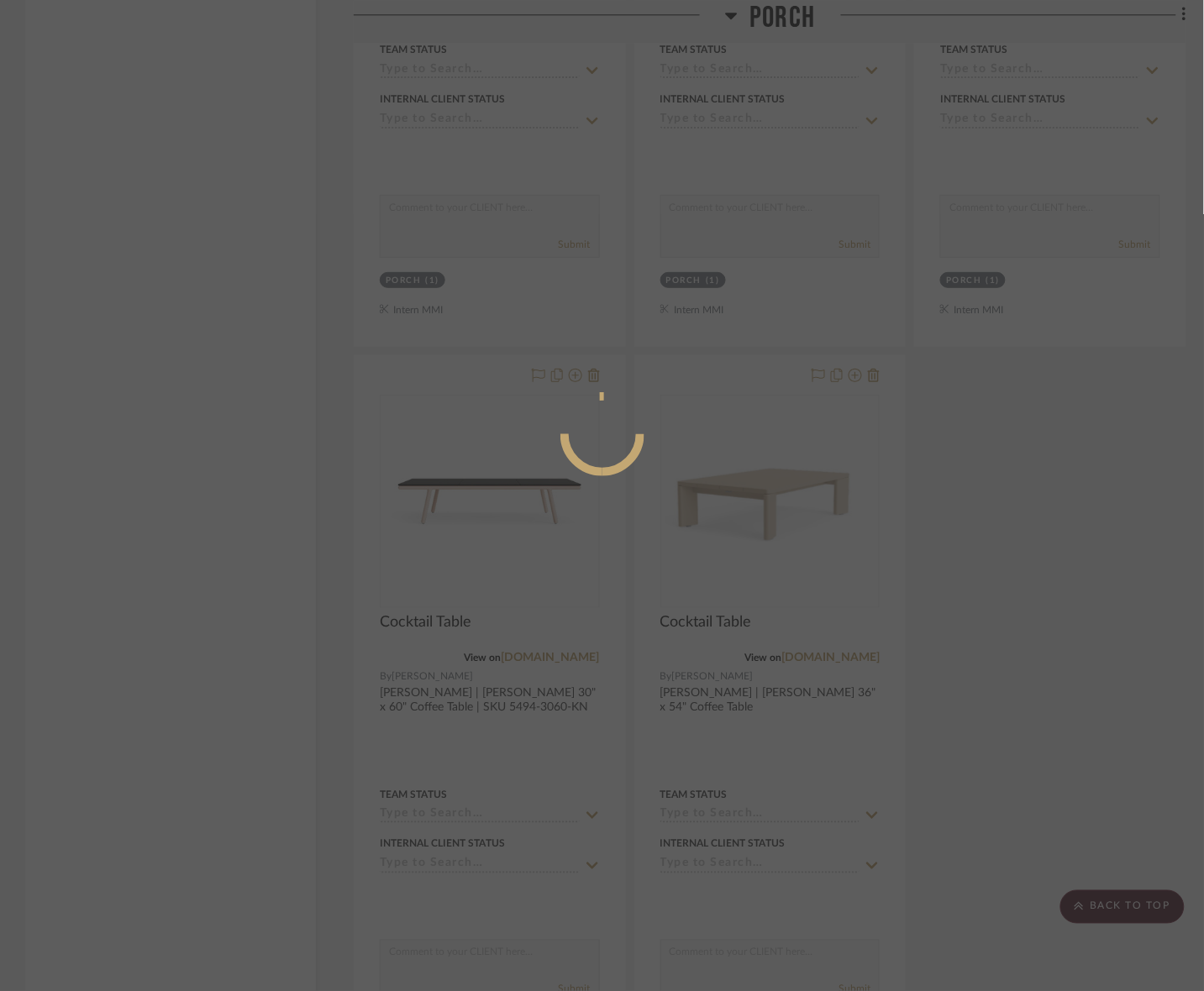
scroll to position [0, 0]
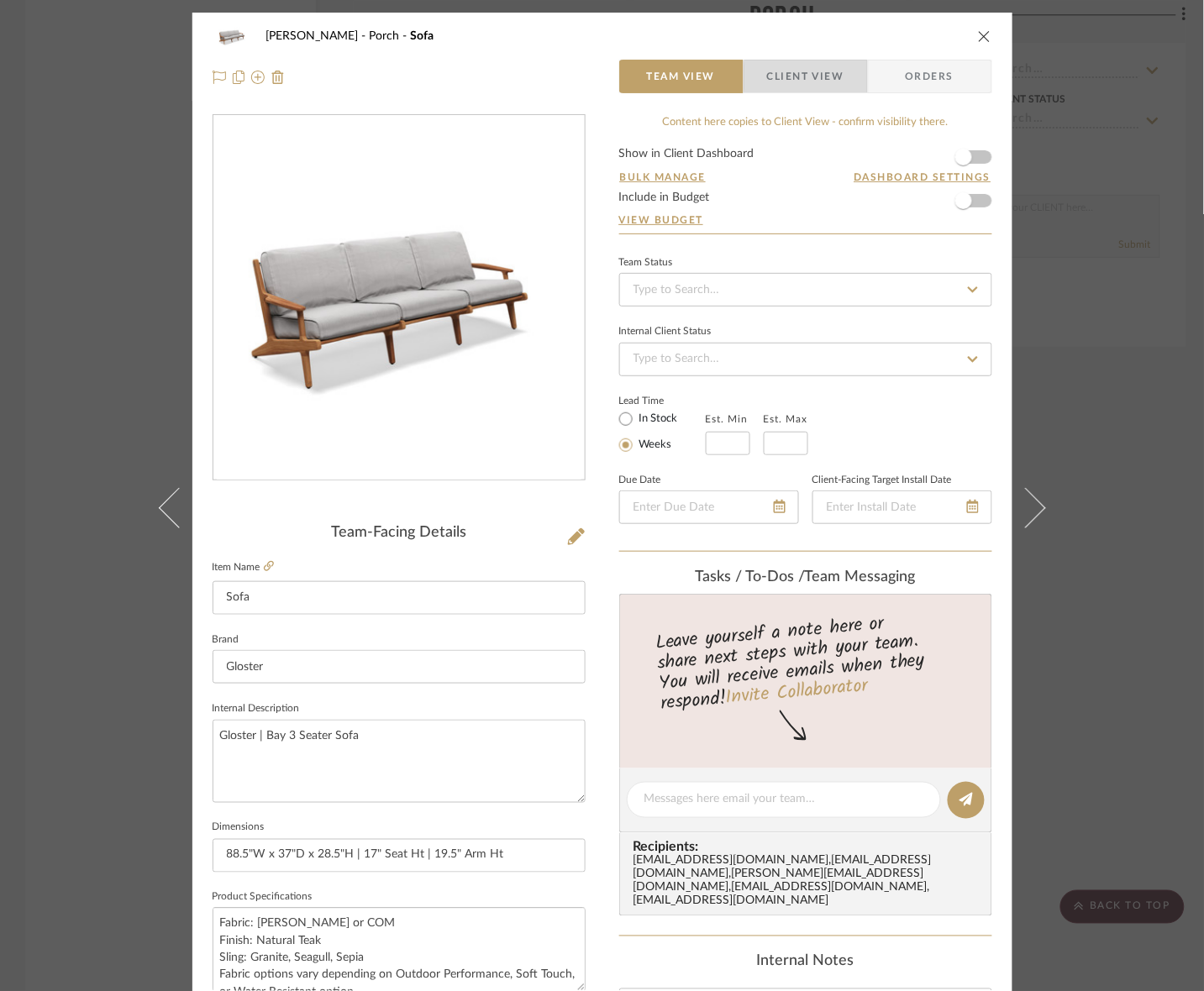
click at [834, 77] on span "Client View" at bounding box center [806, 76] width 78 height 33
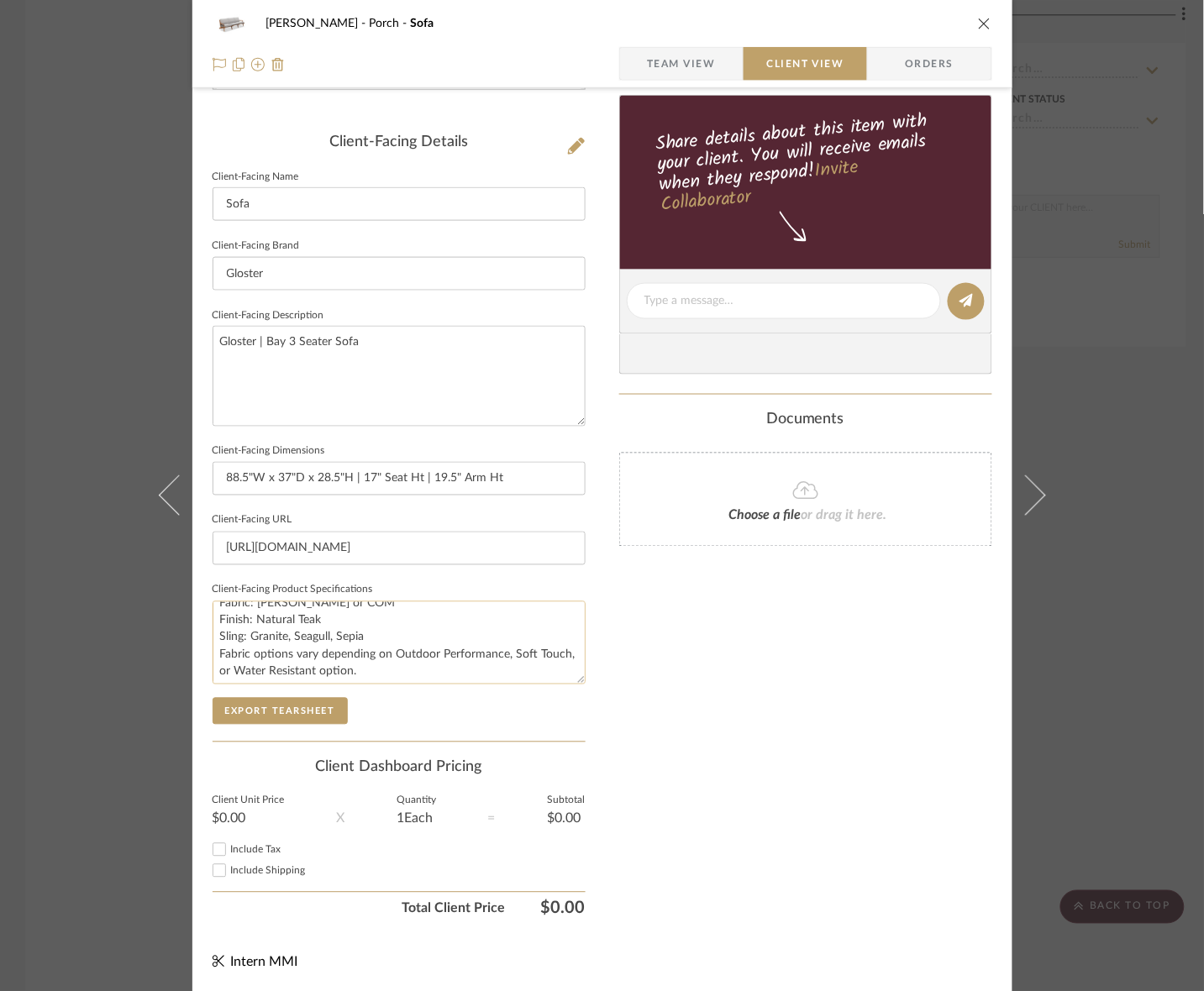
scroll to position [17, 0]
click at [313, 710] on button "Export Tearsheet" at bounding box center [280, 712] width 135 height 27
drag, startPoint x: 532, startPoint y: 483, endPoint x: -4, endPoint y: 458, distance: 536.6
drag, startPoint x: 408, startPoint y: 362, endPoint x: -109, endPoint y: 337, distance: 517.6
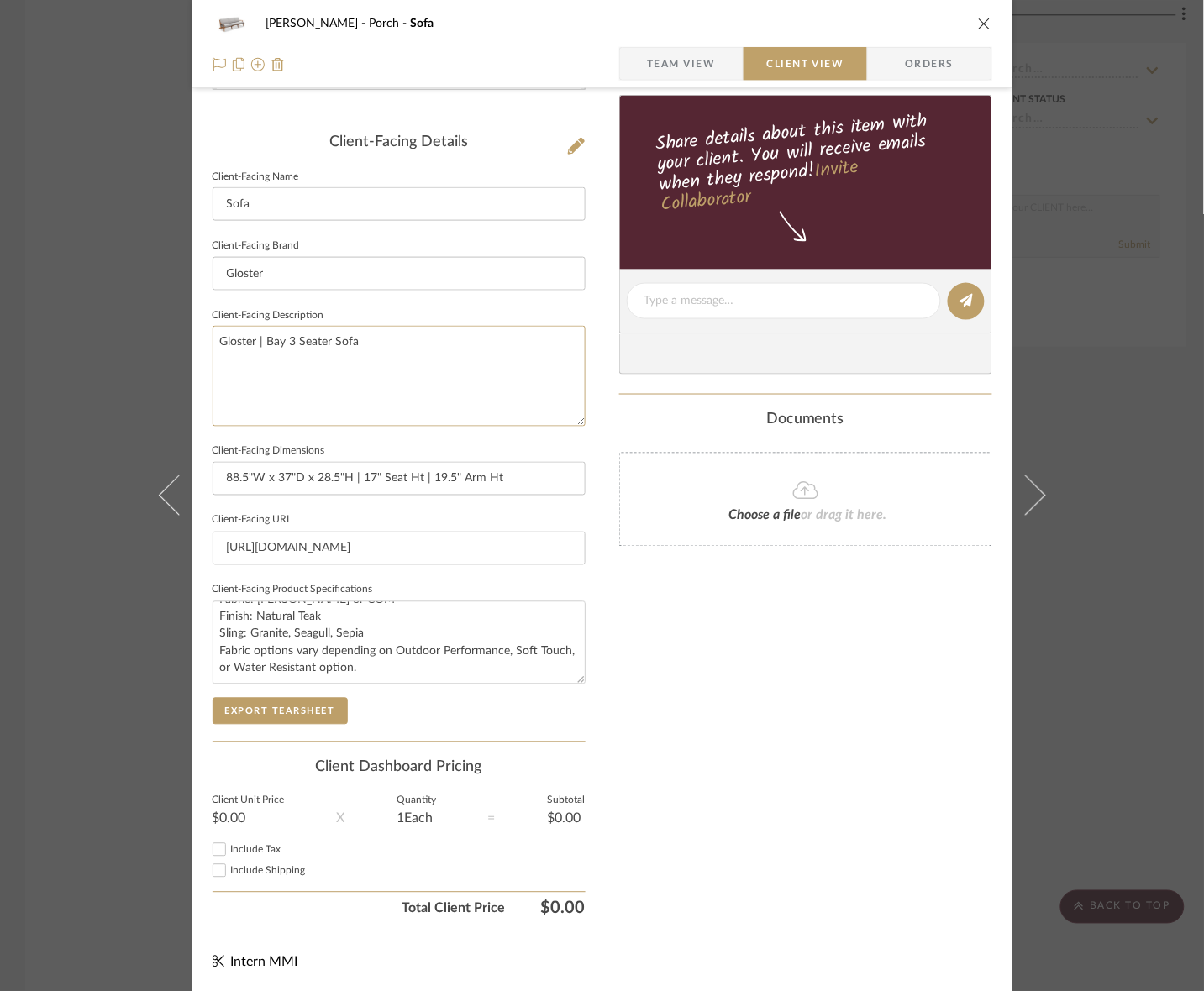
drag, startPoint x: 320, startPoint y: 716, endPoint x: 324, endPoint y: 685, distance: 31.3
click at [319, 716] on button "Export Tearsheet" at bounding box center [280, 712] width 135 height 27
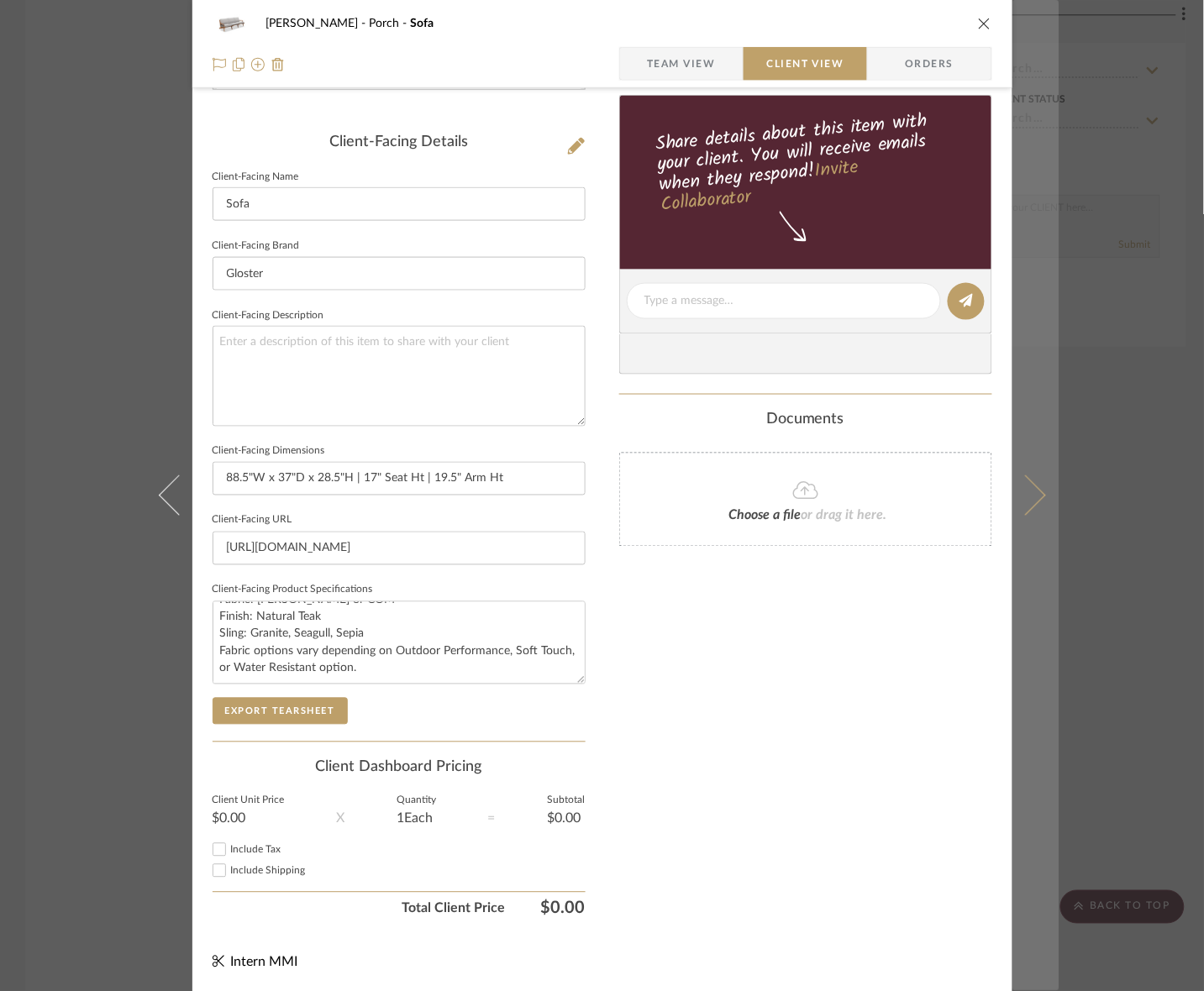
click at [1005, 480] on icon at bounding box center [1025, 496] width 41 height 41
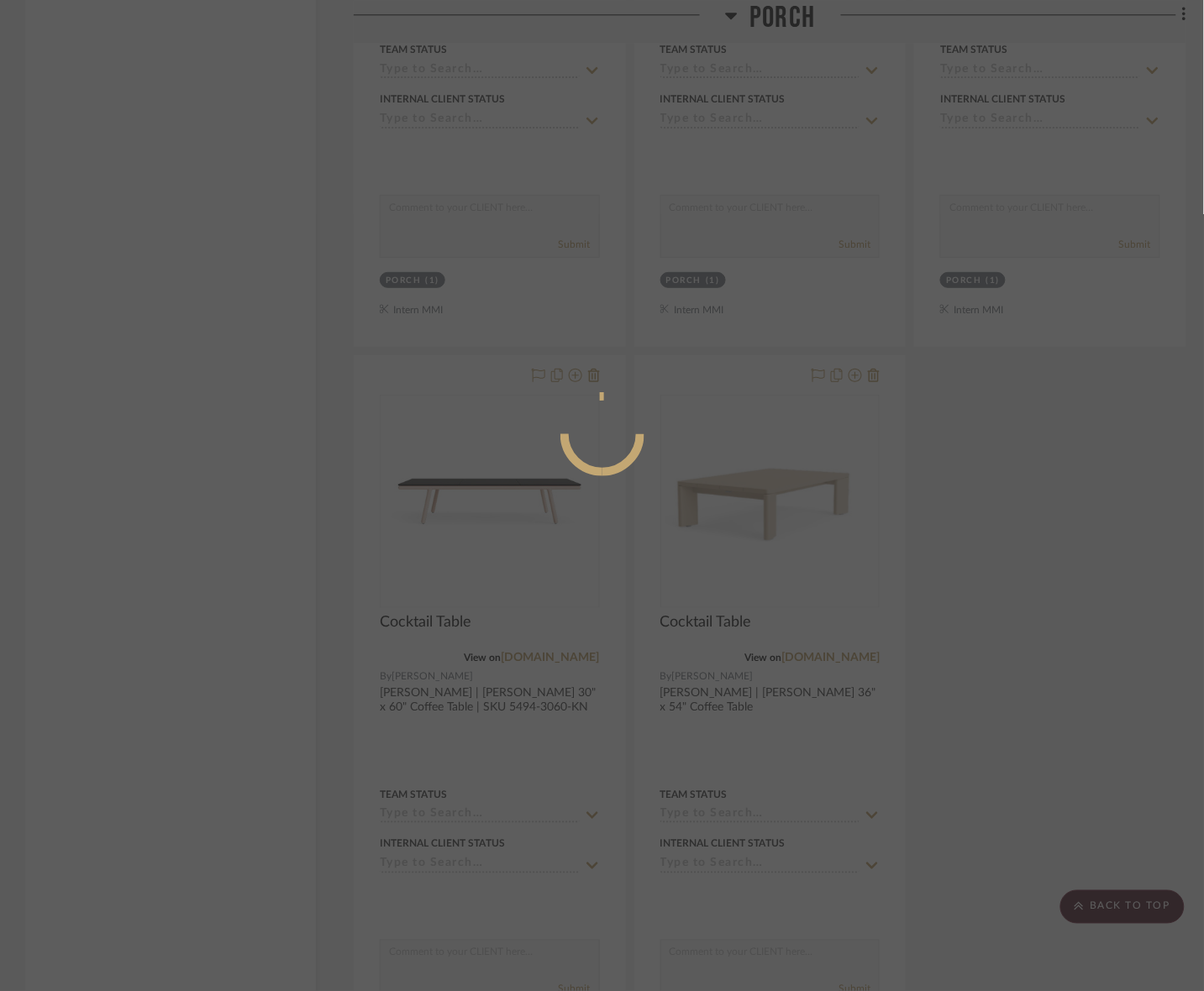
scroll to position [0, 0]
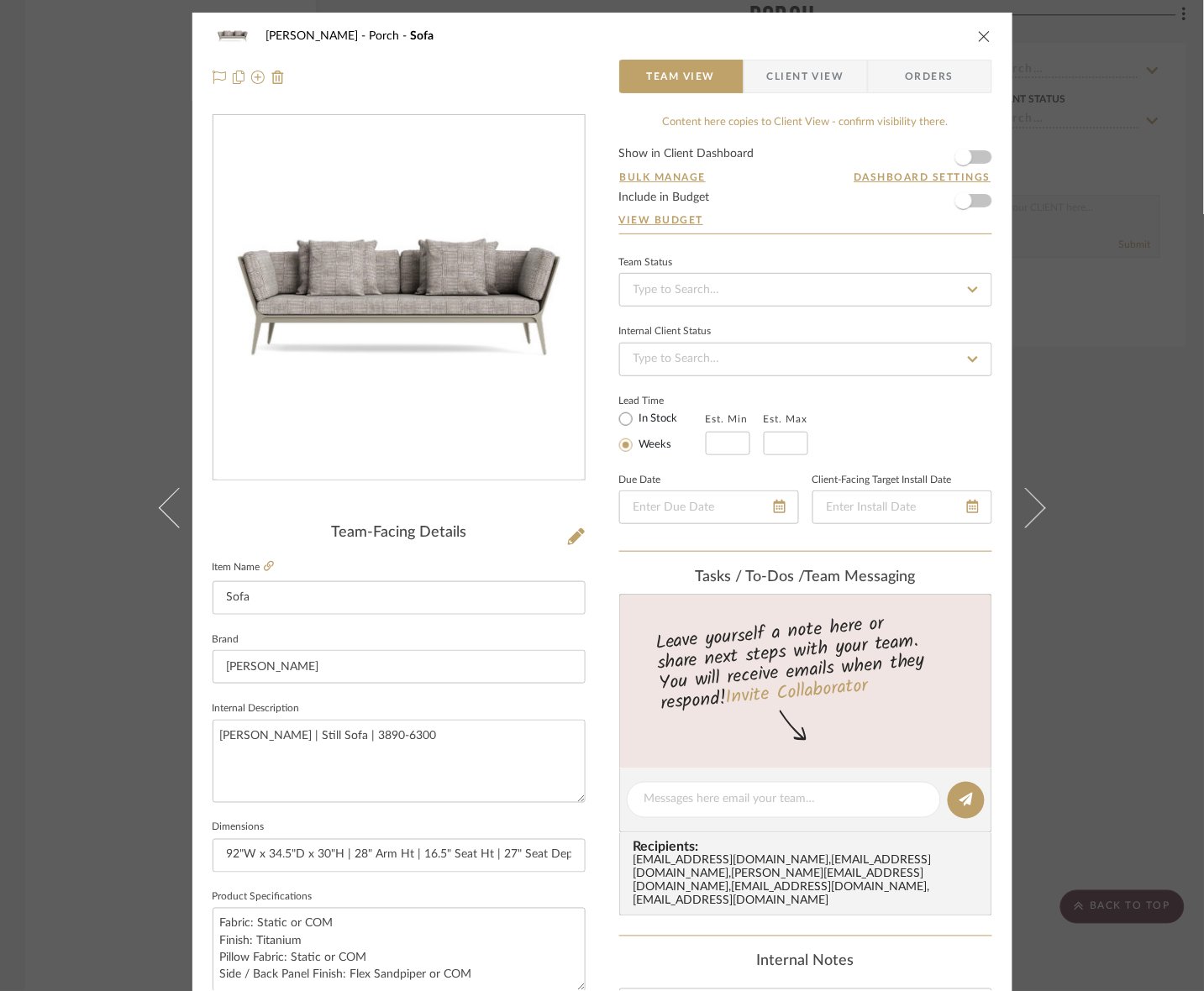
click at [807, 80] on span "Client View" at bounding box center [806, 76] width 78 height 33
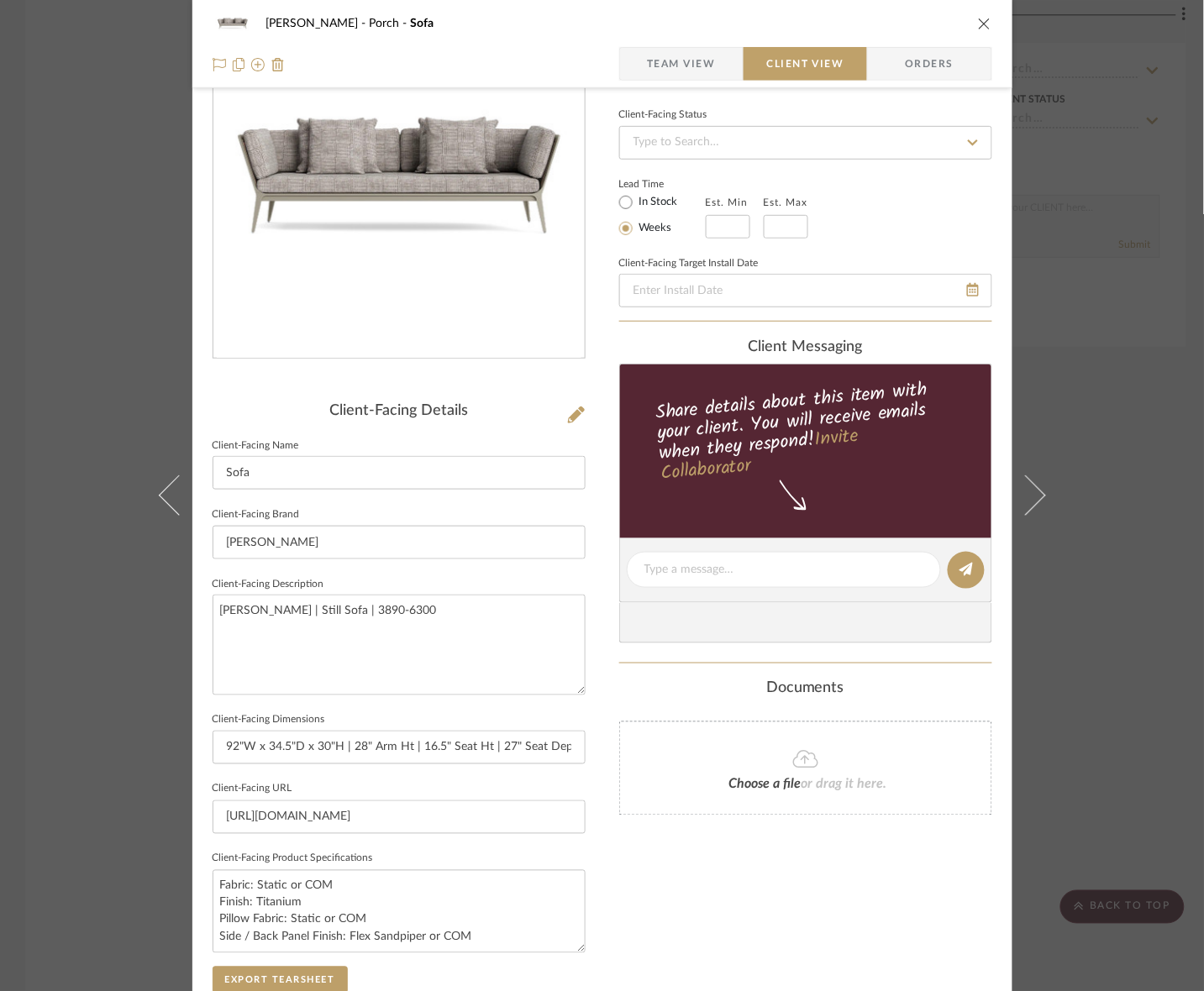
scroll to position [315, 0]
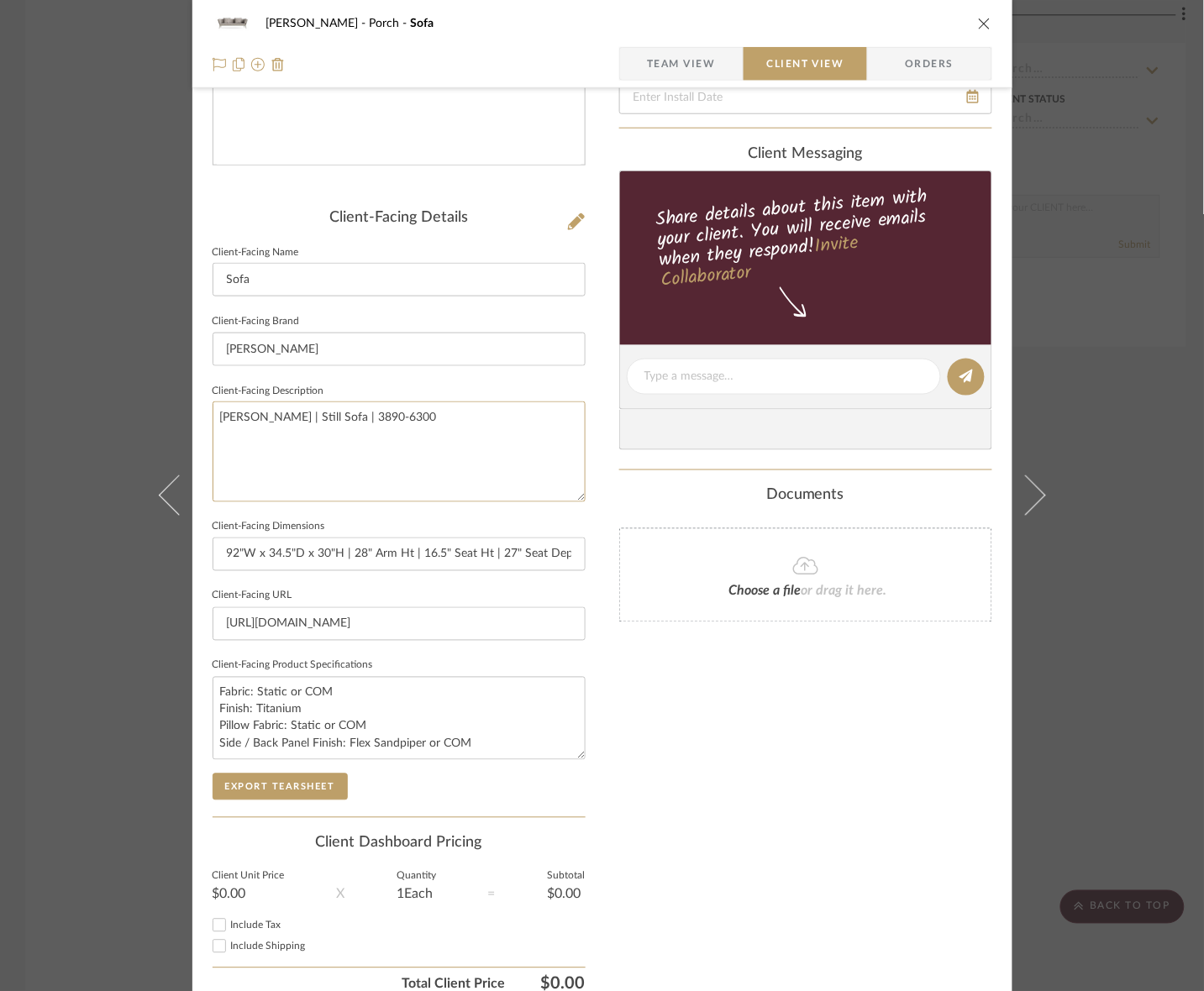
drag, startPoint x: 500, startPoint y: 426, endPoint x: -79, endPoint y: 376, distance: 581.2
click at [261, 779] on button "Export Tearsheet" at bounding box center [280, 787] width 135 height 27
click at [1005, 513] on div "[PERSON_NAME] Porch Sofa Team View Client View Orders Client-Facing Details Cli…" at bounding box center [602, 496] width 1204 height 991
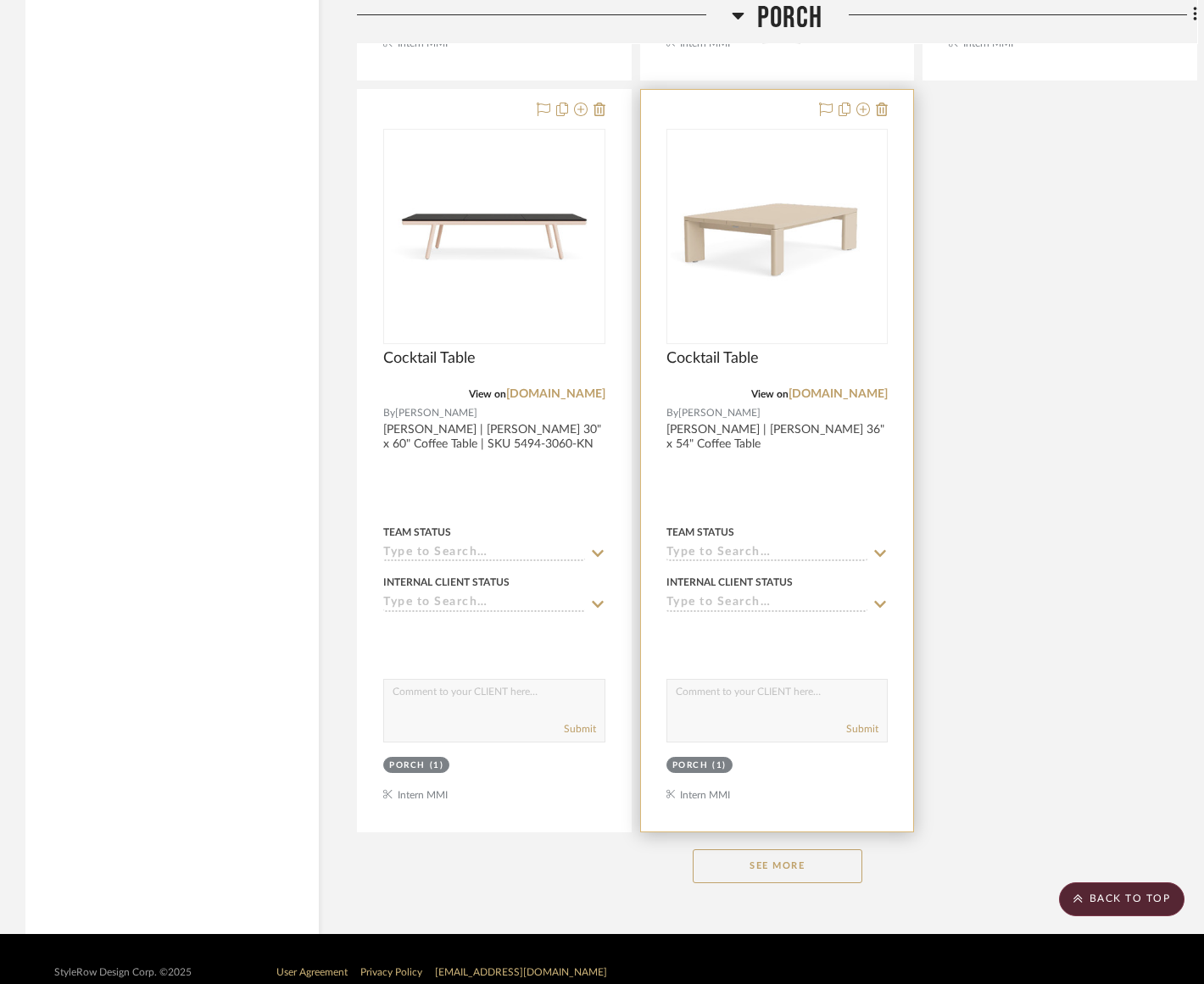
scroll to position [2736, 0]
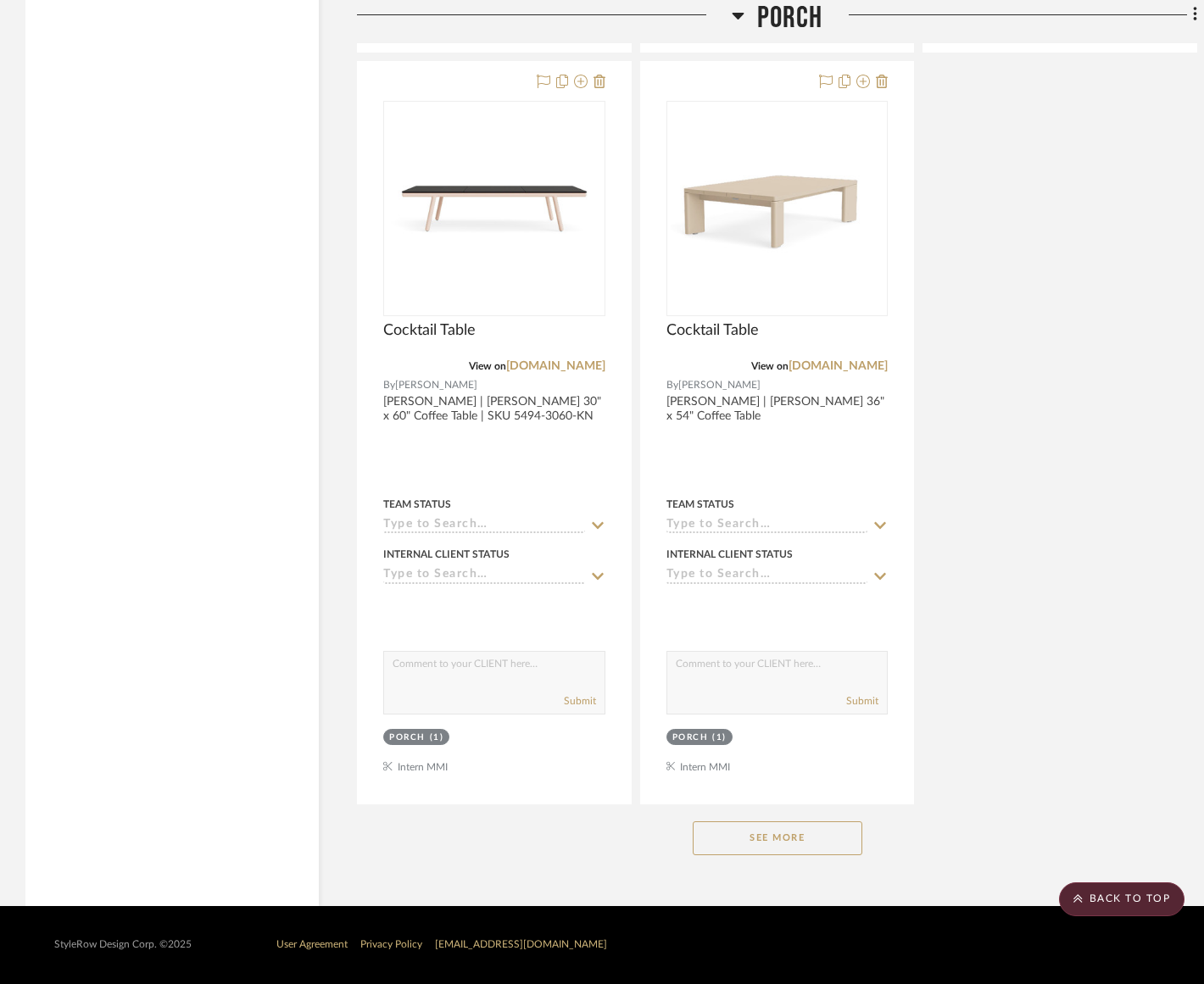
click at [739, 852] on button "See More" at bounding box center [778, 838] width 169 height 34
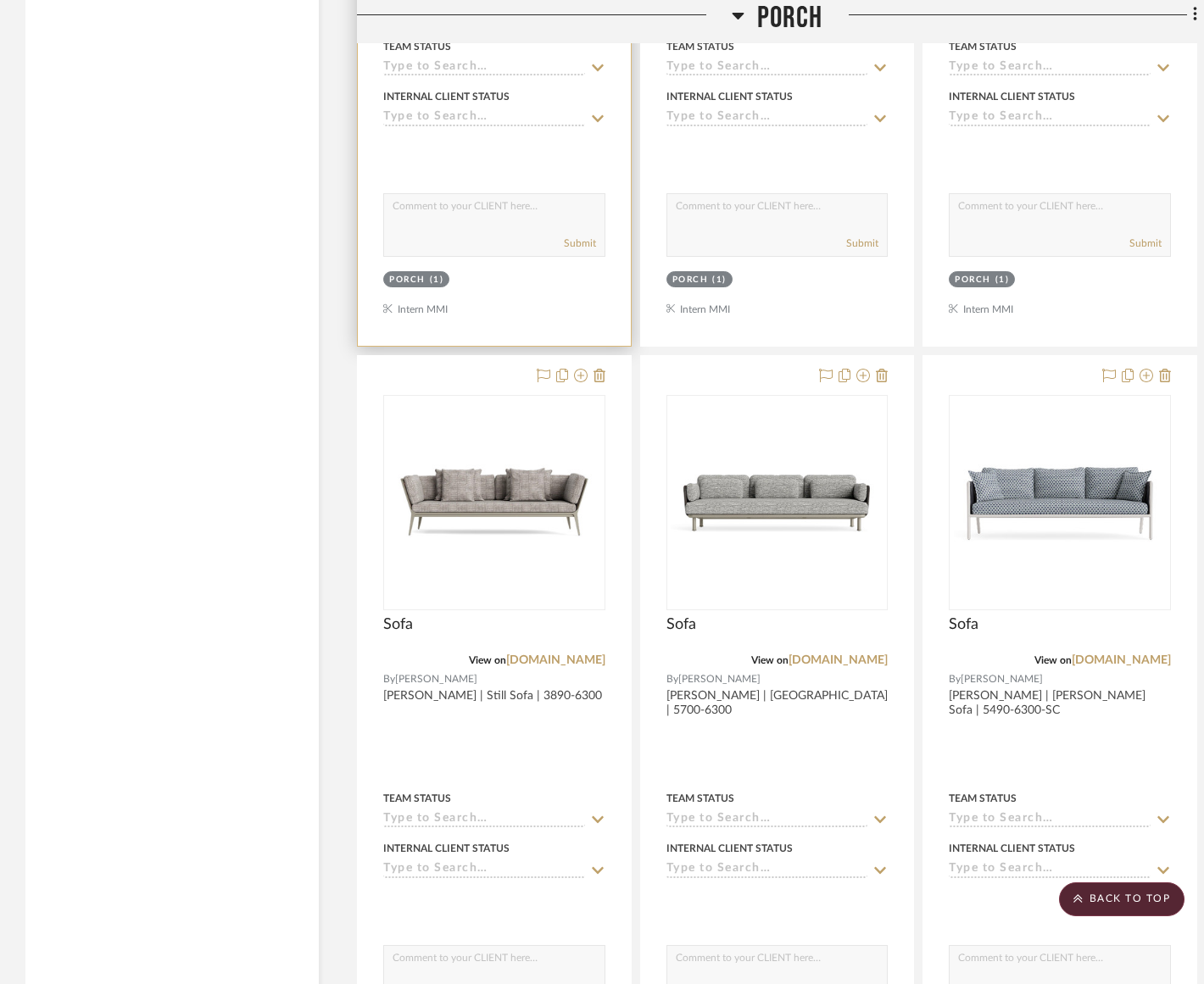
scroll to position [4008, 0]
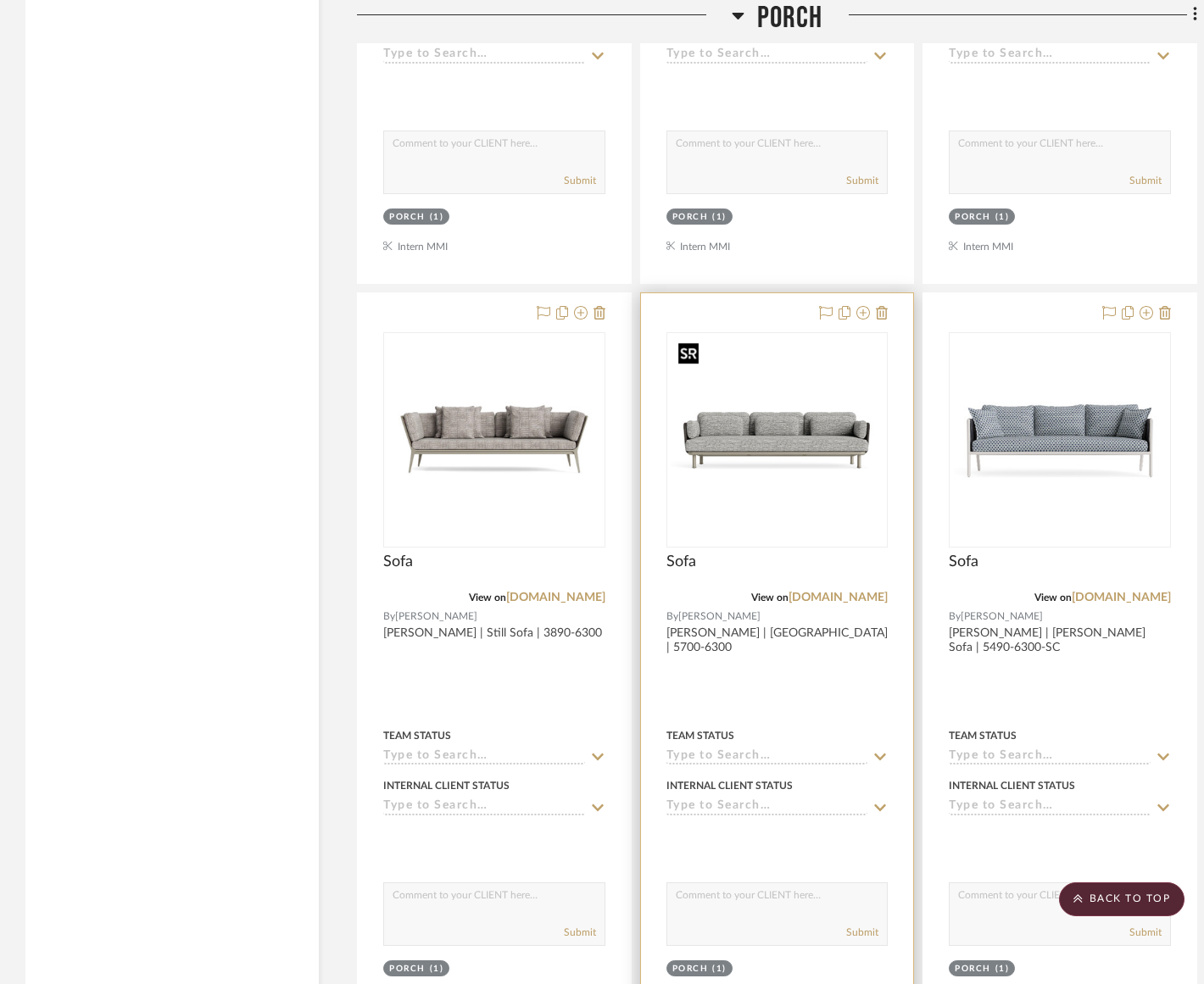
click at [860, 485] on img "0" at bounding box center [776, 439] width 212 height 212
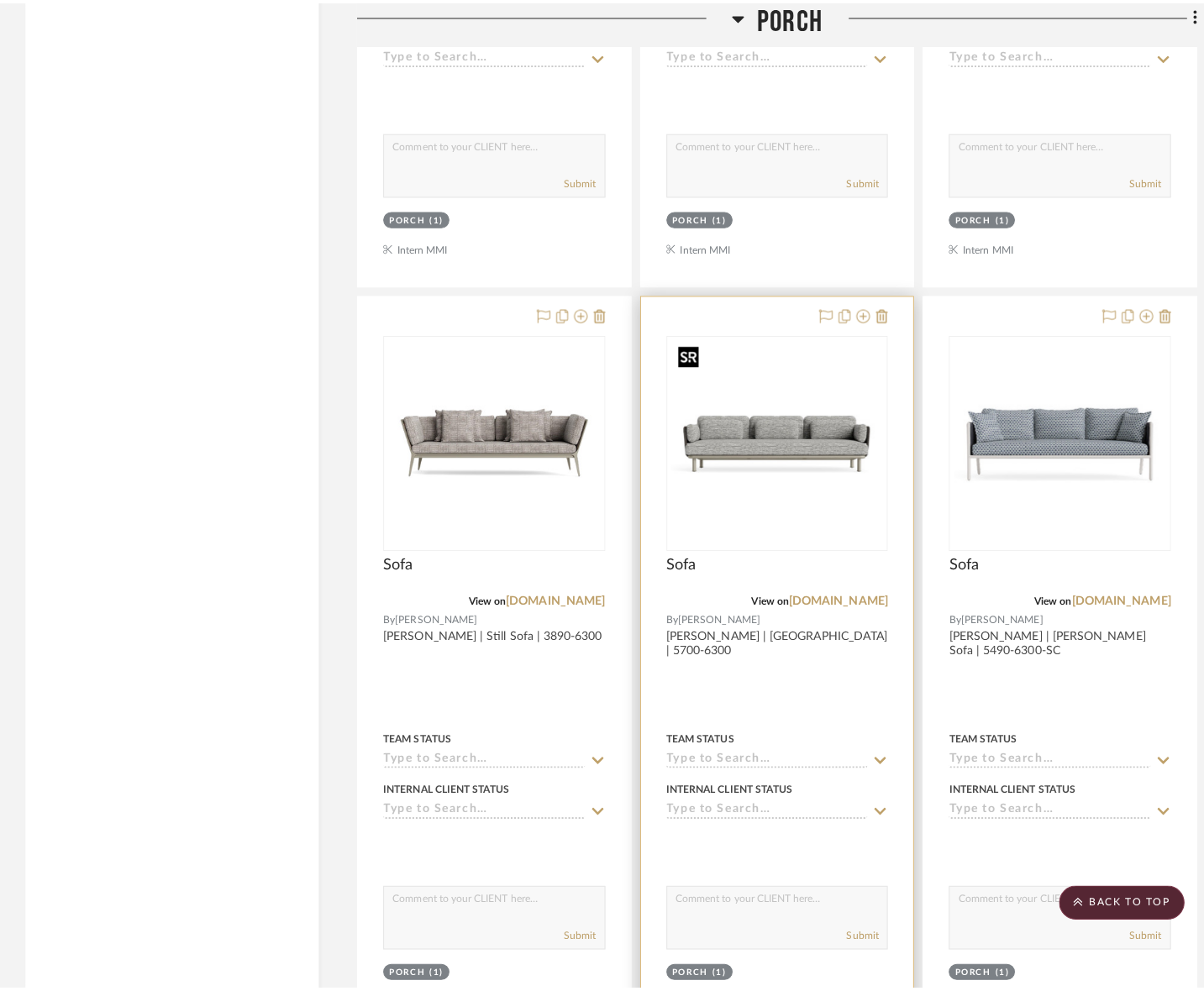
scroll to position [0, 0]
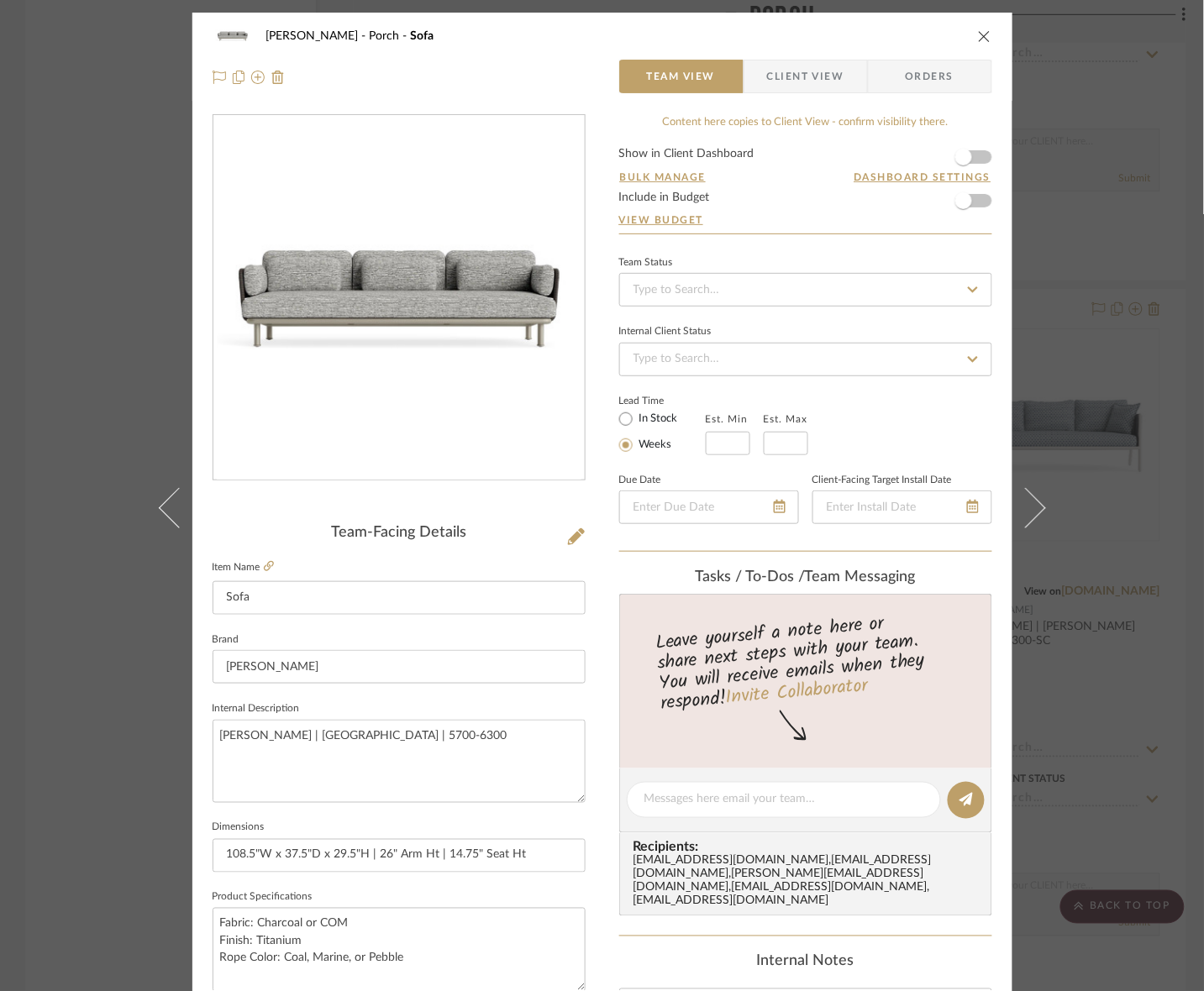
click at [770, 73] on span "Client View" at bounding box center [806, 76] width 78 height 33
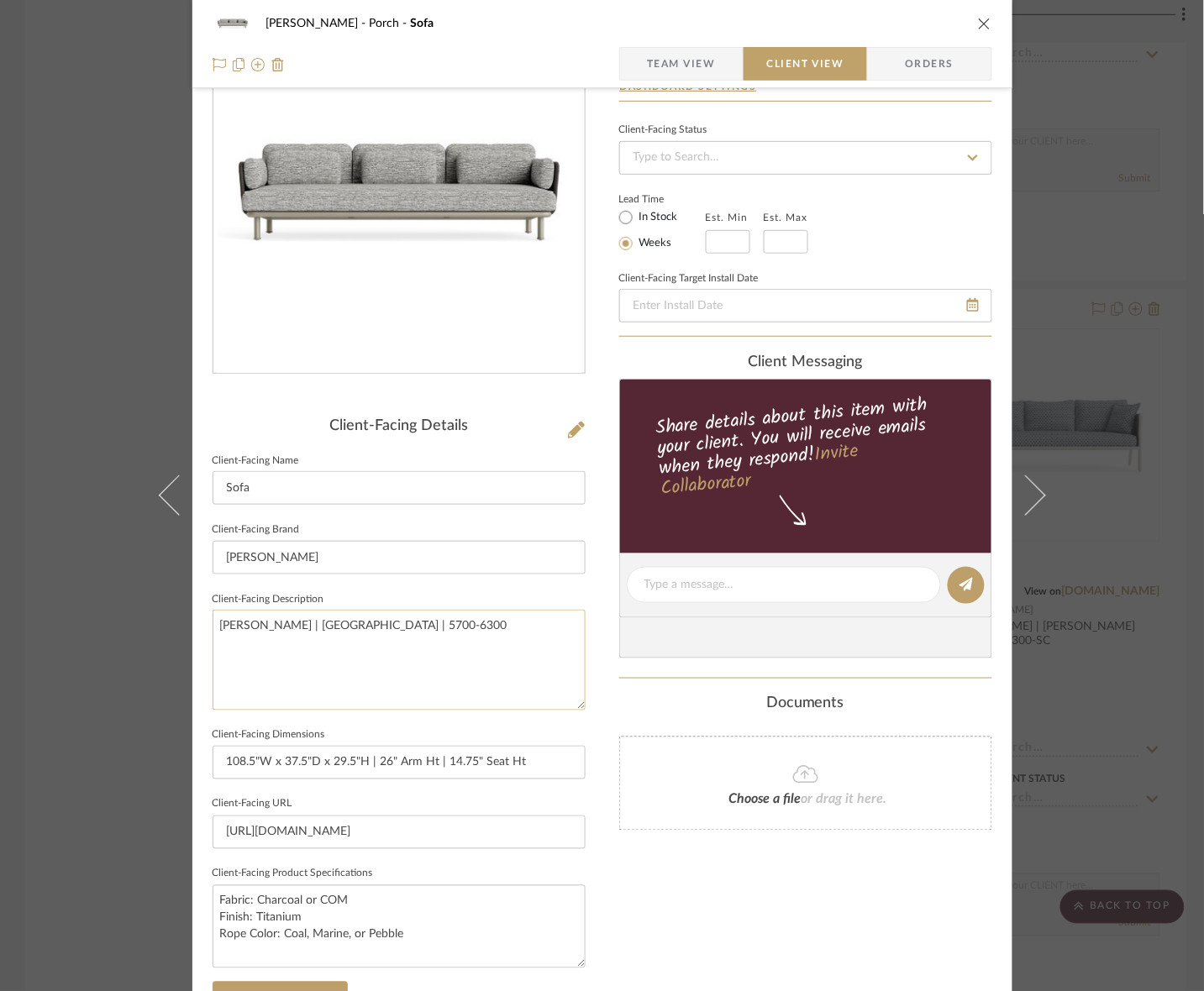
scroll to position [210, 0]
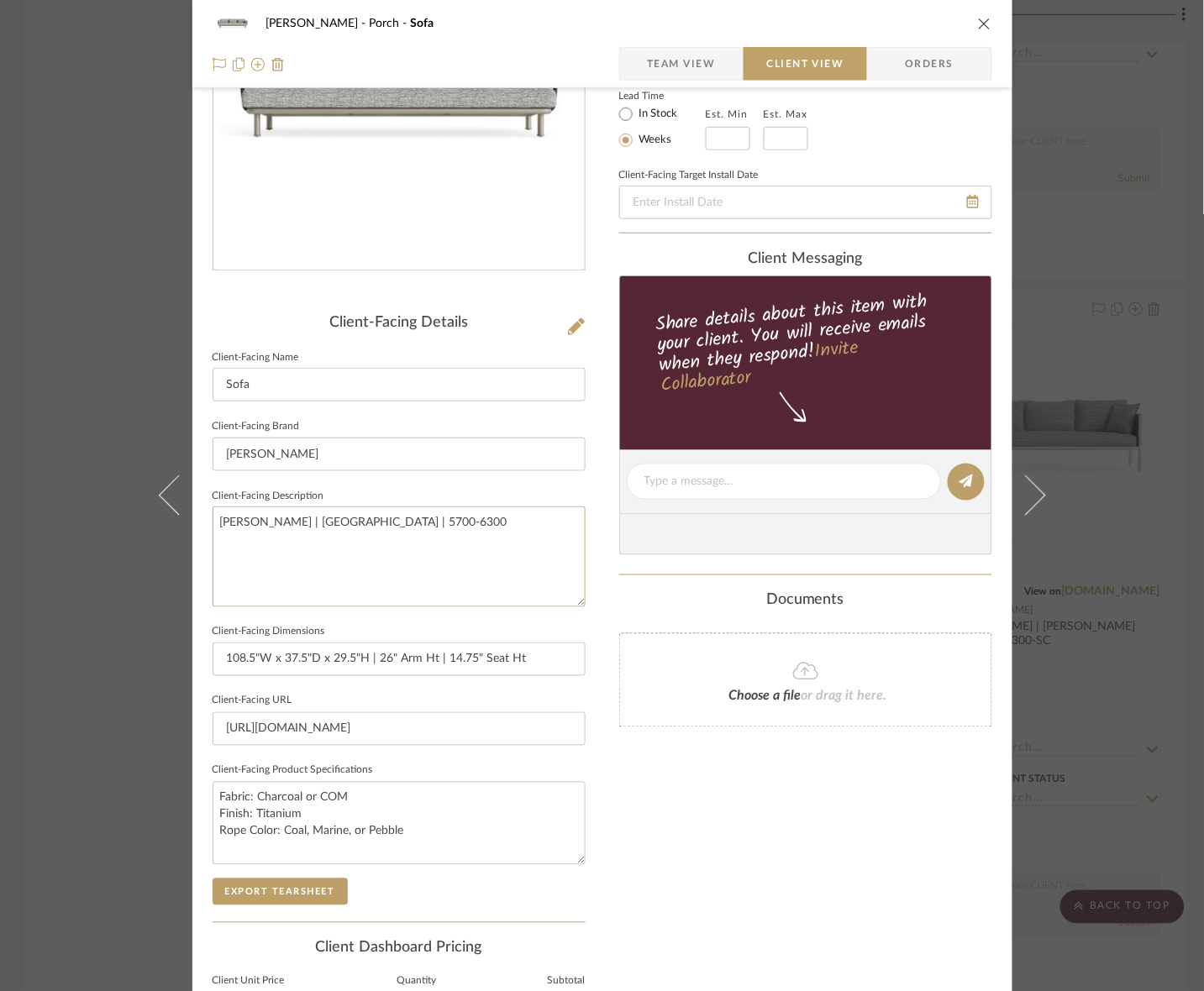
drag, startPoint x: 488, startPoint y: 550, endPoint x: -33, endPoint y: 468, distance: 527.4
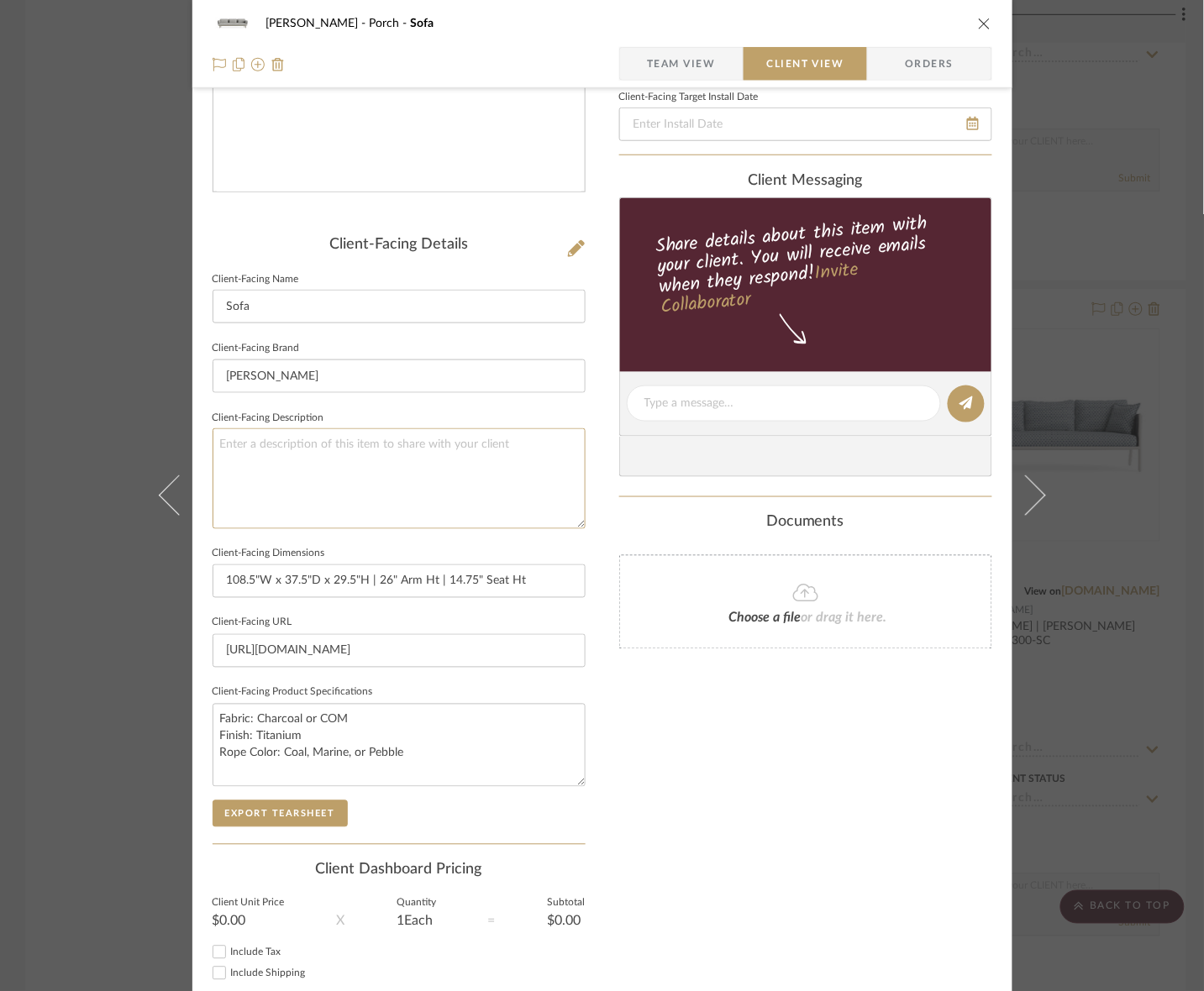
scroll to position [390, 0]
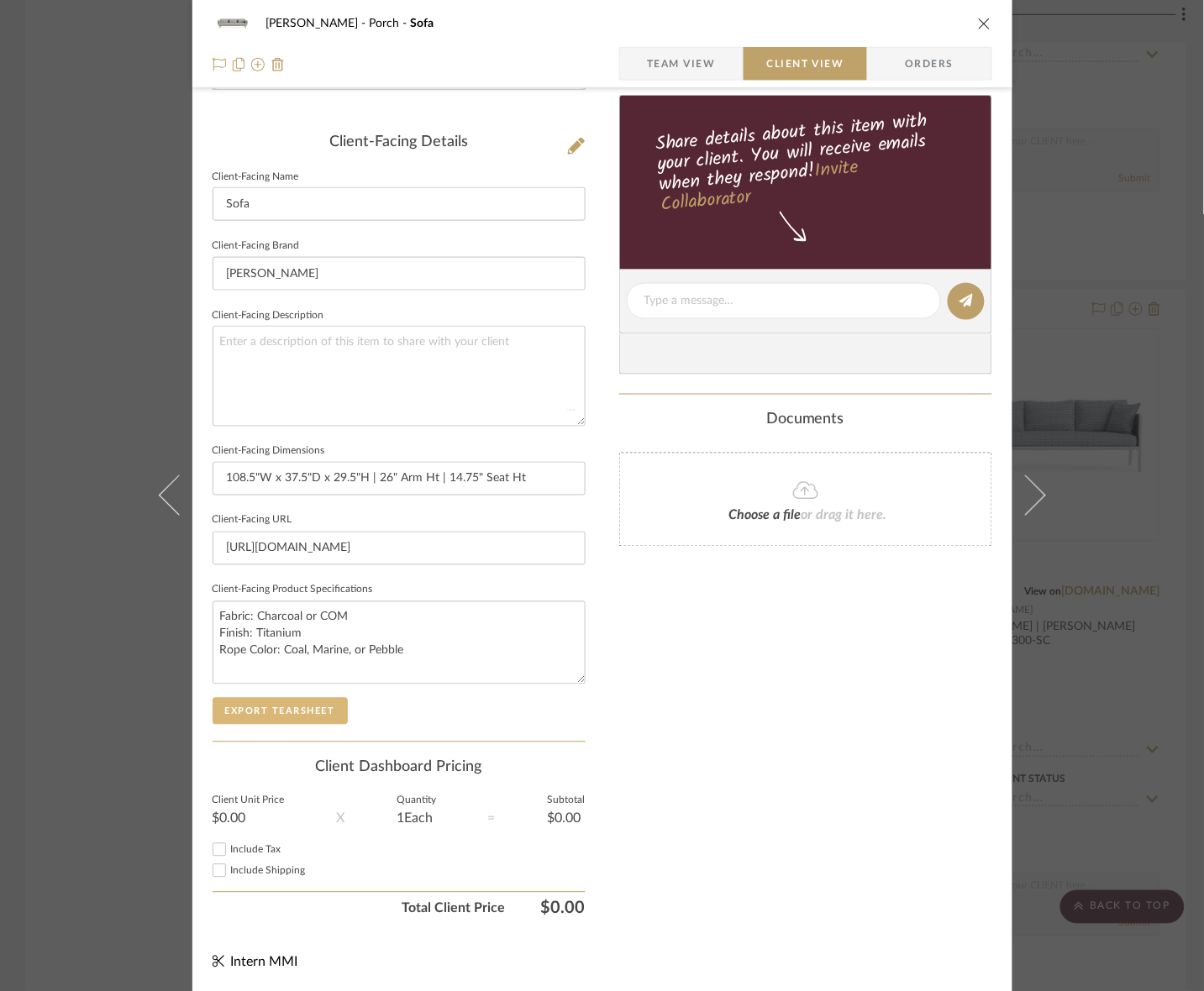
click at [296, 714] on button "Export Tearsheet" at bounding box center [280, 712] width 135 height 27
click at [1005, 304] on div "[PERSON_NAME] Porch Sofa Team View Client View Orders Client-Facing Details Cli…" at bounding box center [602, 496] width 1204 height 991
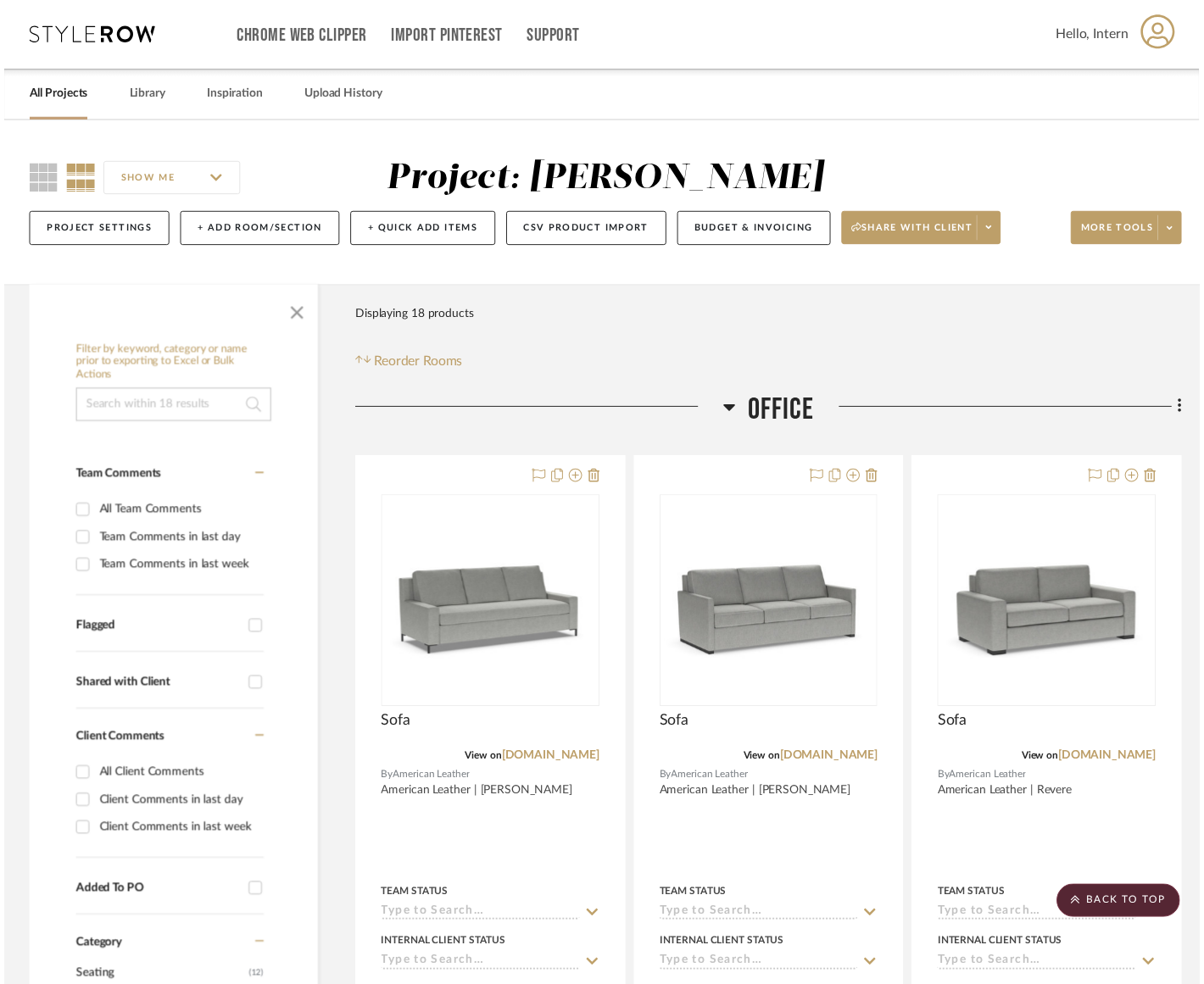
scroll to position [4008, 0]
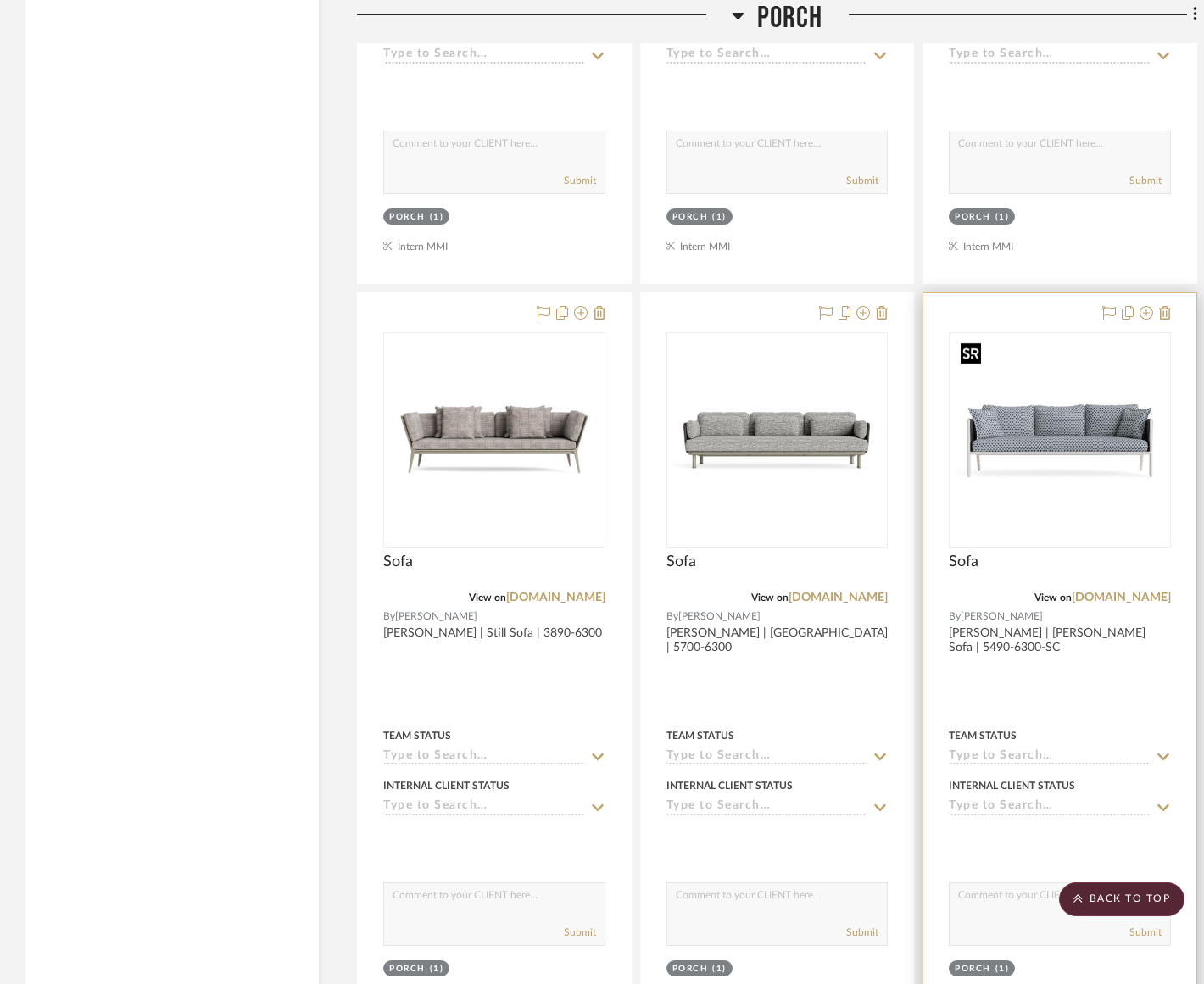
click at [1014, 375] on img "0" at bounding box center [1059, 439] width 212 height 212
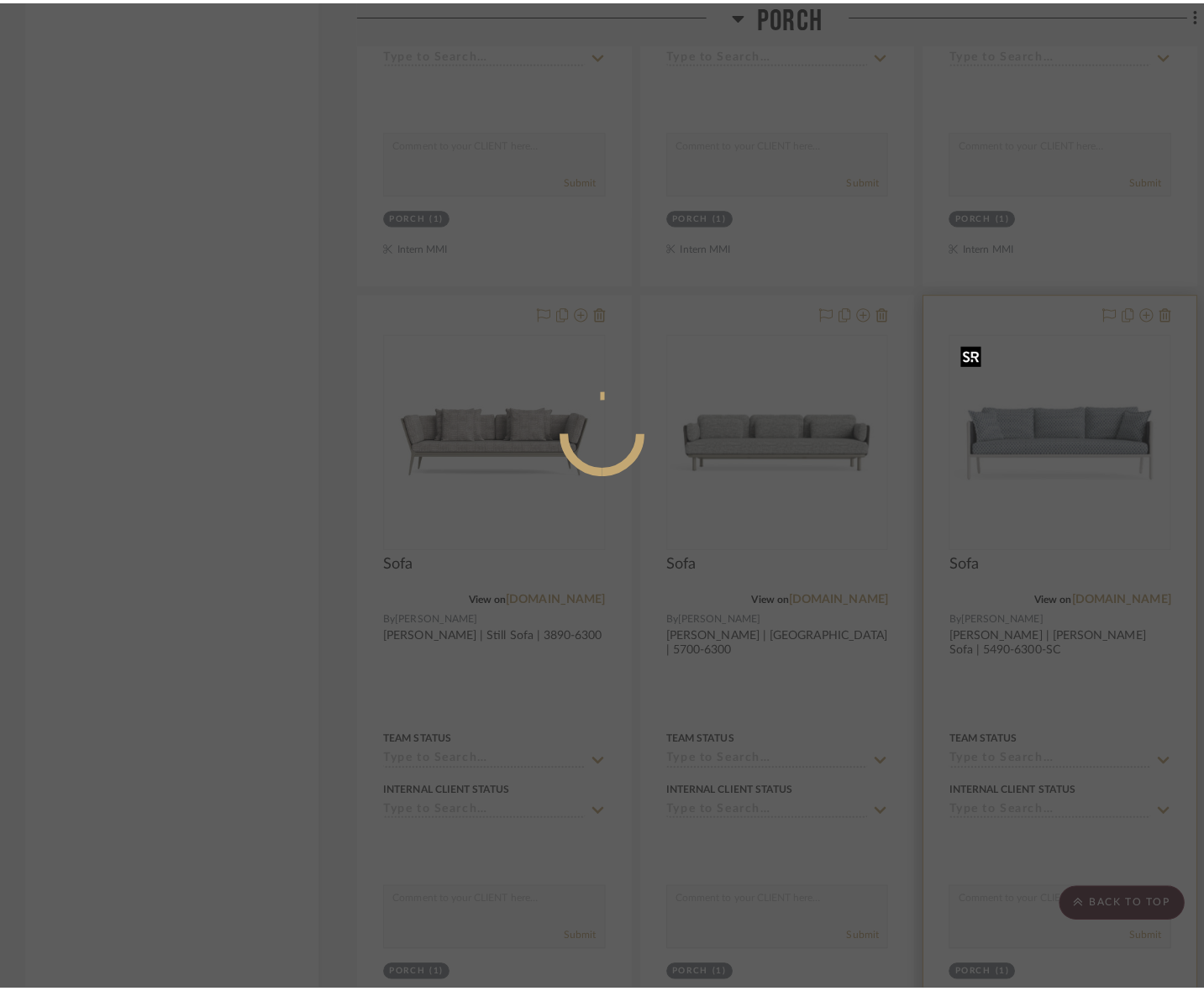
scroll to position [0, 0]
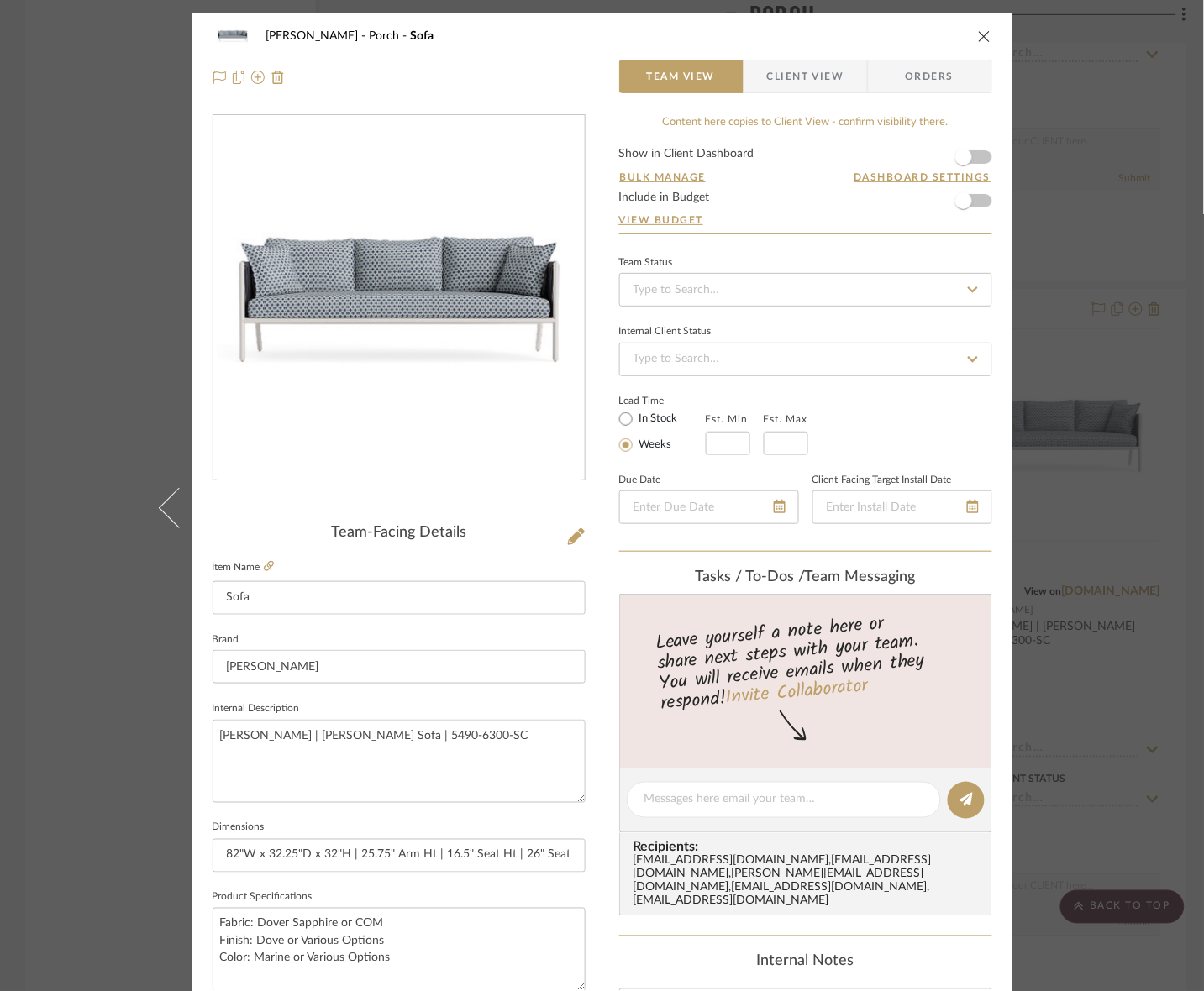
click at [845, 76] on span "Client View" at bounding box center [806, 76] width 123 height 33
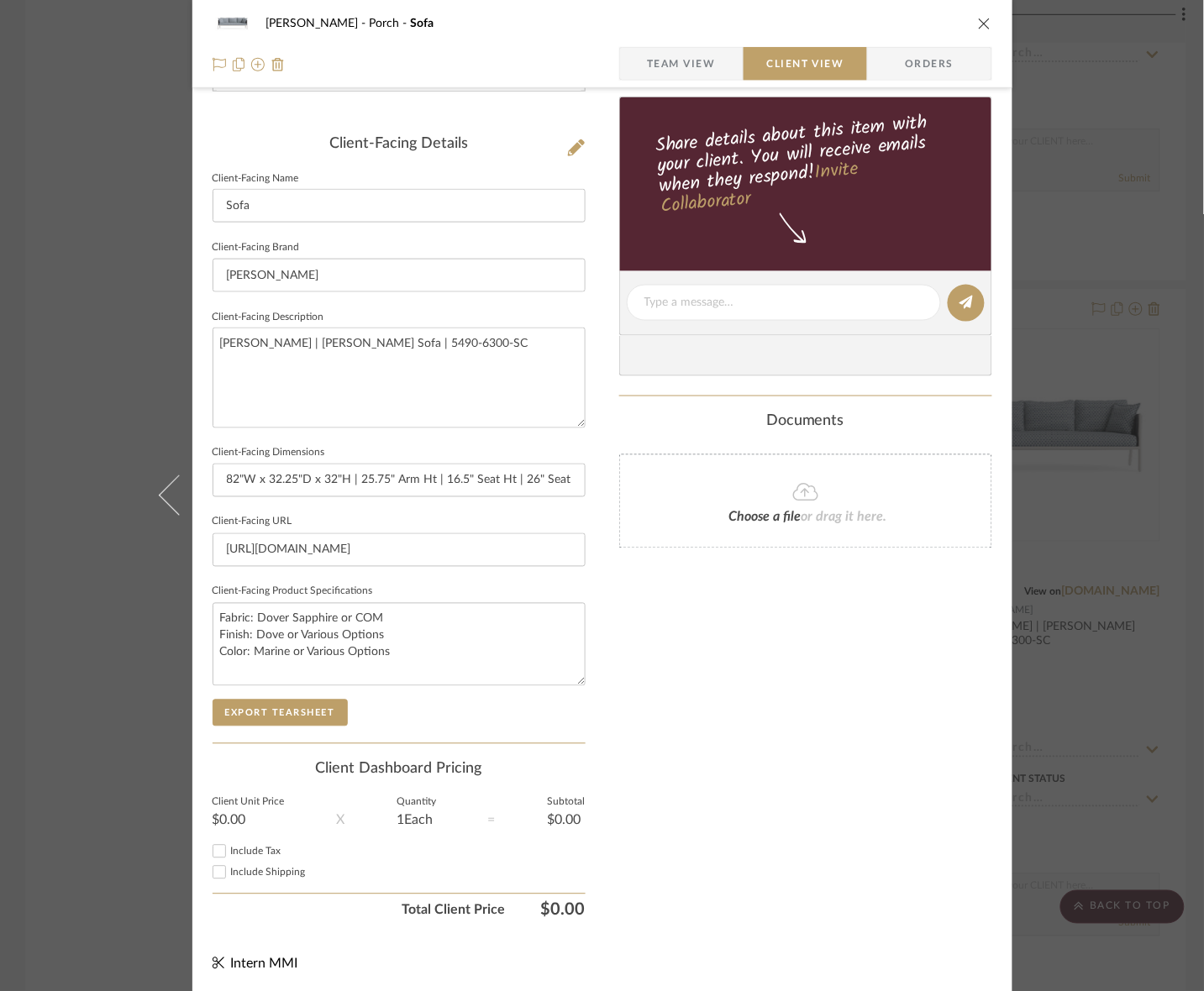
scroll to position [390, 0]
drag, startPoint x: 511, startPoint y: 376, endPoint x: 3, endPoint y: 314, distance: 511.8
click at [3, 314] on div "[PERSON_NAME] Porch Sofa Team View Client View Orders Client-Facing Details Cli…" at bounding box center [602, 496] width 1204 height 991
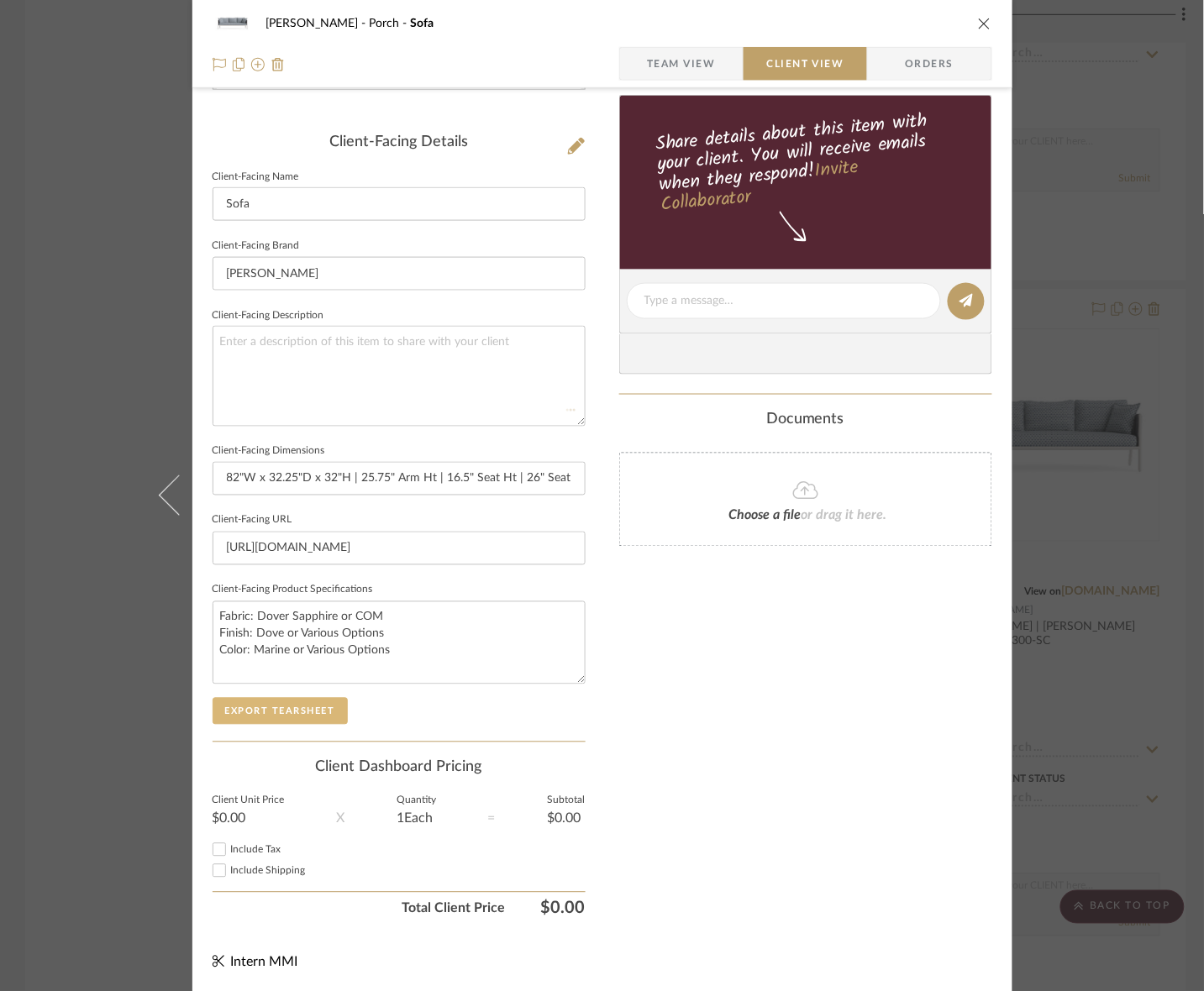
click at [296, 699] on button "Export Tearsheet" at bounding box center [280, 712] width 135 height 27
click at [1005, 346] on div "[PERSON_NAME] Porch Sofa Team View Client View Orders Client-Facing Details Cli…" at bounding box center [602, 496] width 1204 height 991
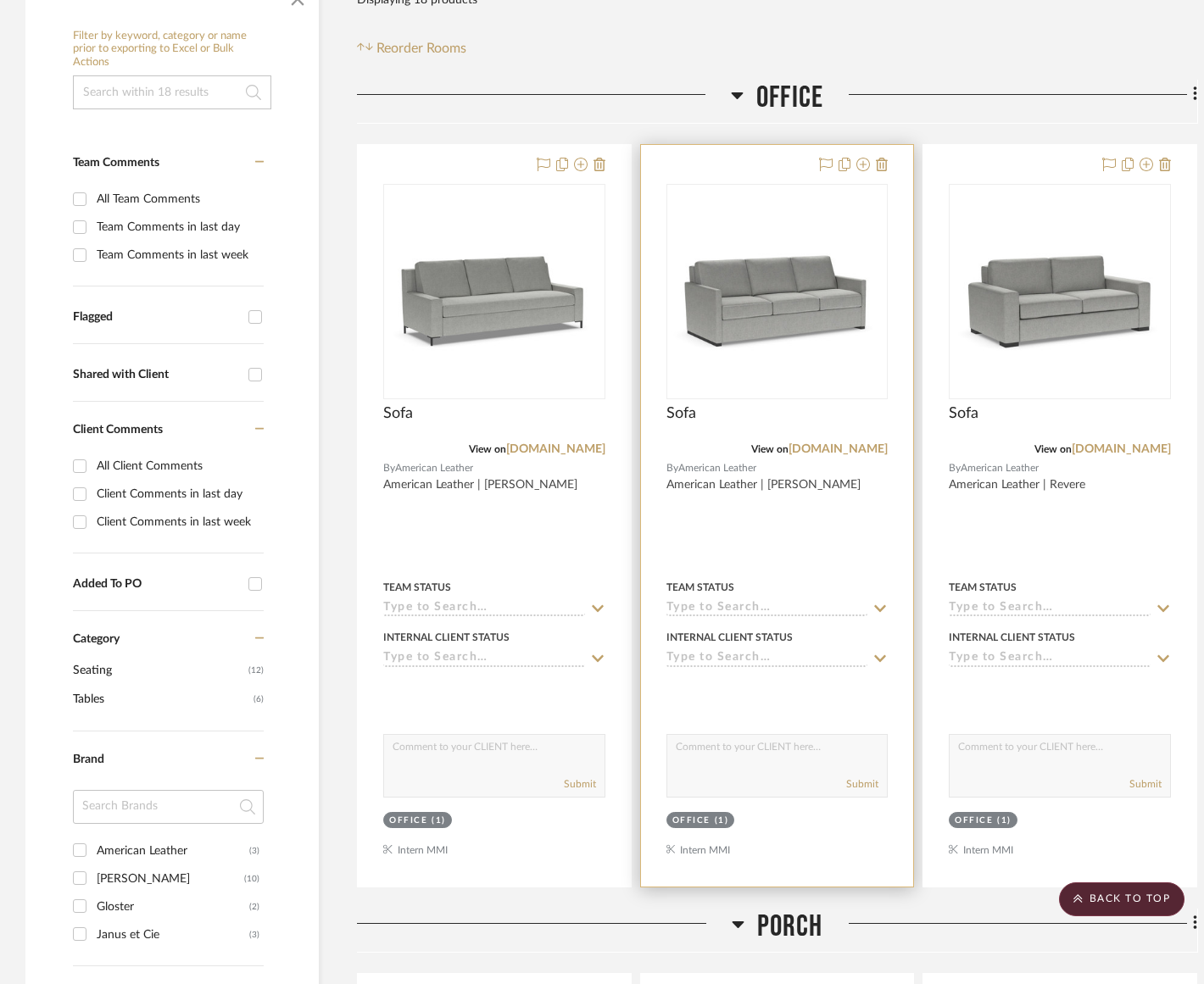
scroll to position [0, 0]
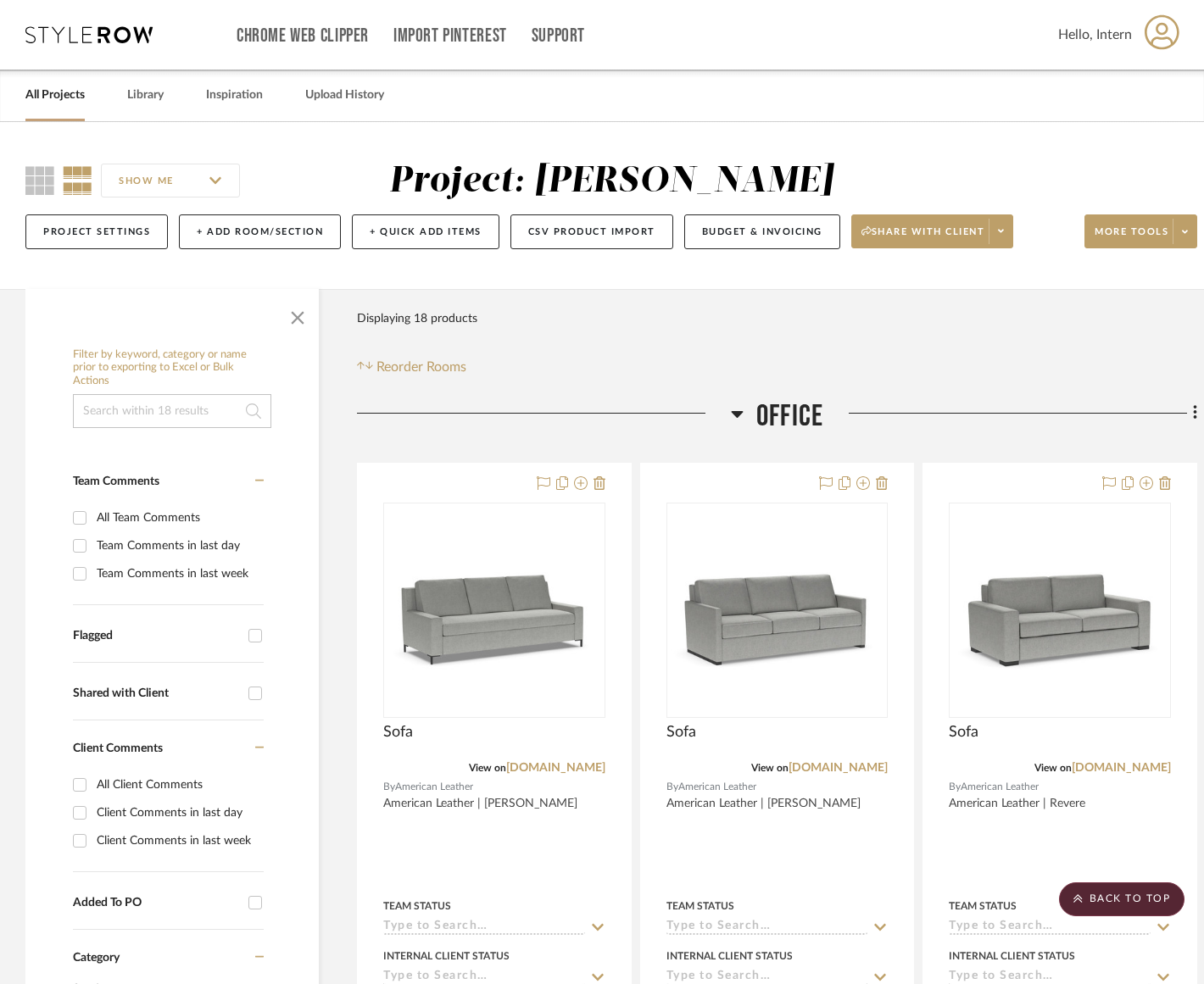
click at [727, 409] on div at bounding box center [543, 420] width 374 height 44
click at [736, 414] on icon at bounding box center [737, 414] width 12 height 6
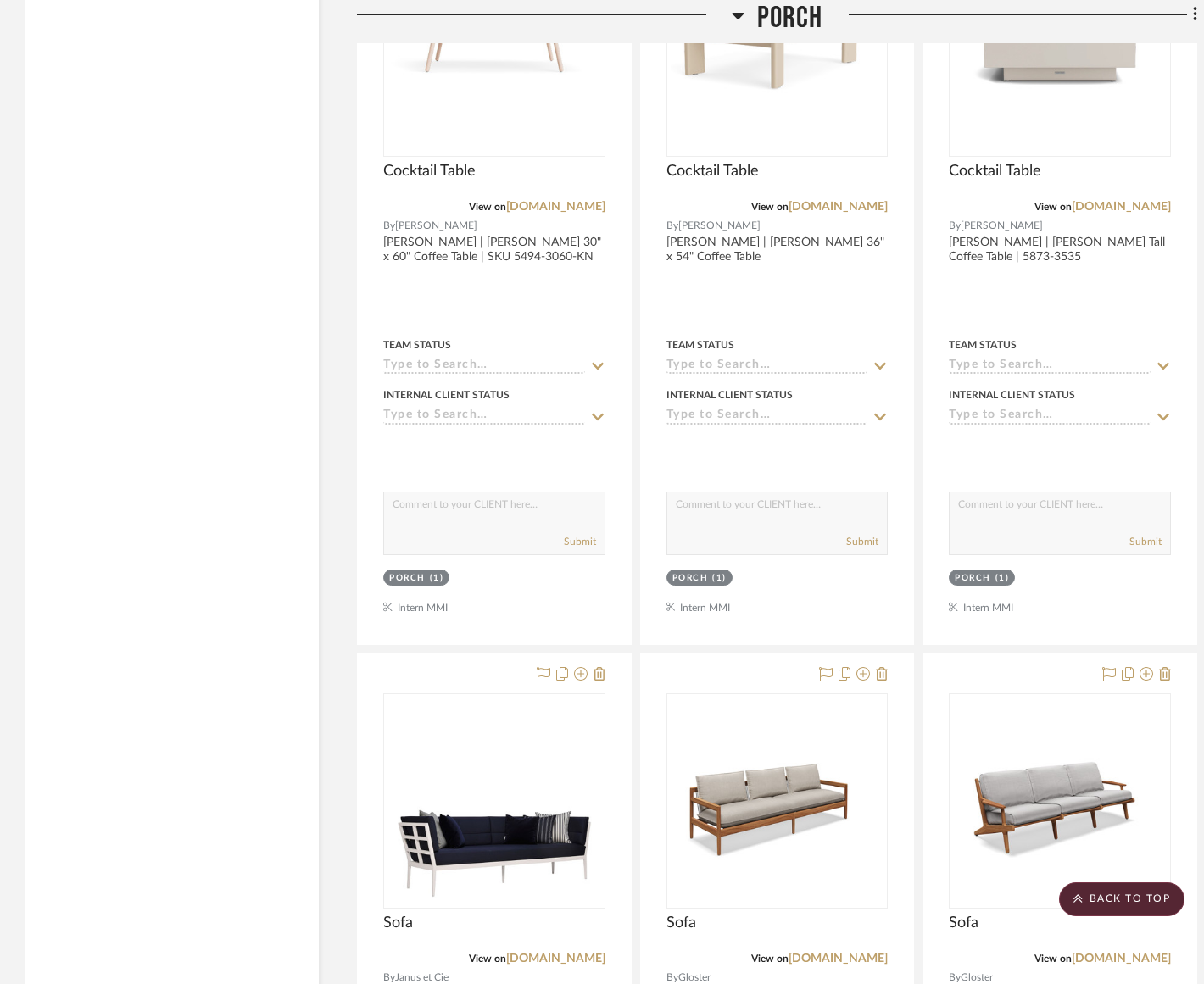
scroll to position [2332, 0]
